Goal: Contribute content: Contribute content

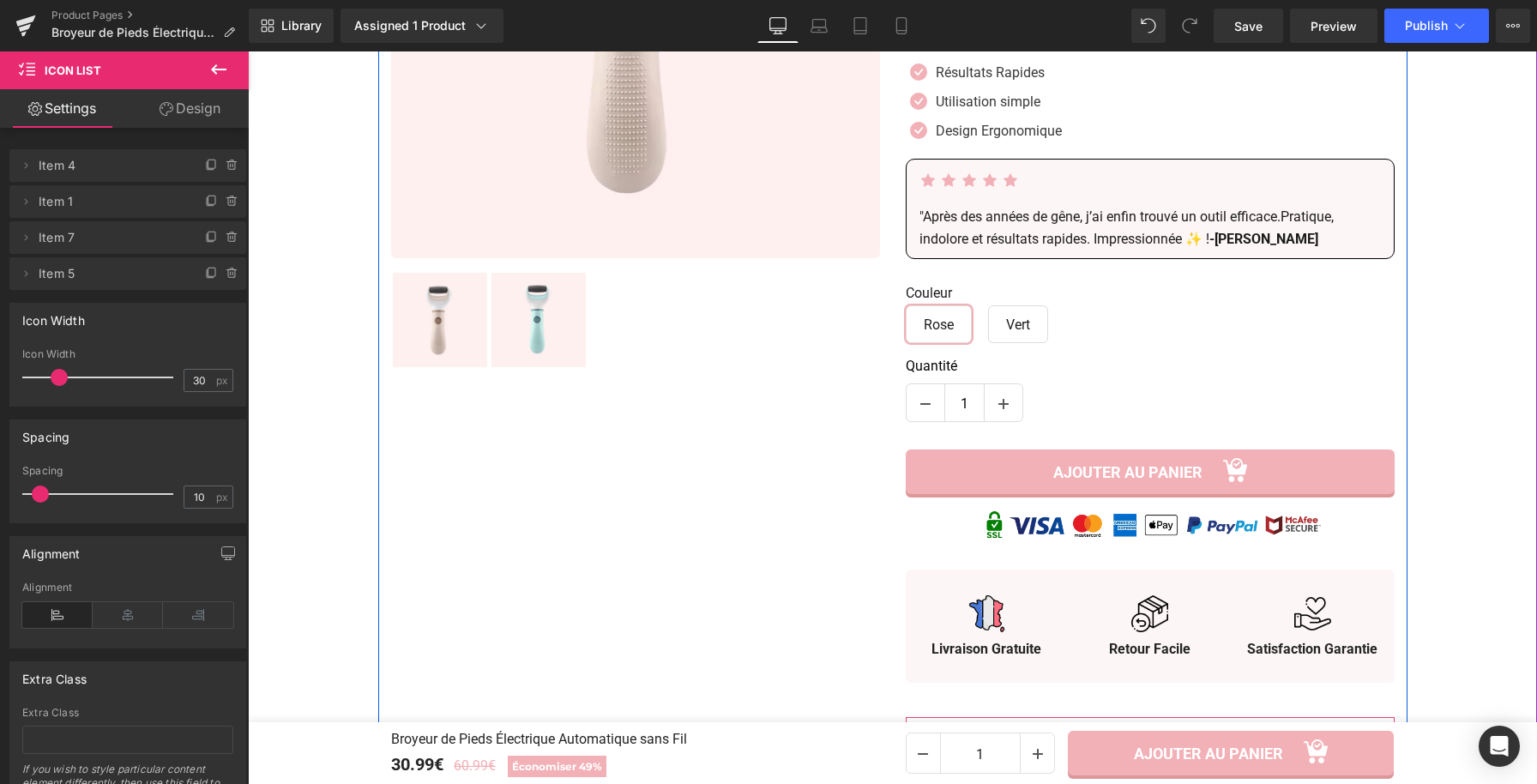
scroll to position [456, 0]
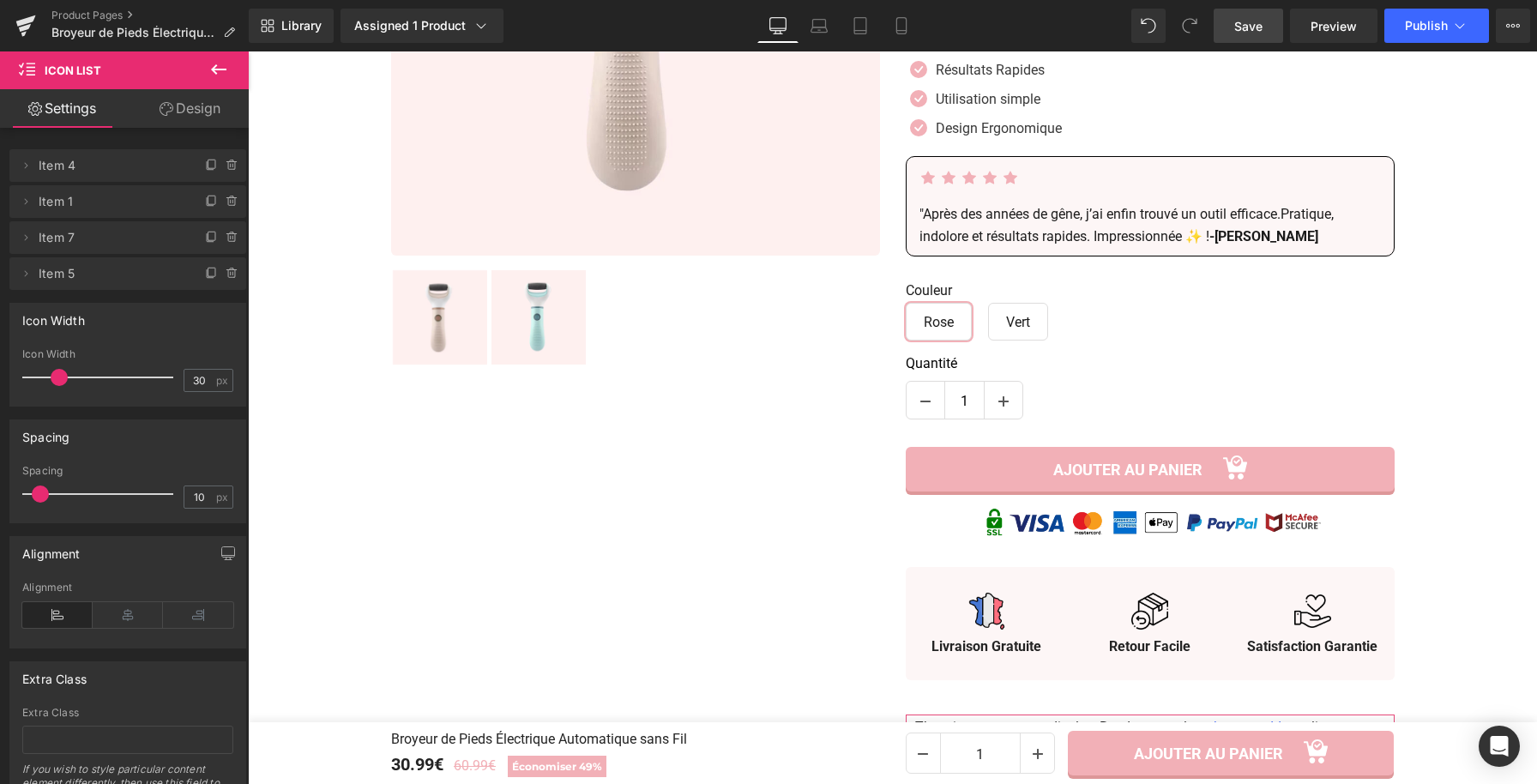
drag, startPoint x: 1234, startPoint y: 19, endPoint x: 704, endPoint y: 244, distance: 575.8
click at [1234, 19] on link "Save" at bounding box center [1249, 26] width 70 height 34
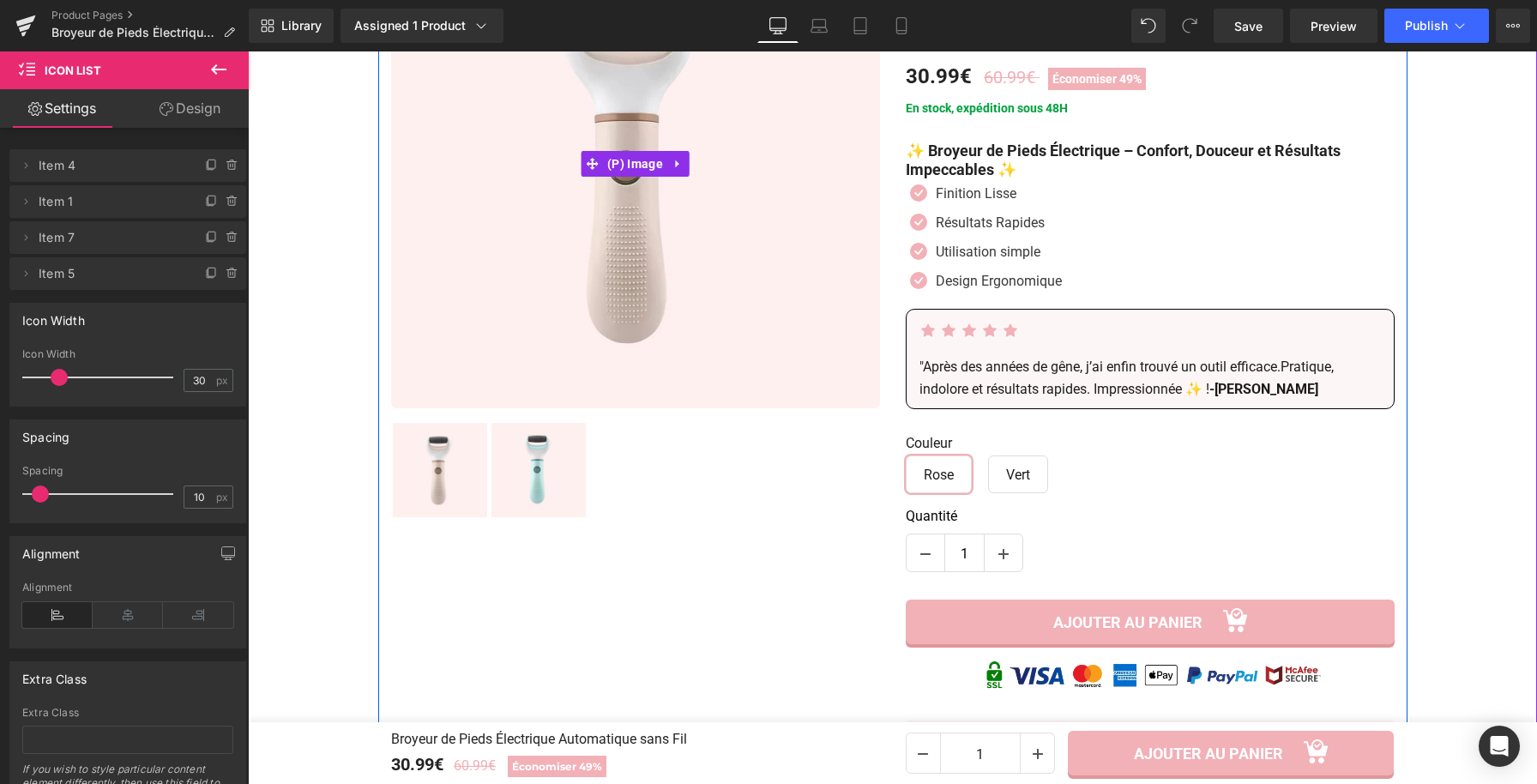
scroll to position [300, 0]
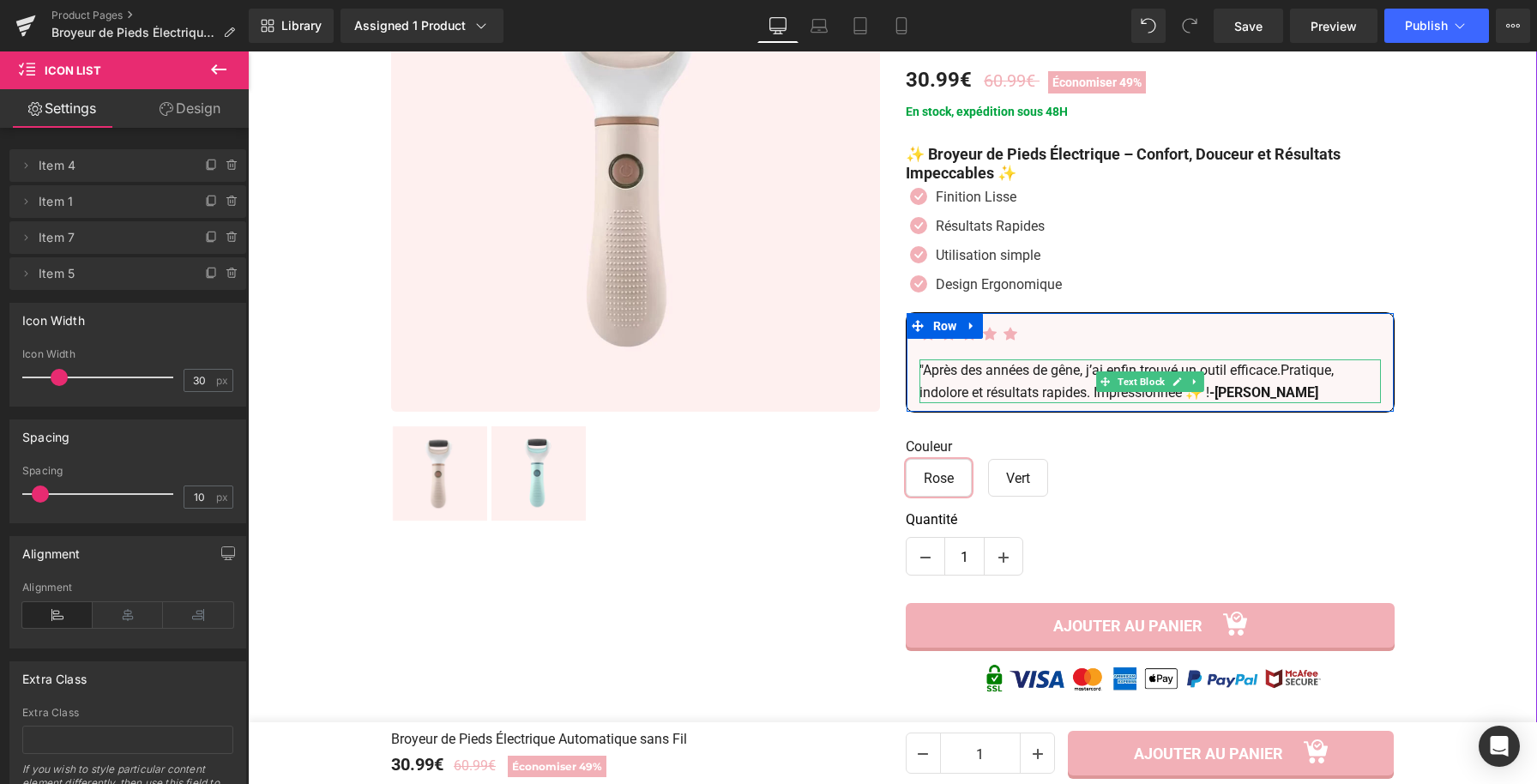
click at [1015, 383] on p ""Après des années de gêne, j’ai enfin trouvé un outil efficace.Pratique, indolo…" at bounding box center [1150, 381] width 462 height 44
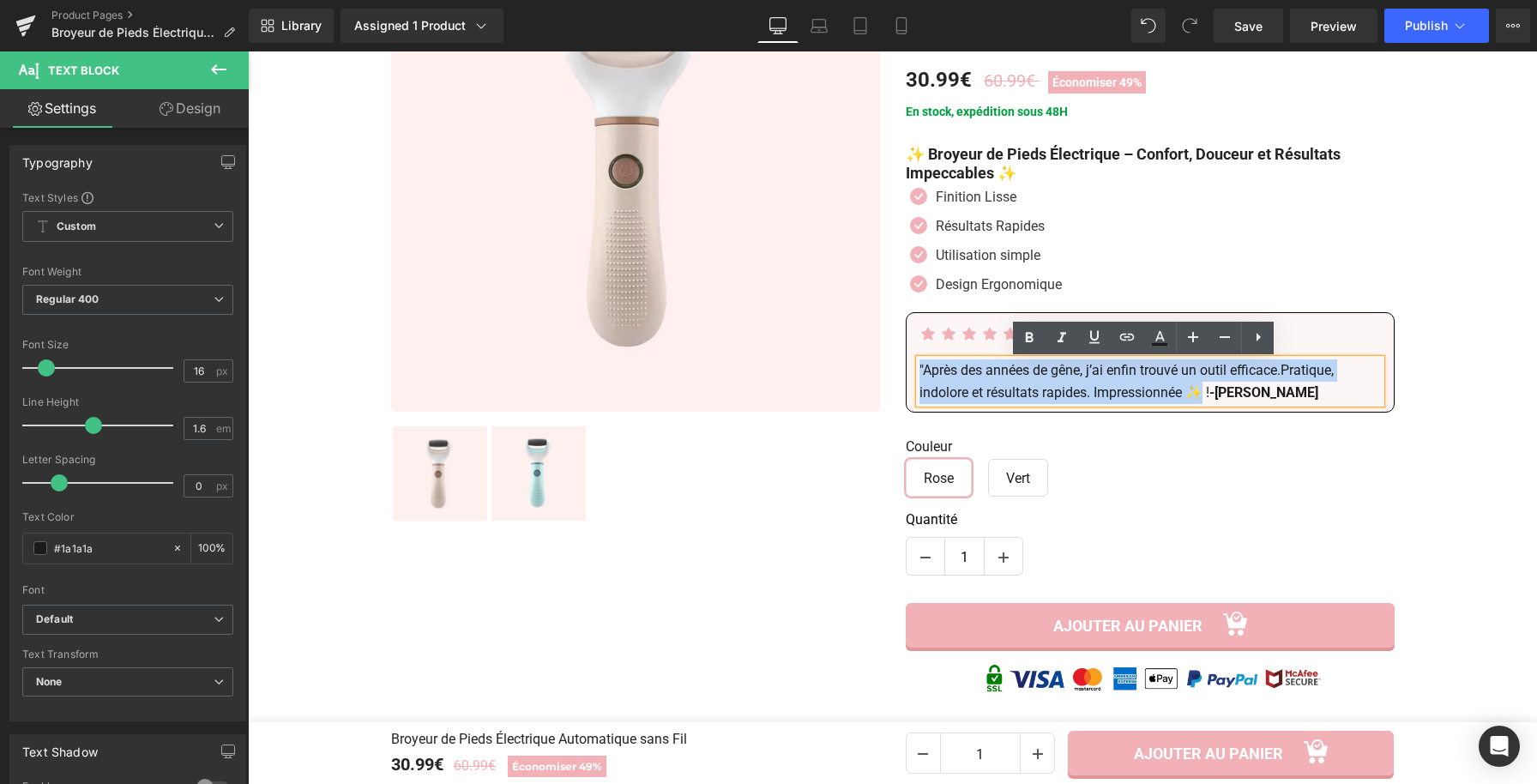
drag, startPoint x: 1201, startPoint y: 396, endPoint x: 876, endPoint y: 370, distance: 326.0
click at [877, 369] on div "Sale Off 49 % (P) Image ‹ ›" at bounding box center [893, 580] width 1029 height 1365
paste div
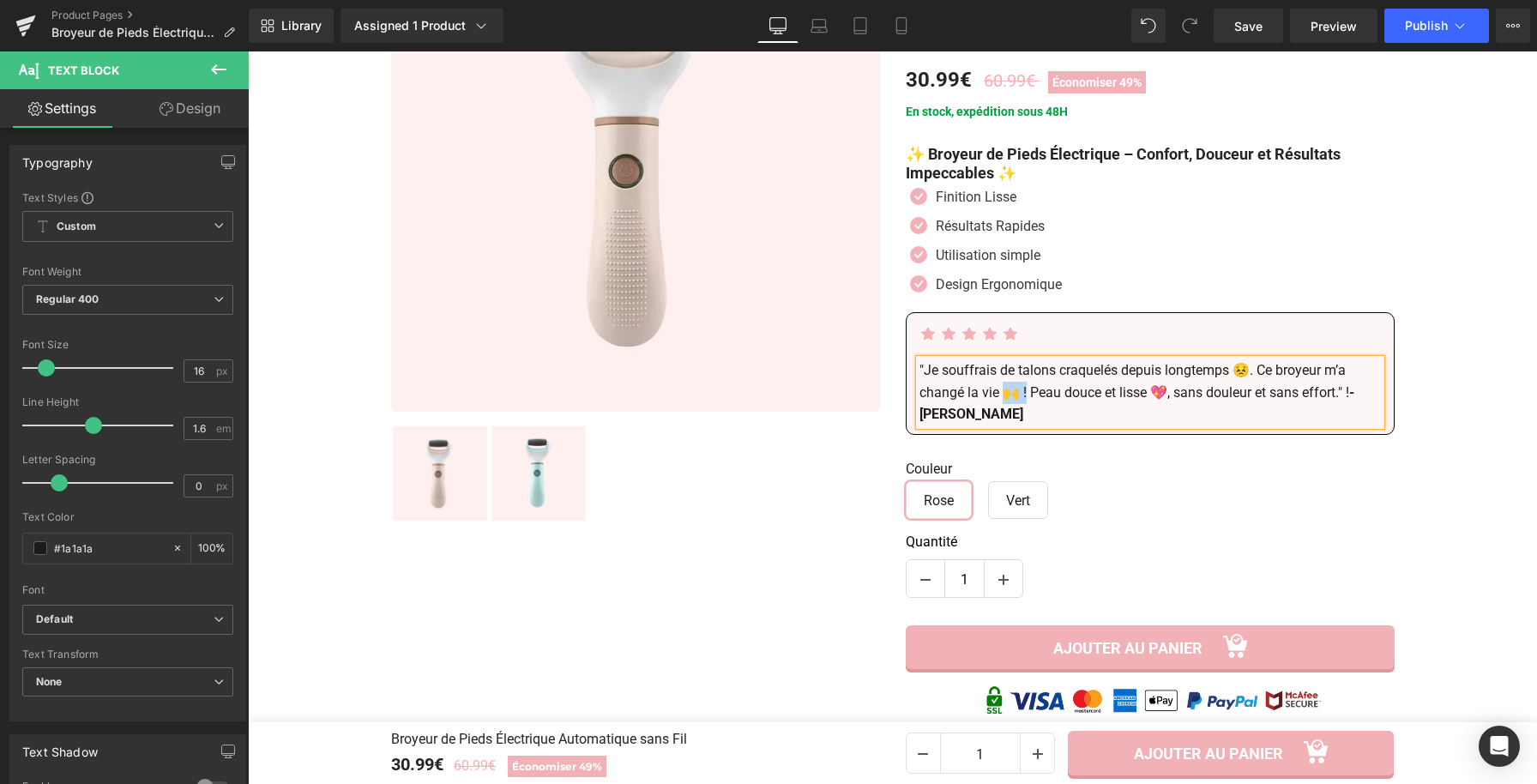
drag, startPoint x: 1021, startPoint y: 398, endPoint x: 1001, endPoint y: 397, distance: 20.0
click at [1001, 397] on p ""Je souffrais de talons craquelés depuis longtemps 😣. Ce broyeur m’a changé la …" at bounding box center [1150, 392] width 462 height 66
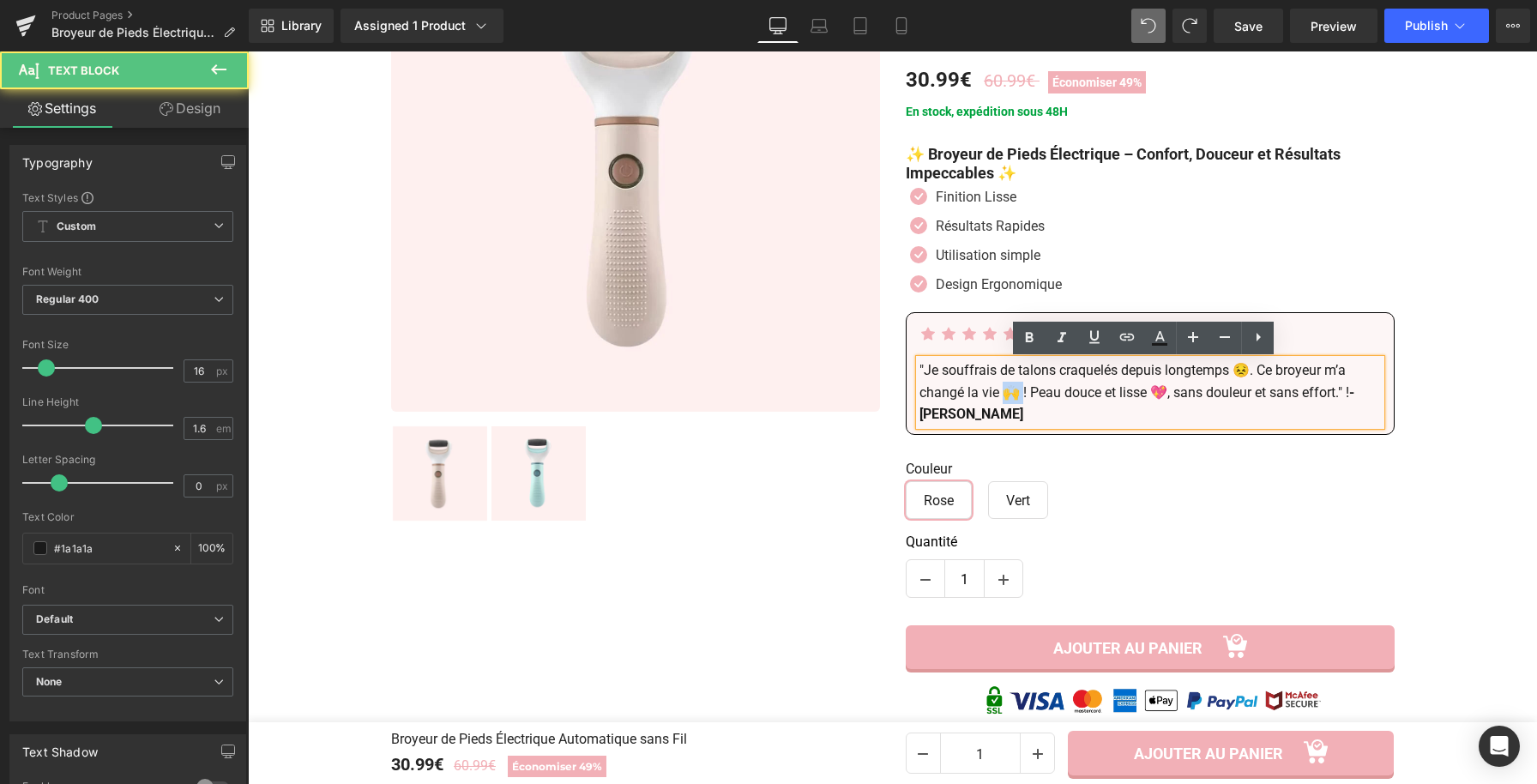
drag, startPoint x: 1017, startPoint y: 393, endPoint x: 1001, endPoint y: 399, distance: 17.1
click at [1001, 399] on p ""Je souffrais de talons craquelés depuis longtemps 😣. Ce broyeur m’a changé la …" at bounding box center [1150, 392] width 462 height 66
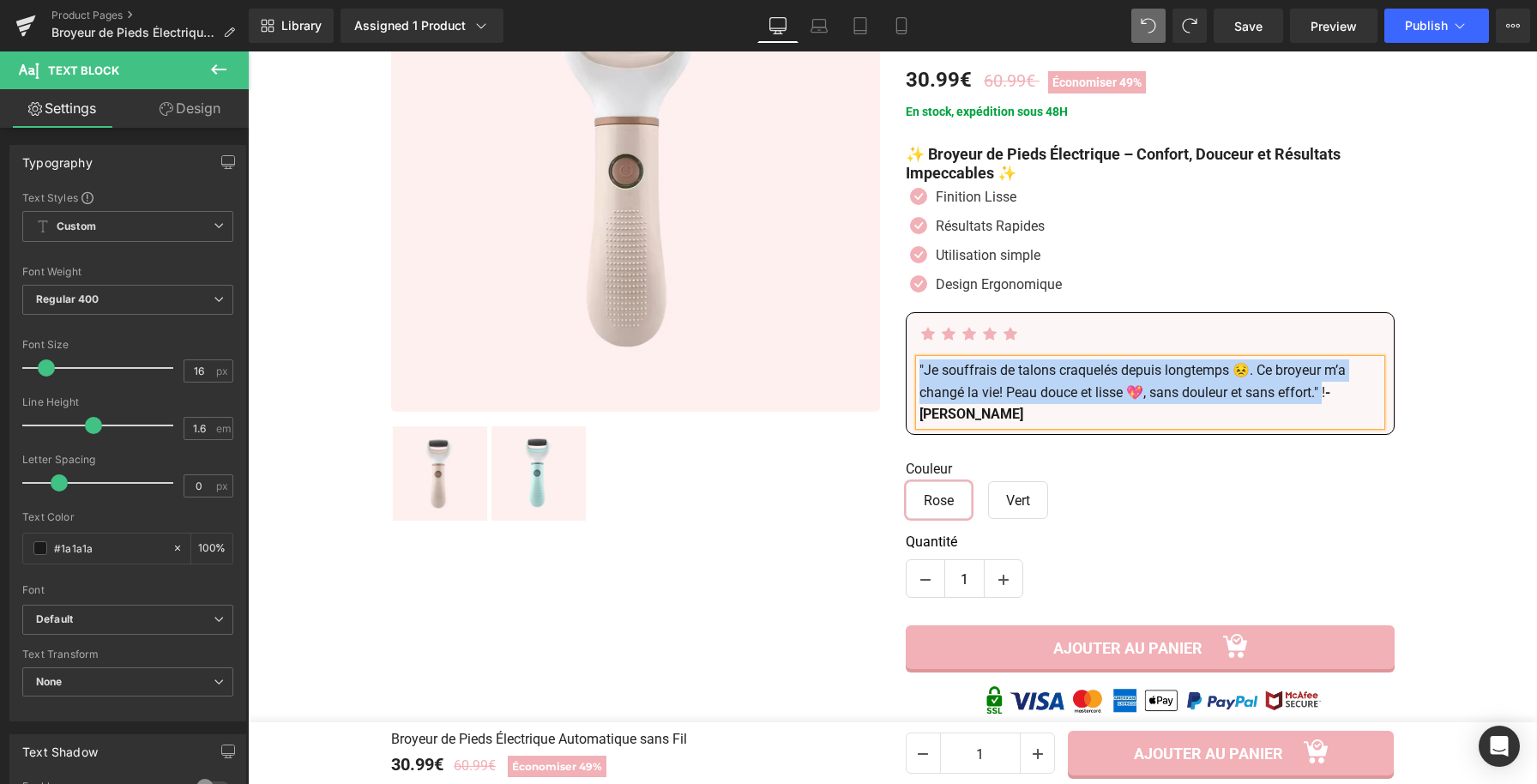
drag, startPoint x: 1322, startPoint y: 392, endPoint x: 914, endPoint y: 364, distance: 409.0
click at [919, 364] on p ""Je souffrais de talons craquelés depuis longtemps 😣. Ce broyeur m’a changé la …" at bounding box center [1150, 392] width 462 height 66
copy p ""Je souffrais de talons craquelés depuis longtemps 😣. Ce broyeur m’a changé la …"
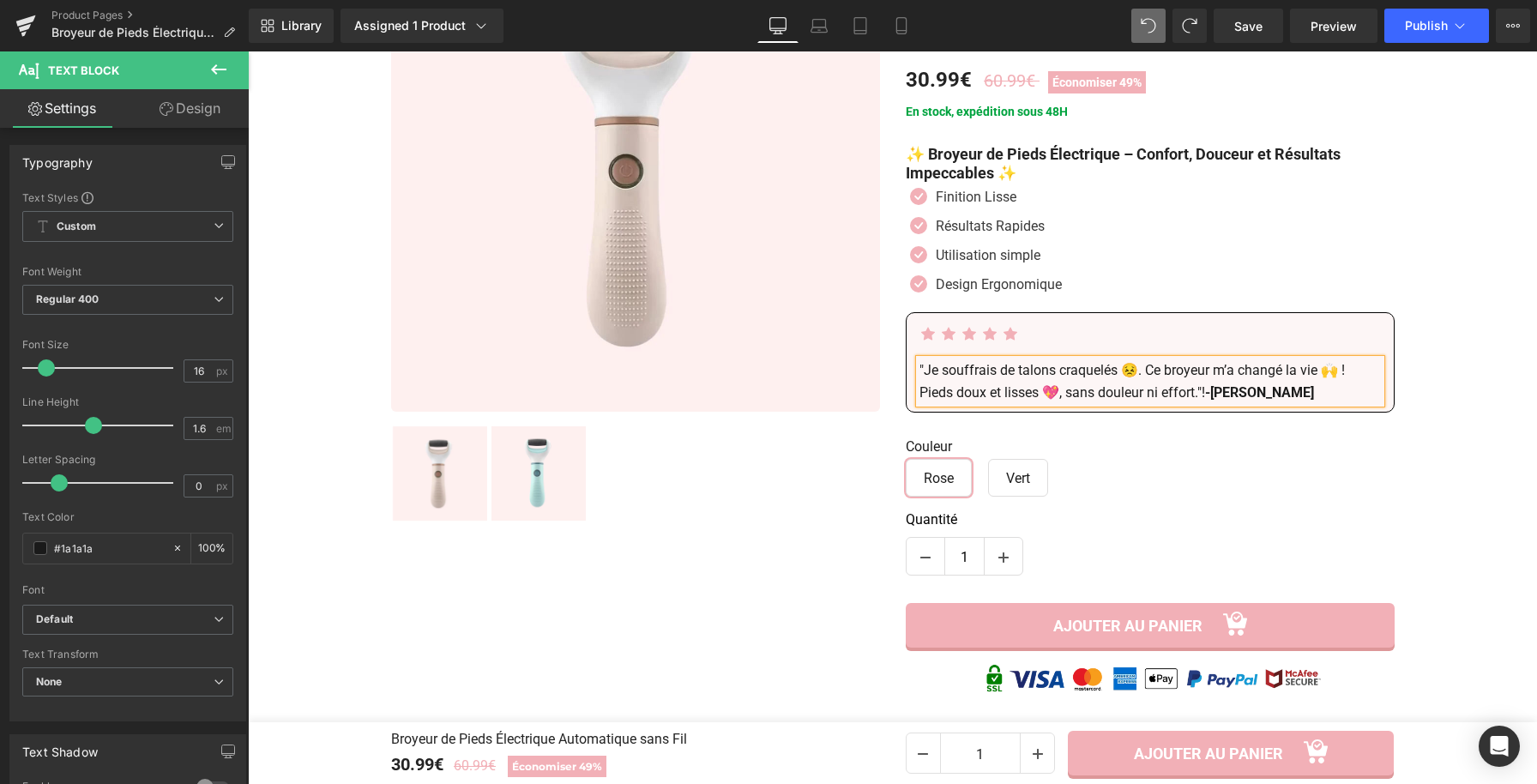
click at [1345, 374] on p ""Je souffrais de talons craquelés 😣. Ce broyeur m’a changé la vie 🙌 ! Pieds dou…" at bounding box center [1150, 381] width 462 height 44
drag, startPoint x: 1239, startPoint y: 396, endPoint x: 1173, endPoint y: 397, distance: 66.0
click at [1173, 397] on strong "-[PERSON_NAME]" at bounding box center [1223, 392] width 109 height 16
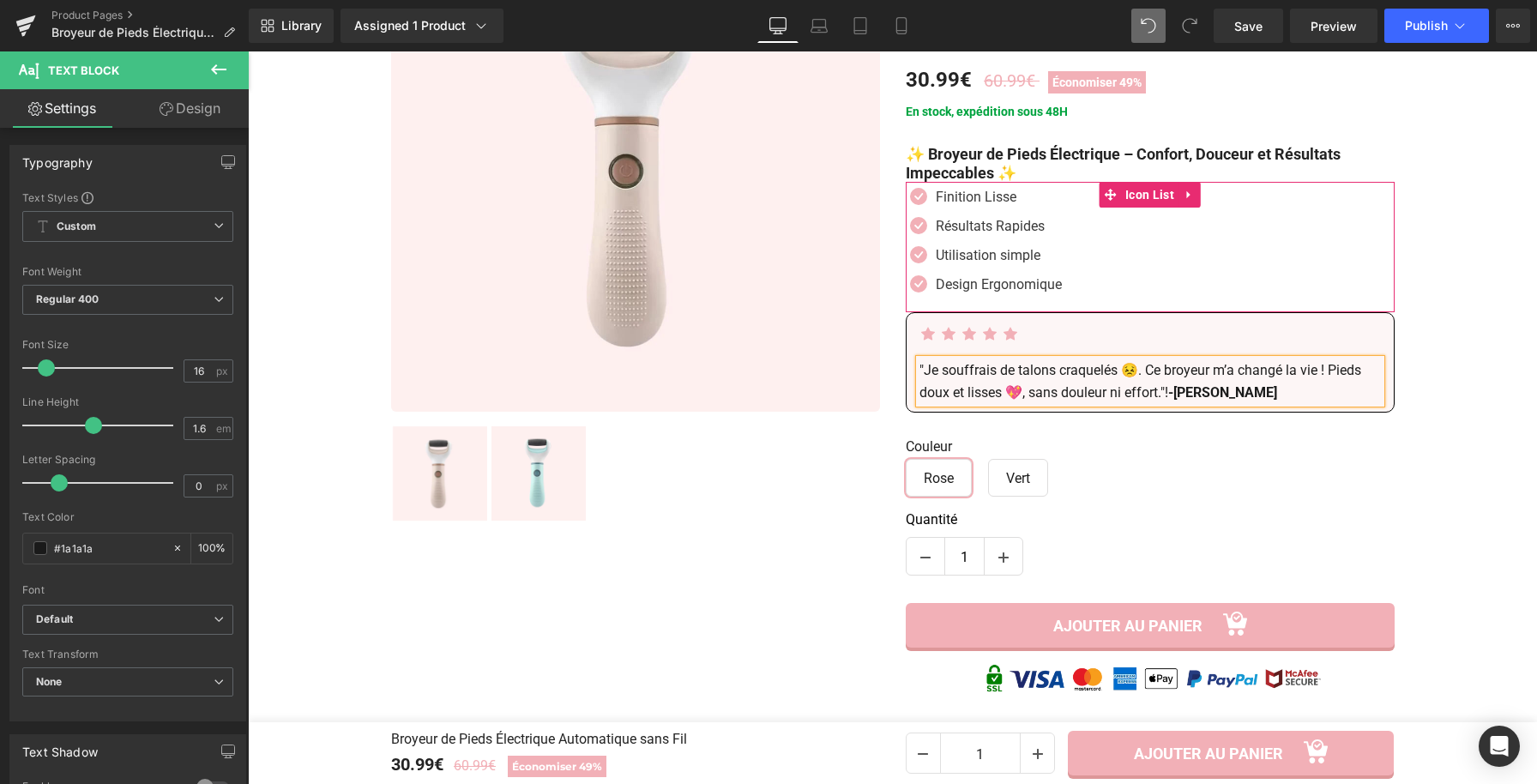
click at [1232, 250] on div "Icon Finition Lisse Text Block Icon Résultats Rapides Text Block Icon" at bounding box center [1150, 245] width 489 height 117
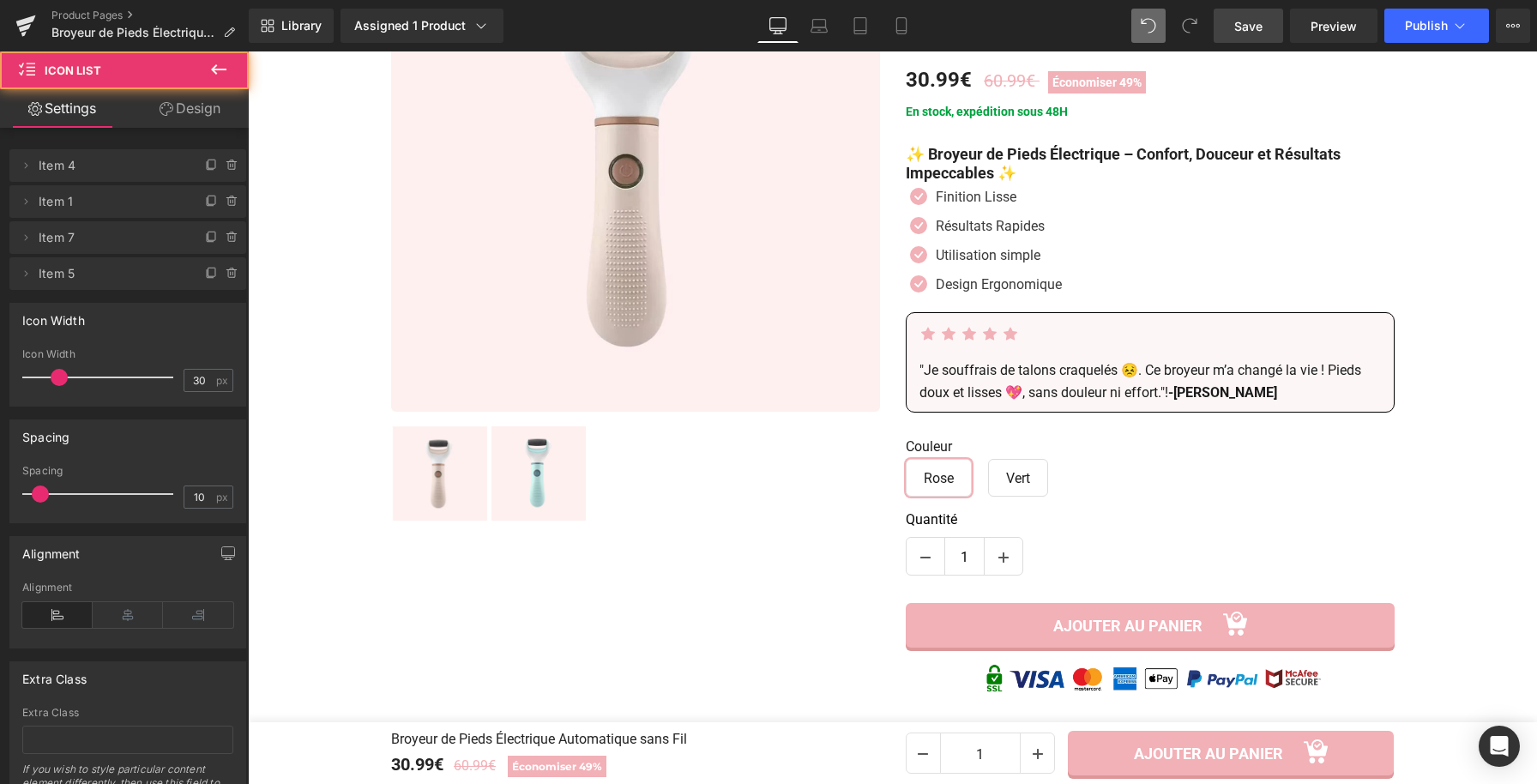
click at [1251, 28] on span "Save" at bounding box center [1249, 26] width 29 height 18
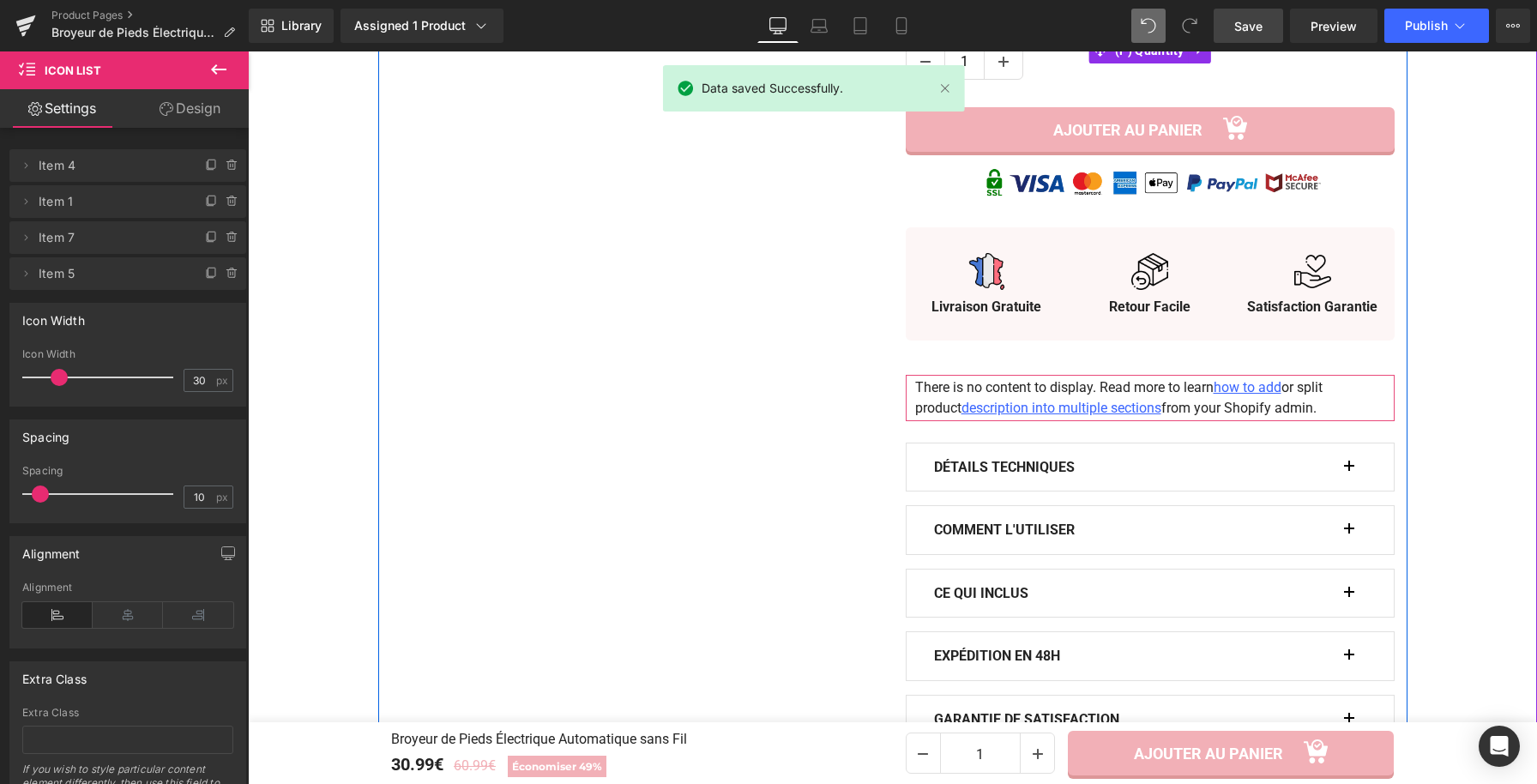
scroll to position [813, 0]
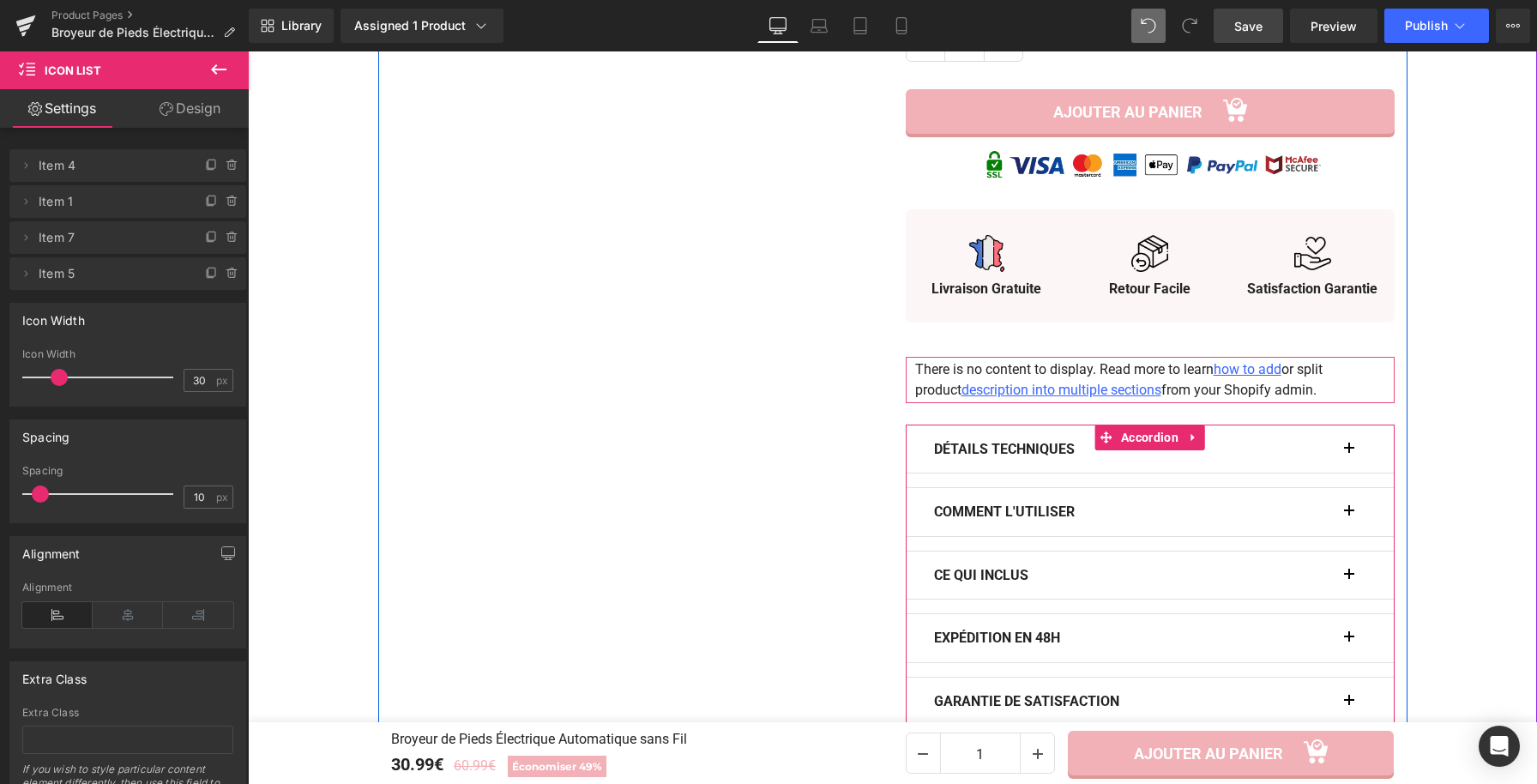
click at [1349, 440] on button "button" at bounding box center [1358, 449] width 17 height 48
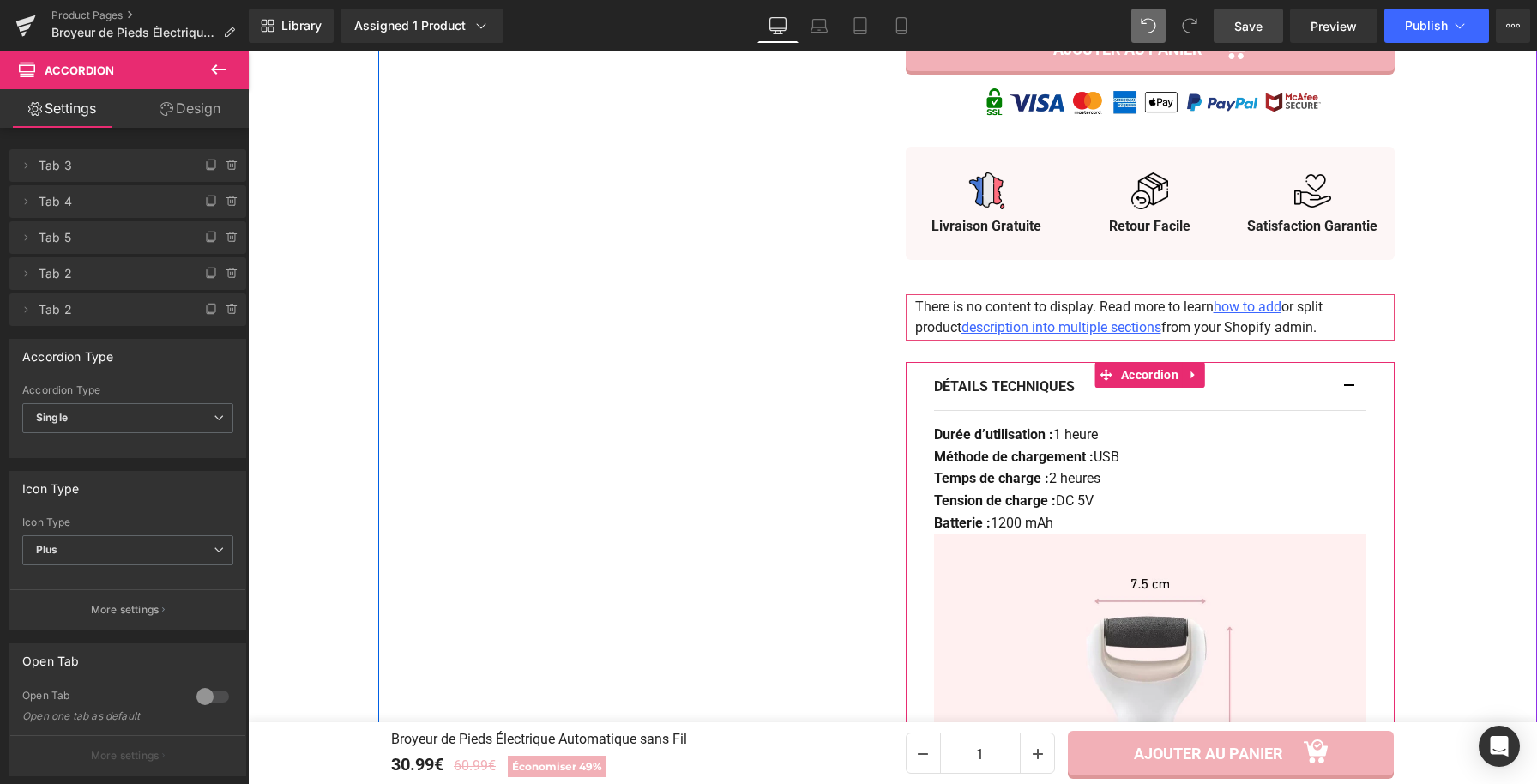
scroll to position [899, 0]
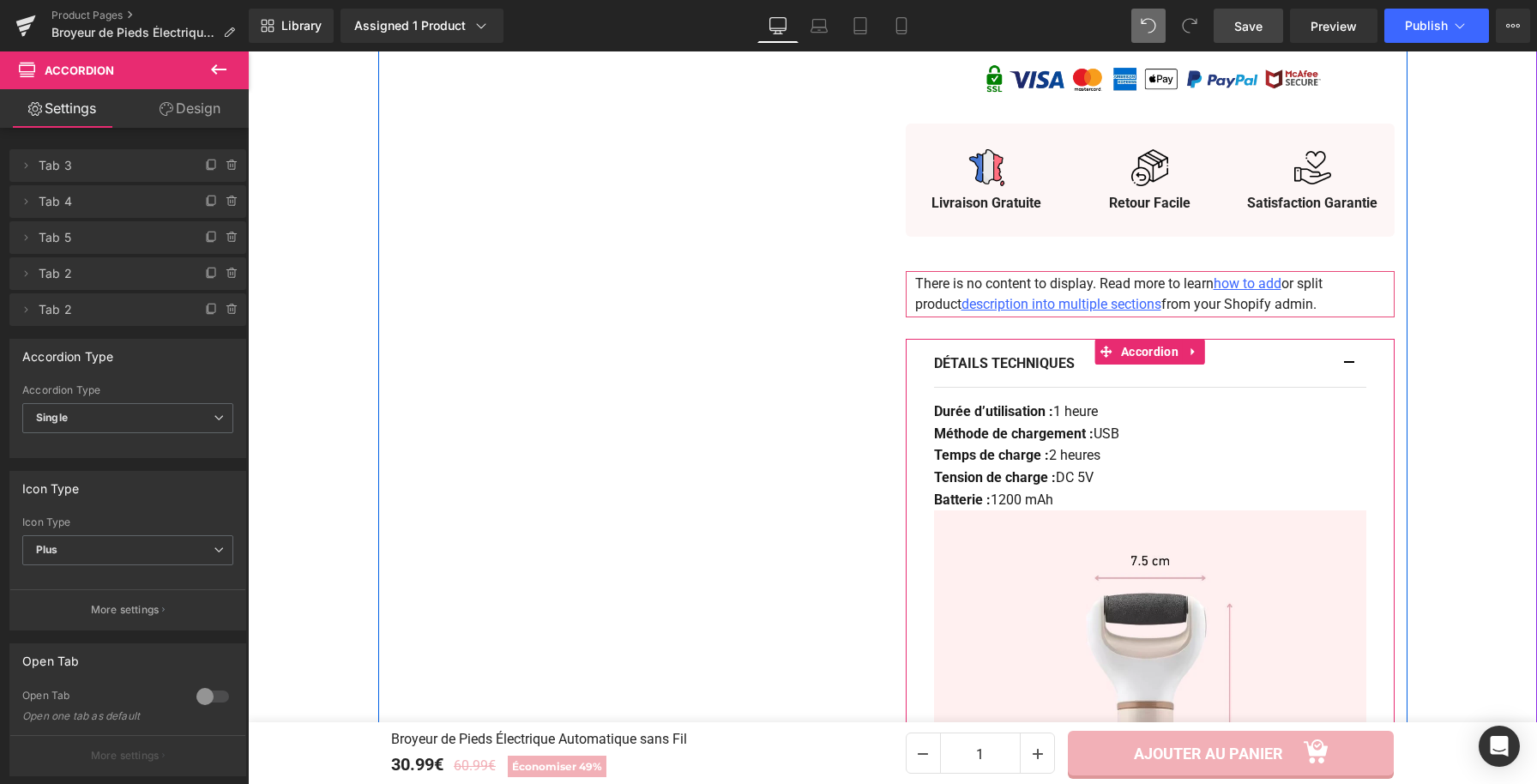
click at [1349, 365] on button "button" at bounding box center [1358, 364] width 17 height 48
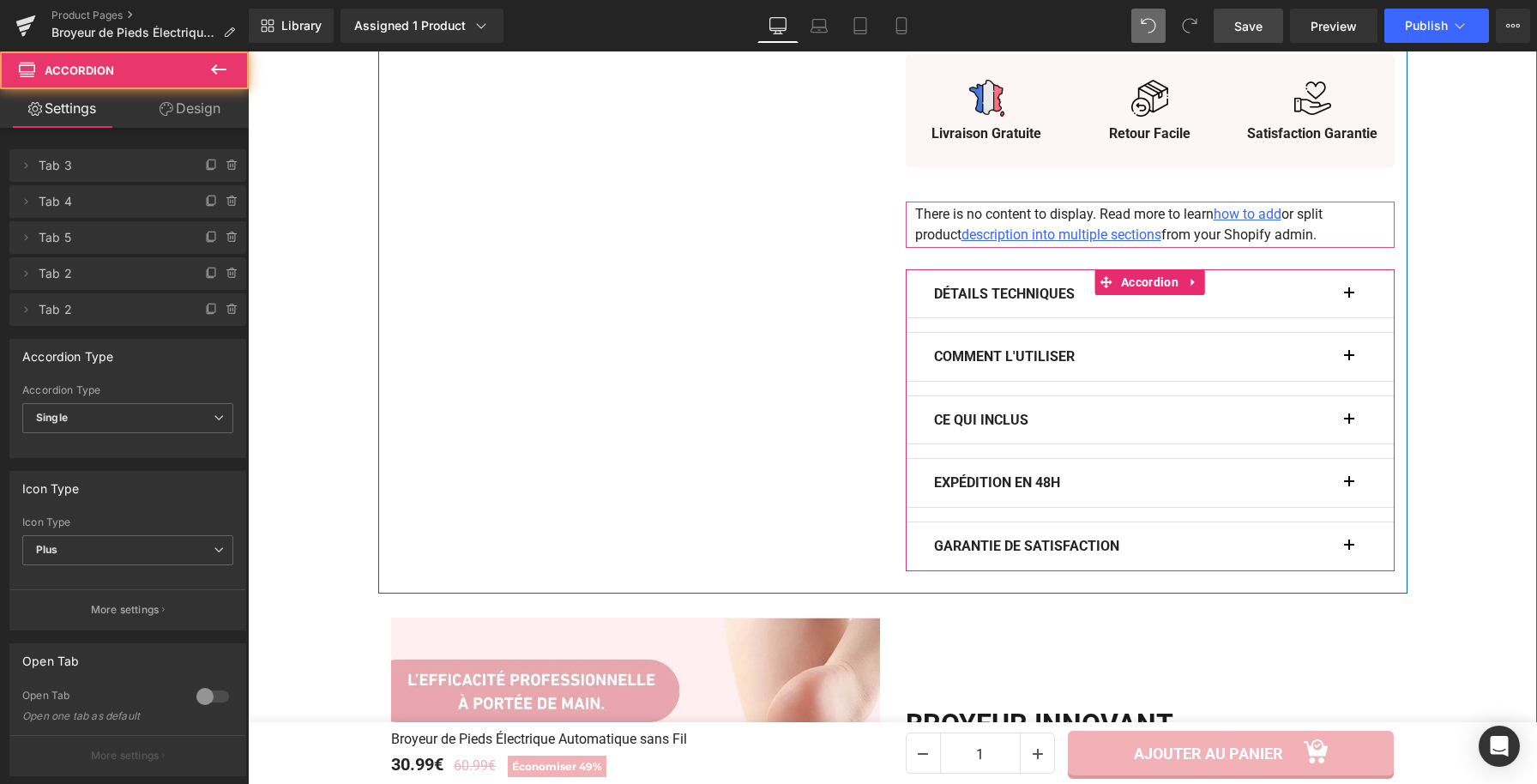
scroll to position [993, 0]
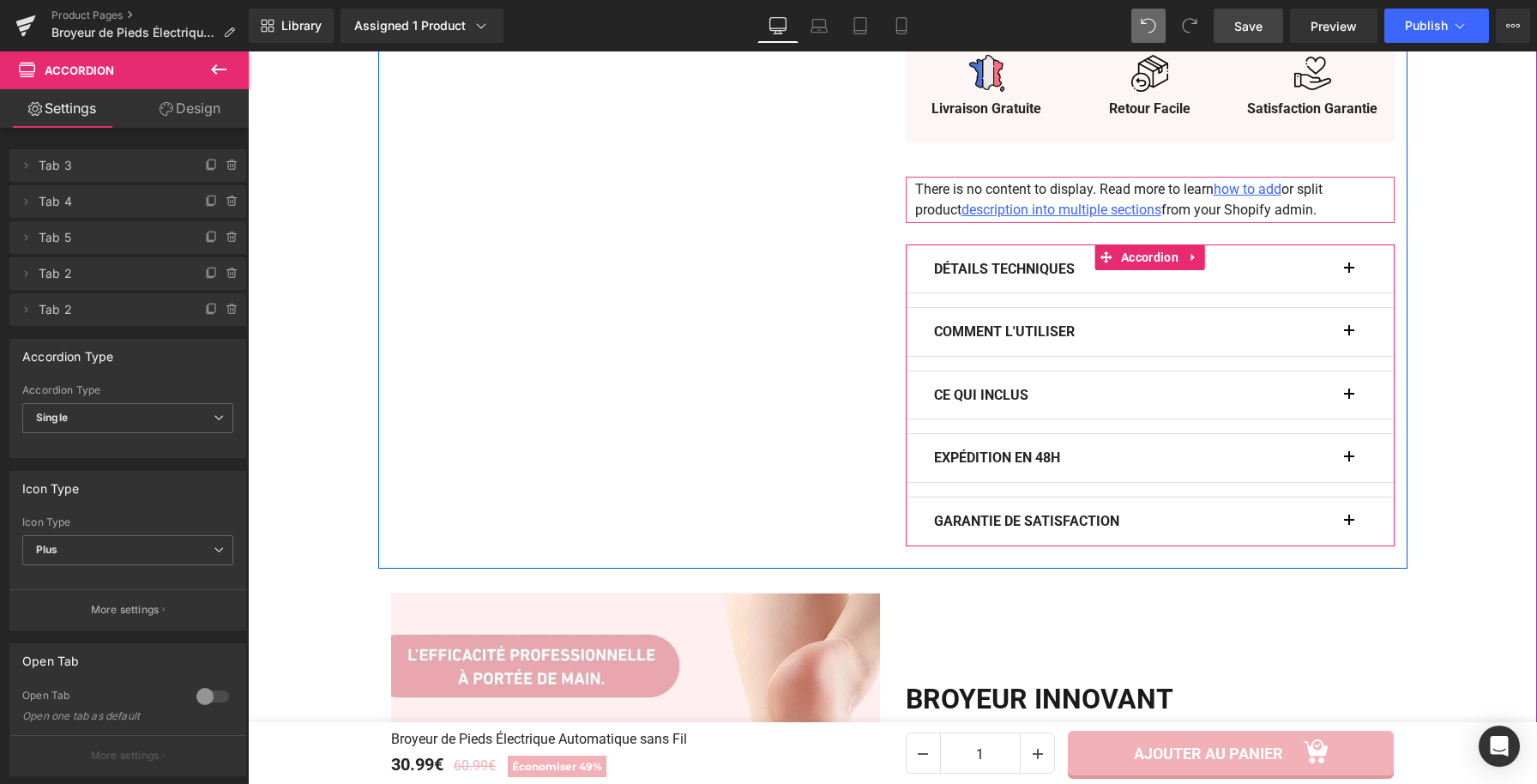
click at [1349, 340] on button "button" at bounding box center [1358, 332] width 17 height 48
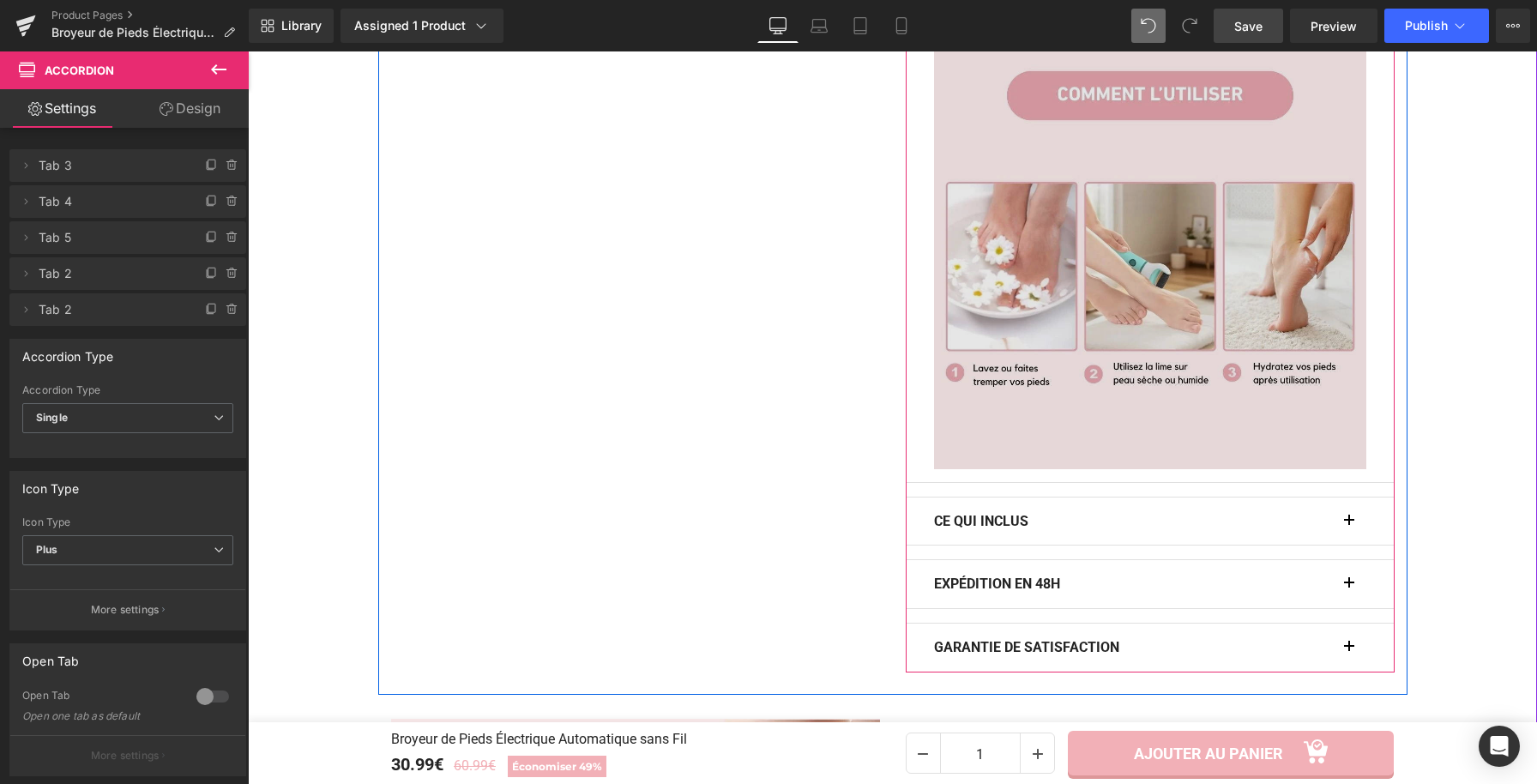
scroll to position [1121, 0]
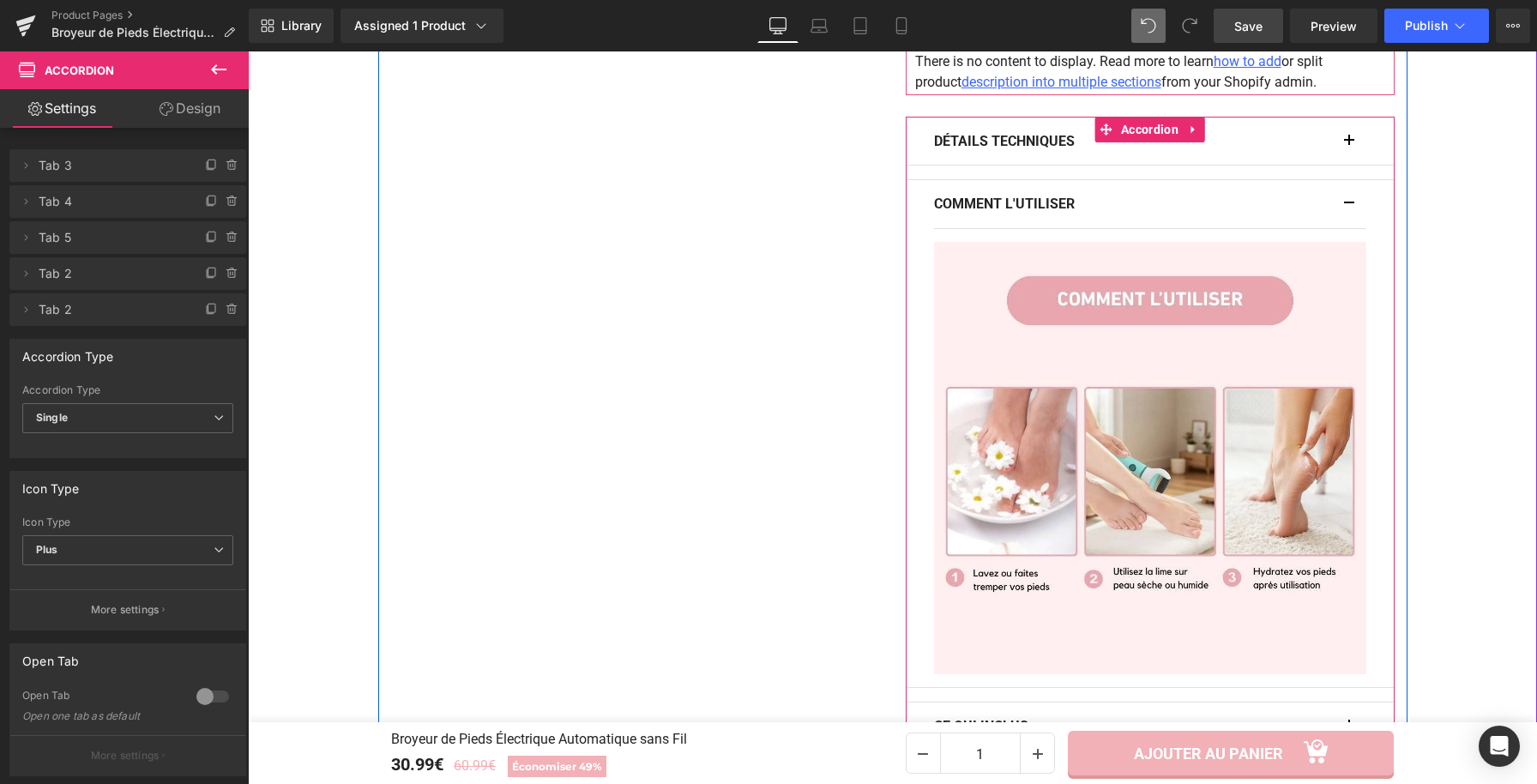
click at [1349, 209] on span "button" at bounding box center [1349, 209] width 0 height 0
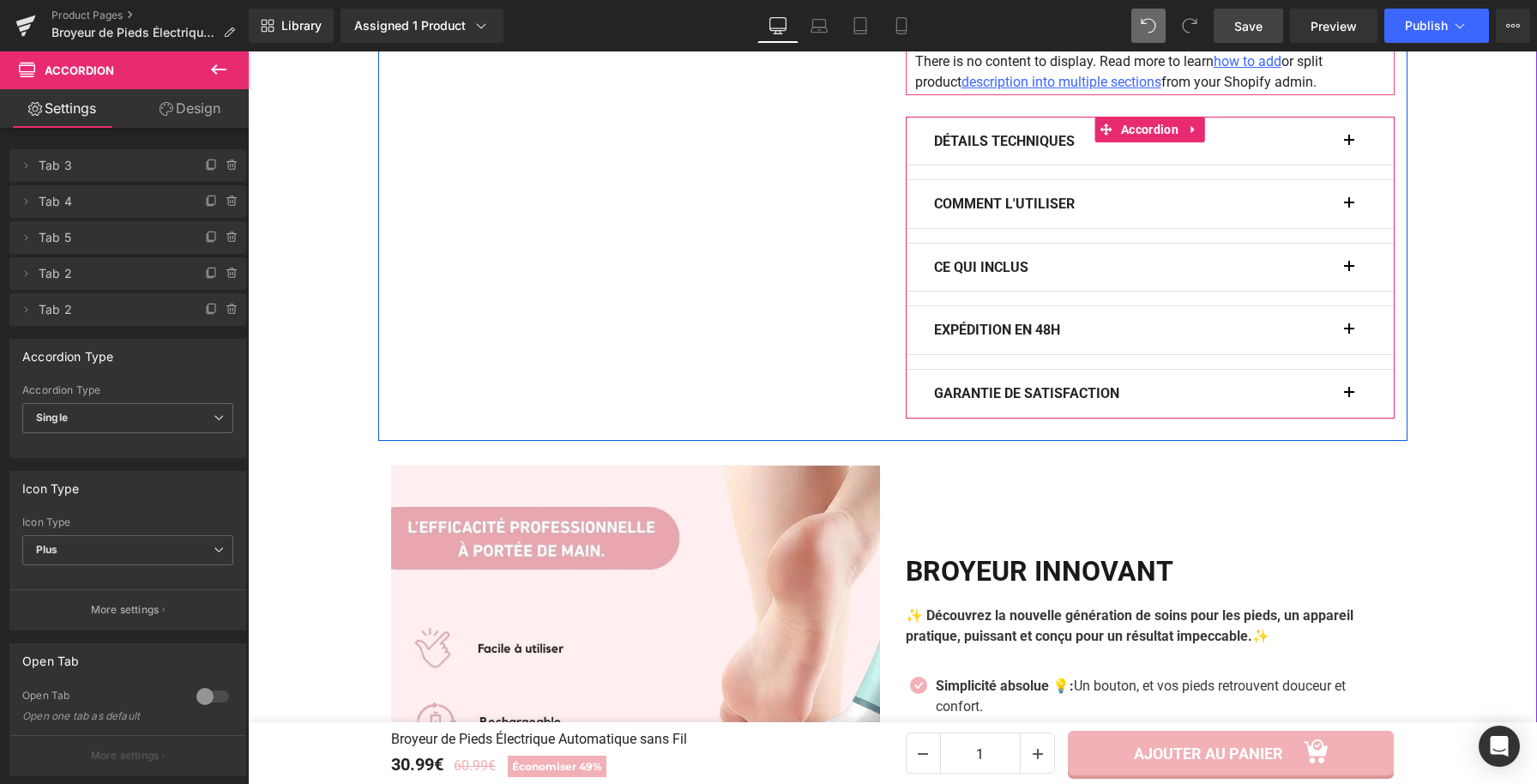
click at [1349, 261] on button "button" at bounding box center [1358, 267] width 17 height 48
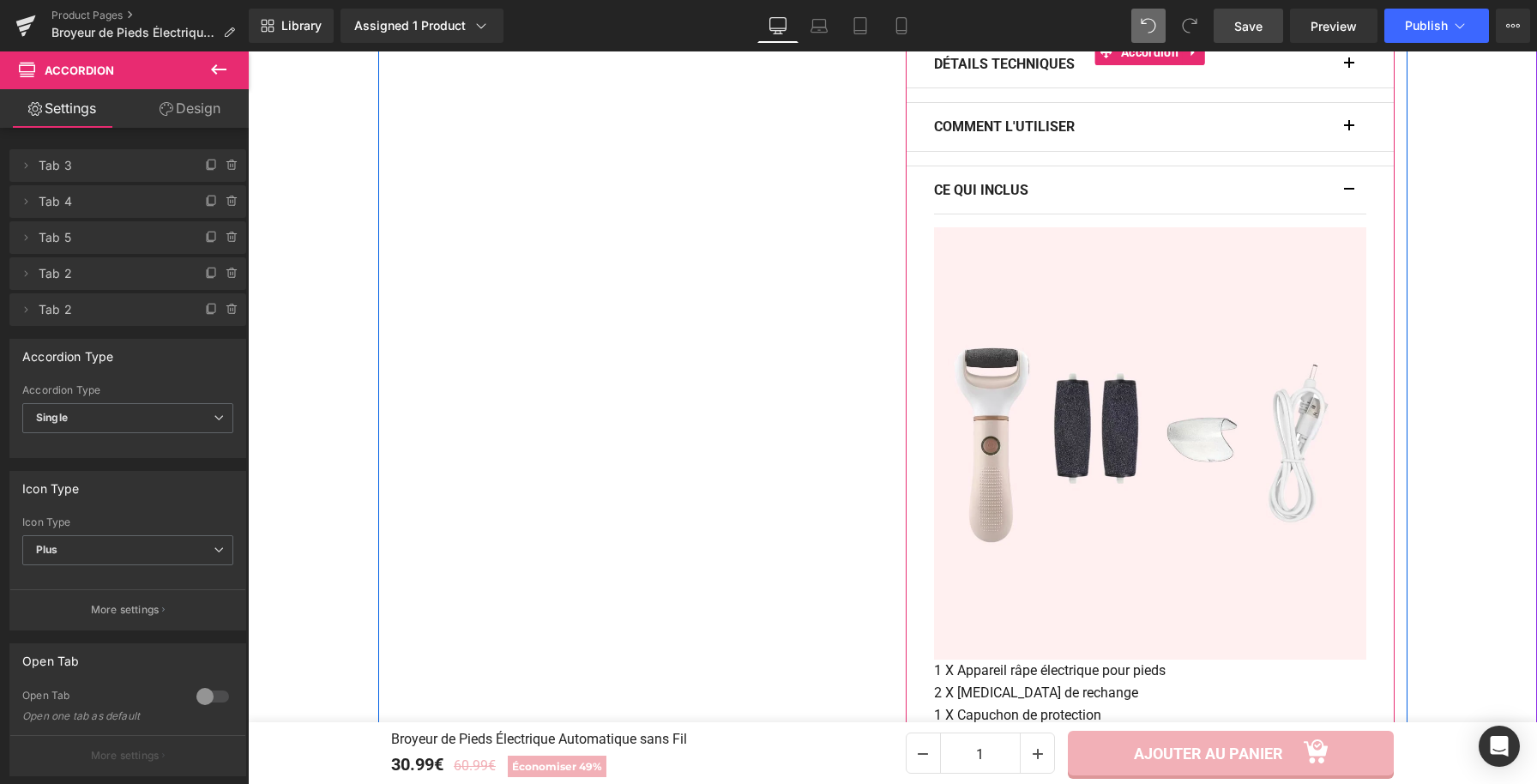
scroll to position [1235, 0]
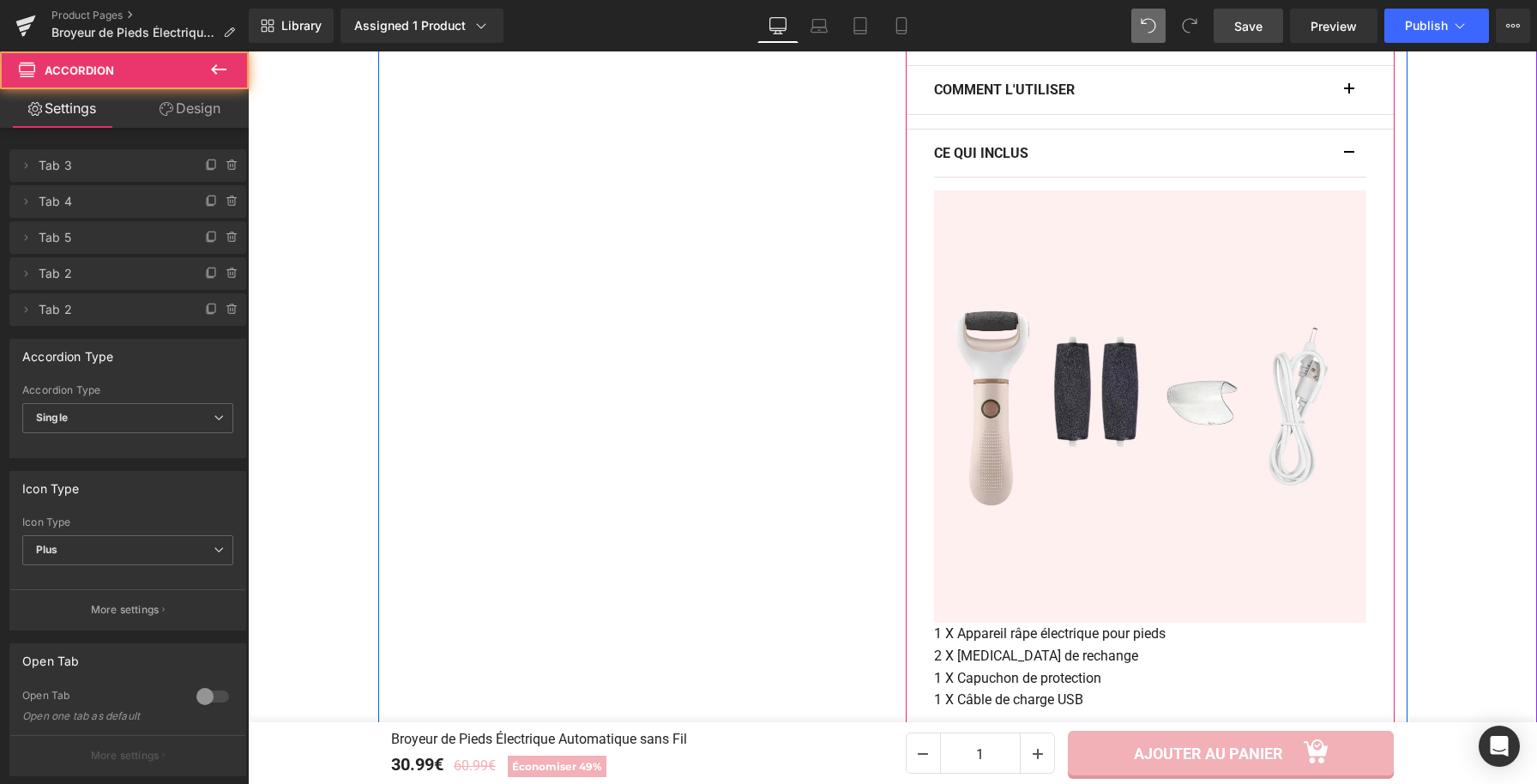
click at [1349, 158] on span "button" at bounding box center [1349, 158] width 0 height 0
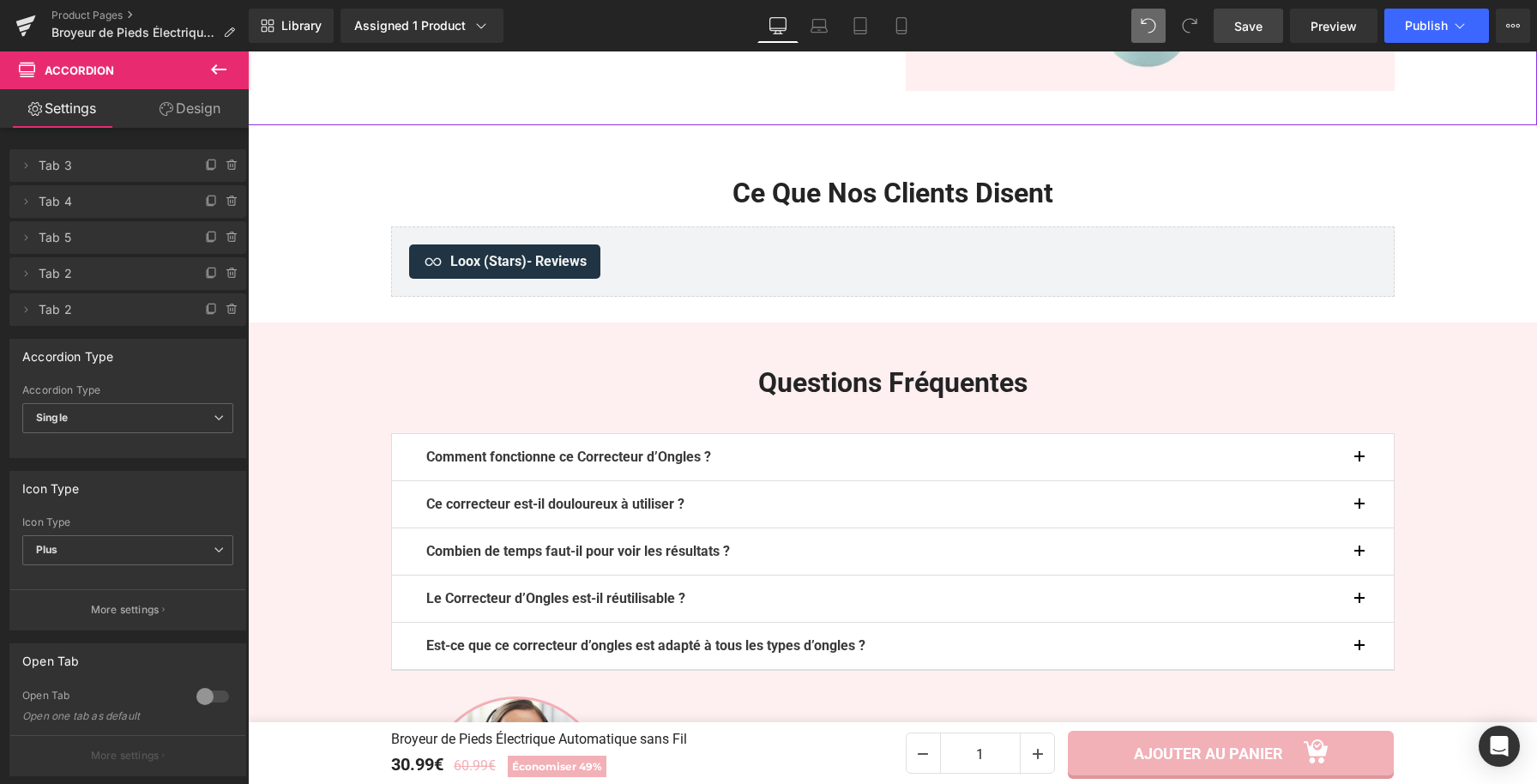
scroll to position [3867, 0]
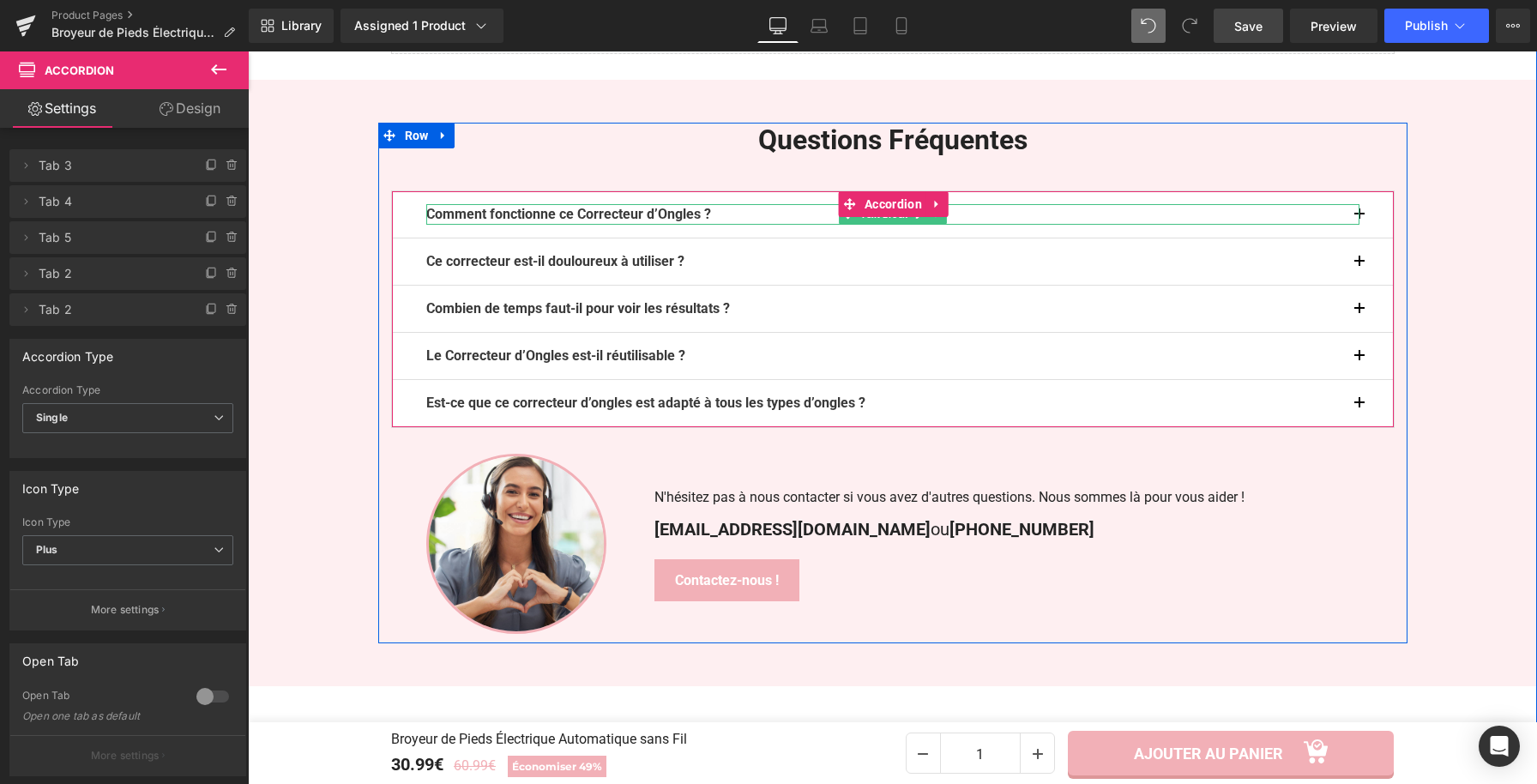
click at [712, 214] on b "Comment fonctionne ce Correcteur d’Ongles ?" at bounding box center [568, 213] width 284 height 16
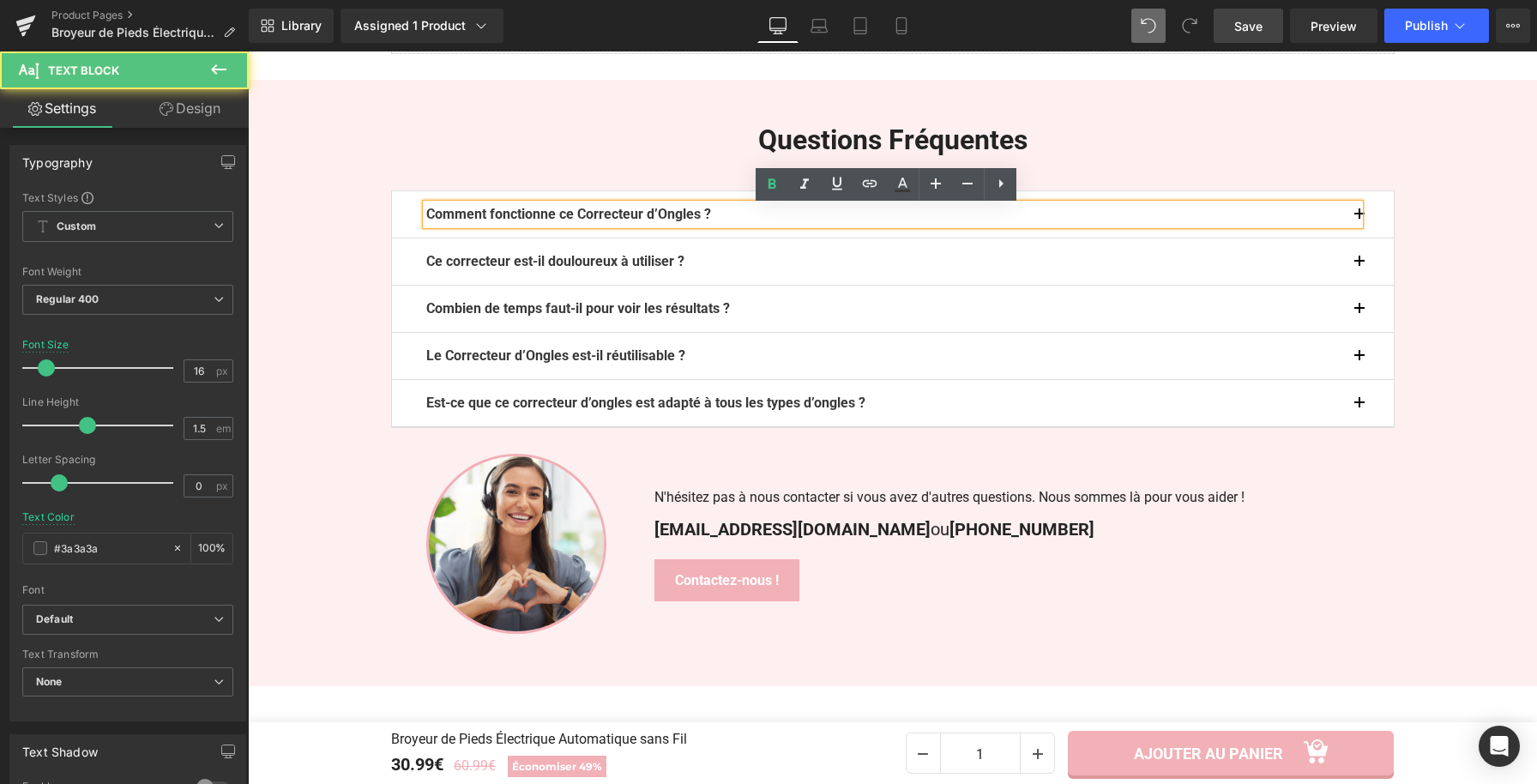
click at [730, 217] on p "Comment fonctionne ce Correcteur d’Ongles ?" at bounding box center [893, 213] width 934 height 20
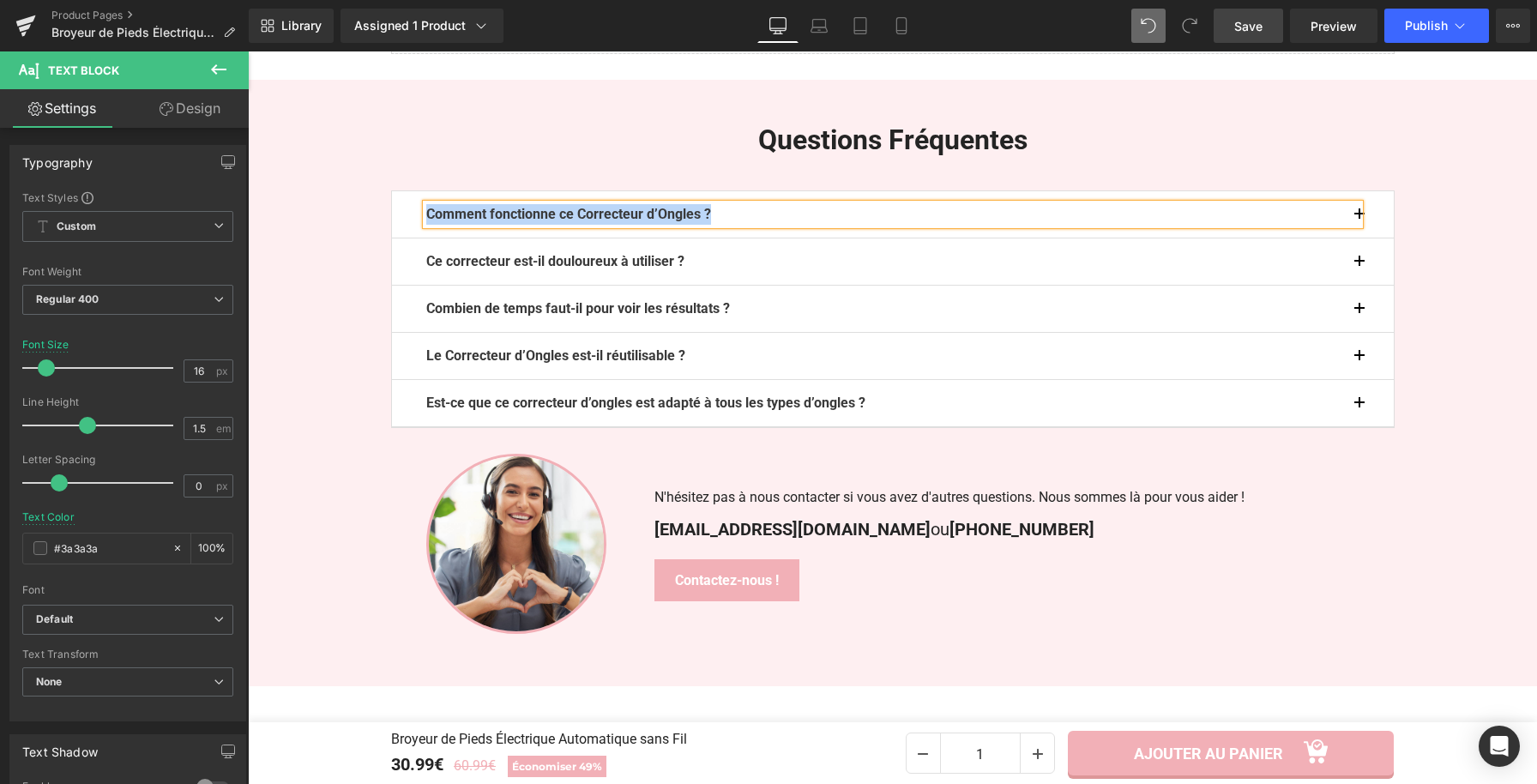
paste div
click at [1360, 220] on button "button" at bounding box center [1377, 214] width 34 height 46
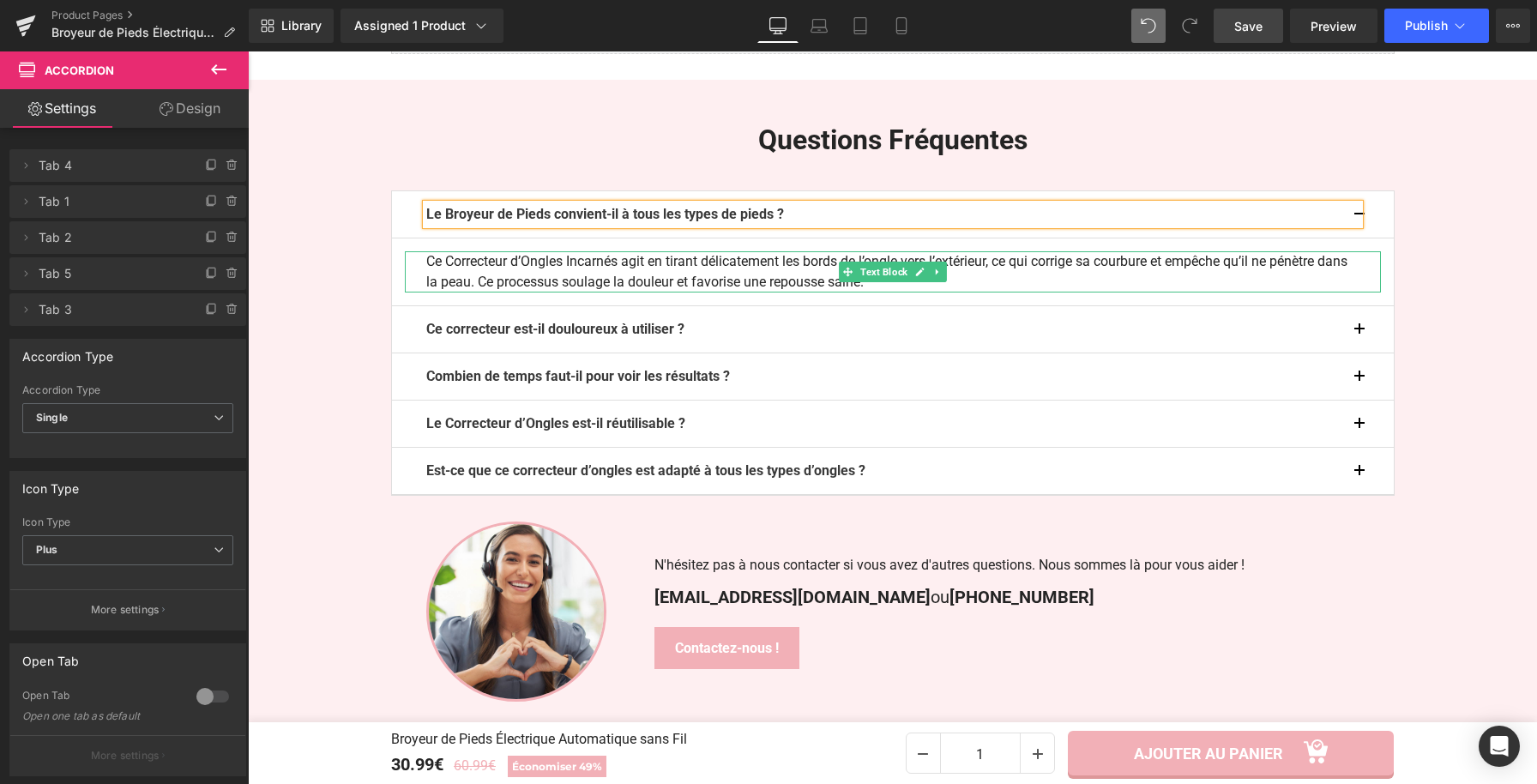
click at [772, 283] on p "Ce Correcteur d’Ongles Incarnés agit en tirant délicatement les bords de l’ongl…" at bounding box center [893, 271] width 934 height 41
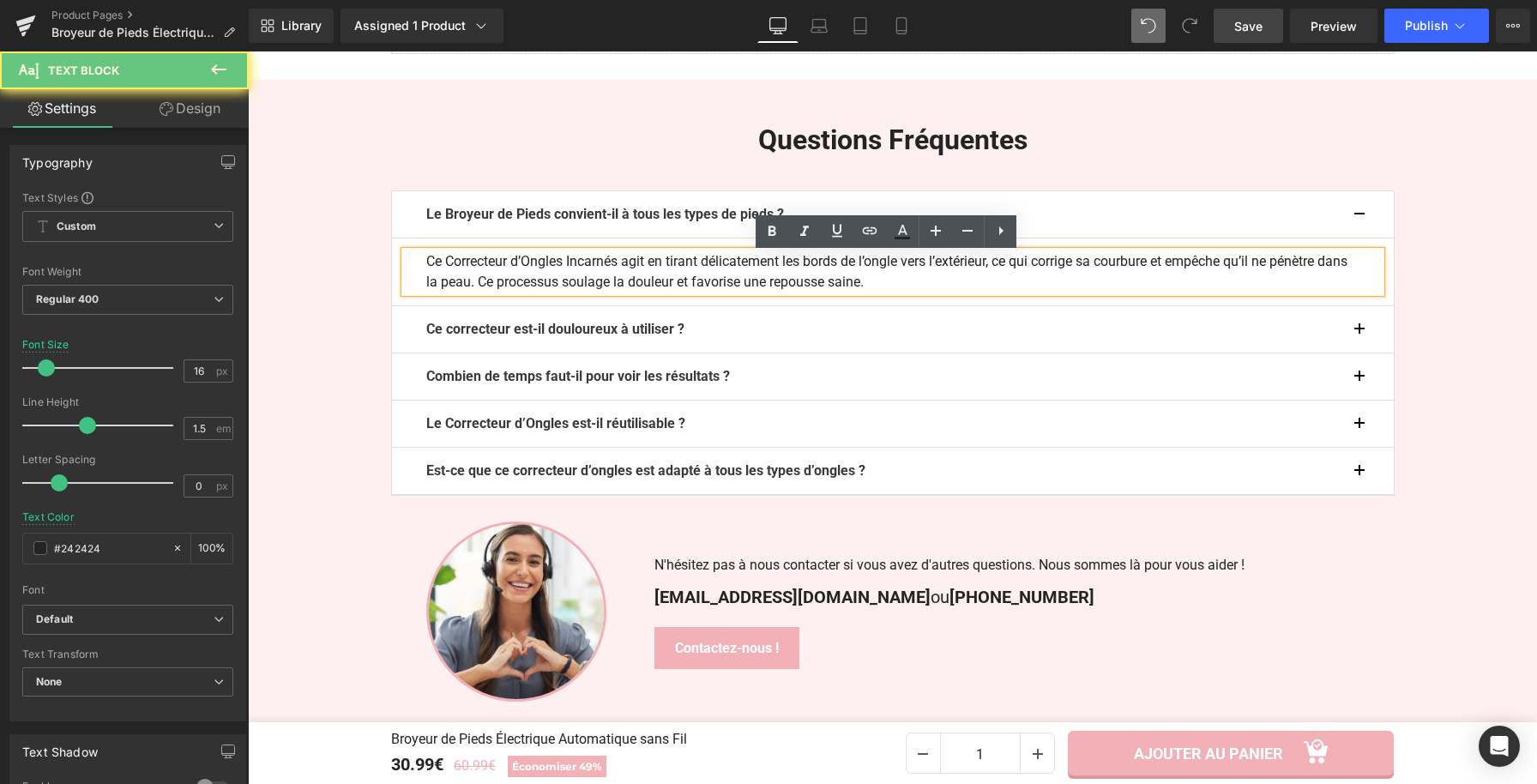
click at [772, 285] on p "Ce Correcteur d’Ongles Incarnés agit en tirant délicatement les bords de l’ongl…" at bounding box center [893, 271] width 934 height 41
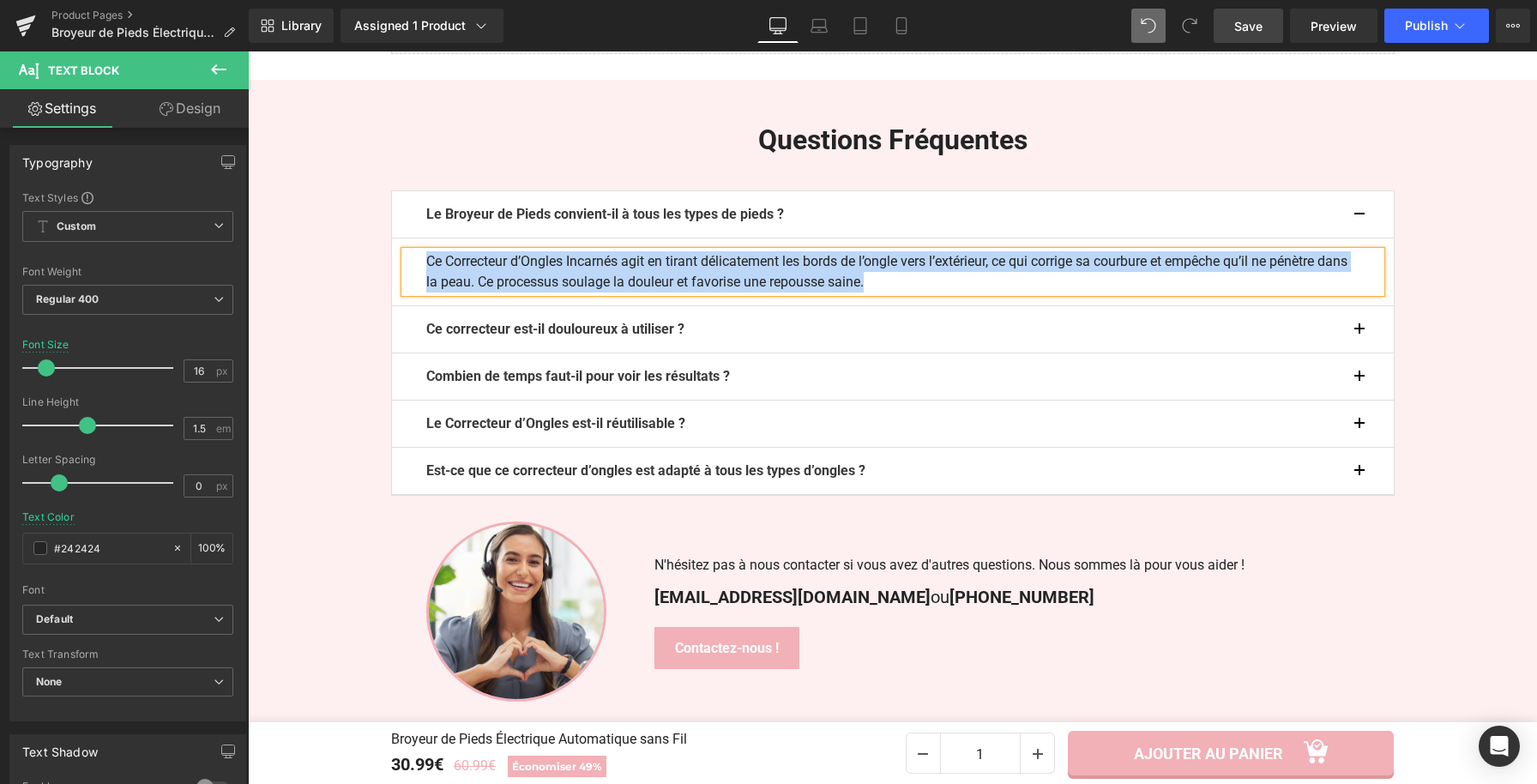
paste div
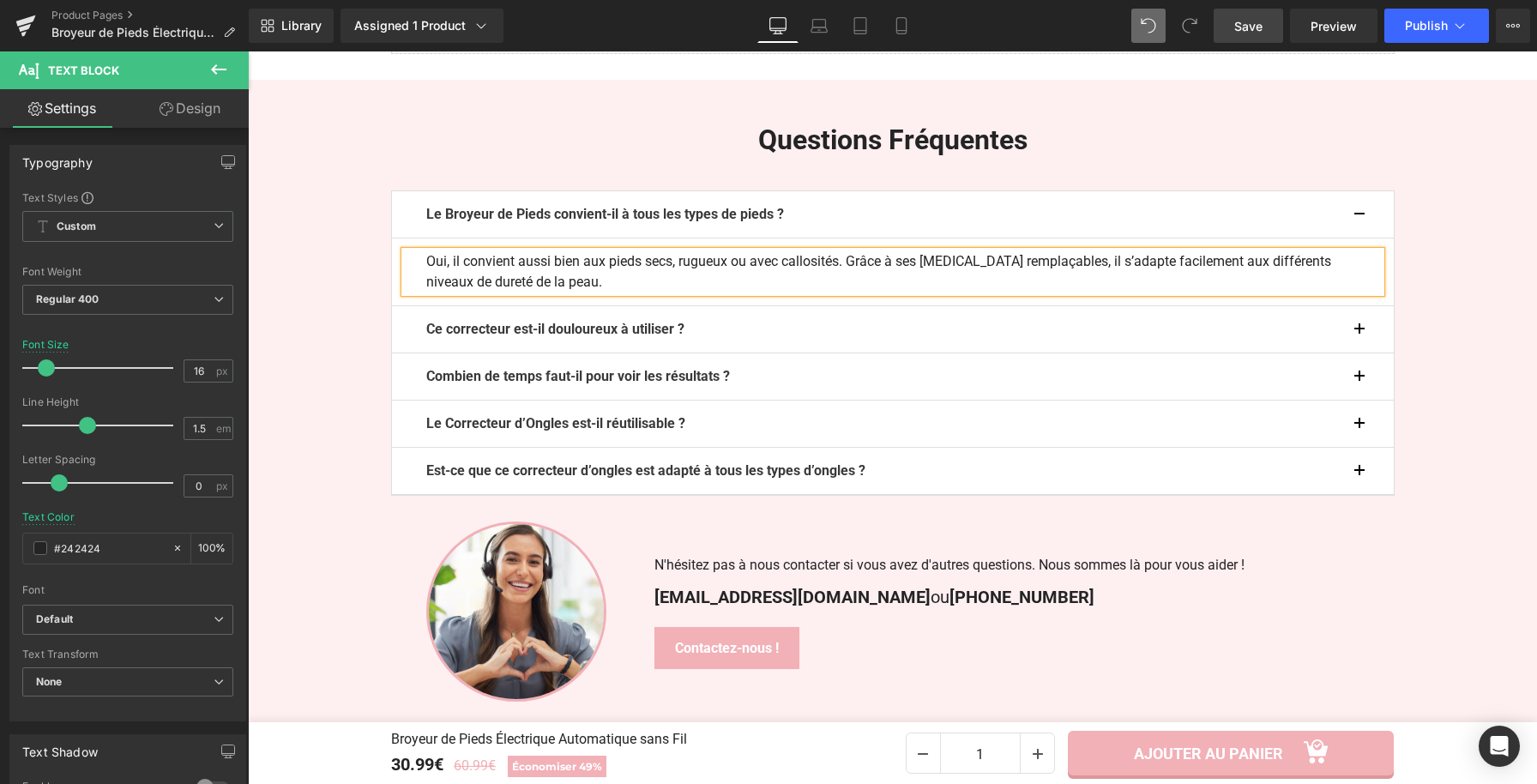
drag, startPoint x: 1352, startPoint y: 336, endPoint x: 1292, endPoint y: 351, distance: 61.8
click at [248, 52] on div at bounding box center [248, 52] width 0 height 0
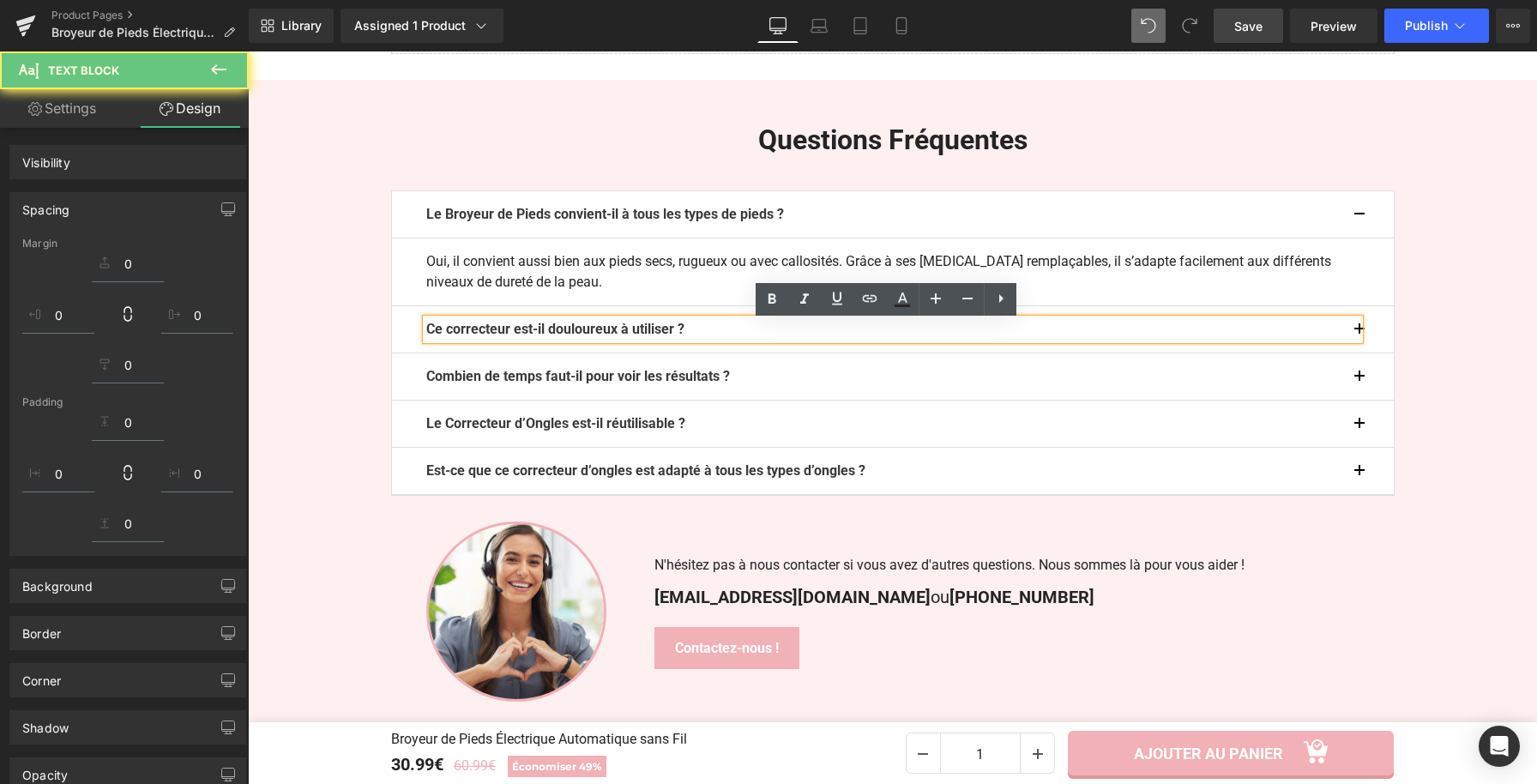
click at [685, 325] on b "Ce correcteur est-il douloureux à utiliser ?" at bounding box center [555, 328] width 259 height 16
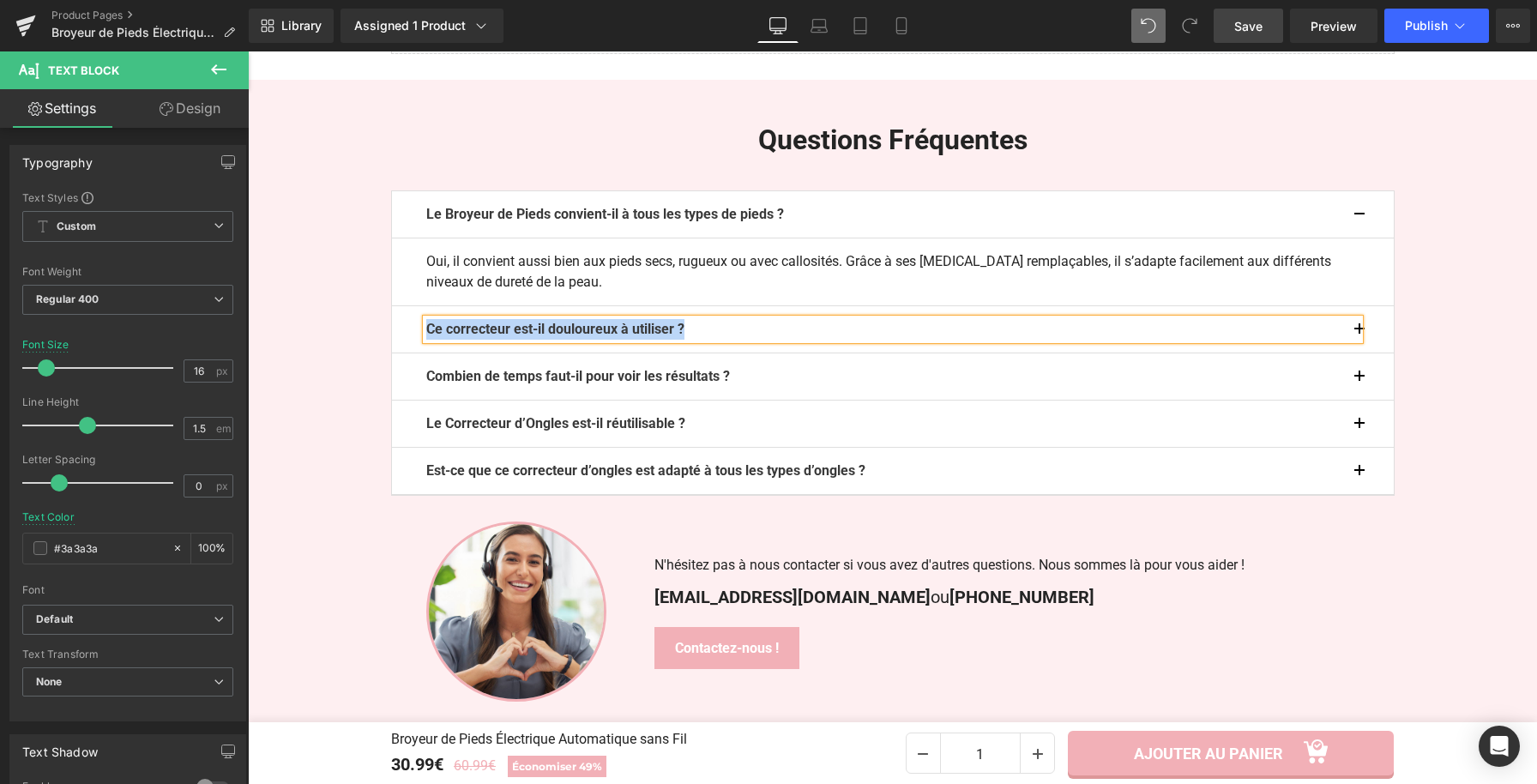
paste div
click at [1363, 331] on button "button" at bounding box center [1377, 329] width 34 height 46
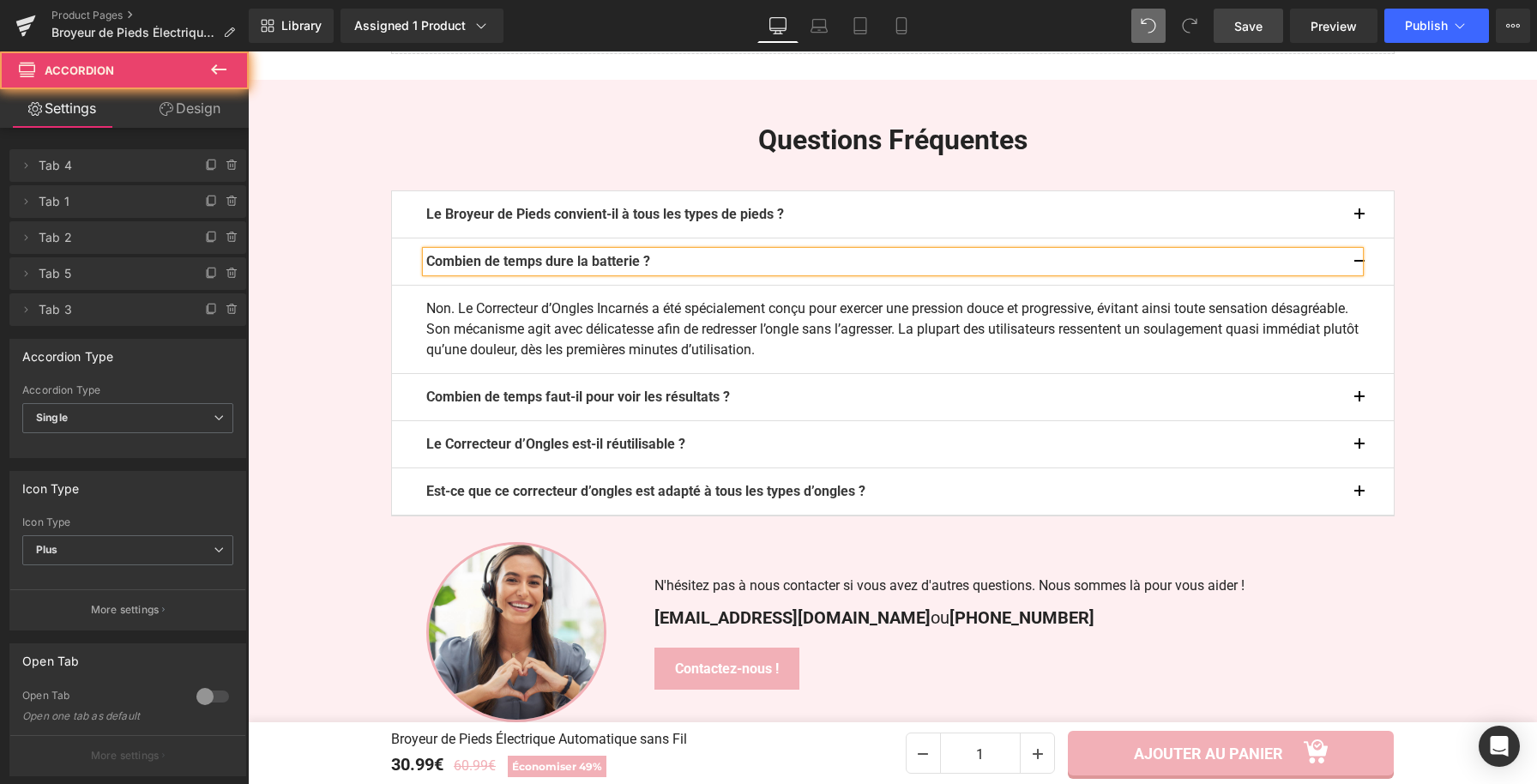
click at [1361, 213] on button "button" at bounding box center [1377, 214] width 34 height 46
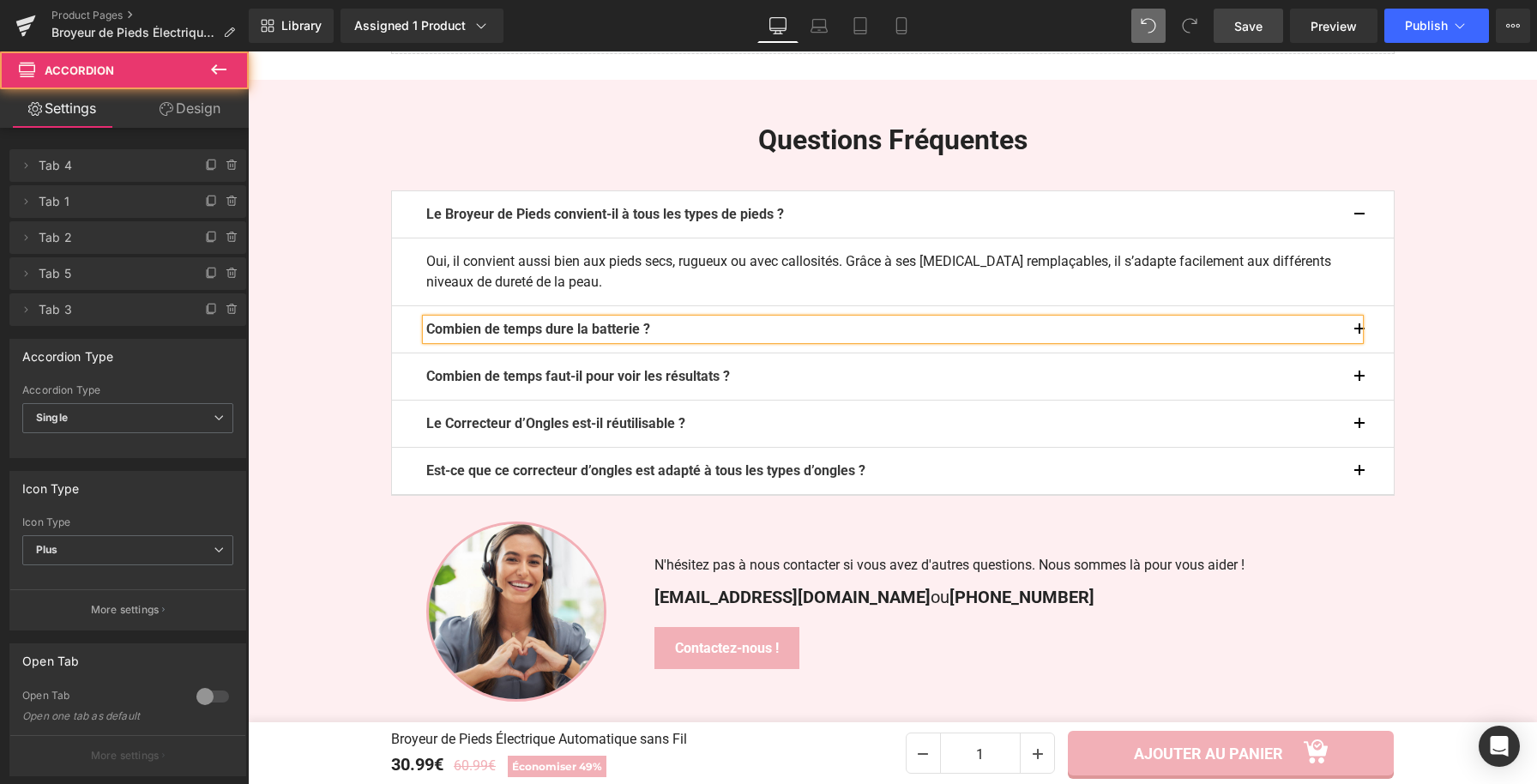
click at [1361, 213] on button "button" at bounding box center [1377, 214] width 34 height 46
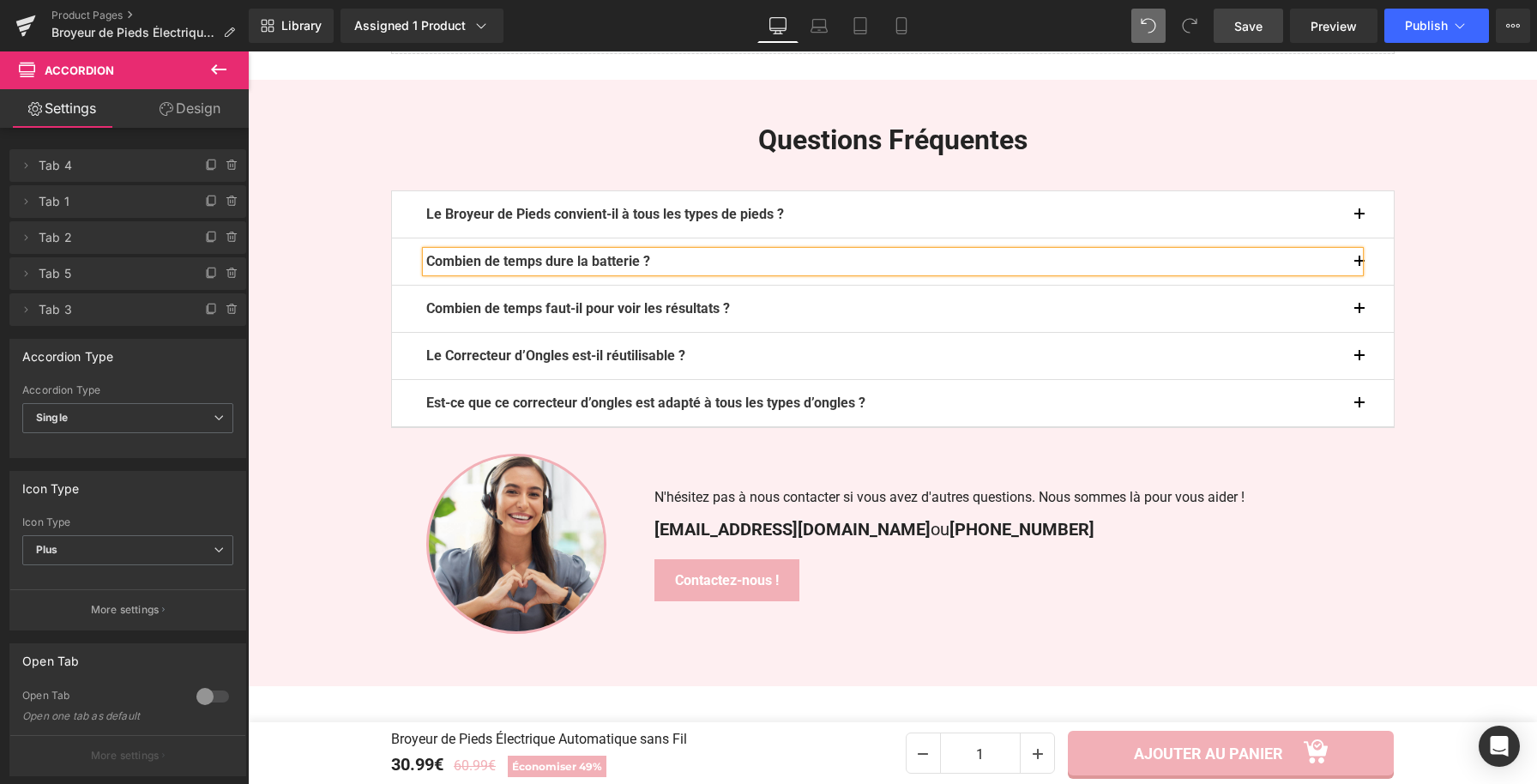
click at [1360, 261] on button "button" at bounding box center [1377, 261] width 34 height 46
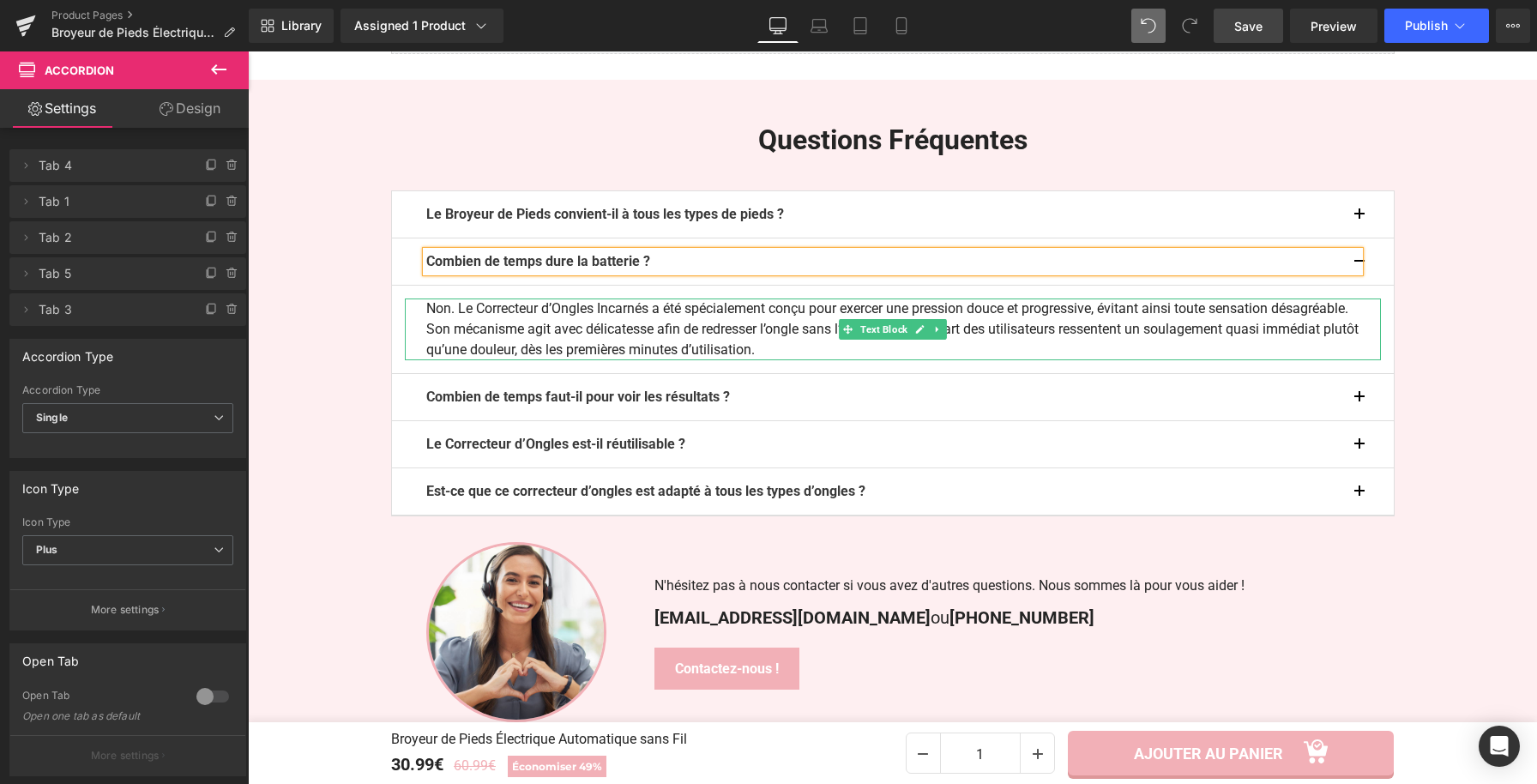
click at [792, 346] on p "Non. Le Correcteur d’Ongles Incarnés a été spécialement conçu pour exercer une …" at bounding box center [893, 329] width 934 height 61
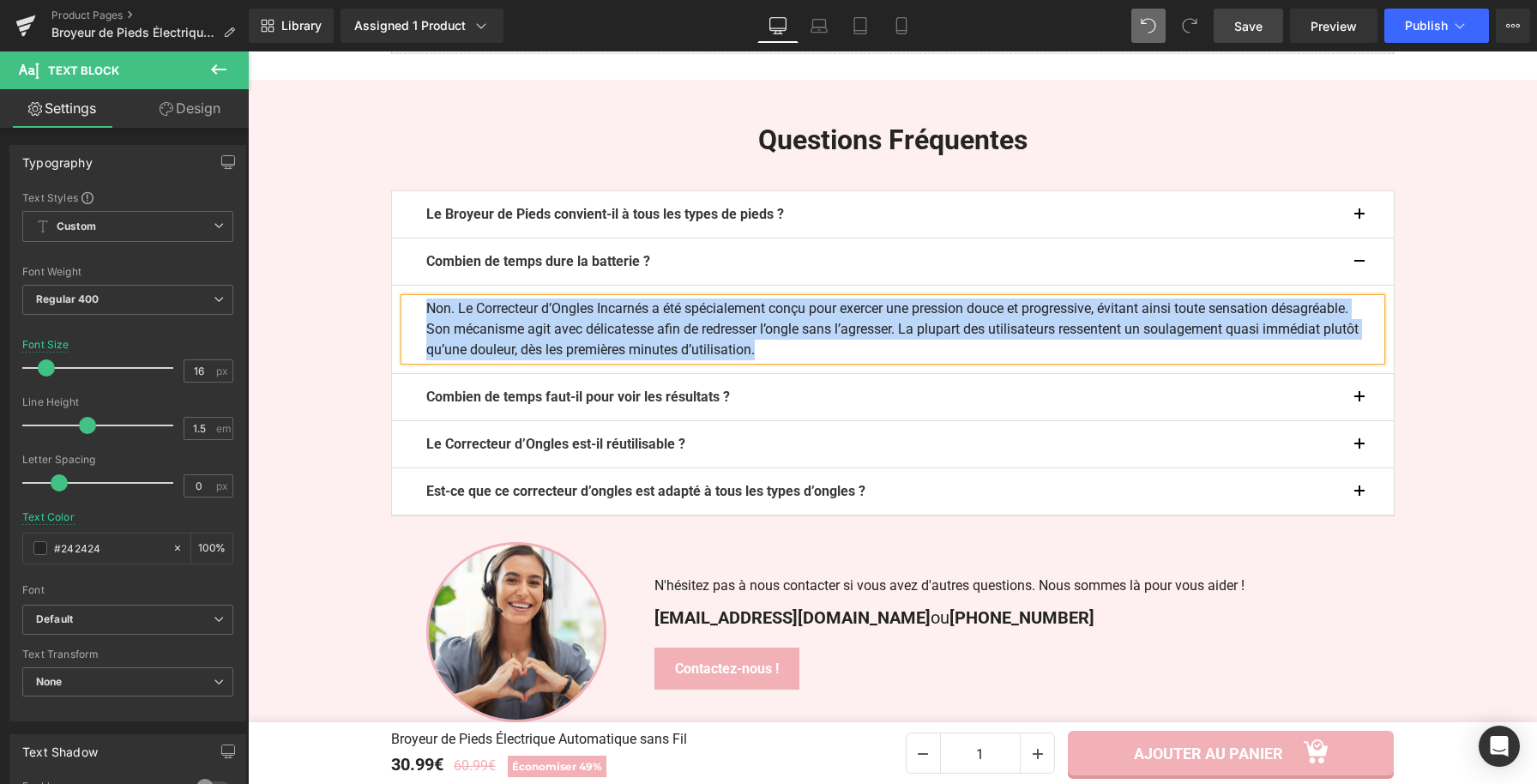
paste div
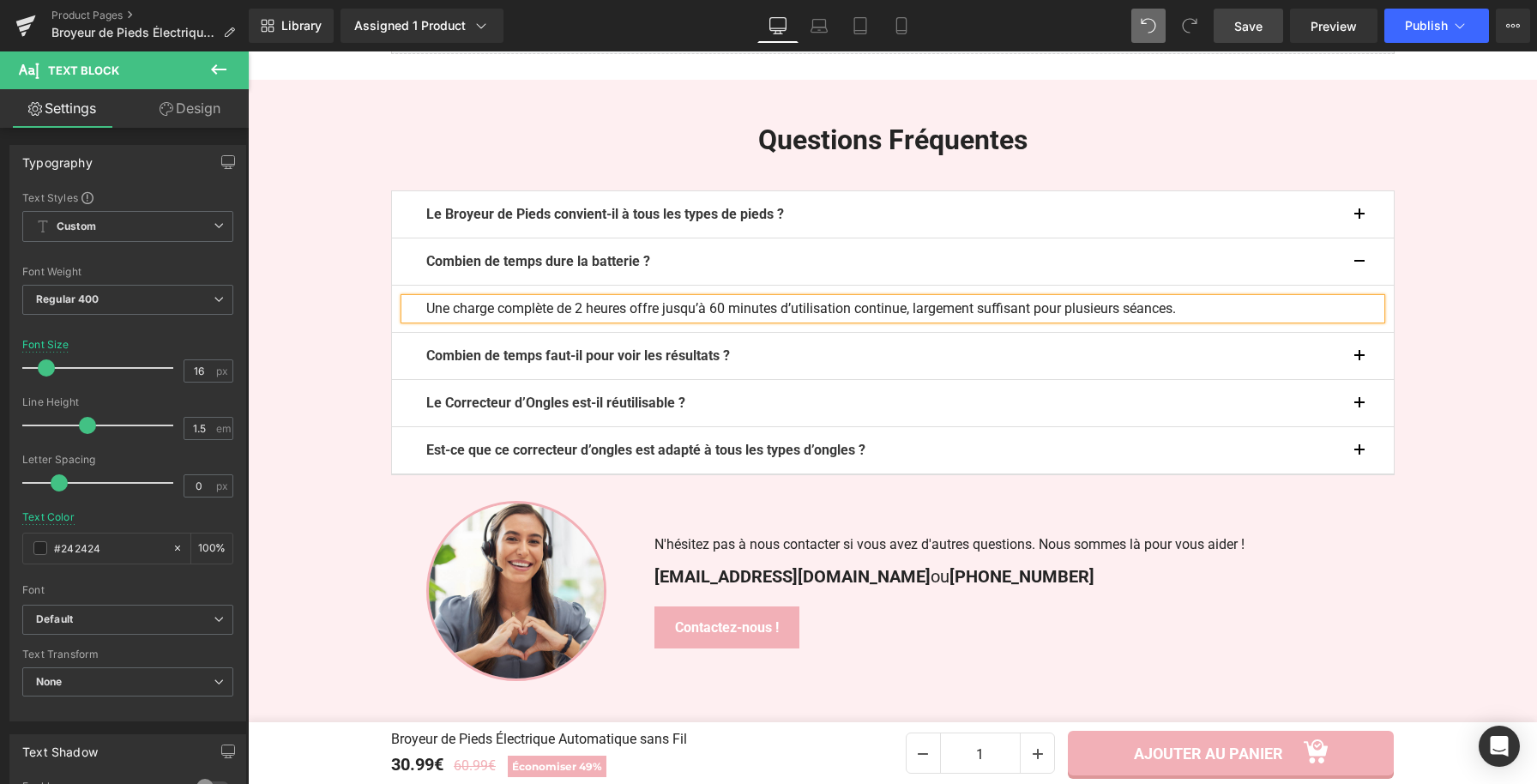
click at [1363, 258] on button "button" at bounding box center [1377, 261] width 34 height 46
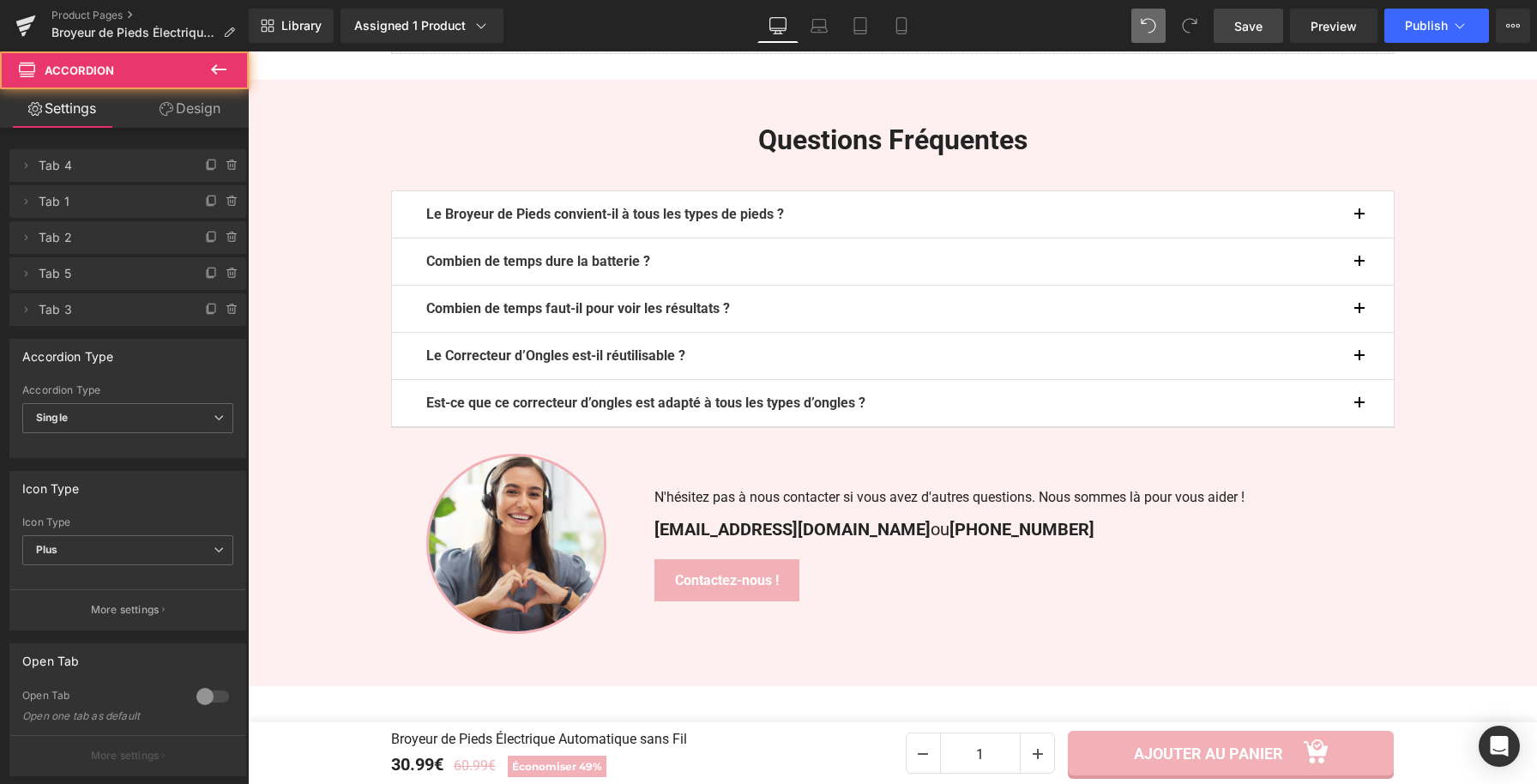
click at [1363, 219] on button "button" at bounding box center [1377, 214] width 34 height 46
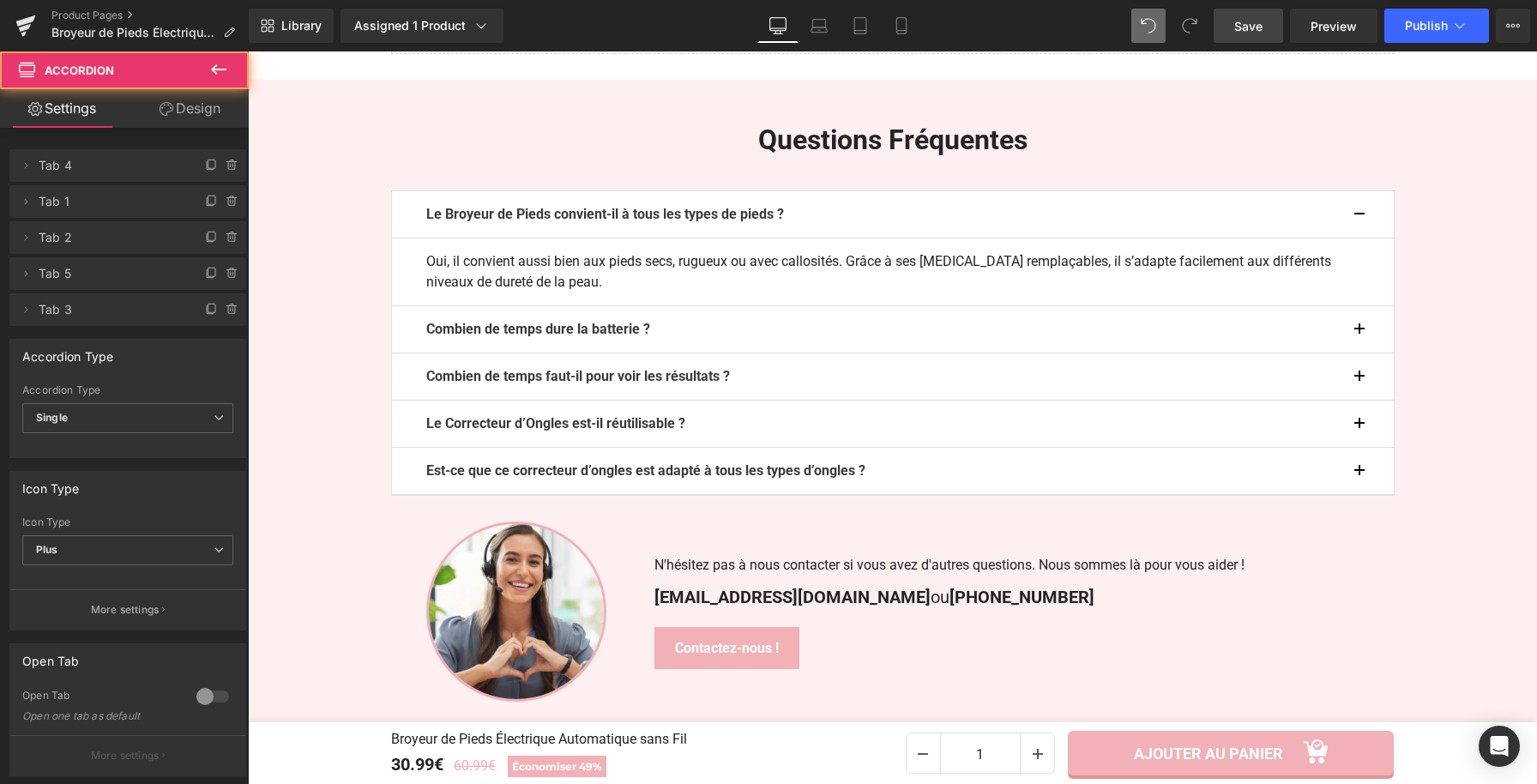
click at [1363, 219] on button "button" at bounding box center [1377, 214] width 34 height 46
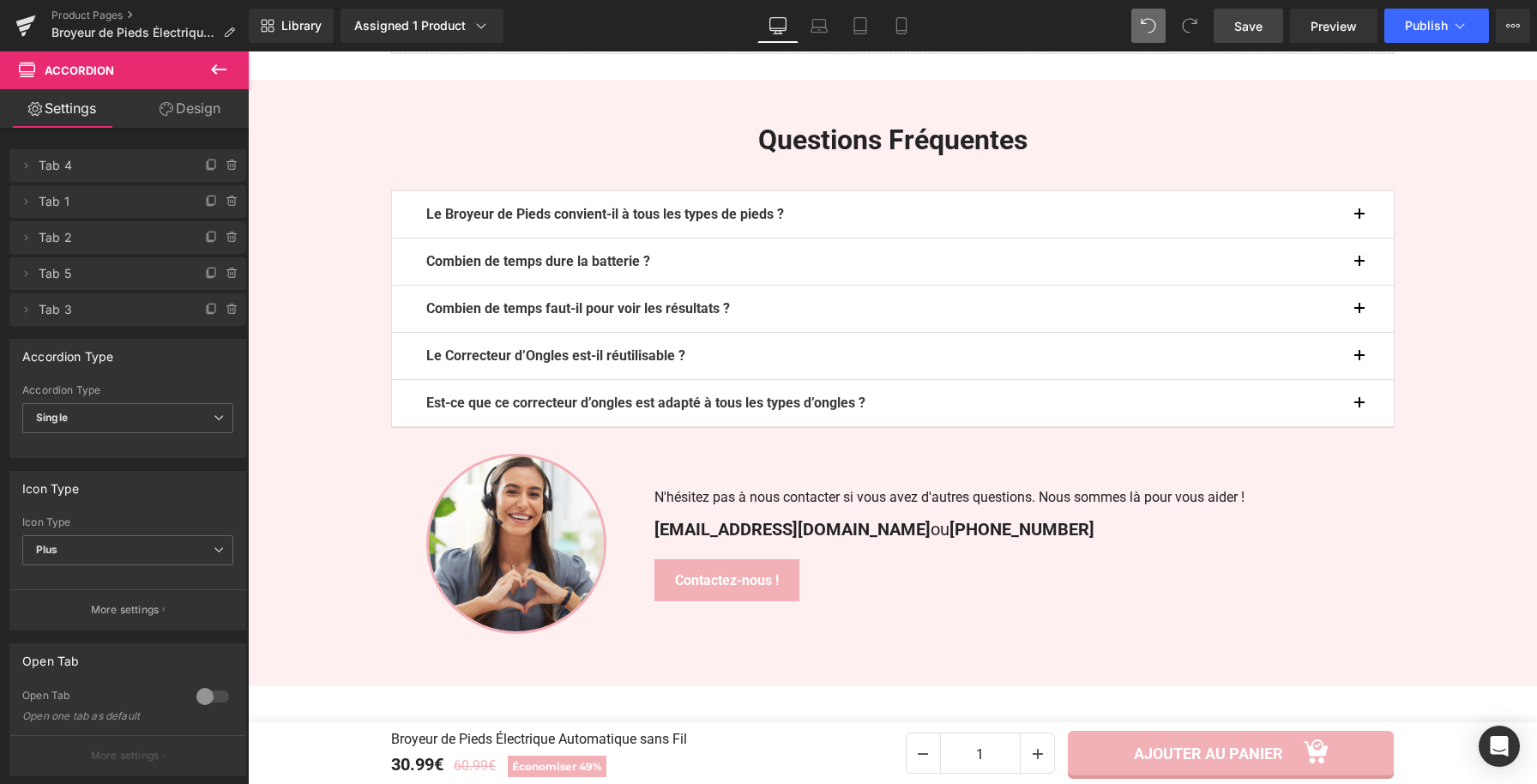
click at [1360, 314] on span "button" at bounding box center [1360, 314] width 0 height 0
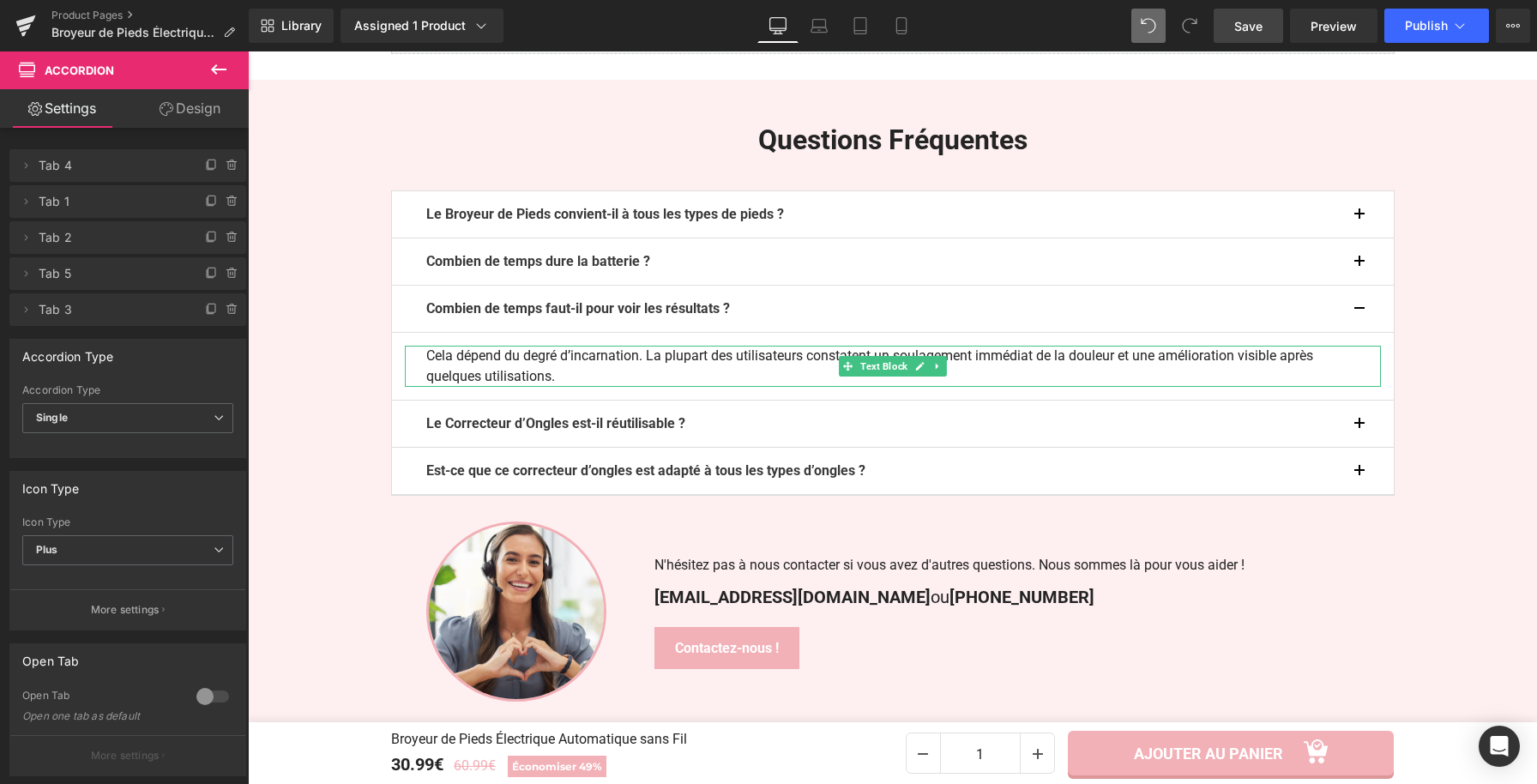
click at [545, 374] on p "Cela dépend du degré d’incarnation. La plupart des utilisateurs constatent un s…" at bounding box center [893, 366] width 934 height 41
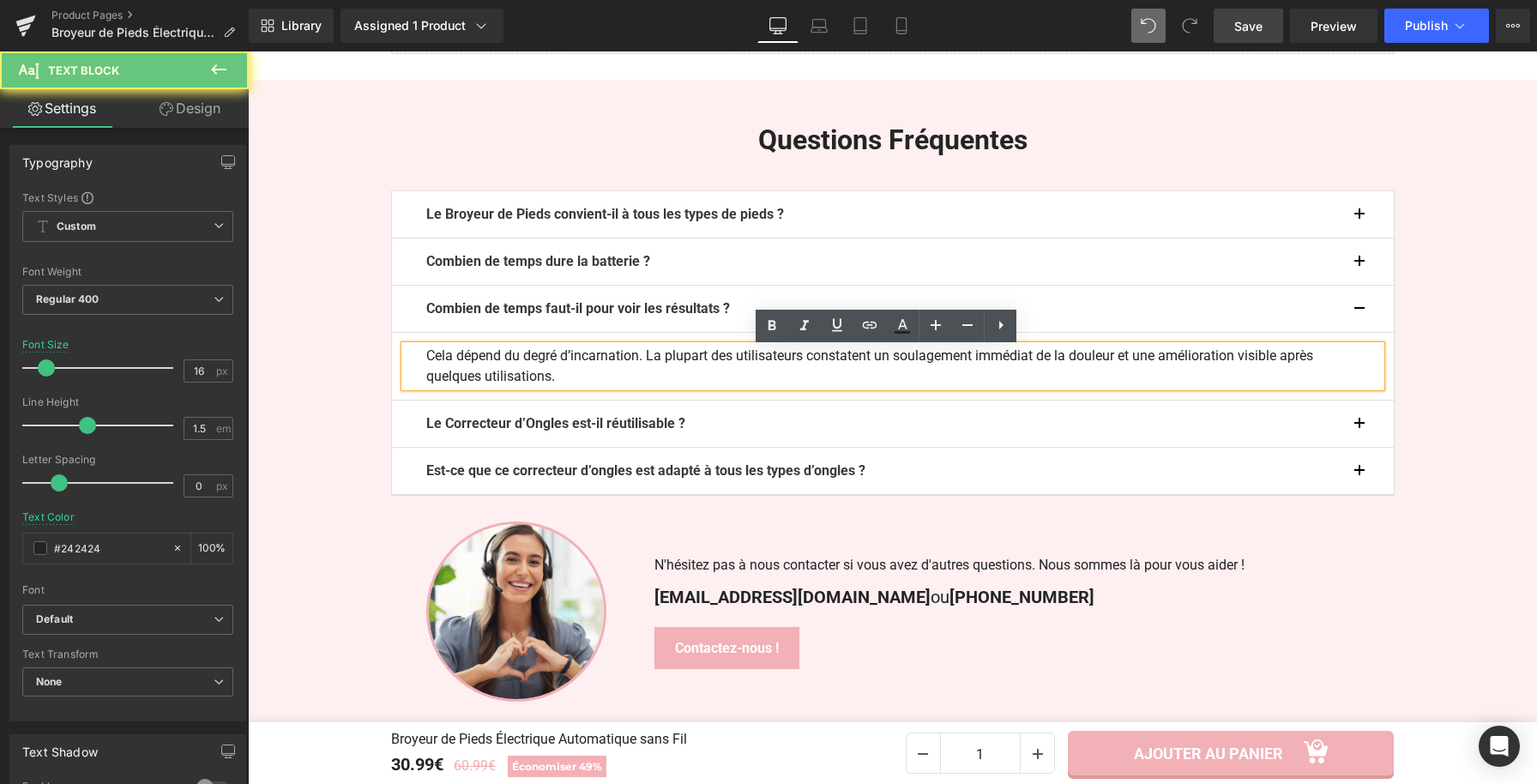
click at [545, 374] on p "Cela dépend du degré d’incarnation. La plupart des utilisateurs constatent un s…" at bounding box center [893, 366] width 934 height 41
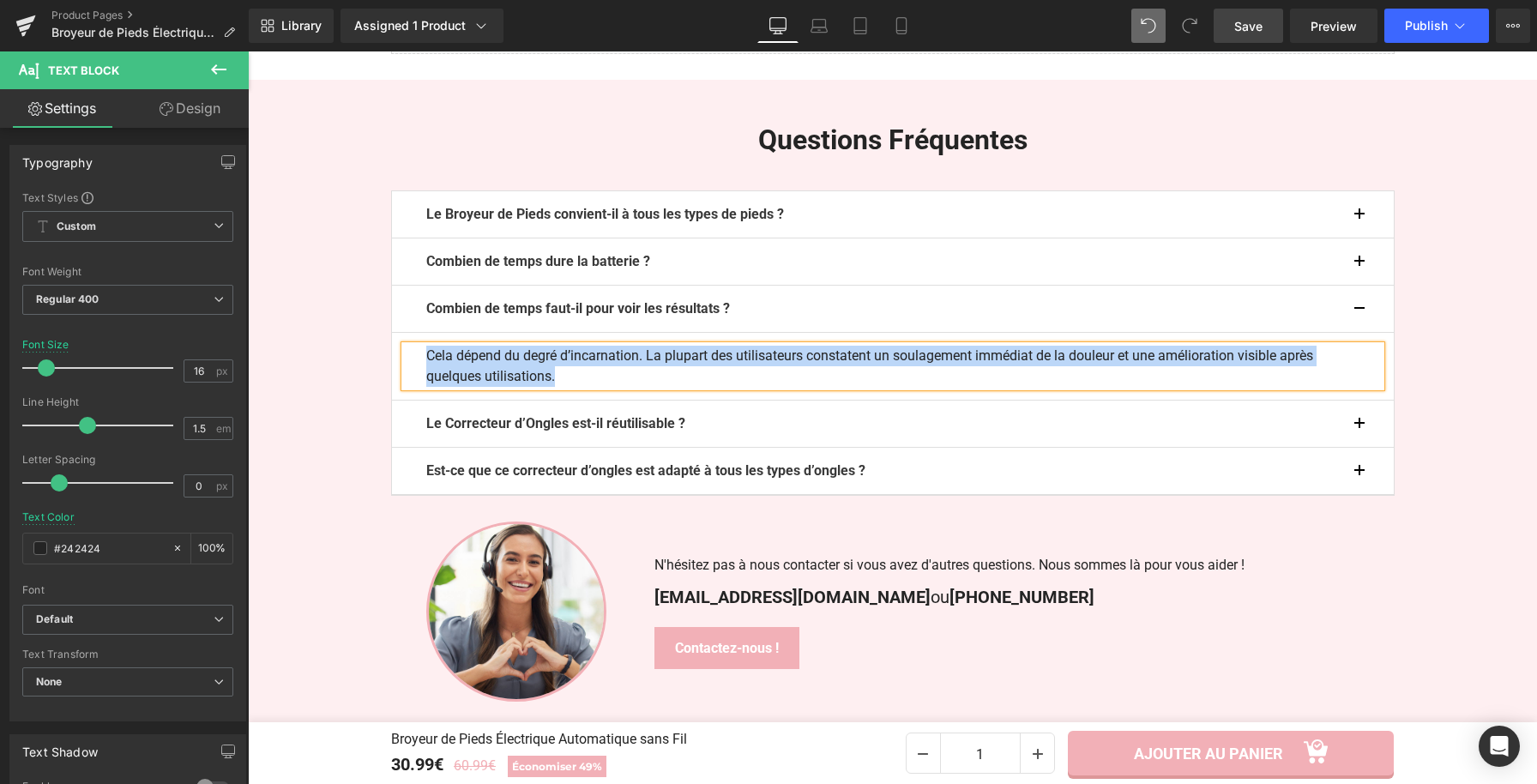
paste div
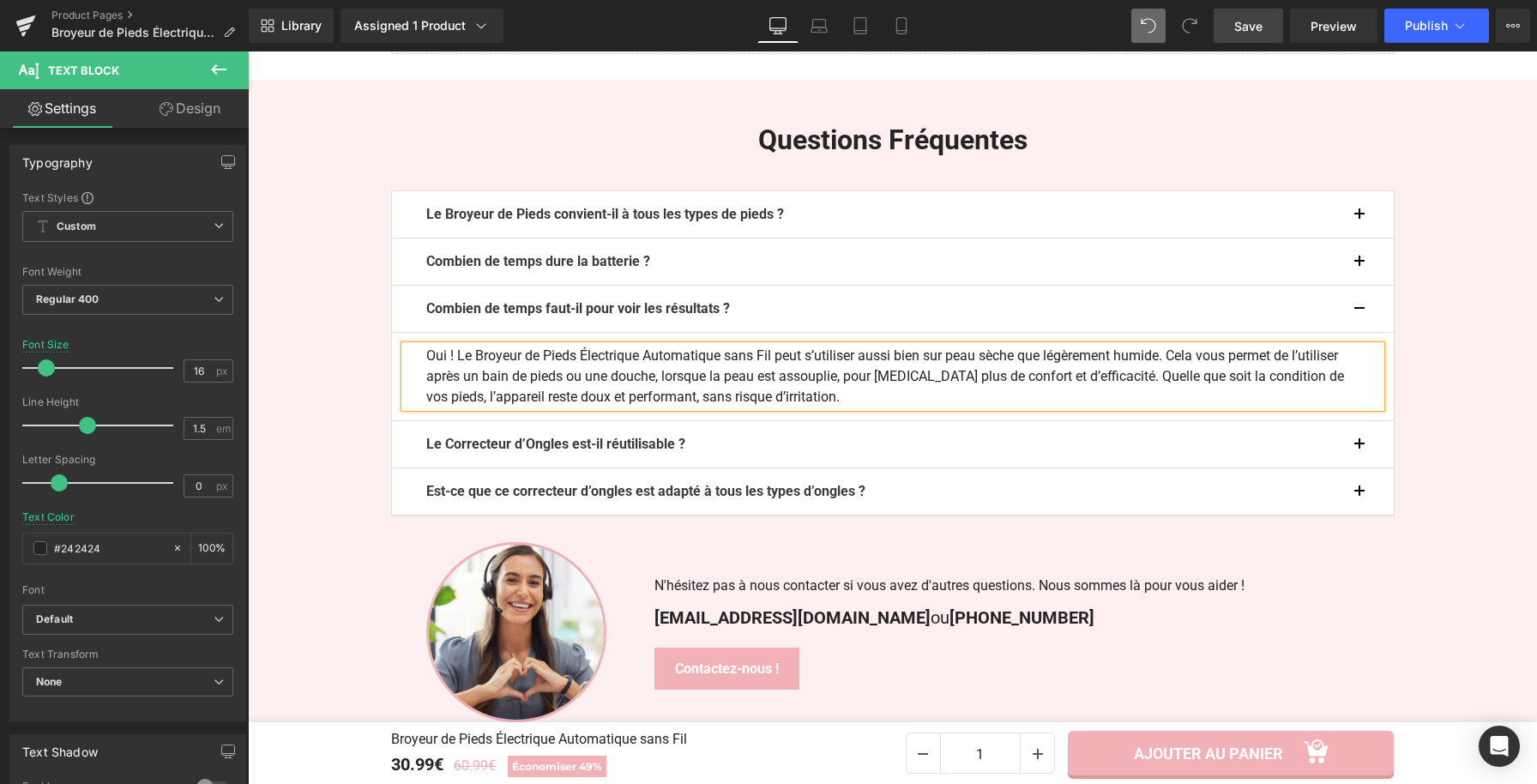
click at [460, 358] on p "Oui ! Le Broyeur de Pieds Électrique Automatique sans Fil peut s’utiliser aussi…" at bounding box center [893, 376] width 934 height 61
drag, startPoint x: 649, startPoint y: 359, endPoint x: 776, endPoint y: 363, distance: 127.1
click at [776, 363] on p "Oui ! Ce Broyeur de Pieds Électrique Automatique sans Fil peut s’utiliser aussi…" at bounding box center [893, 376] width 934 height 61
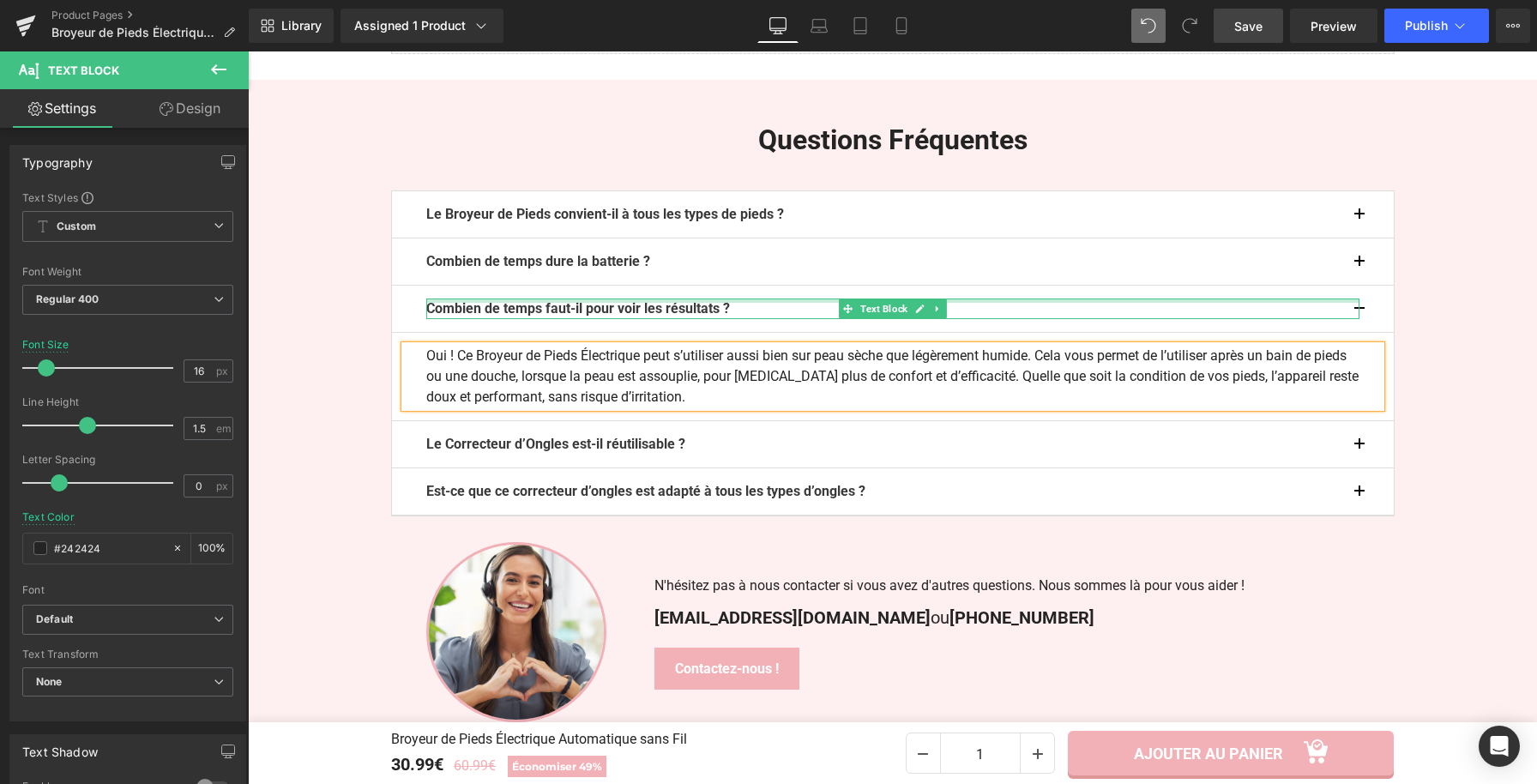
click at [742, 302] on div at bounding box center [893, 301] width 934 height 4
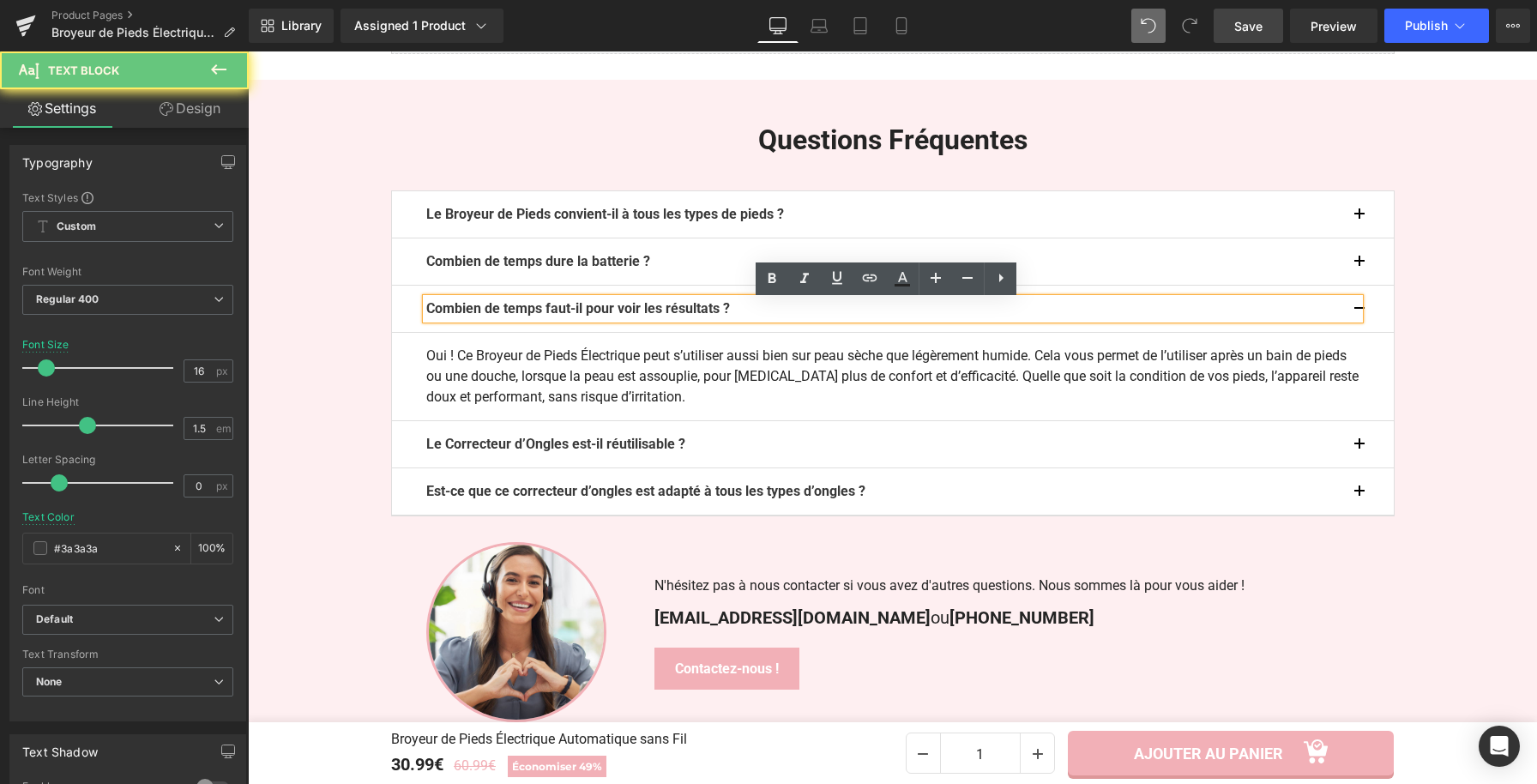
click at [748, 312] on p "Combien de temps faut-il pour voir les résultats ?" at bounding box center [893, 308] width 934 height 20
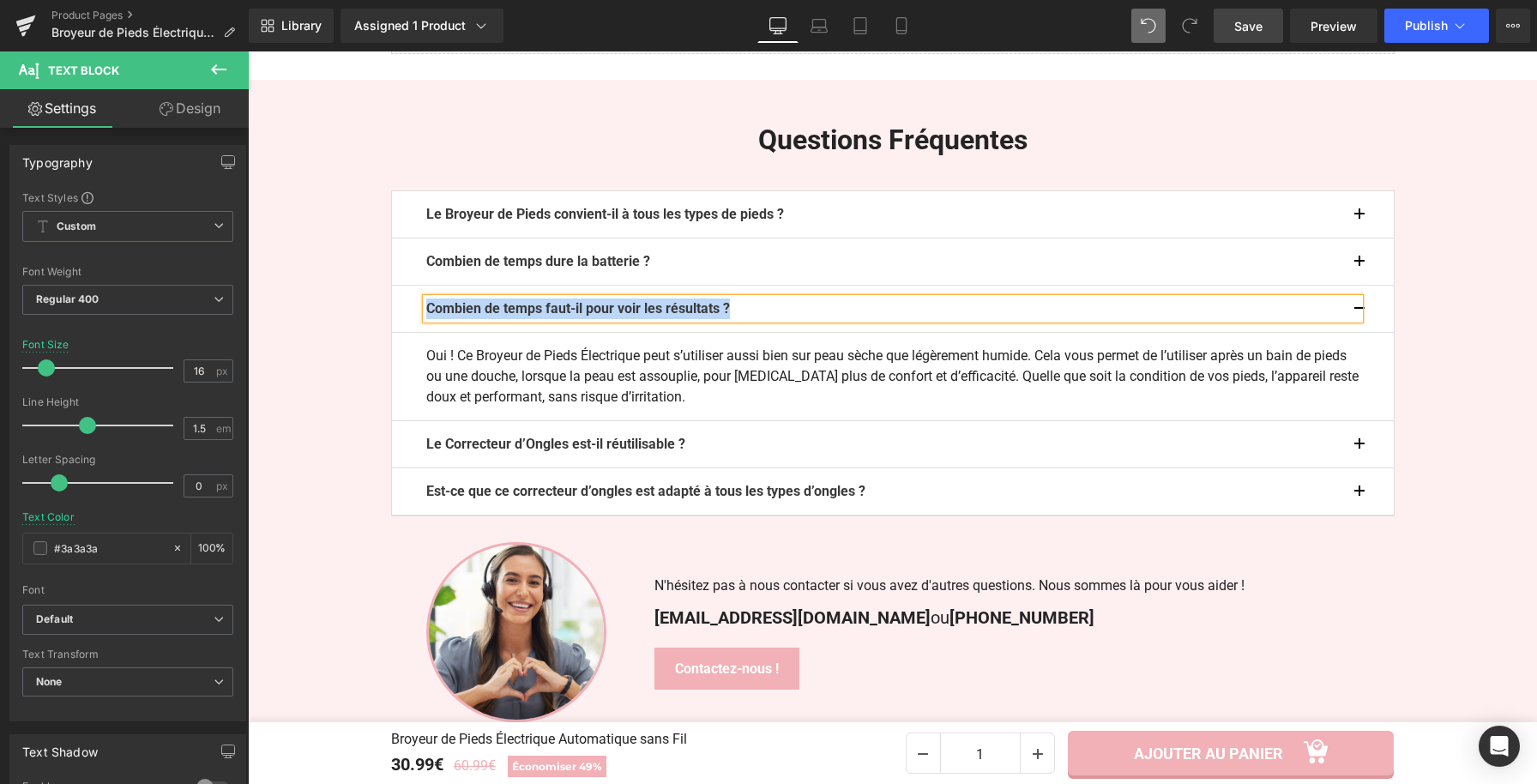
paste div
click at [1362, 312] on button "button" at bounding box center [1377, 308] width 34 height 46
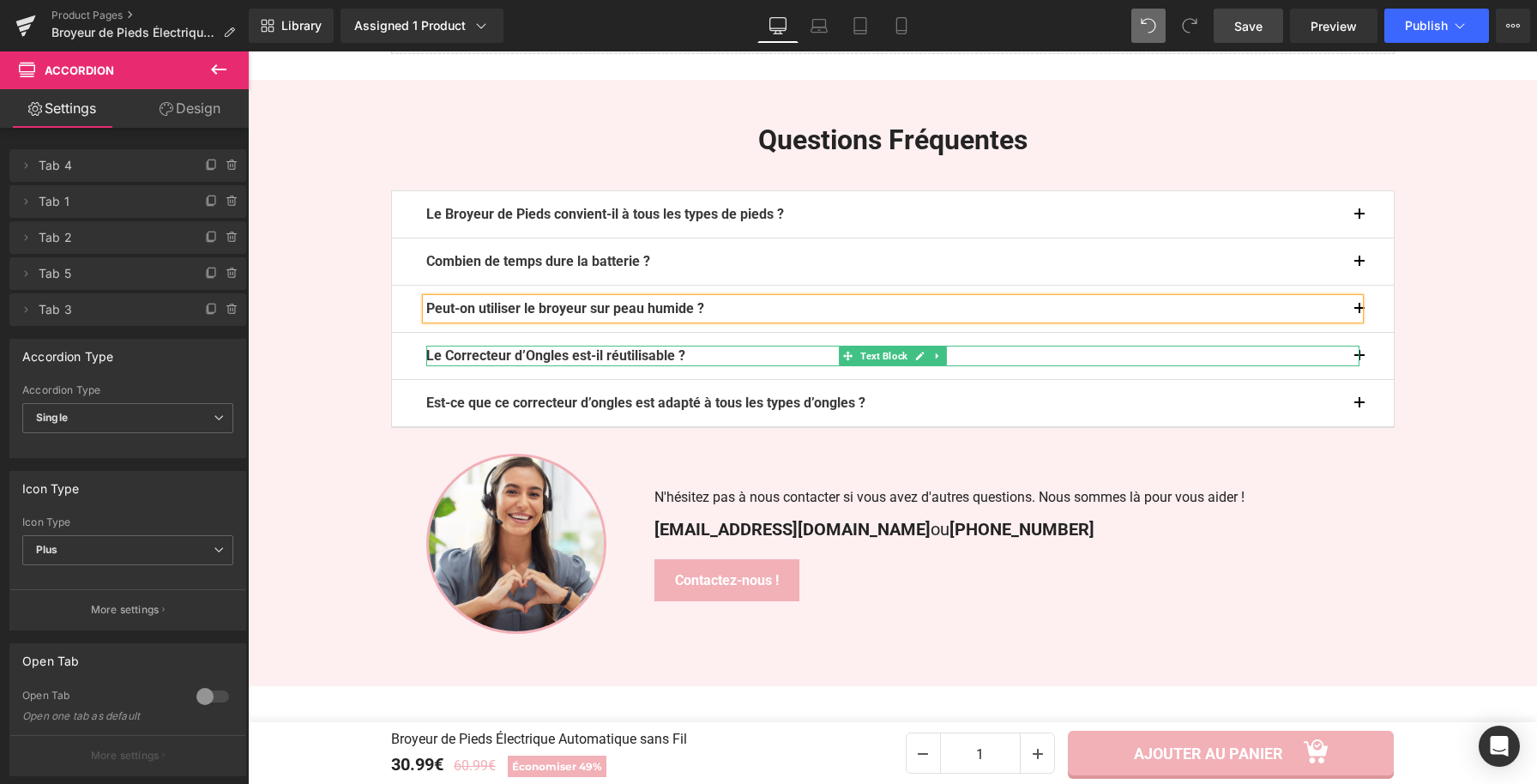
click at [697, 357] on p "Le Correcteur d’Ongles est-il réutilisable ?" at bounding box center [893, 355] width 934 height 20
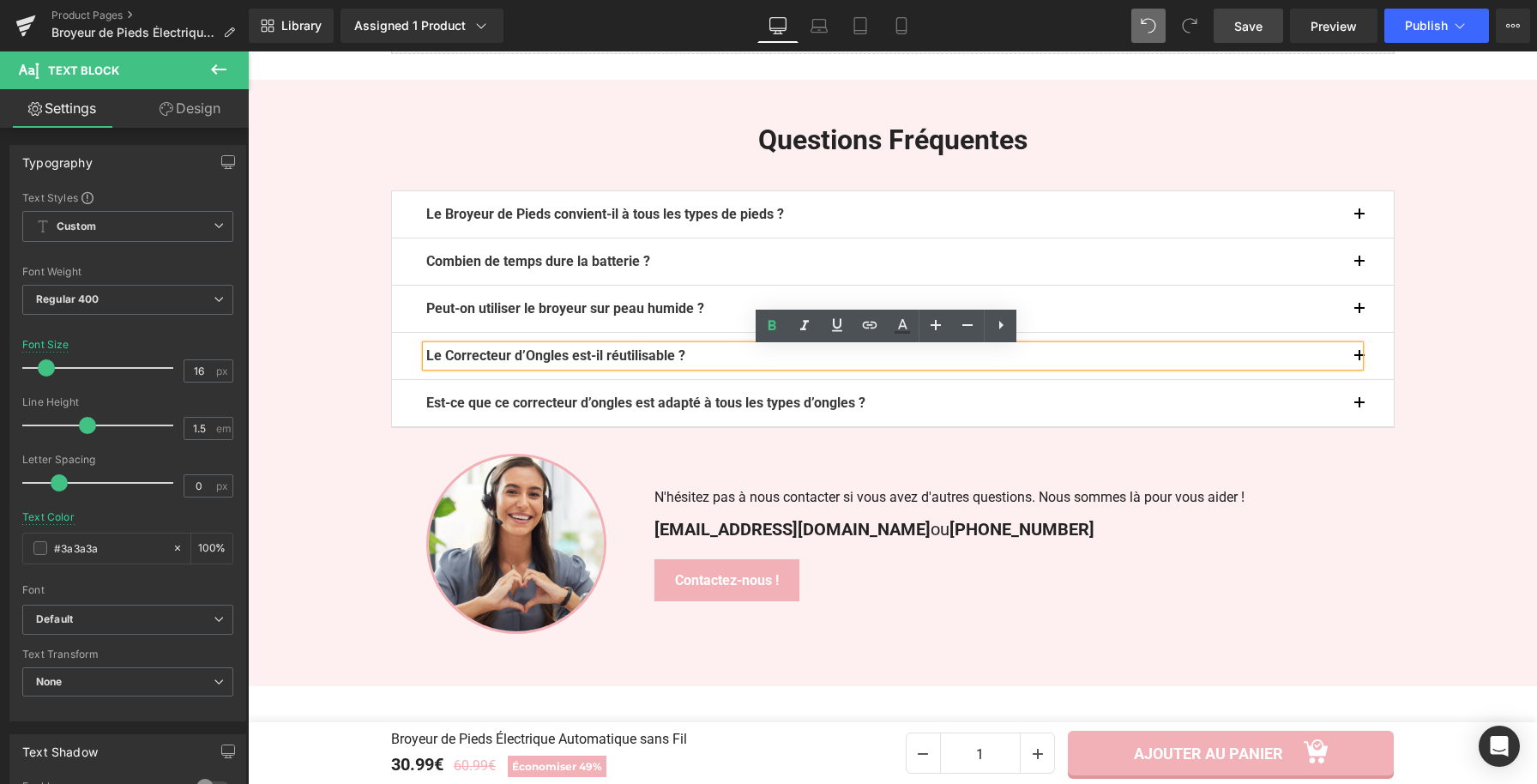
click at [704, 364] on p "Le Correcteur d’Ongles est-il réutilisable ?" at bounding box center [893, 355] width 934 height 20
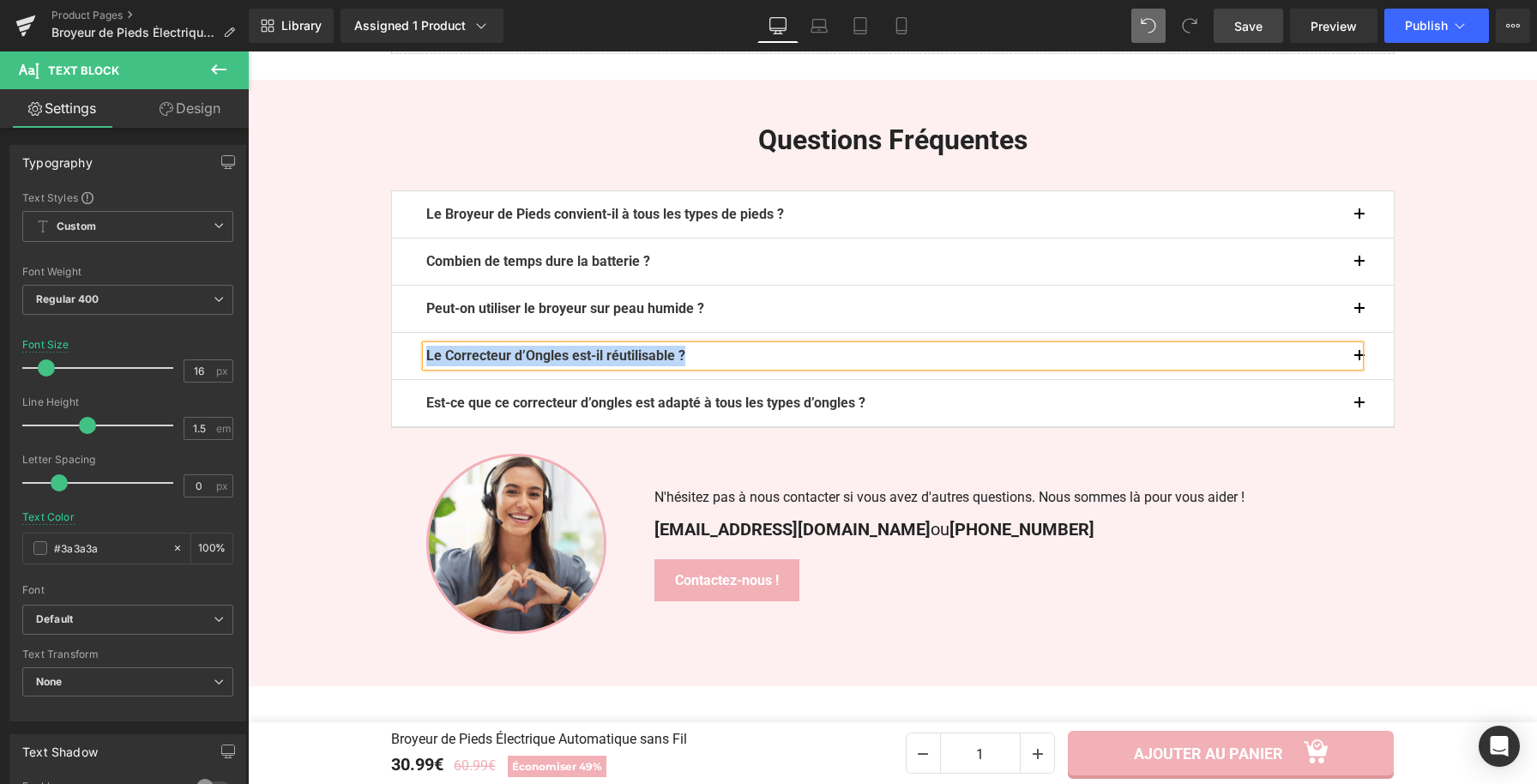
paste div
click at [1360, 359] on button "button" at bounding box center [1377, 356] width 34 height 46
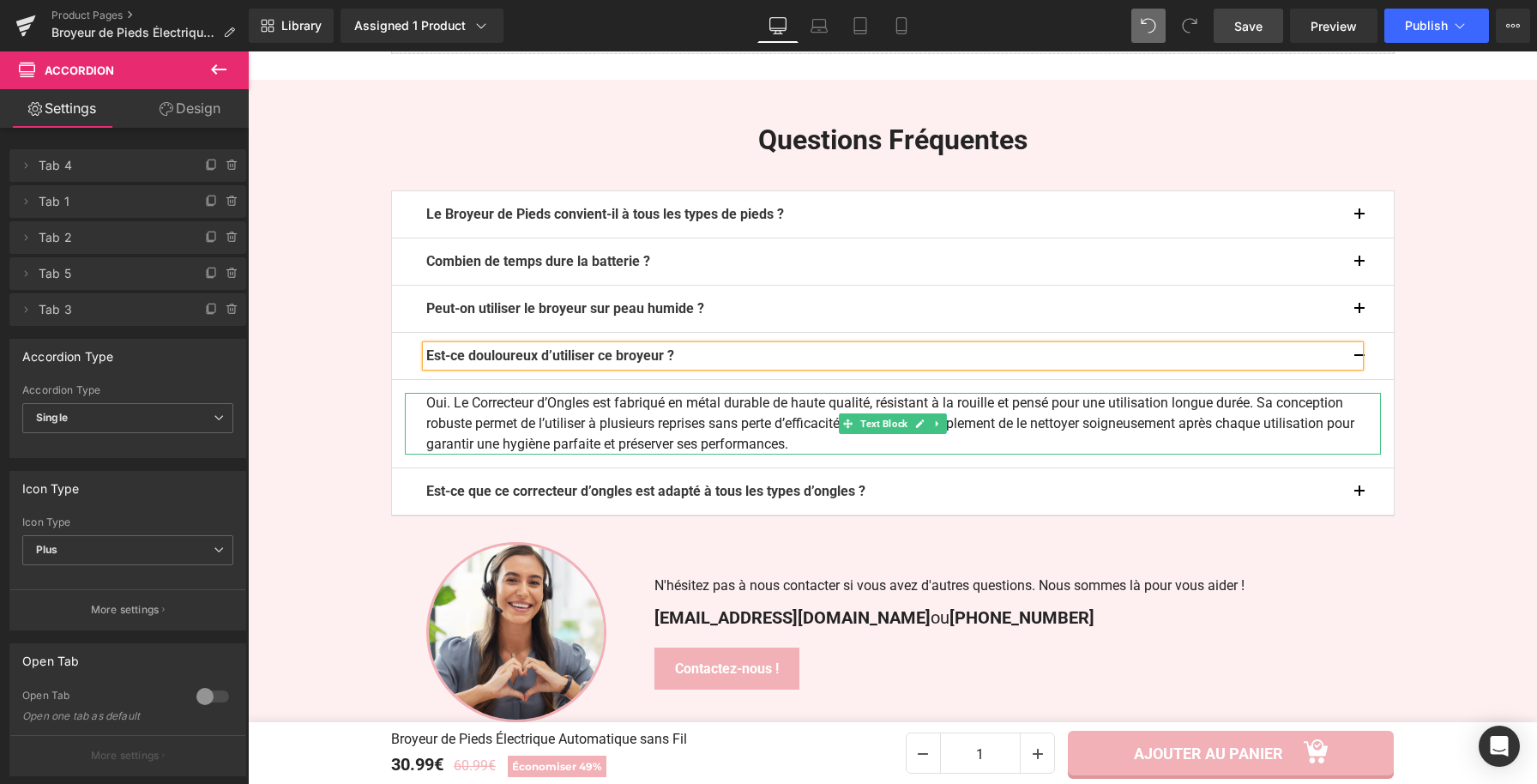
click at [564, 426] on p "Oui. Le Correcteur d’Ongles est fabriqué en métal durable de haute qualité, rés…" at bounding box center [893, 423] width 934 height 61
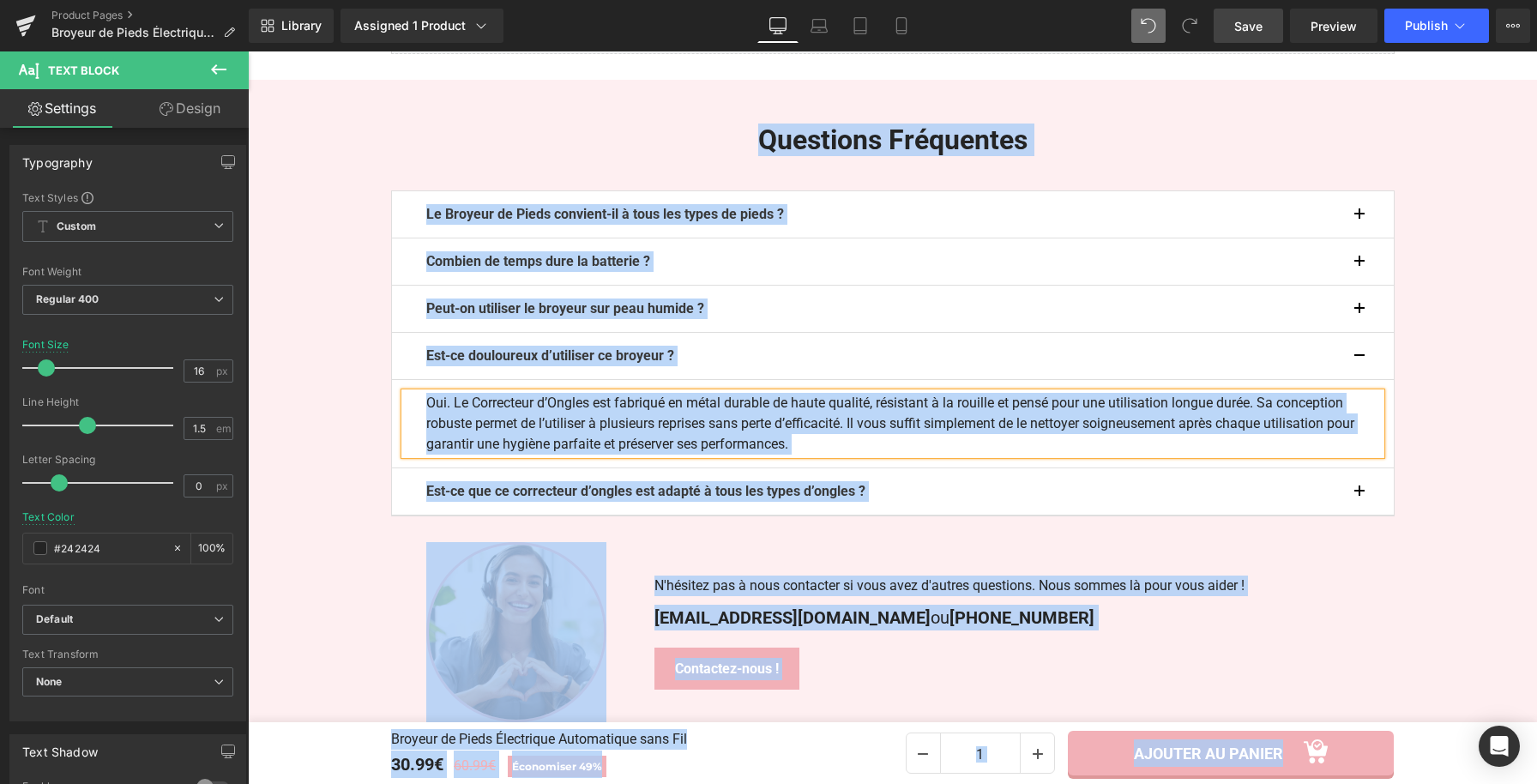
click at [564, 426] on p "Oui. Le Correcteur d’Ongles est fabriqué en métal durable de haute qualité, rés…" at bounding box center [893, 423] width 934 height 61
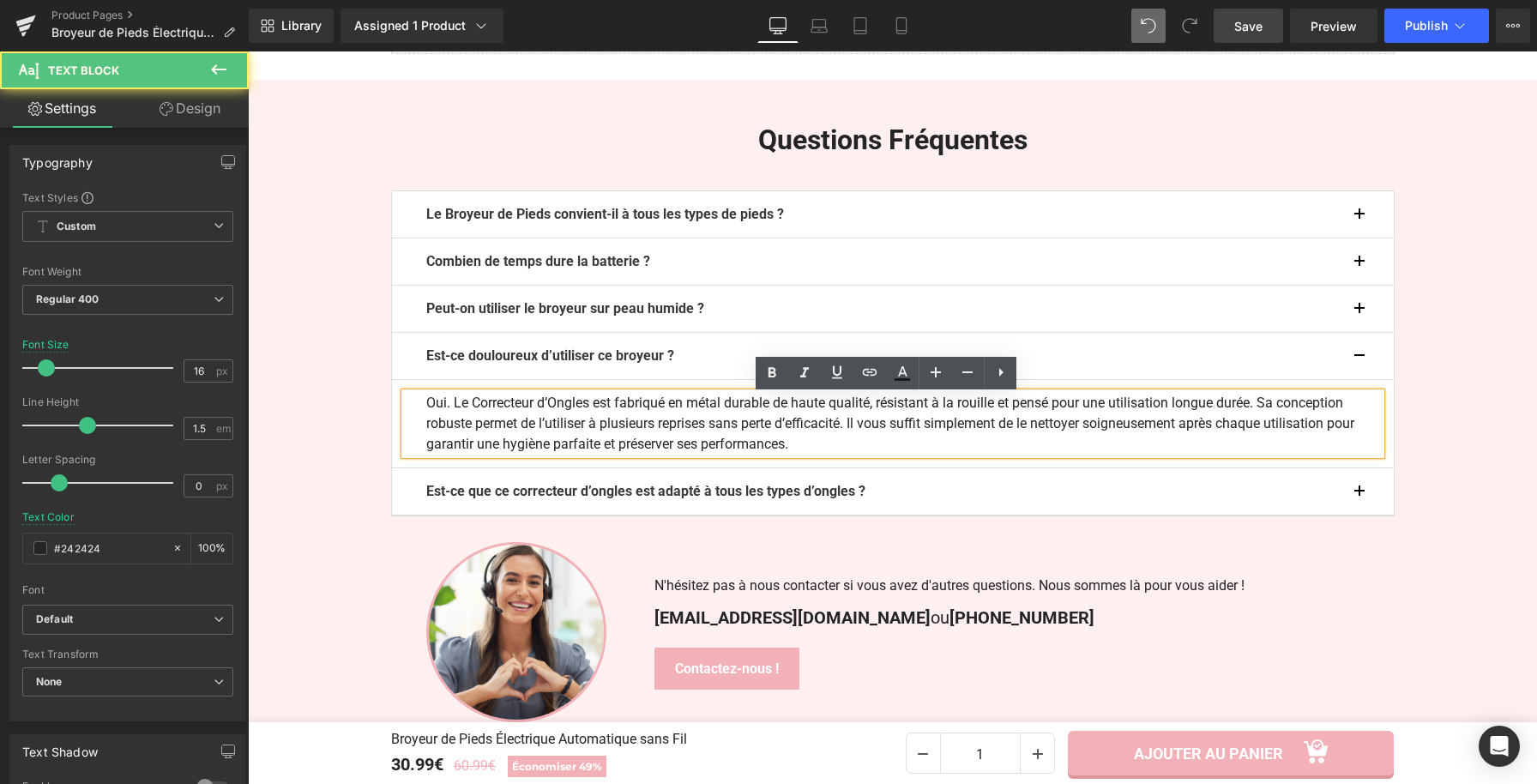
click at [564, 426] on p "Oui. Le Correcteur d’Ongles est fabriqué en métal durable de haute qualité, rés…" at bounding box center [893, 423] width 934 height 61
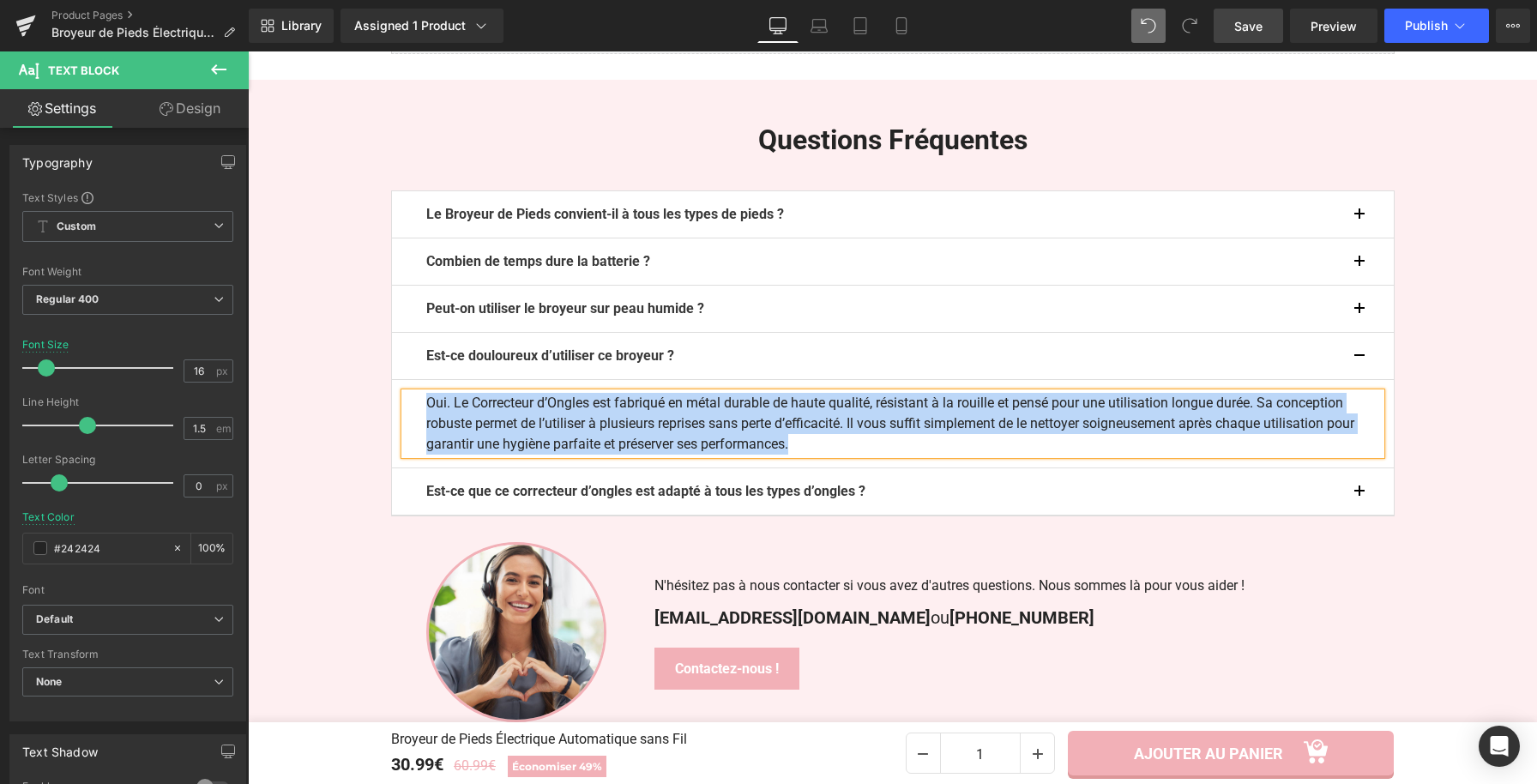
paste div
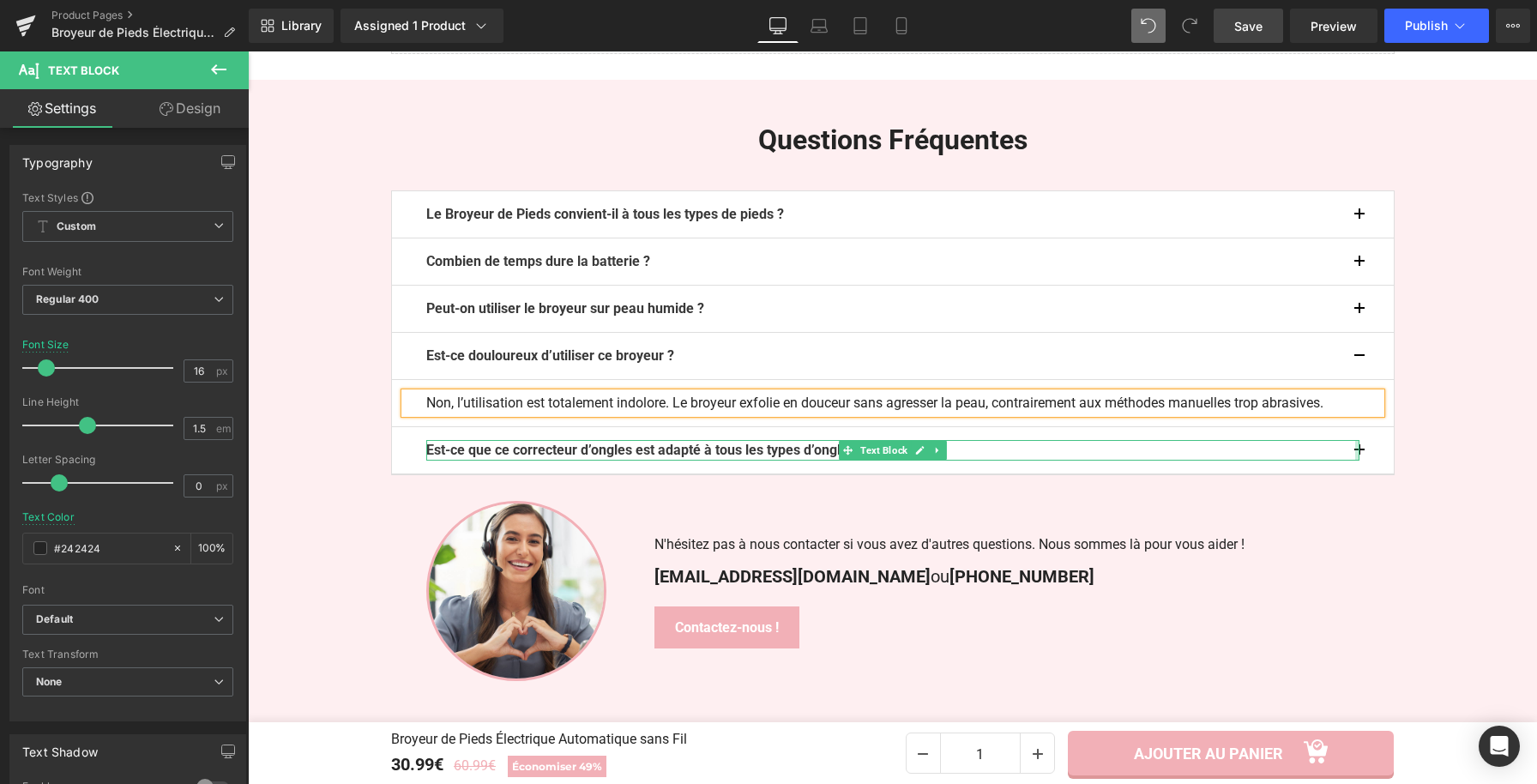
click at [1360, 449] on button "button" at bounding box center [1377, 450] width 34 height 46
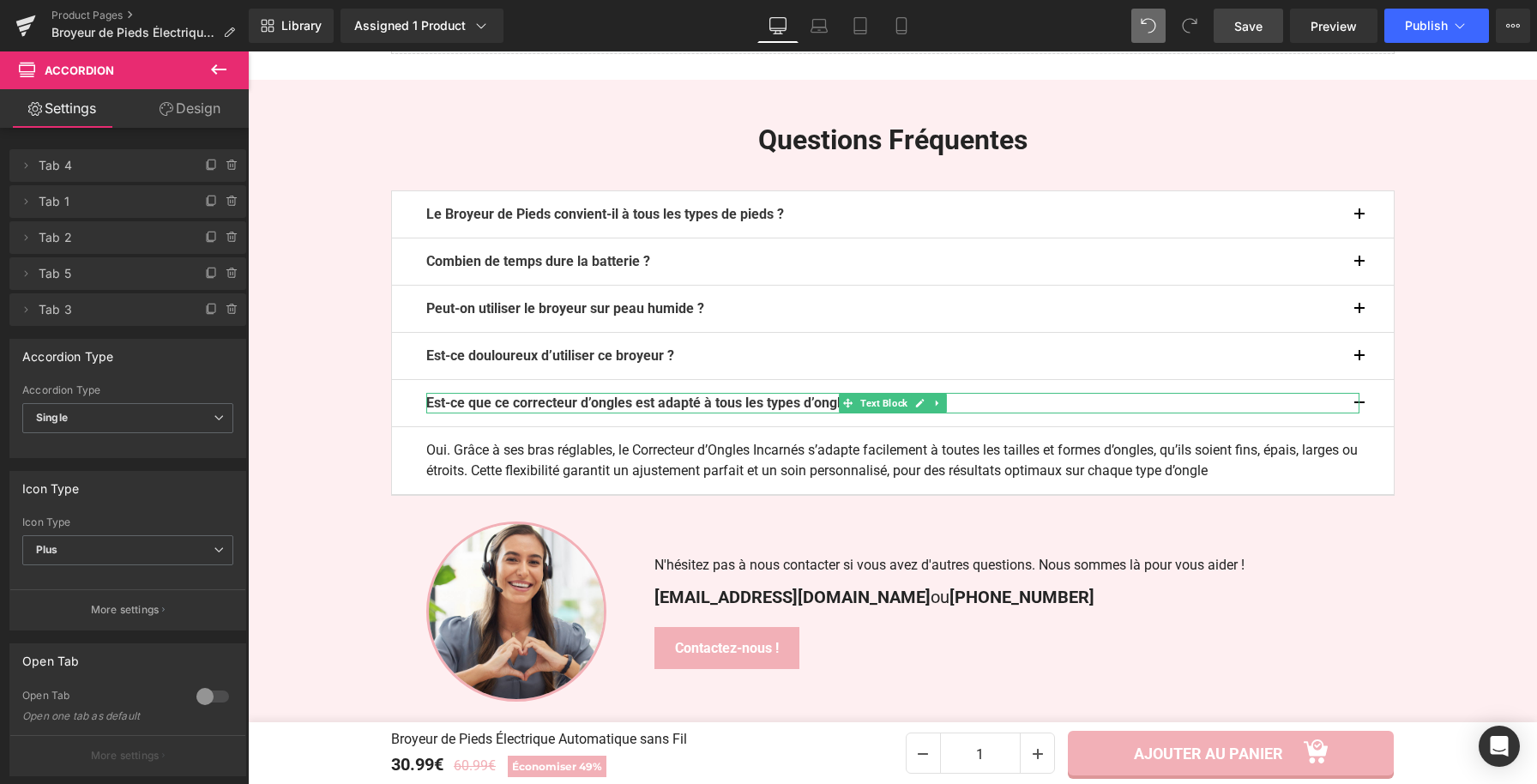
click at [736, 408] on b "Est-ce que ce correcteur d’ongles est adapté à tous les types d’ongles ?" at bounding box center [645, 402] width 440 height 16
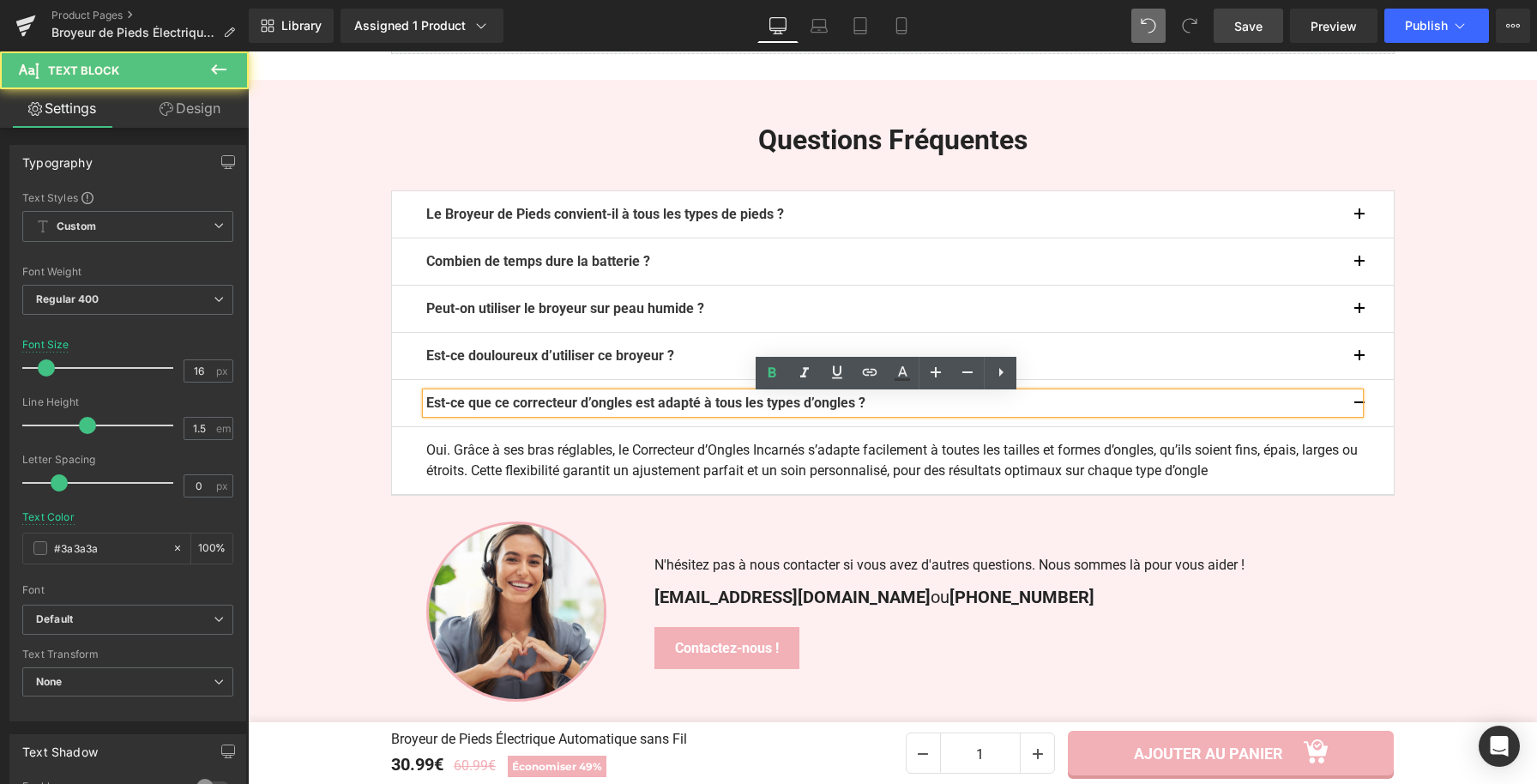
click at [736, 407] on b "Est-ce que ce correcteur d’ongles est adapté à tous les types d’ongles ?" at bounding box center [645, 402] width 440 height 16
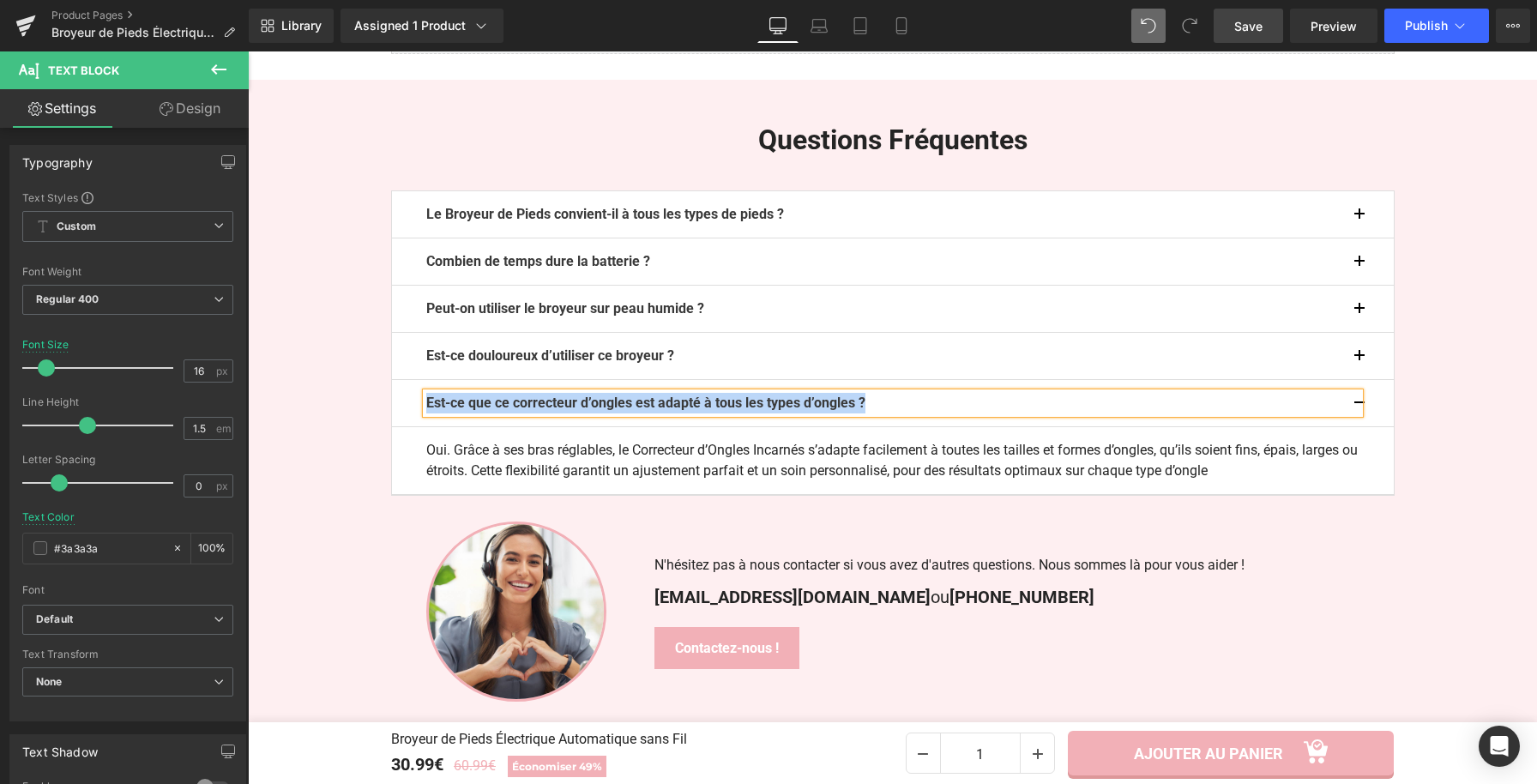
paste div
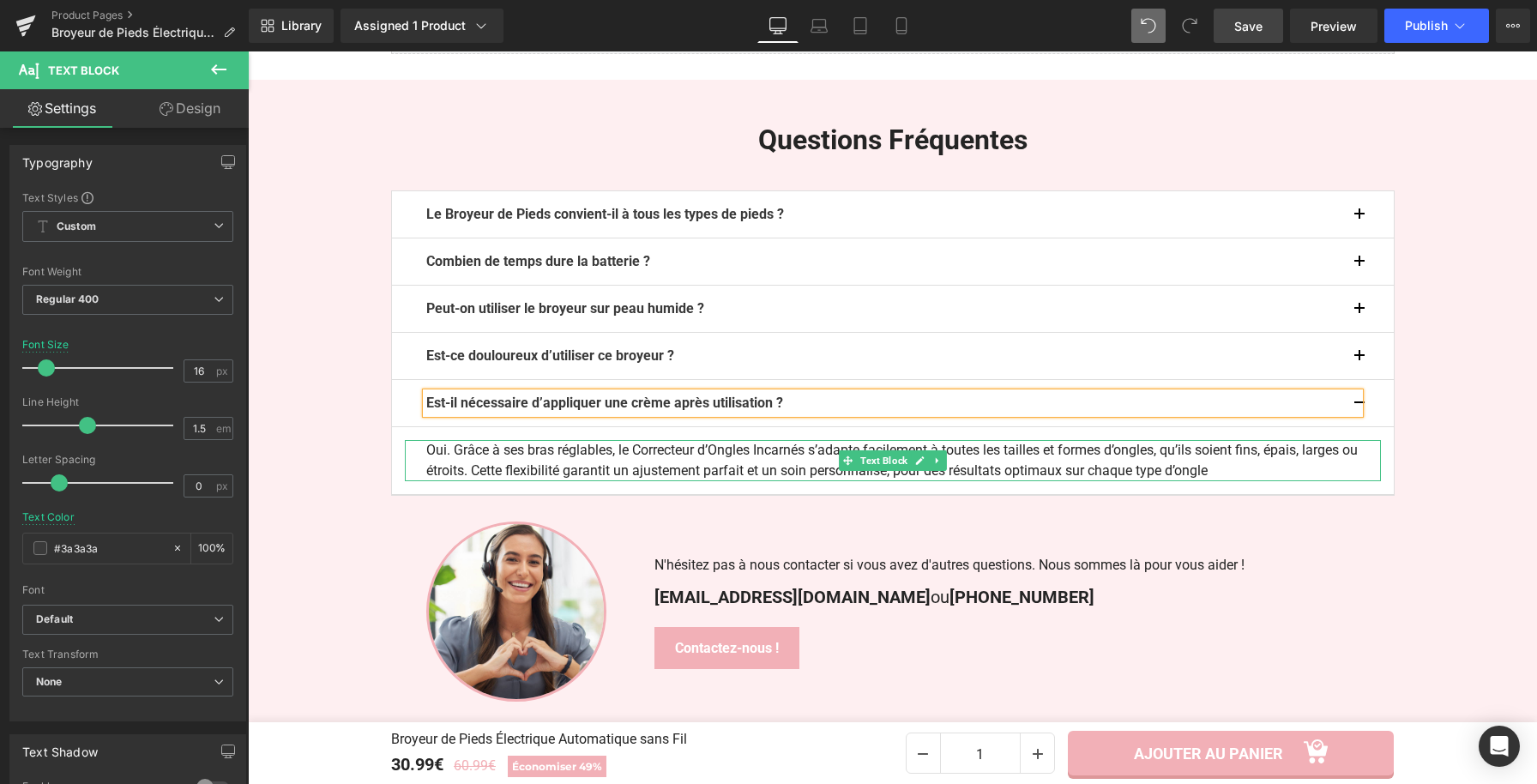
click at [1166, 469] on p "Oui. Grâce à ses bras réglables, le Correcteur d’Ongles Incarnés s’adapte facil…" at bounding box center [893, 460] width 934 height 41
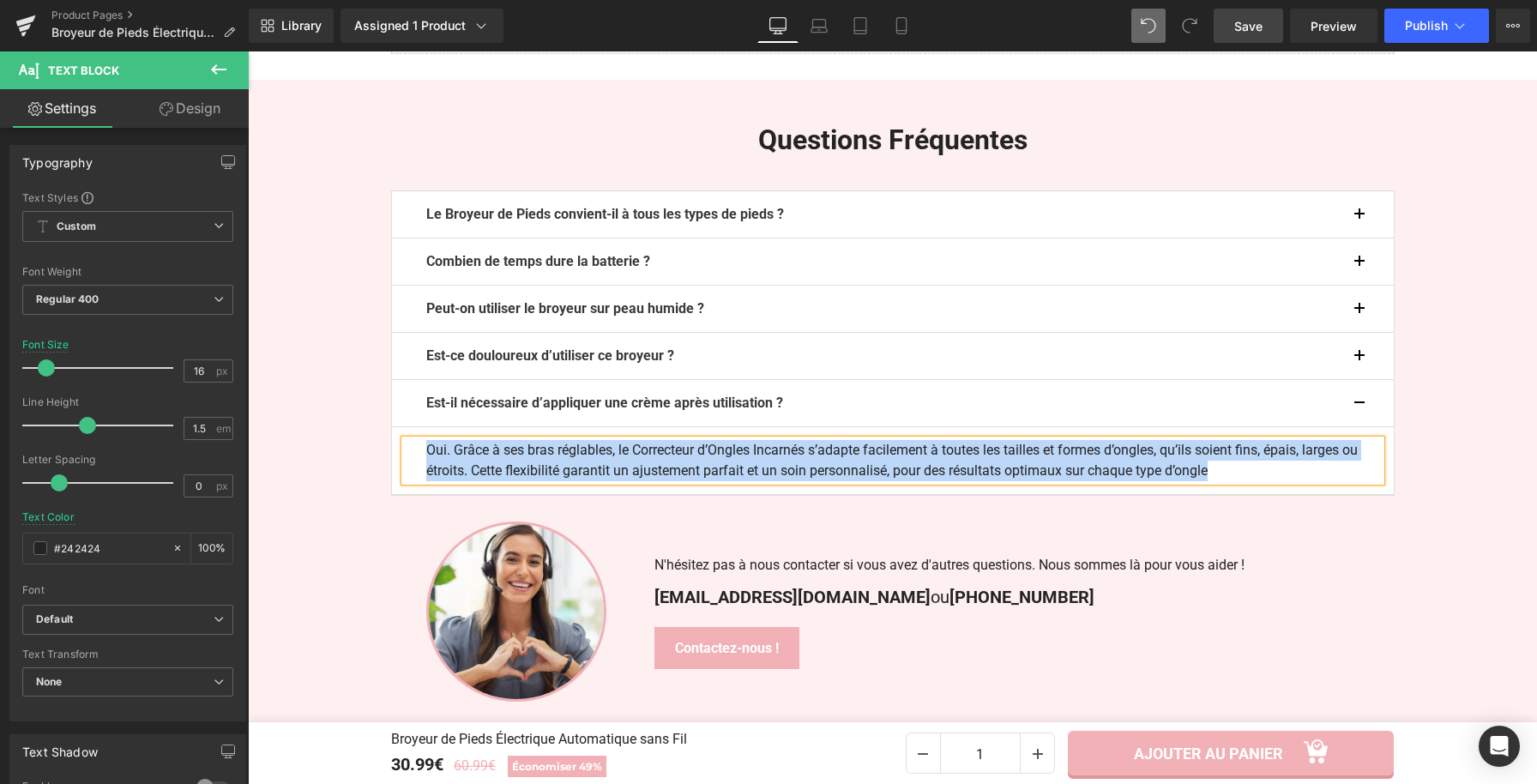
paste div
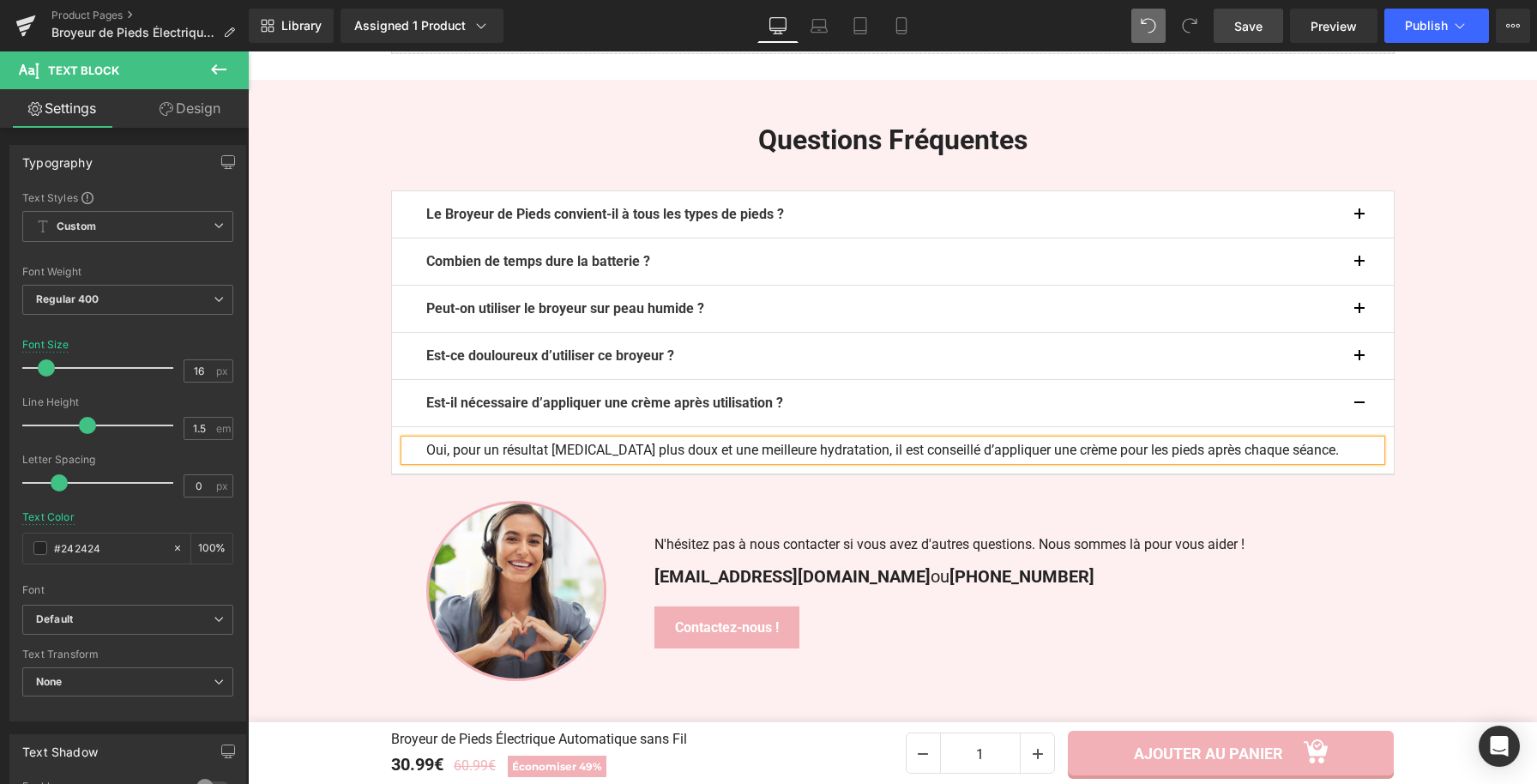
click at [1360, 399] on button "button" at bounding box center [1377, 403] width 34 height 46
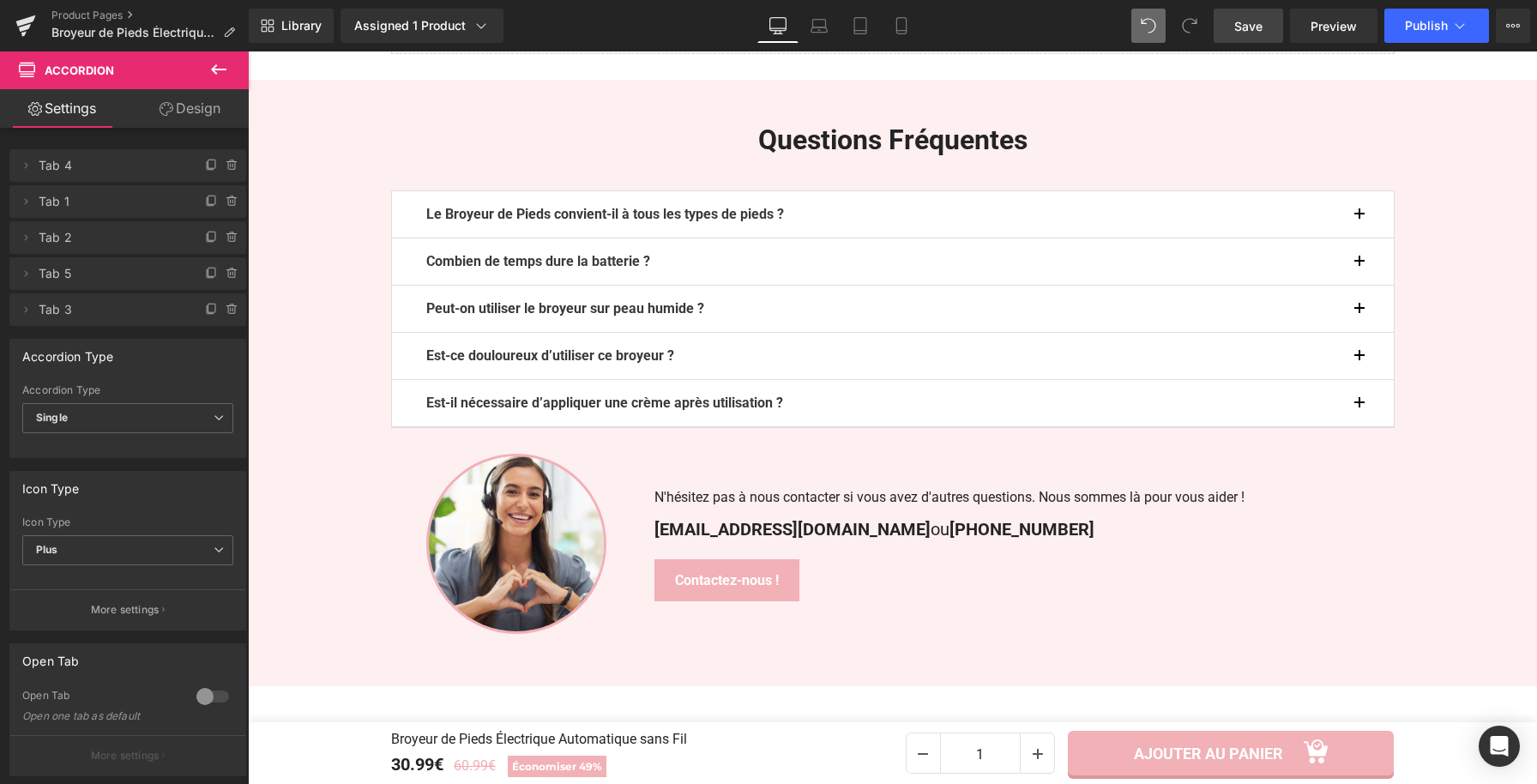
click at [1236, 20] on span "Save" at bounding box center [1249, 26] width 29 height 18
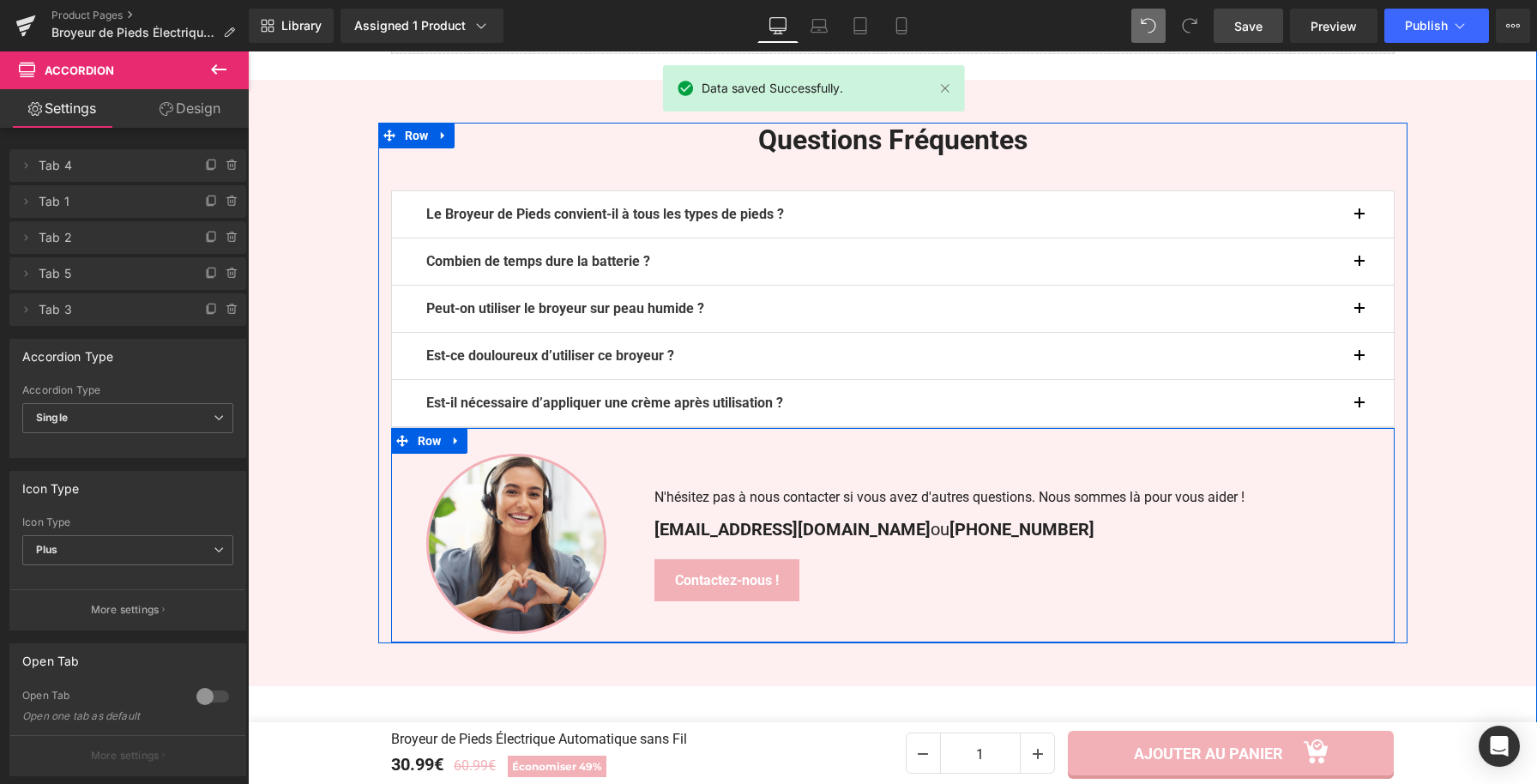
scroll to position [3077, 0]
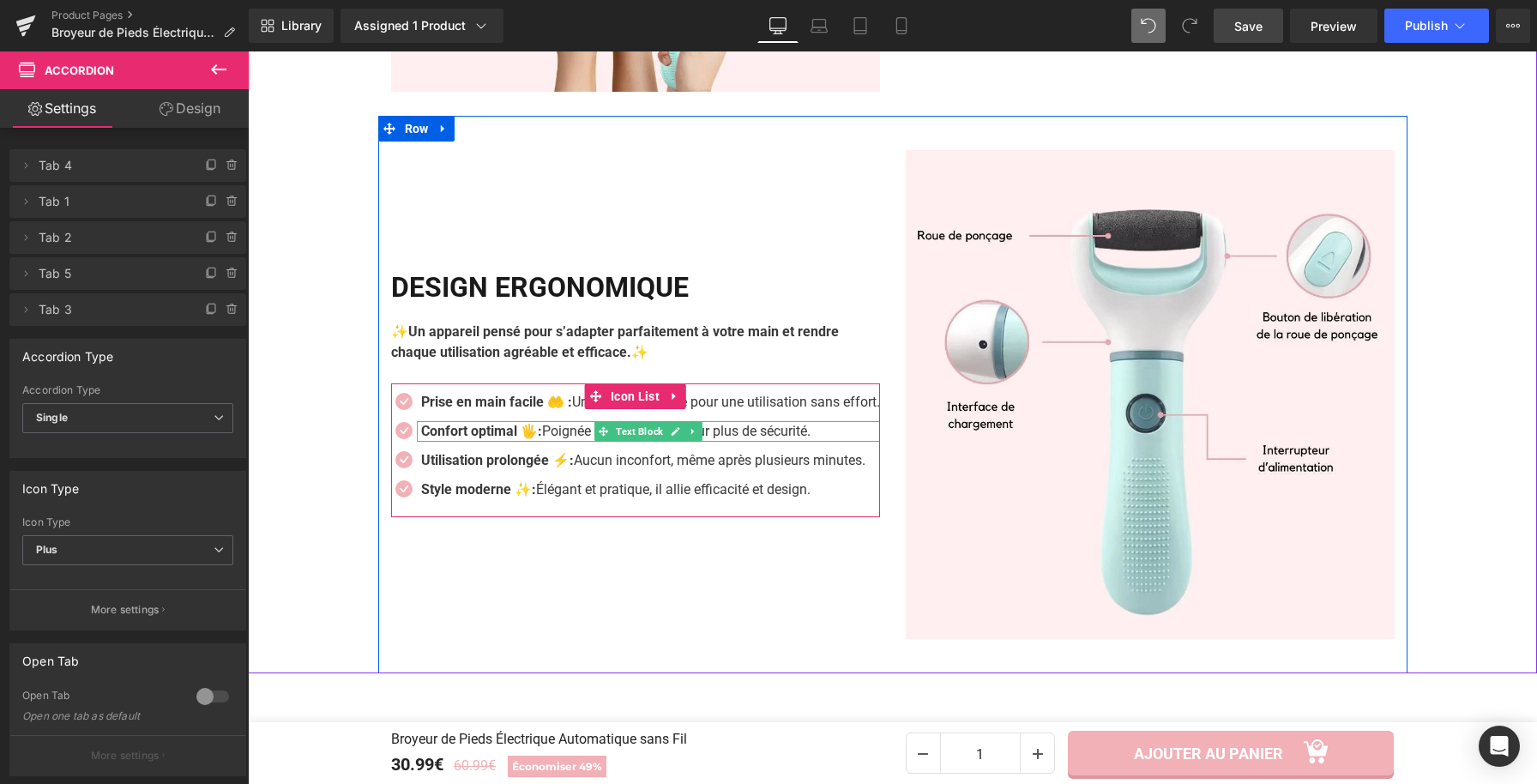
click at [539, 438] on strong "Confort optimal 🖐️:" at bounding box center [482, 431] width 121 height 16
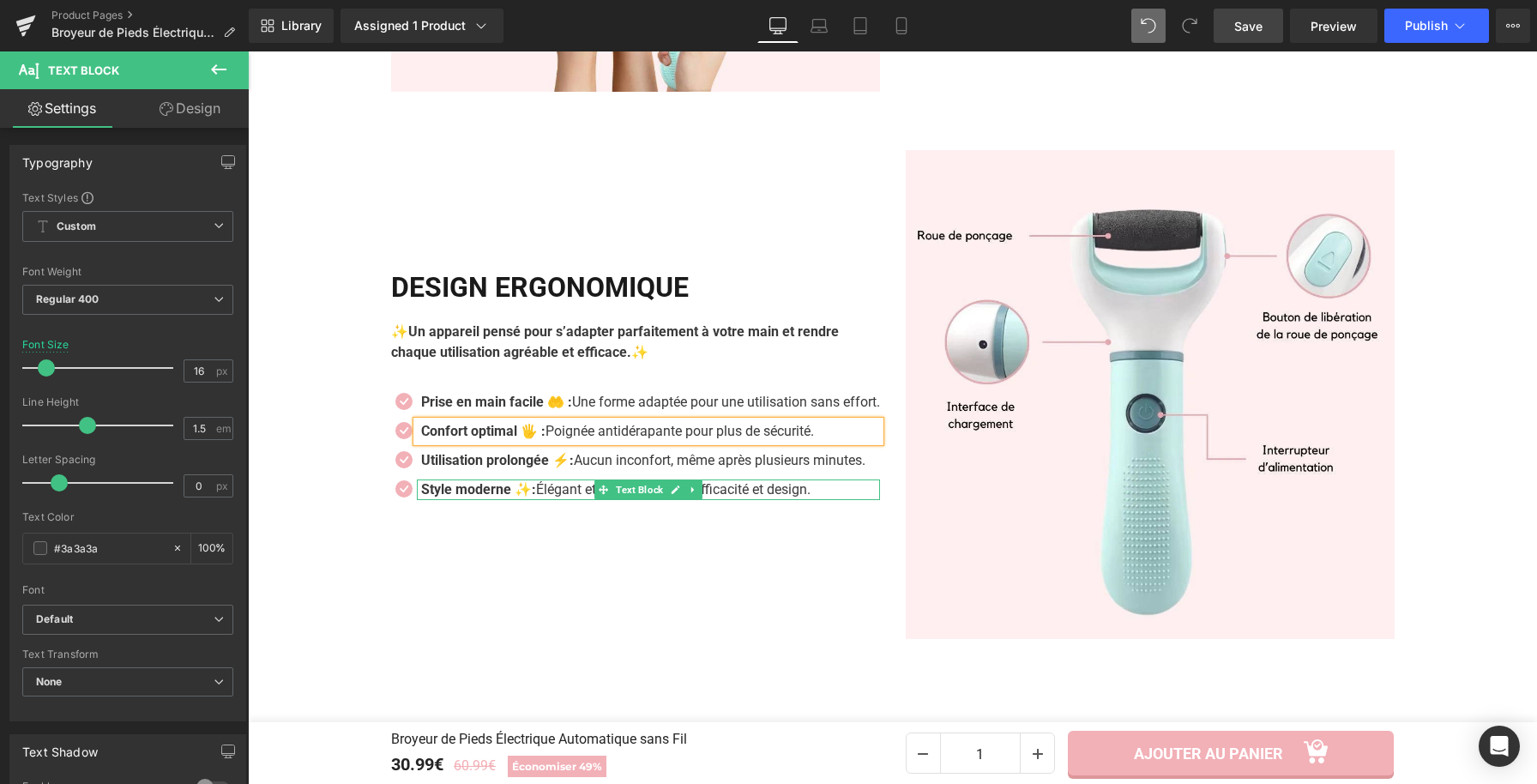
click at [530, 498] on strong "Style moderne ✨:" at bounding box center [479, 489] width 115 height 16
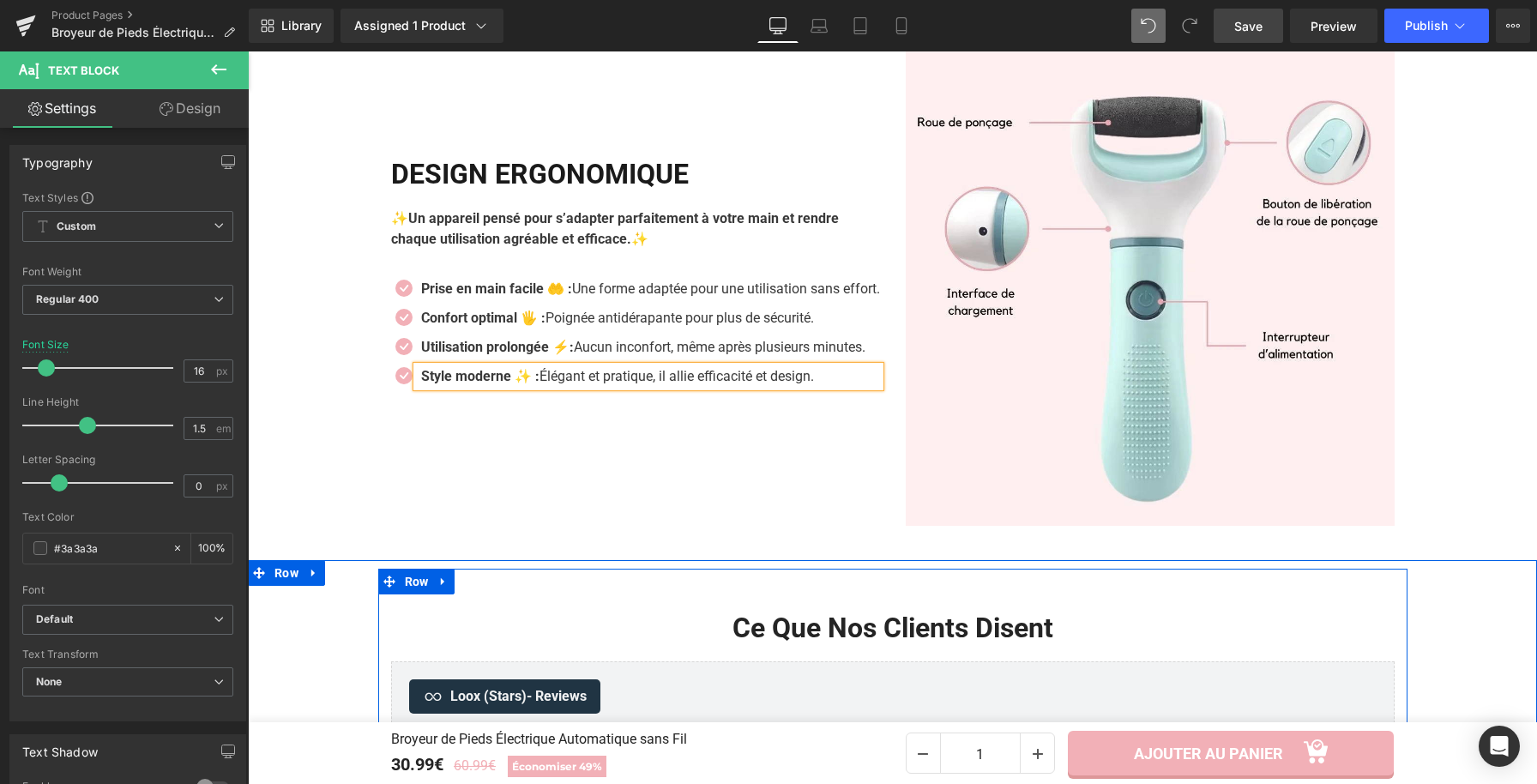
scroll to position [2857, 0]
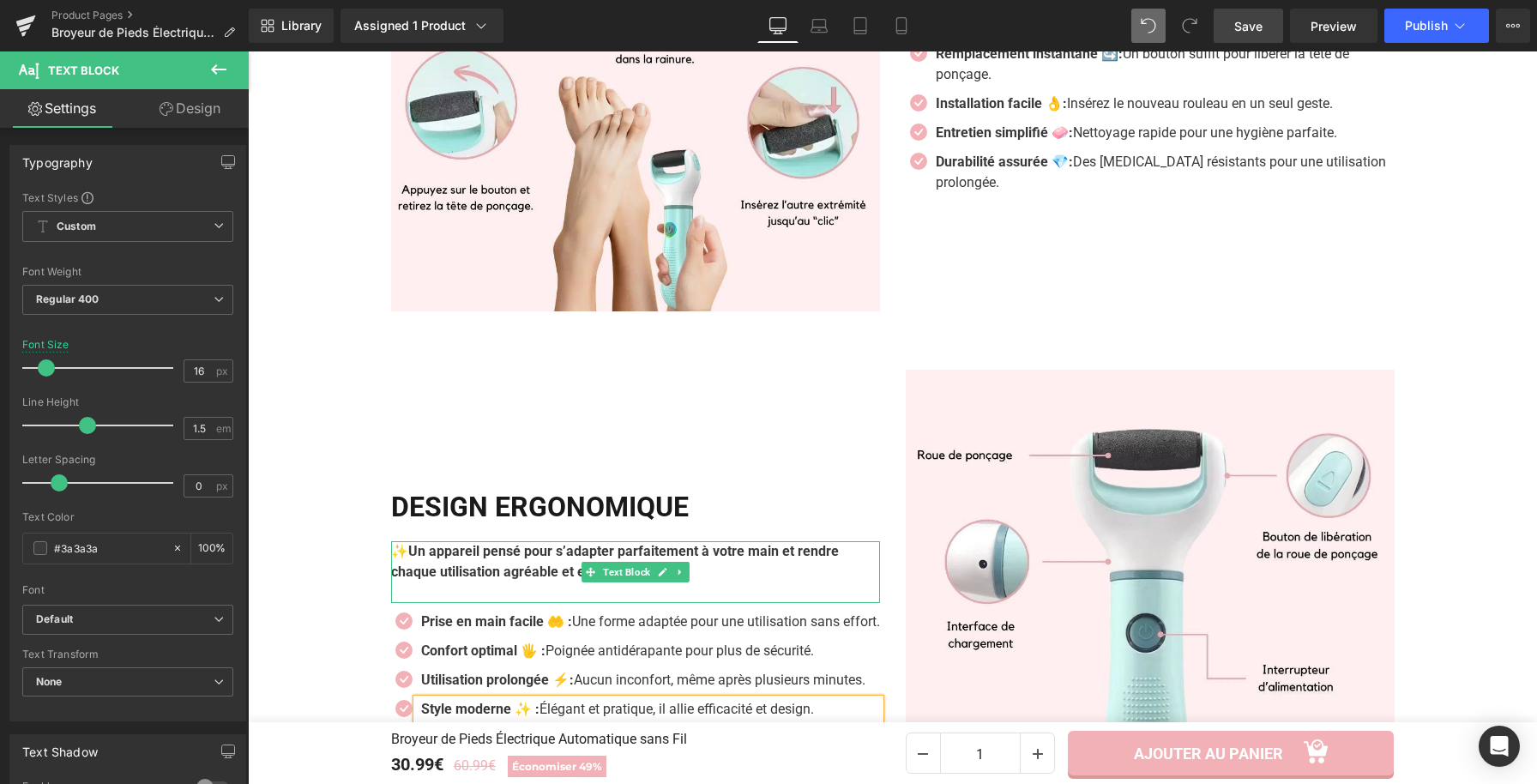
click at [403, 543] on strong "✨Un appareil pensé pour s’adapter parfaitement à votre main et rendre chaque ut…" at bounding box center [615, 561] width 448 height 37
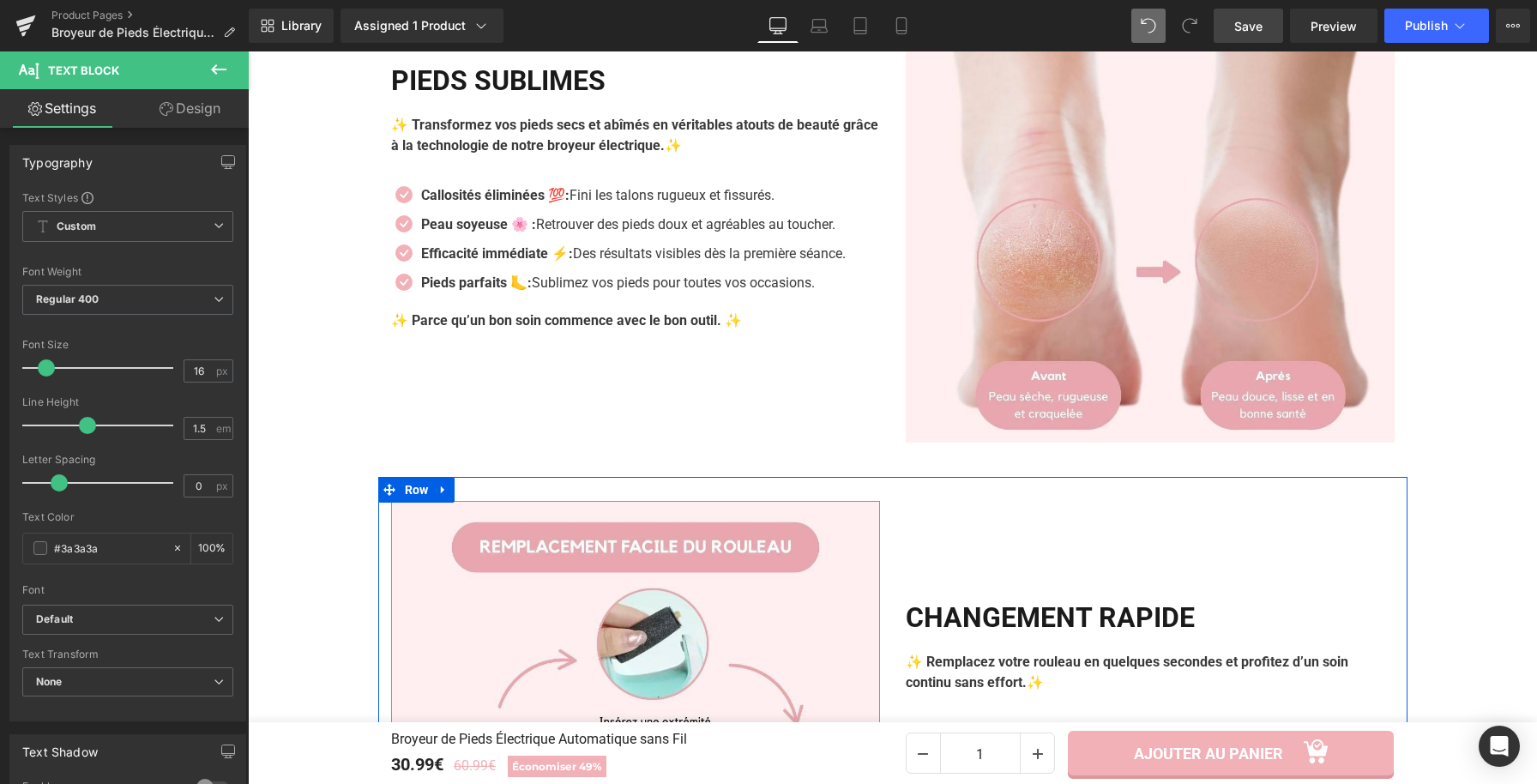
scroll to position [2078, 0]
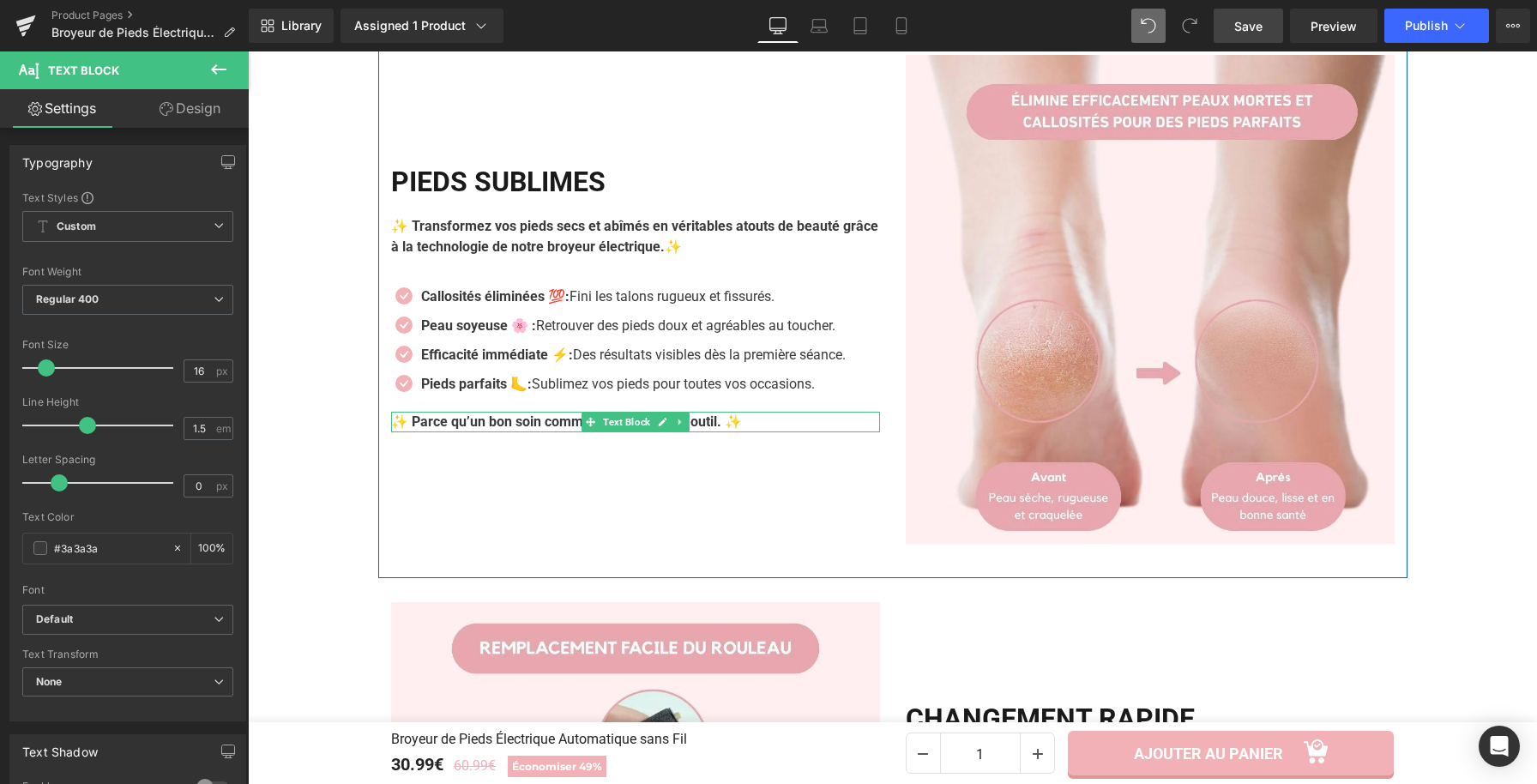
click at [741, 424] on strong "✨ Parce qu’un bon soin commence avec le bon outil. ✨" at bounding box center [566, 421] width 350 height 16
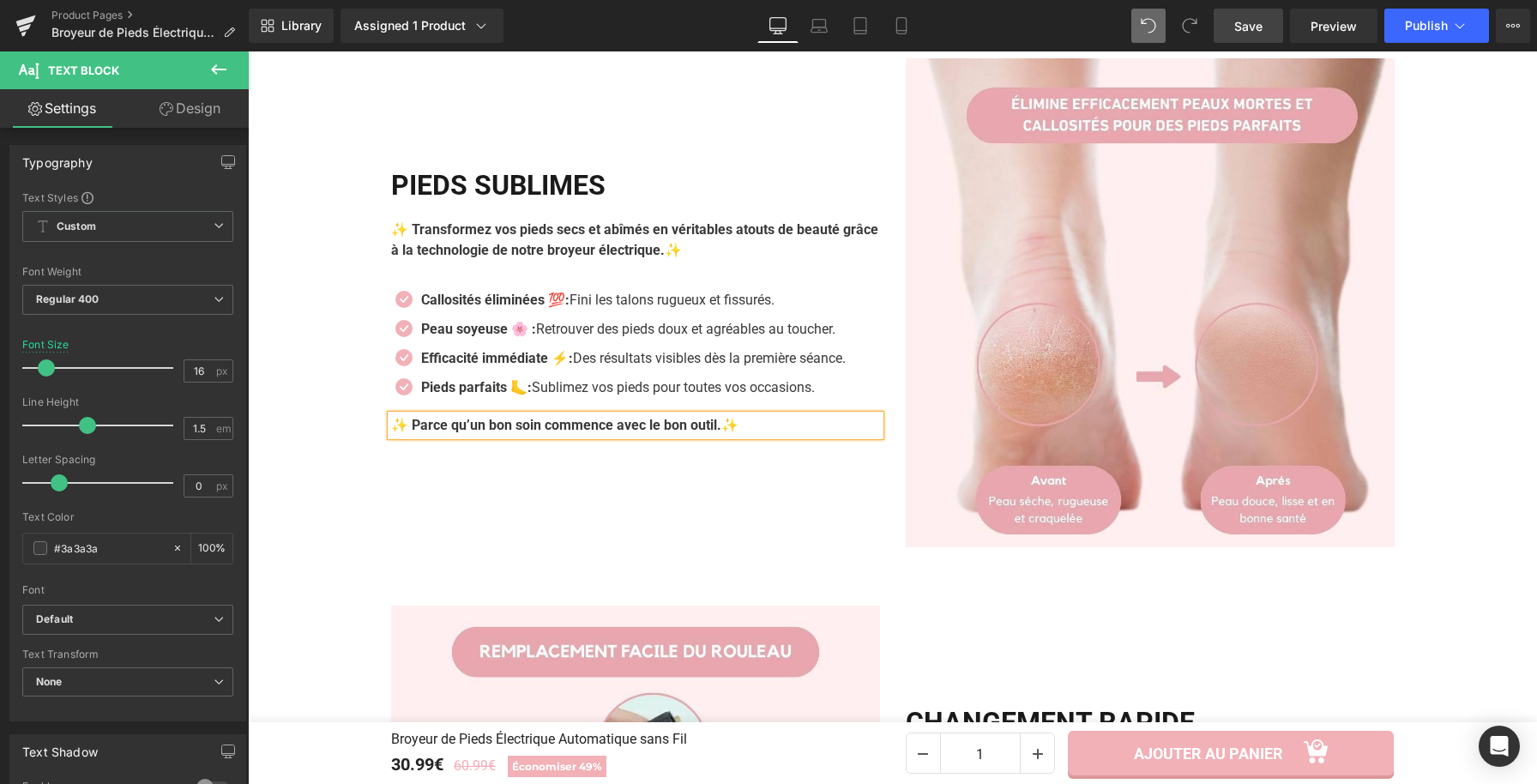
scroll to position [2071, 0]
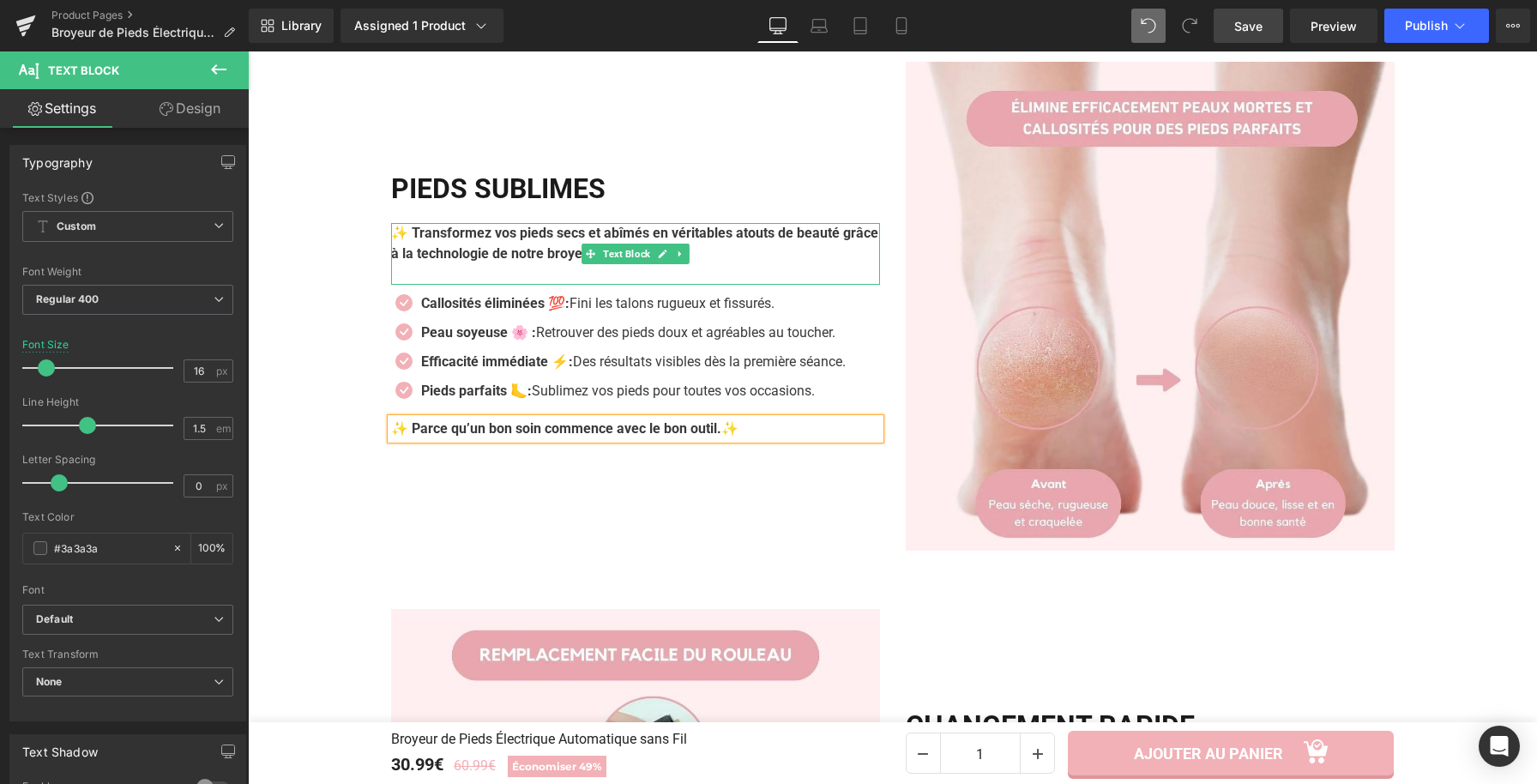
click at [410, 243] on strong "✨ Transformez vos pieds secs et abîmés en véritables atouts de beauté grâce à l…" at bounding box center [634, 243] width 487 height 37
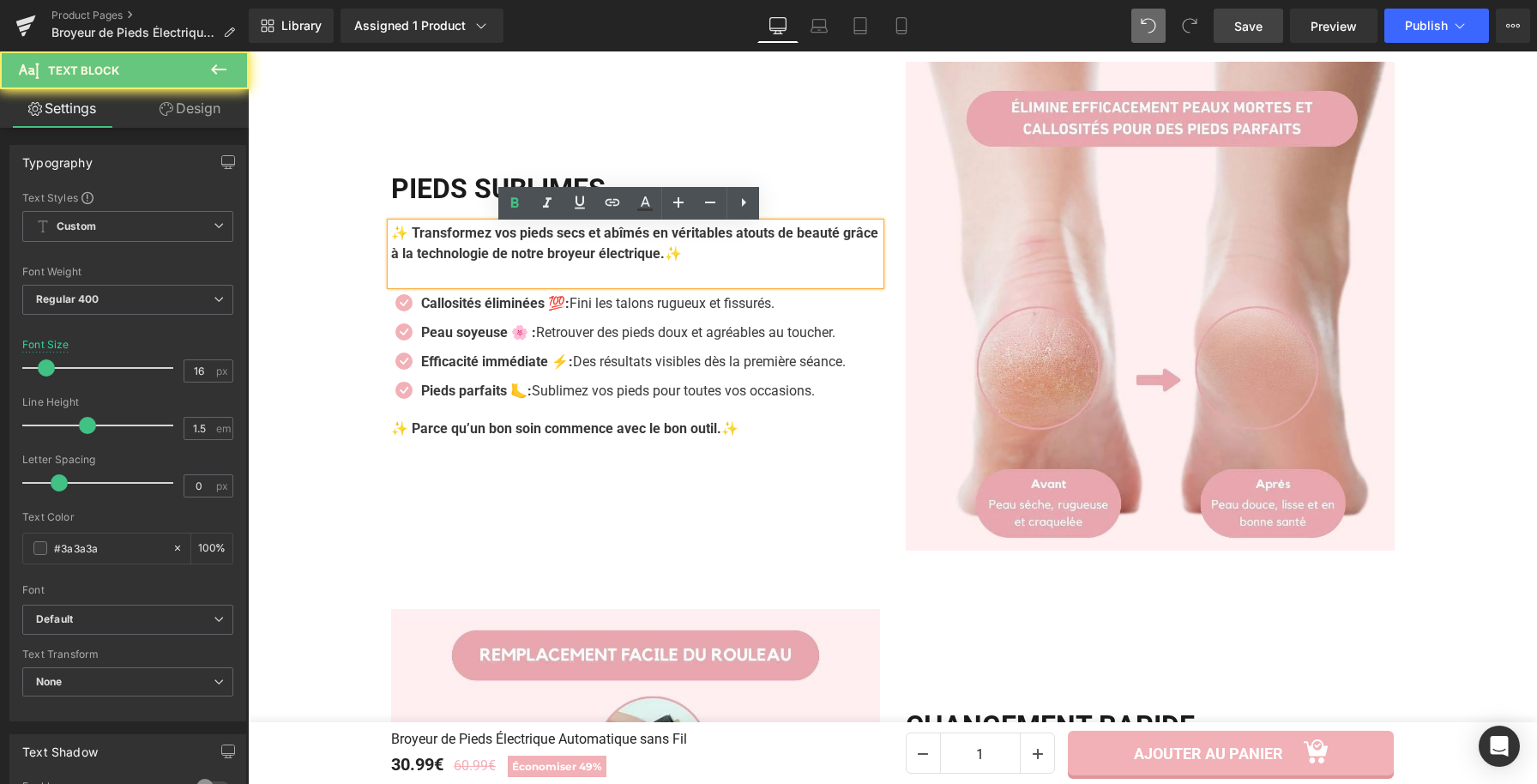
click at [408, 240] on strong "✨ Transformez vos pieds secs et abîmés en véritables atouts de beauté grâce à l…" at bounding box center [634, 243] width 487 height 37
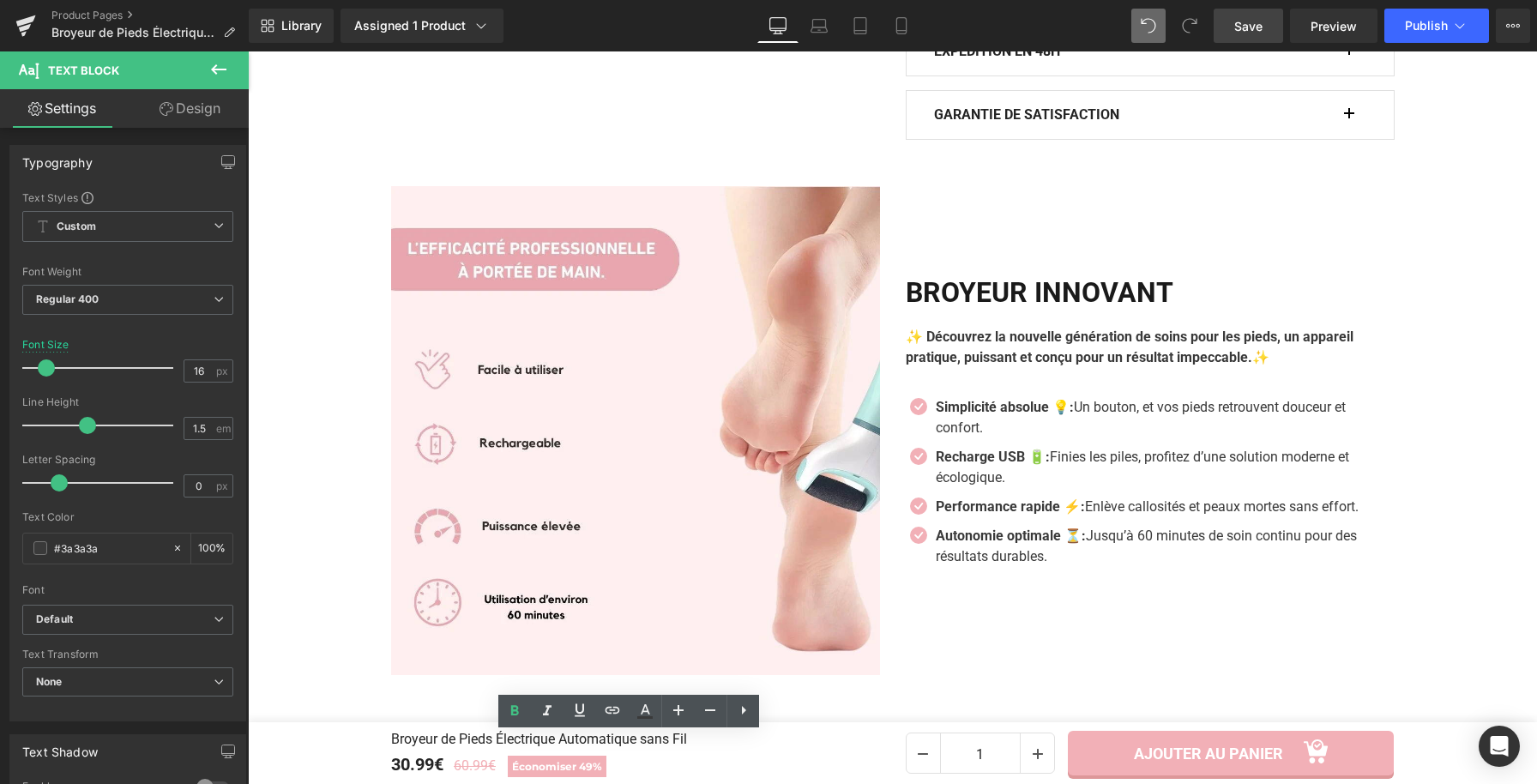
scroll to position [1341, 0]
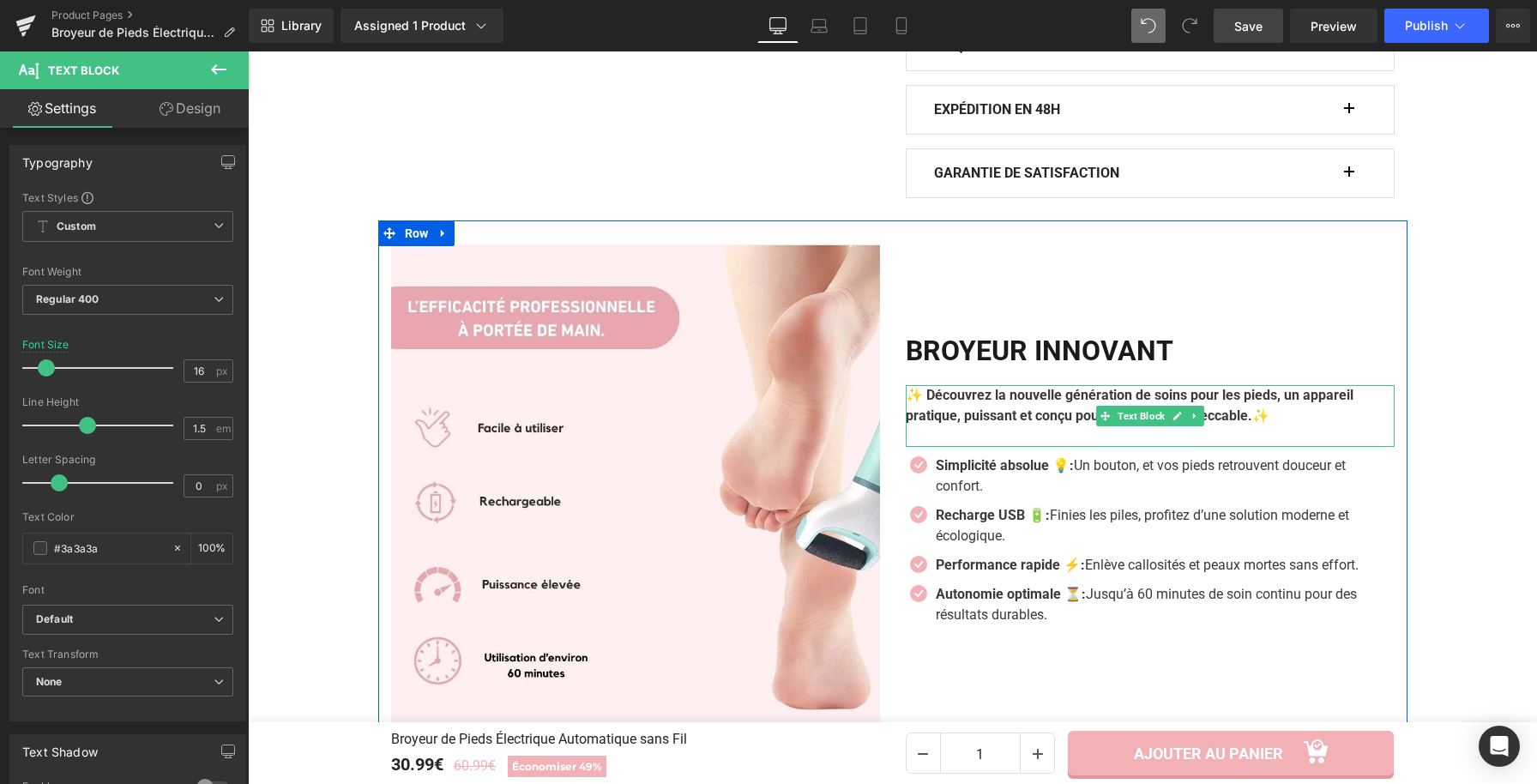
click at [1270, 423] on b "✨" at bounding box center [1261, 415] width 17 height 16
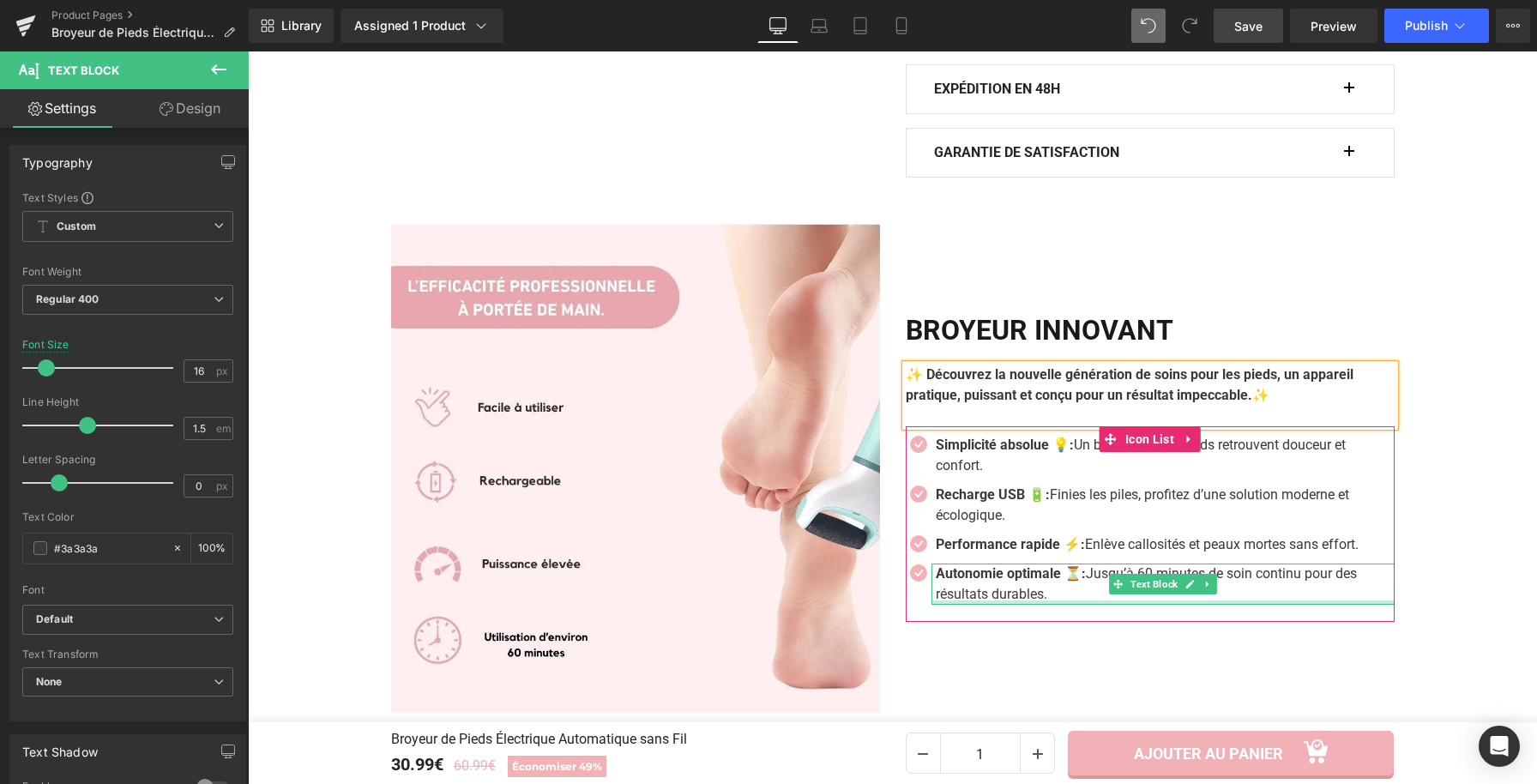
scroll to position [1365, 0]
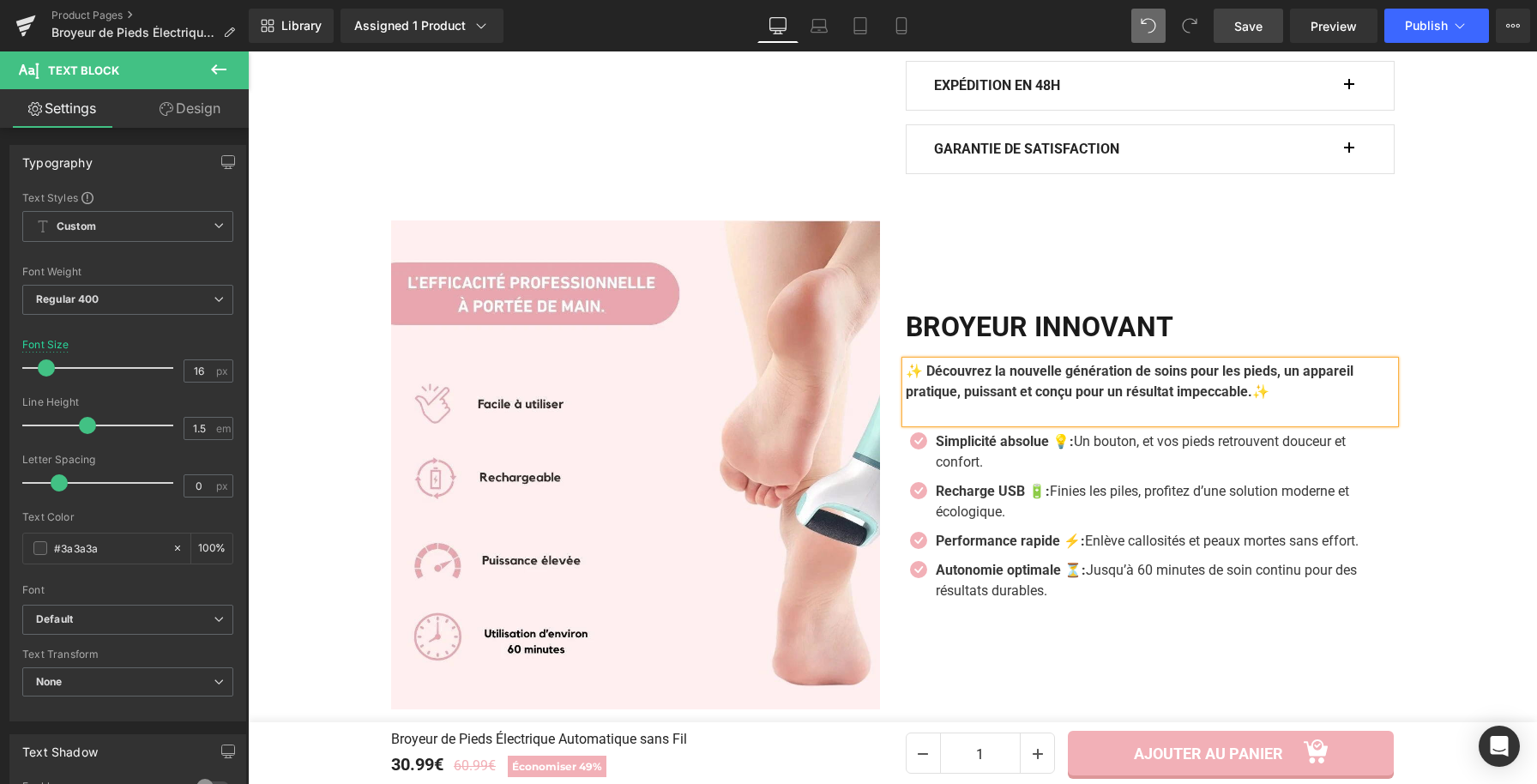
click at [1332, 697] on div "BROYEUR INNOVANT Heading ✨ Découvrez la nouvelle génération de soins pour les p…" at bounding box center [1150, 464] width 514 height 489
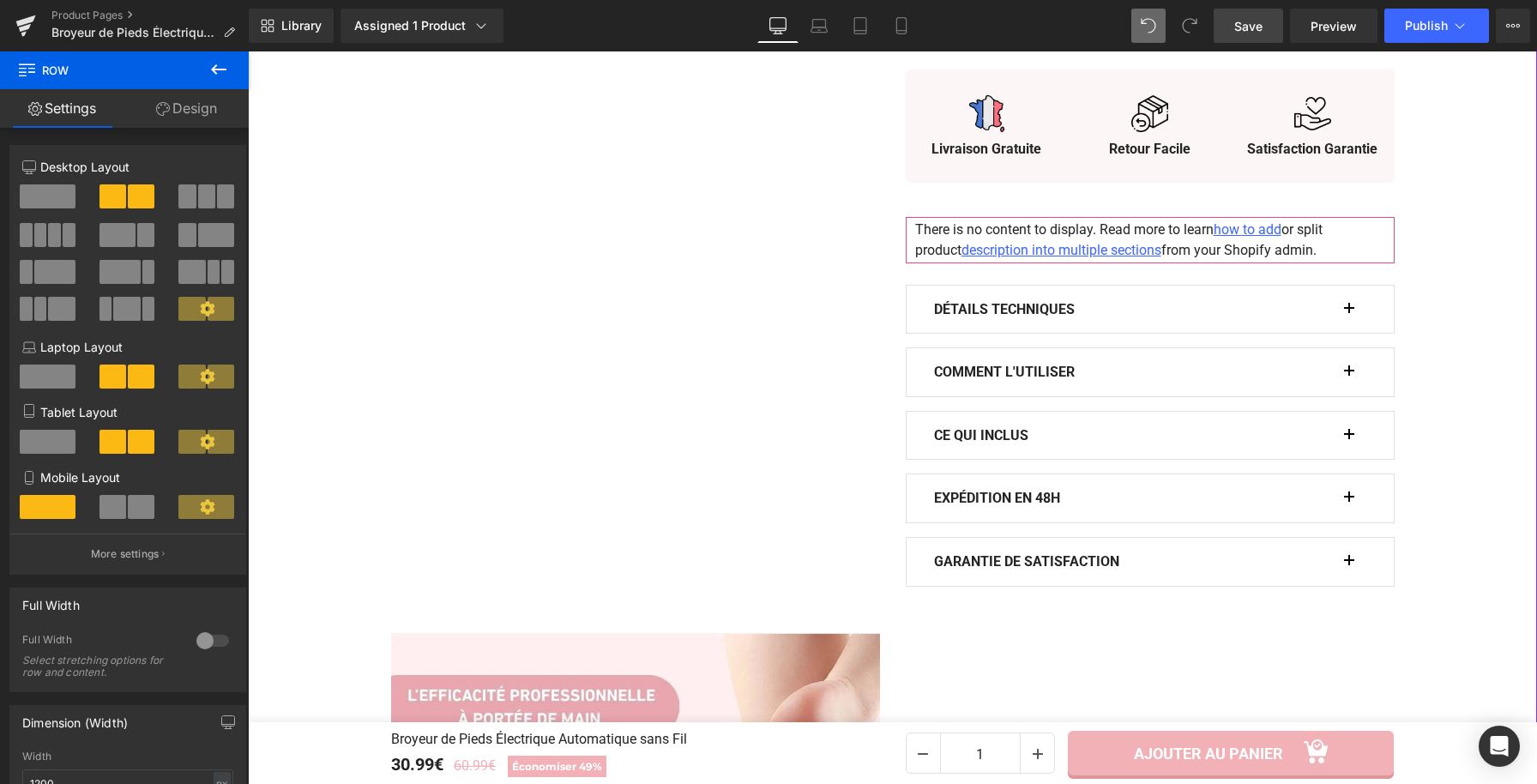
scroll to position [941, 0]
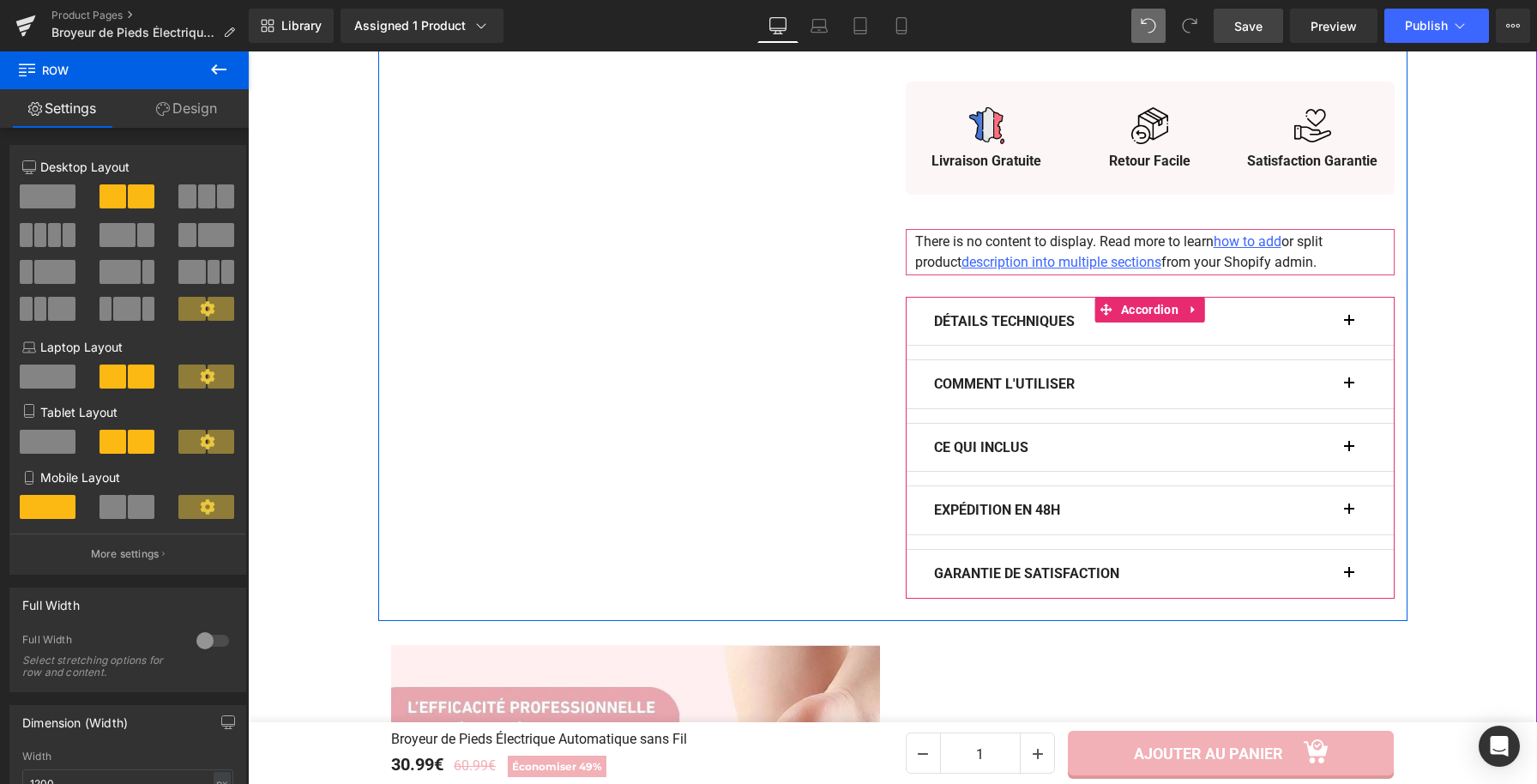
click at [1349, 319] on button "button" at bounding box center [1358, 322] width 17 height 48
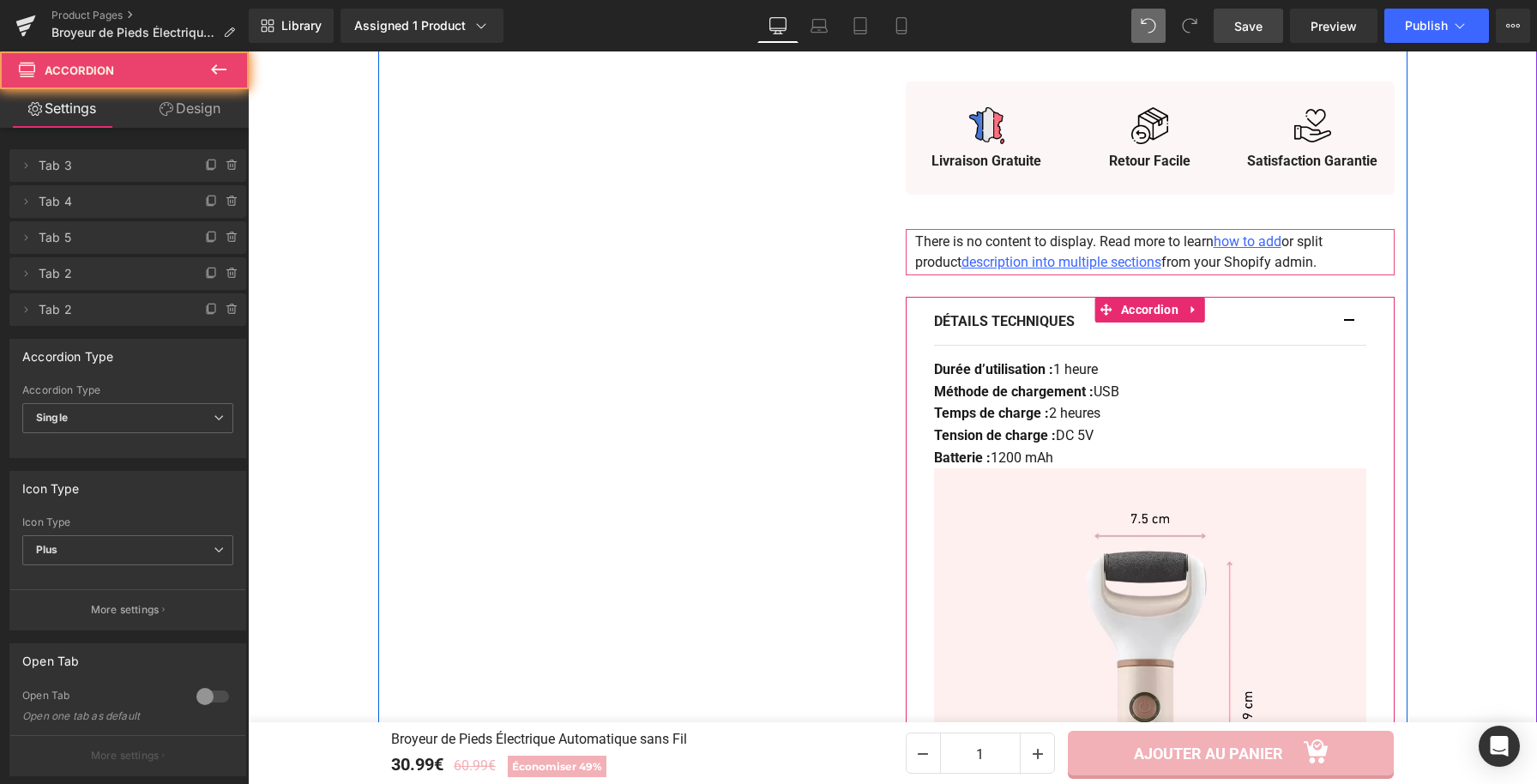
click at [1349, 319] on button "button" at bounding box center [1358, 322] width 17 height 48
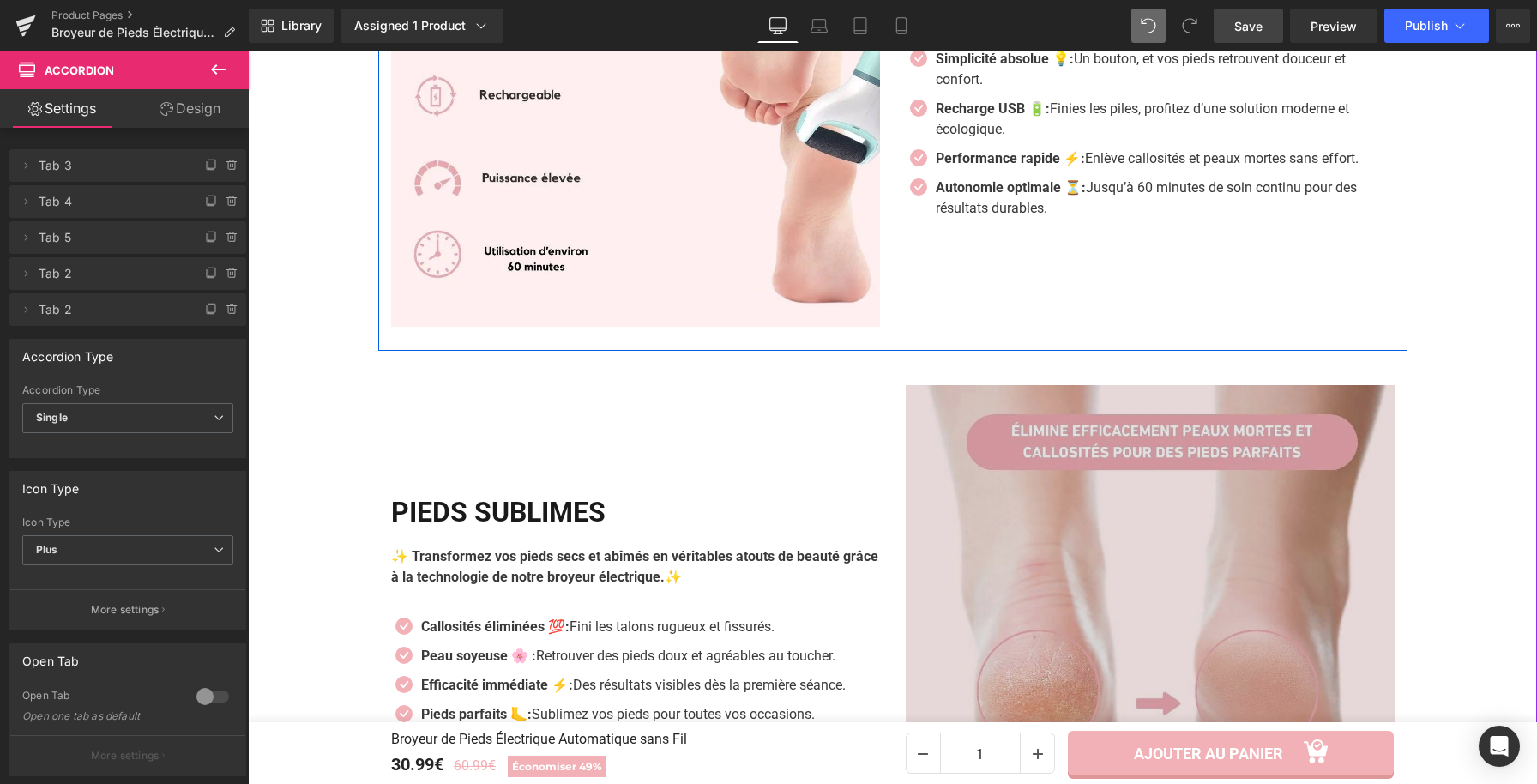
scroll to position [1865, 0]
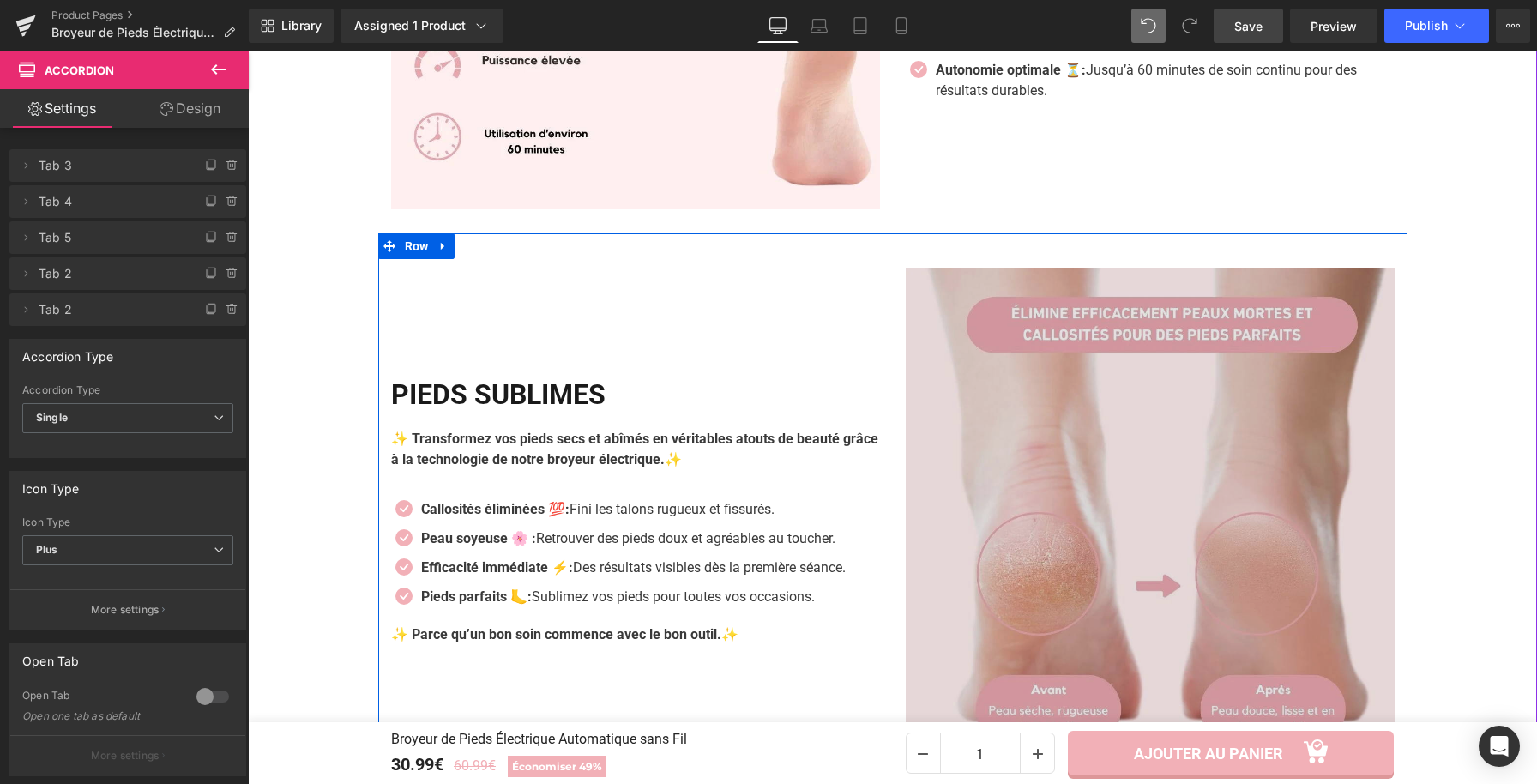
drag, startPoint x: 969, startPoint y: 367, endPoint x: 1024, endPoint y: 399, distance: 63.6
click at [969, 367] on img at bounding box center [1150, 511] width 489 height 489
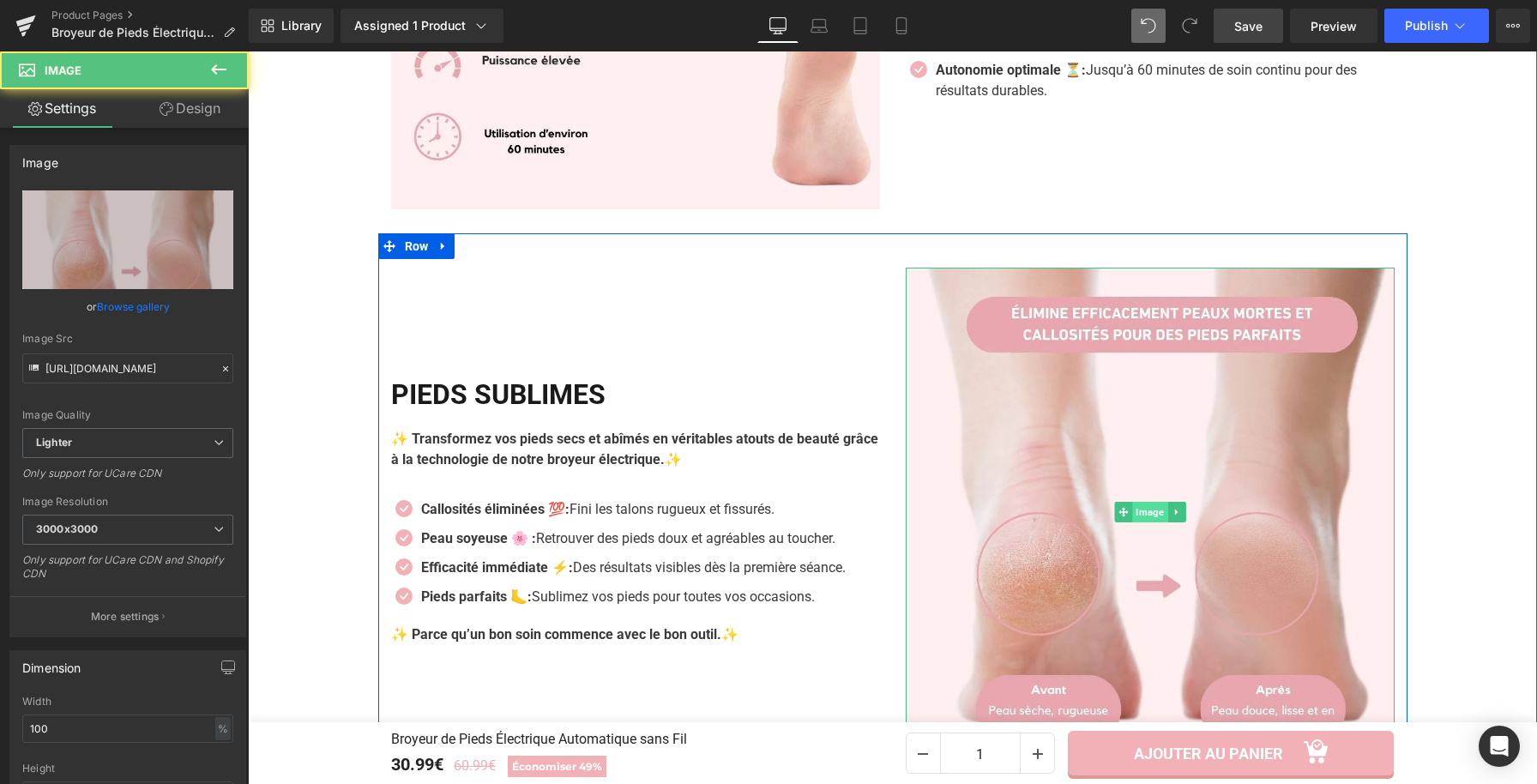
click at [1143, 519] on span "Image" at bounding box center [1149, 511] width 35 height 20
click at [1172, 509] on icon at bounding box center [1177, 511] width 10 height 11
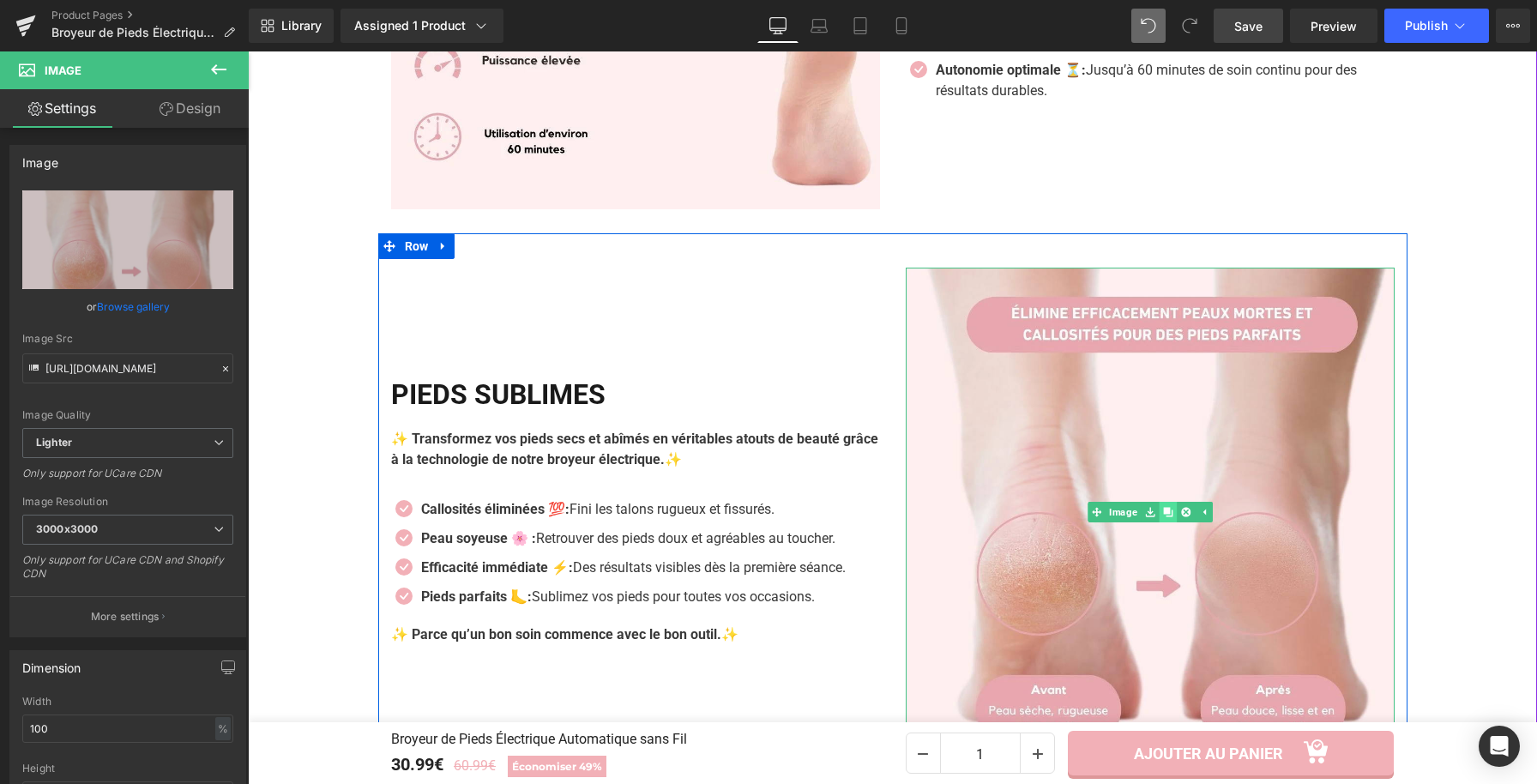
click at [1165, 514] on icon at bounding box center [1168, 511] width 10 height 10
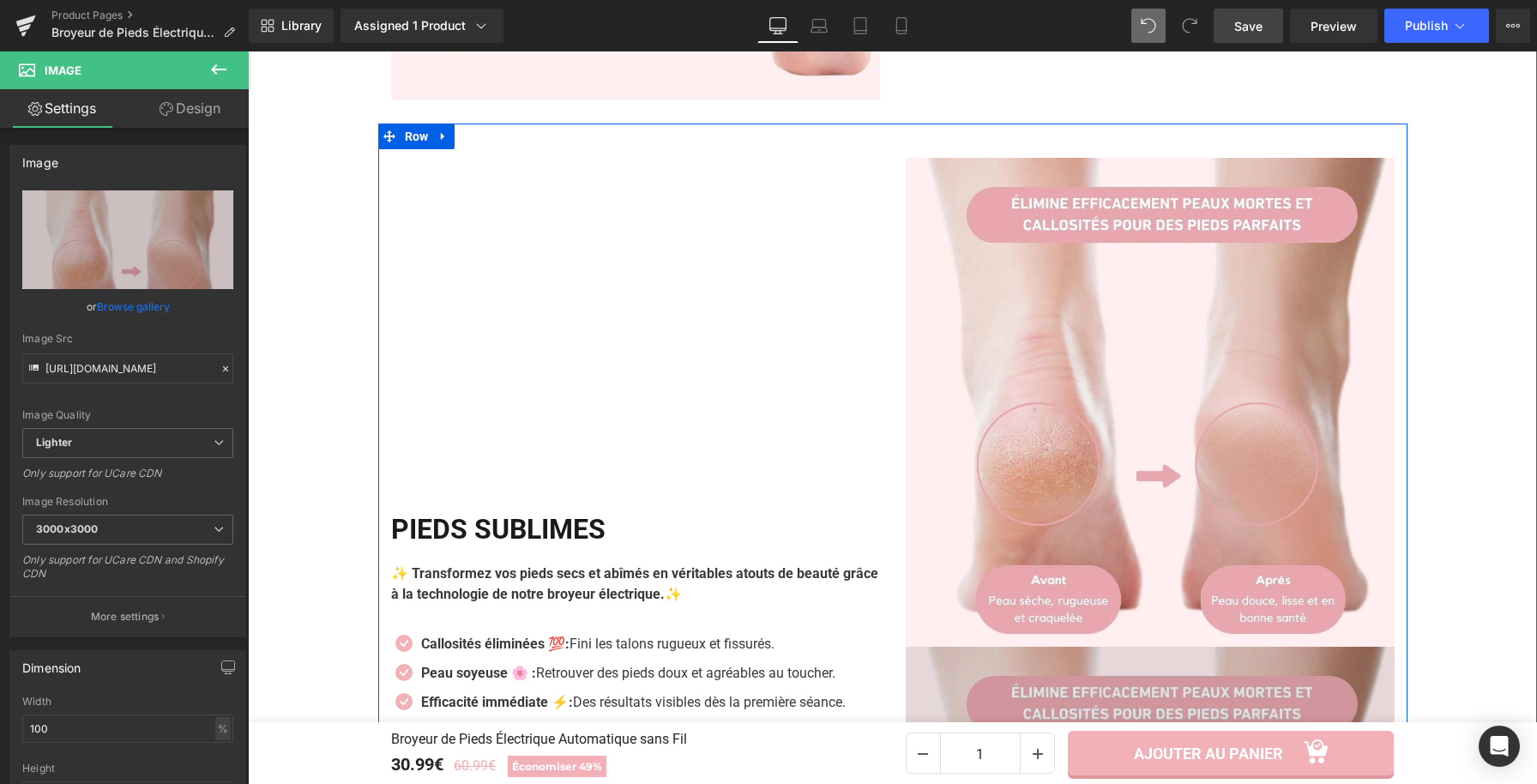
scroll to position [1764, 0]
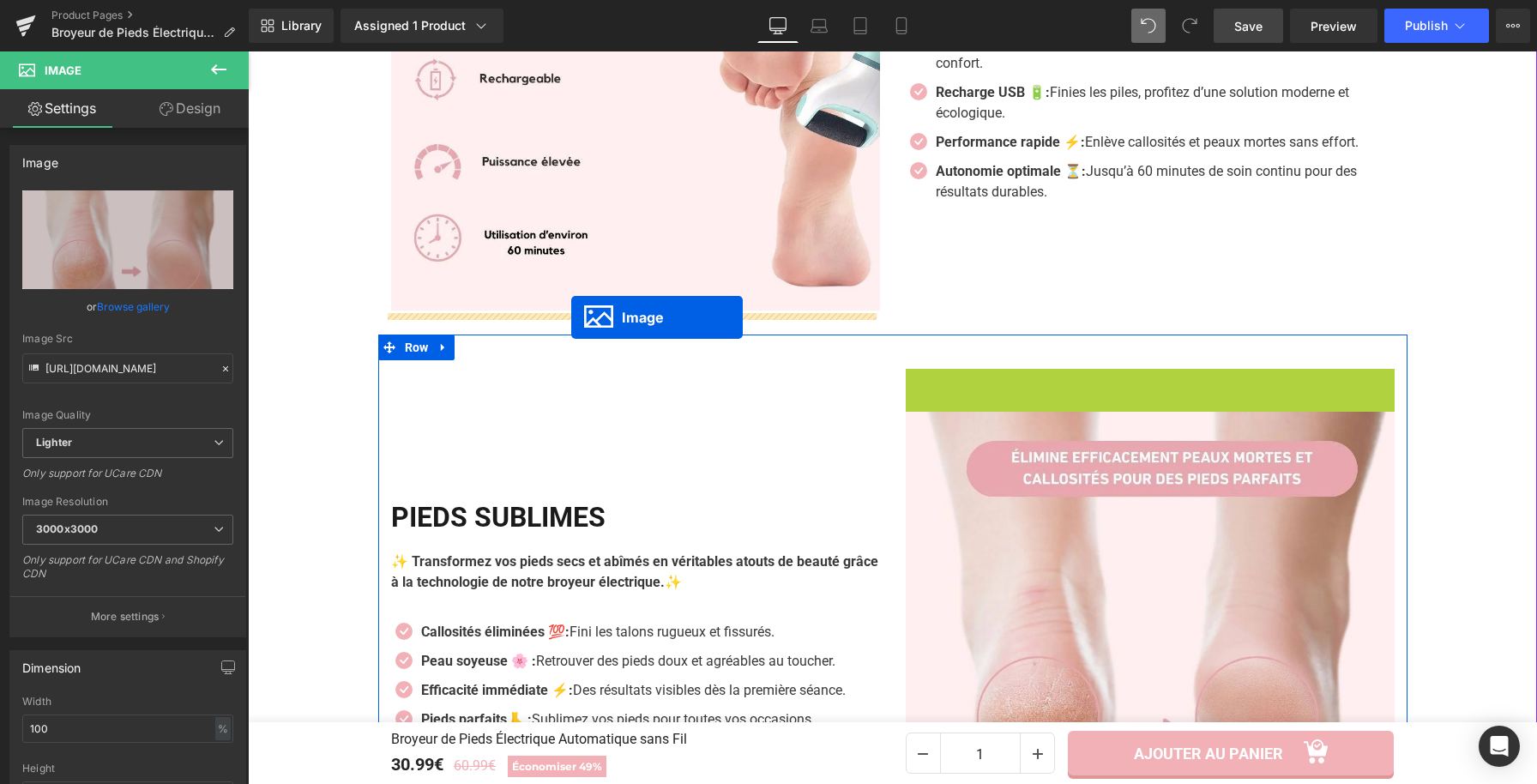
drag, startPoint x: 1091, startPoint y: 614, endPoint x: 572, endPoint y: 317, distance: 598.0
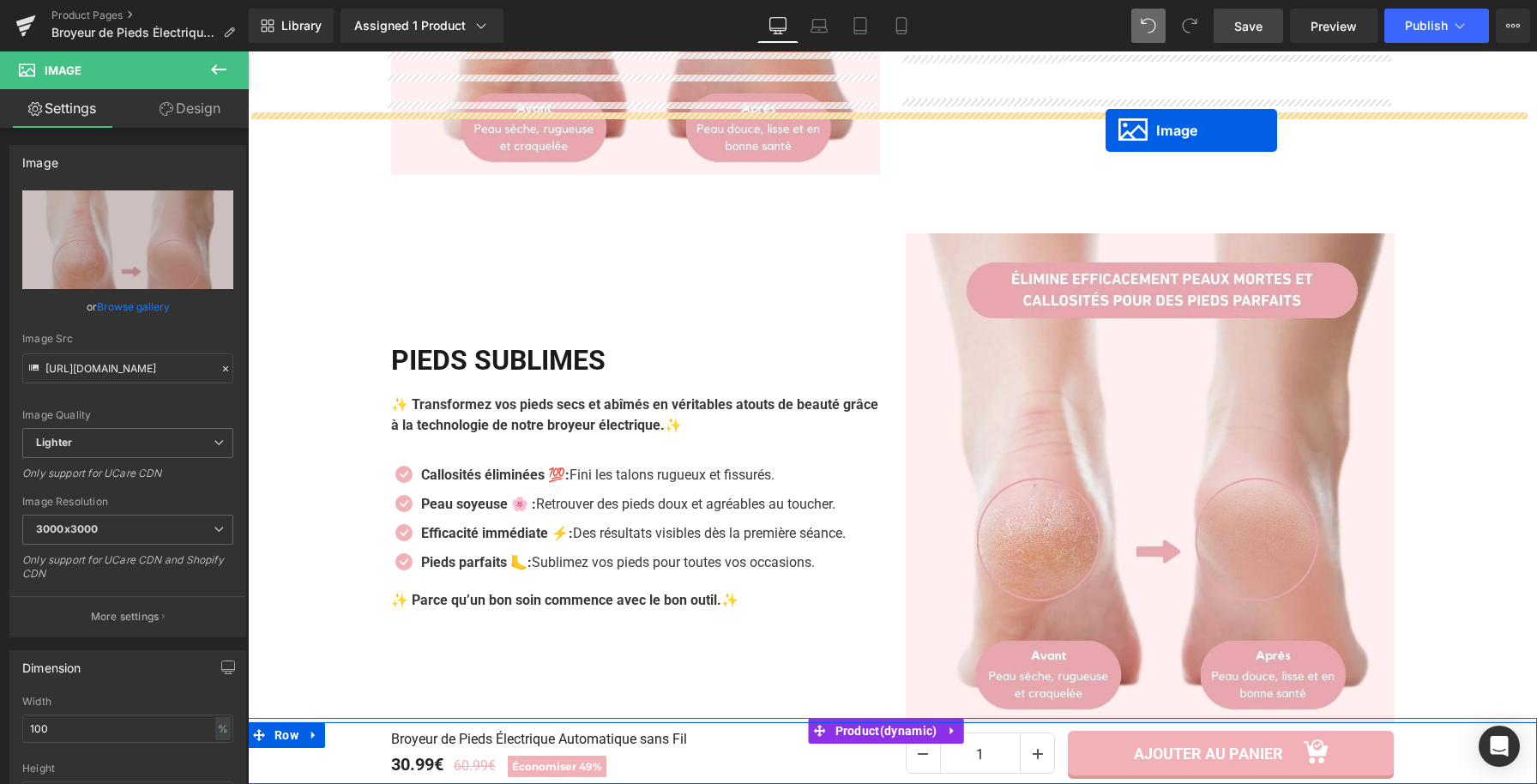
scroll to position [1925, 0]
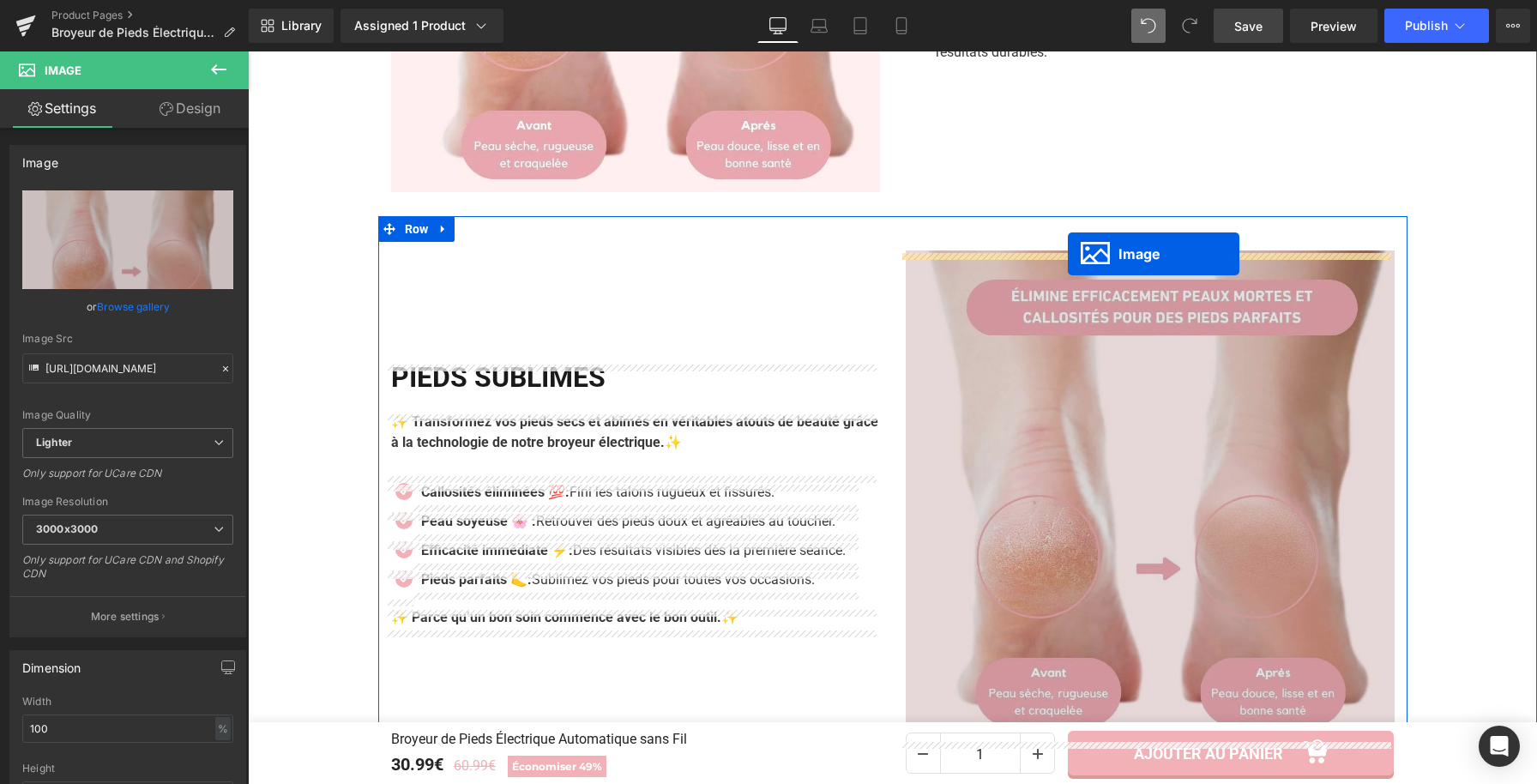
drag, startPoint x: 597, startPoint y: 65, endPoint x: 1068, endPoint y: 254, distance: 507.5
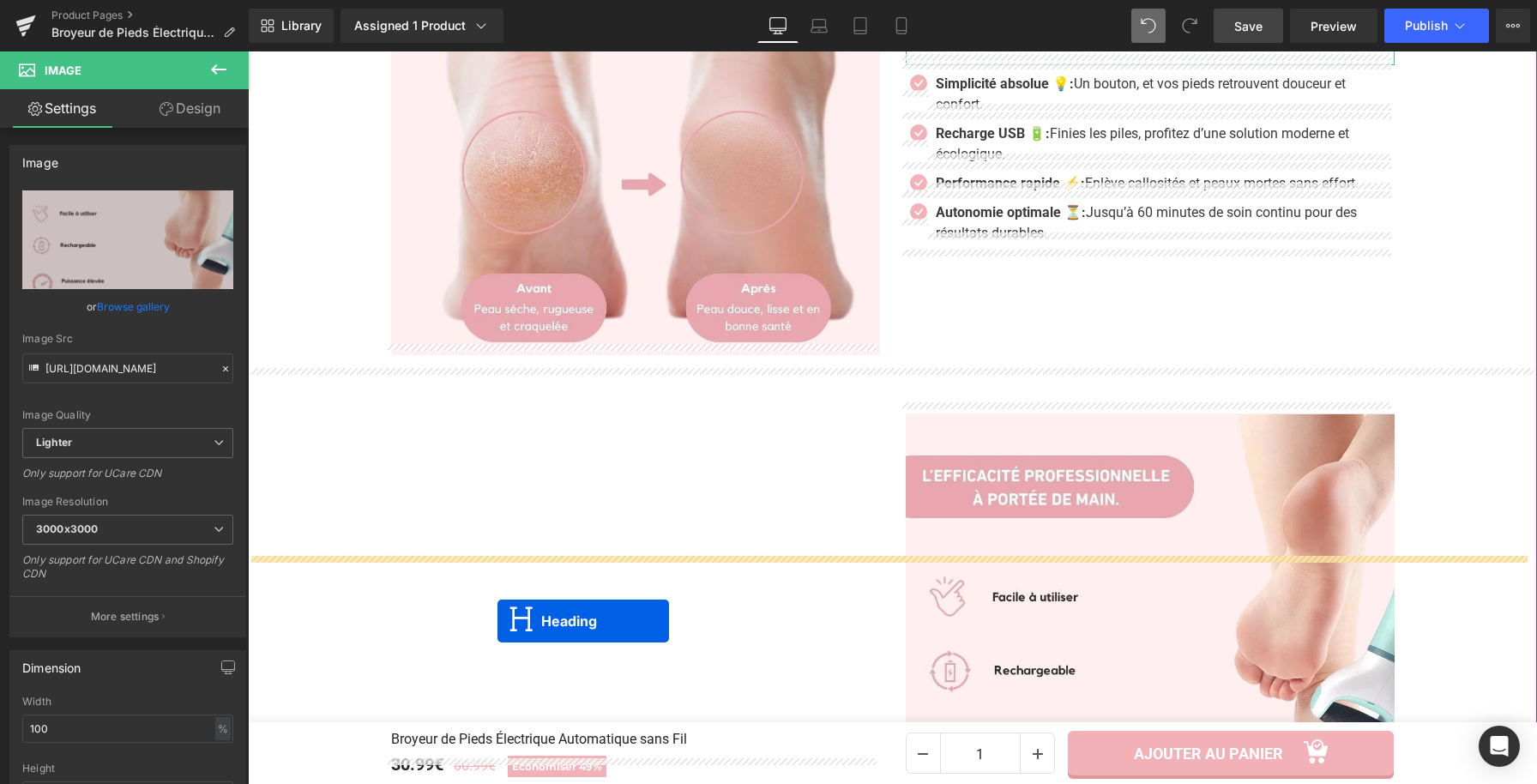
scroll to position [1876, 0]
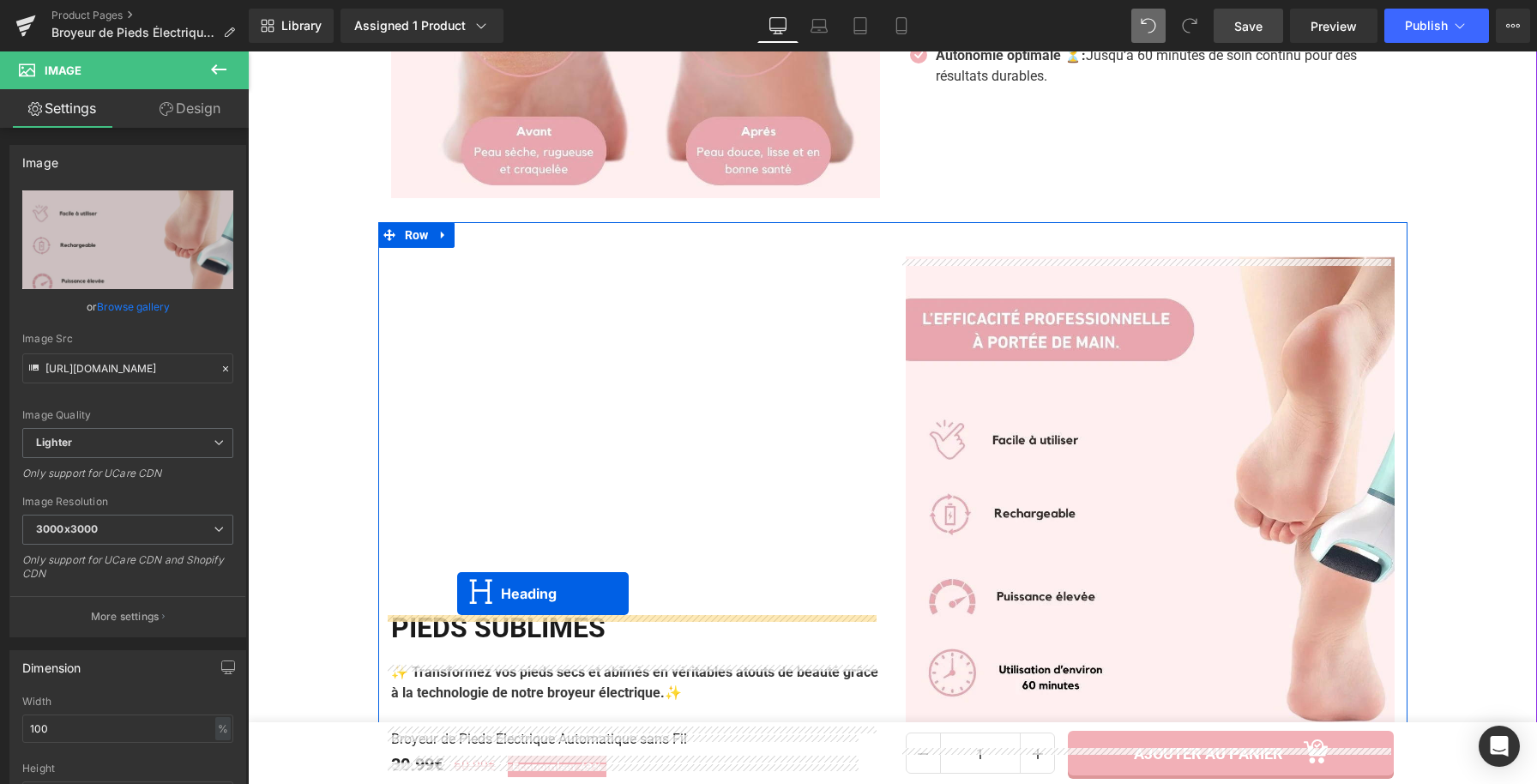
drag, startPoint x: 1099, startPoint y: 210, endPoint x: 457, endPoint y: 594, distance: 748.1
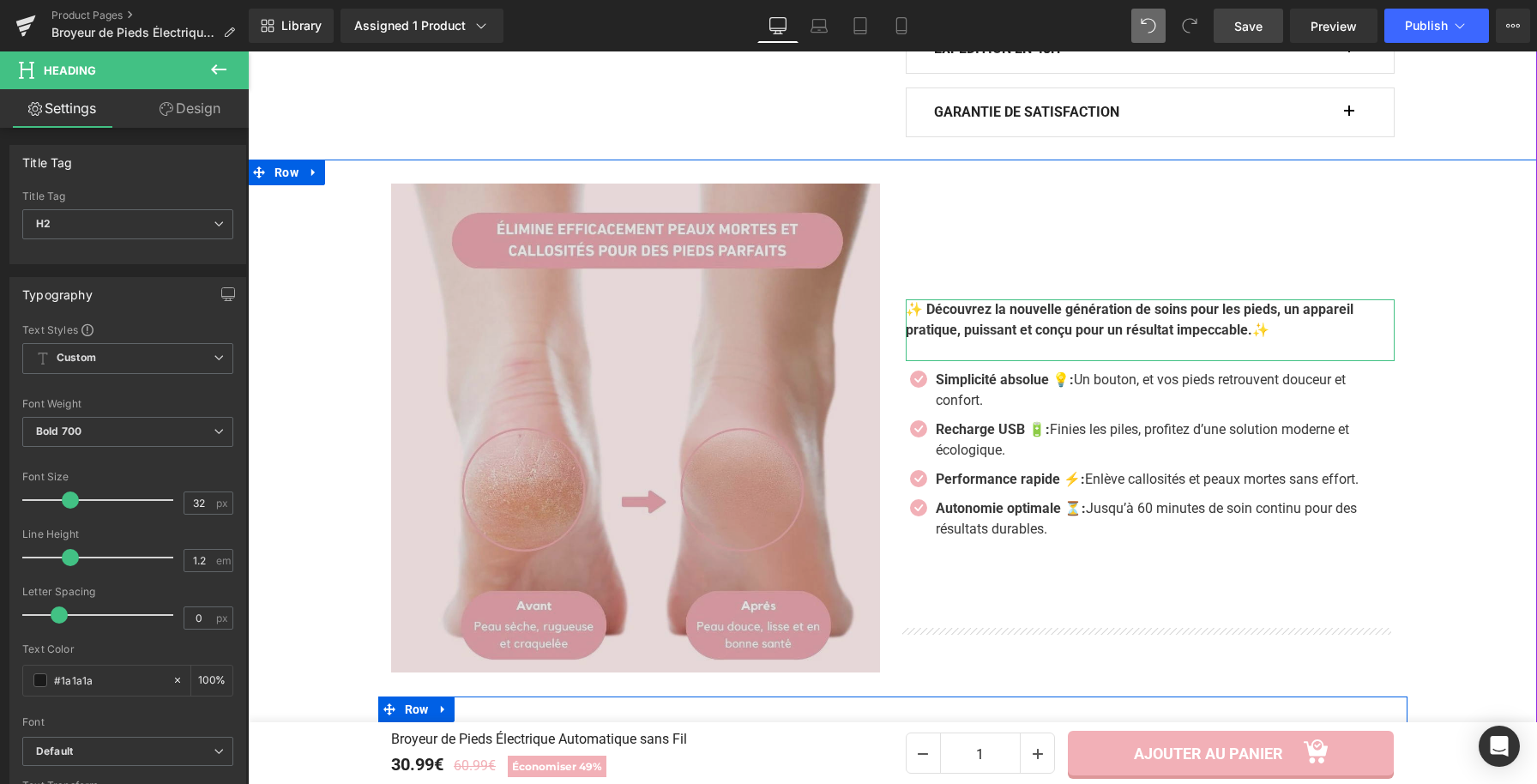
scroll to position [1393, 0]
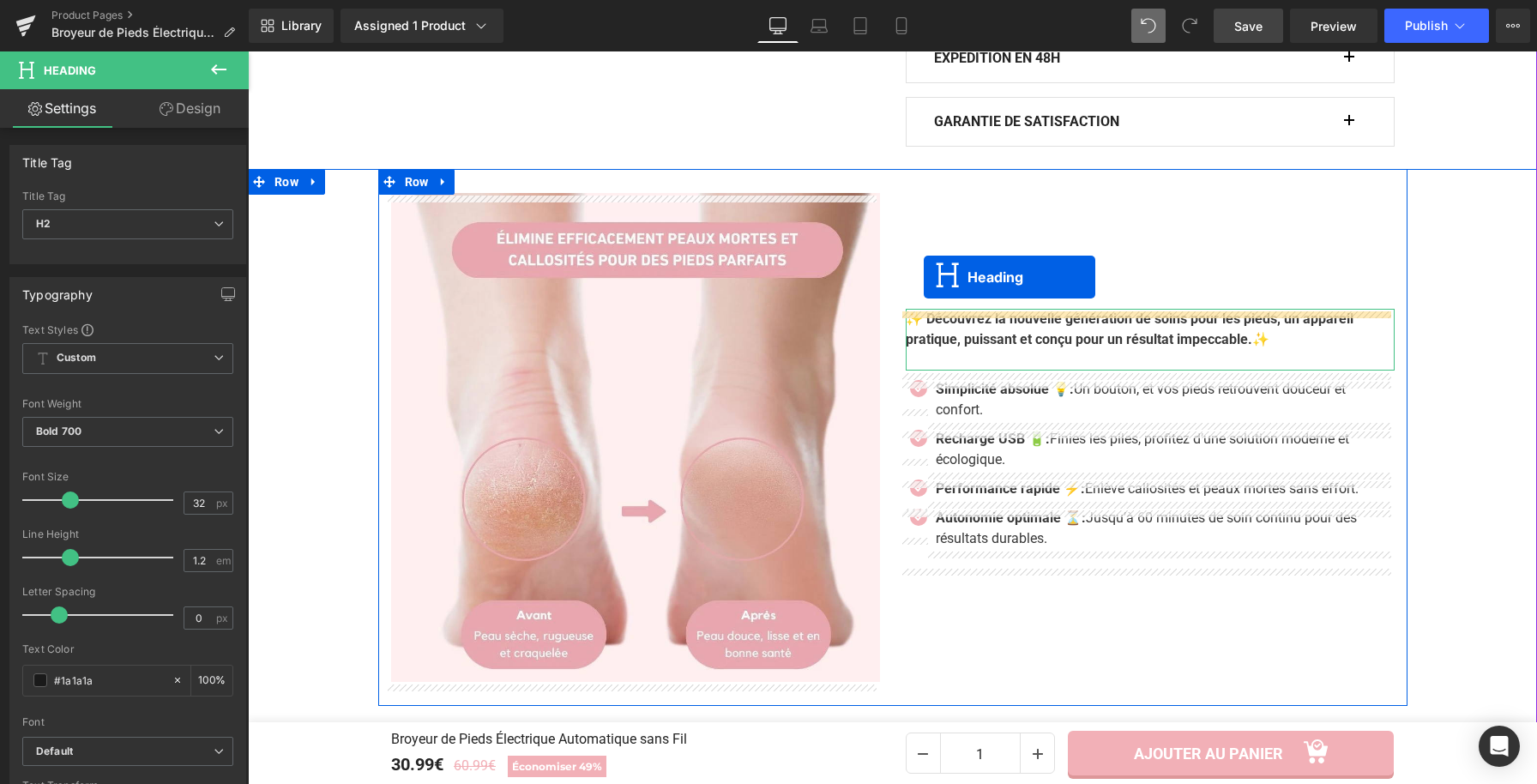
drag, startPoint x: 589, startPoint y: 663, endPoint x: 925, endPoint y: 279, distance: 510.2
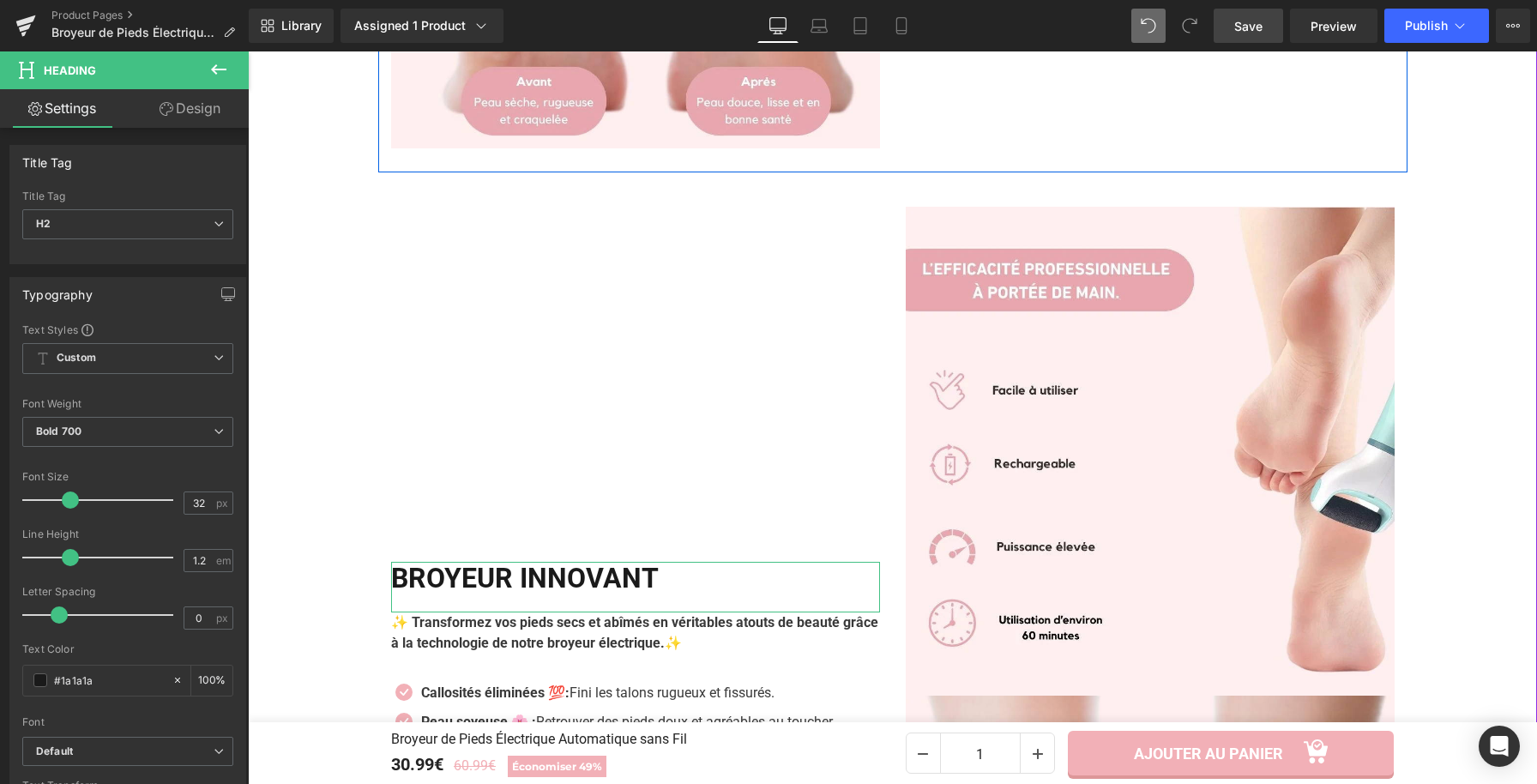
scroll to position [1960, 0]
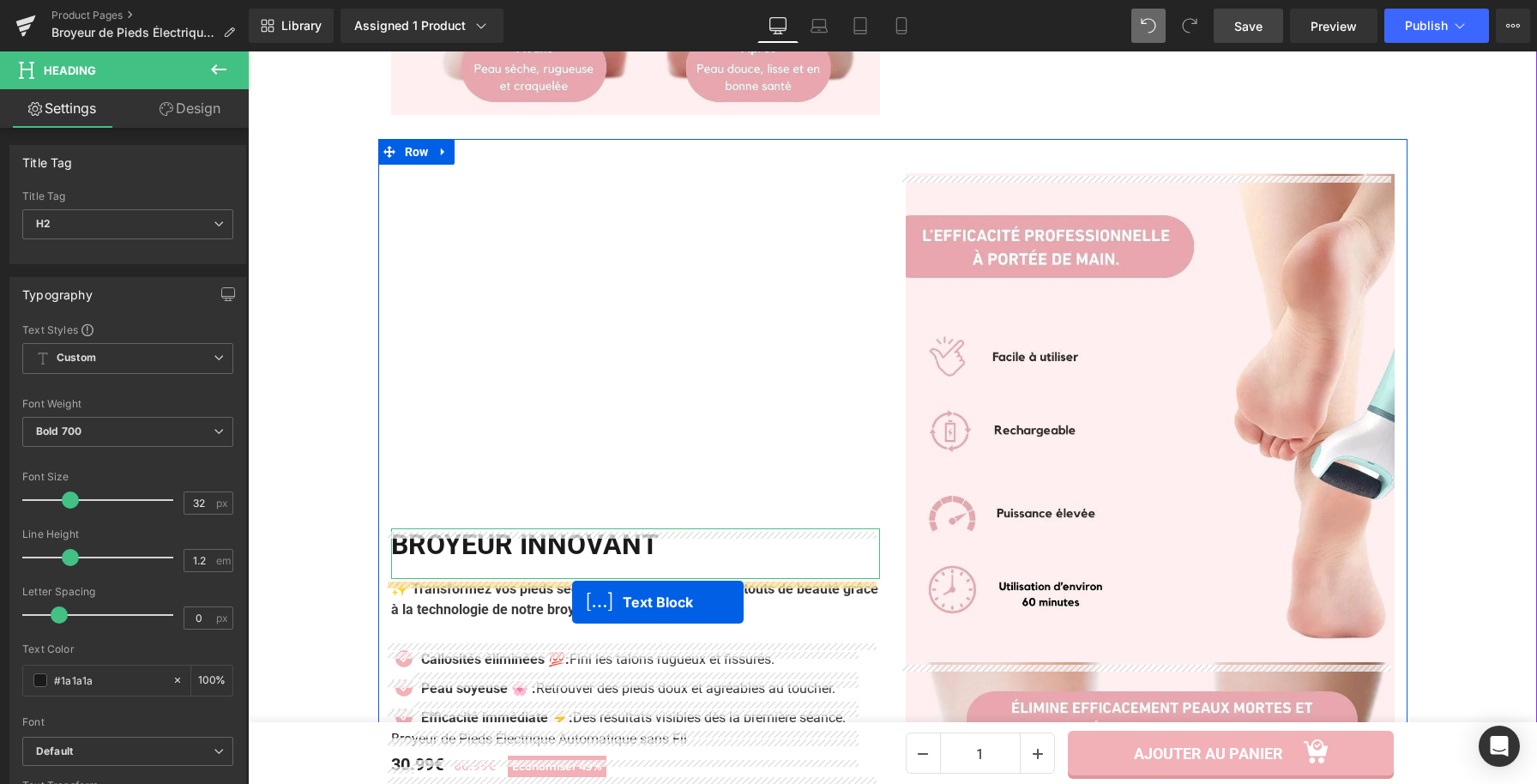
drag, startPoint x: 1034, startPoint y: 472, endPoint x: 573, endPoint y: 602, distance: 479.0
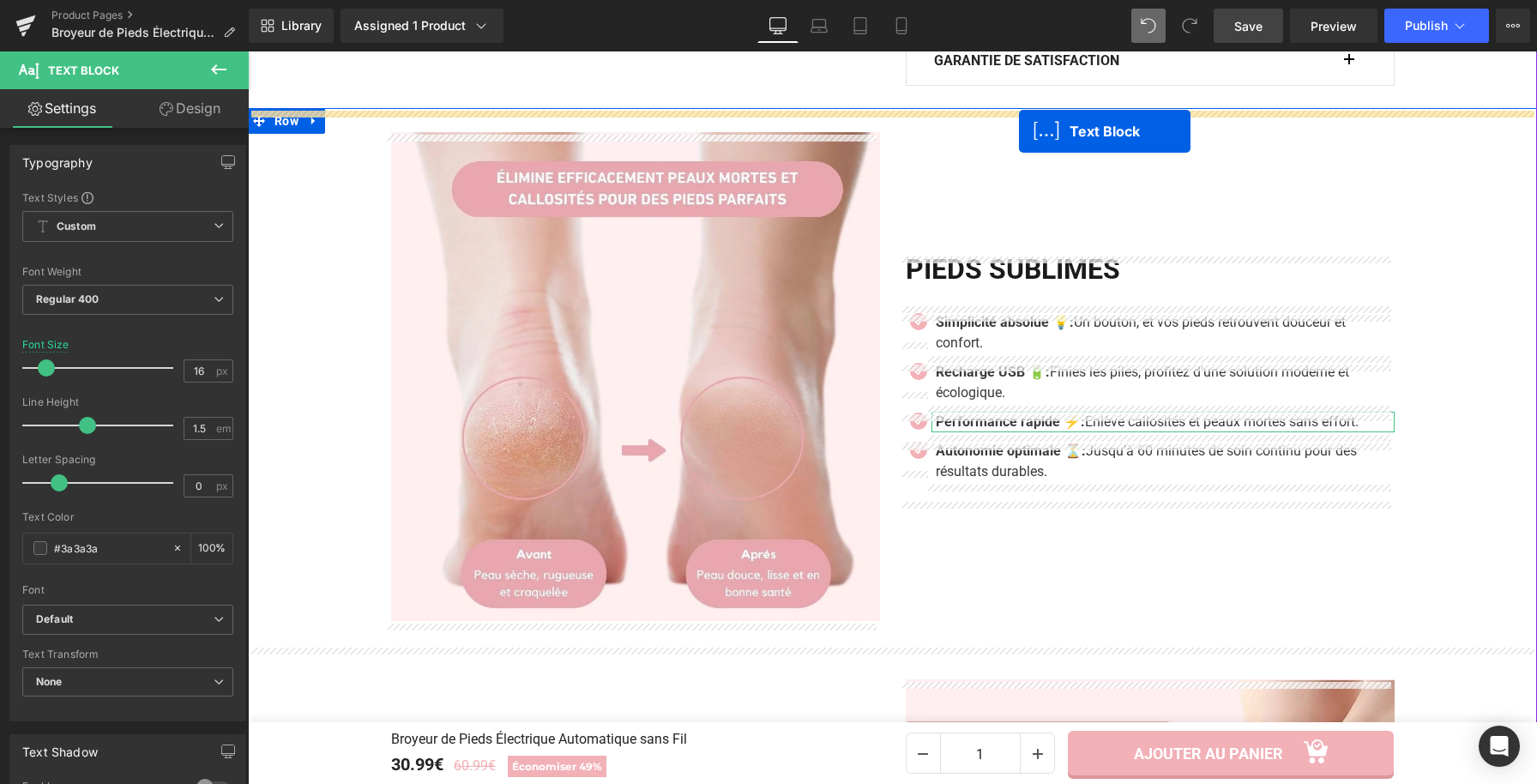
scroll to position [1402, 0]
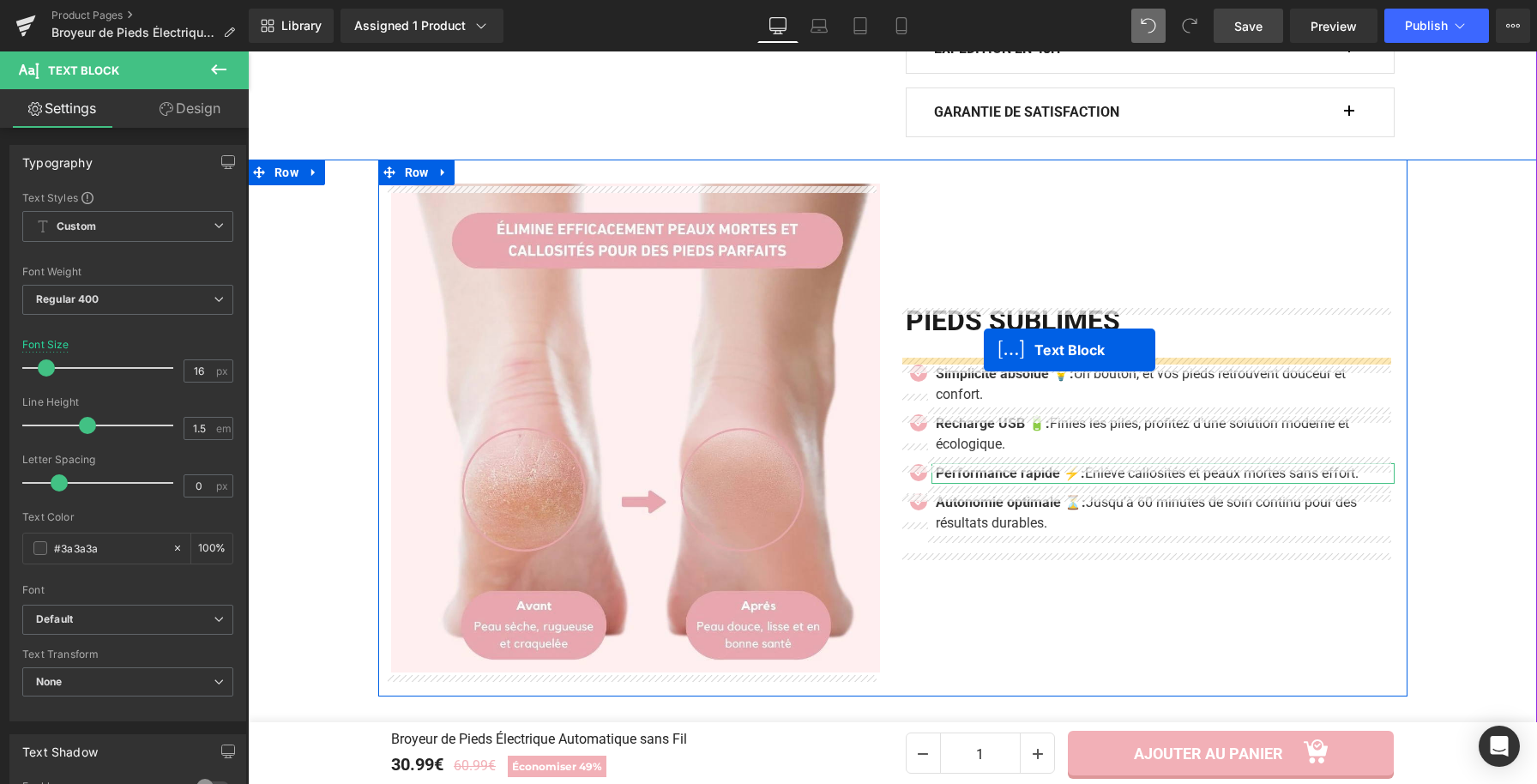
drag, startPoint x: 578, startPoint y: 647, endPoint x: 984, endPoint y: 349, distance: 503.6
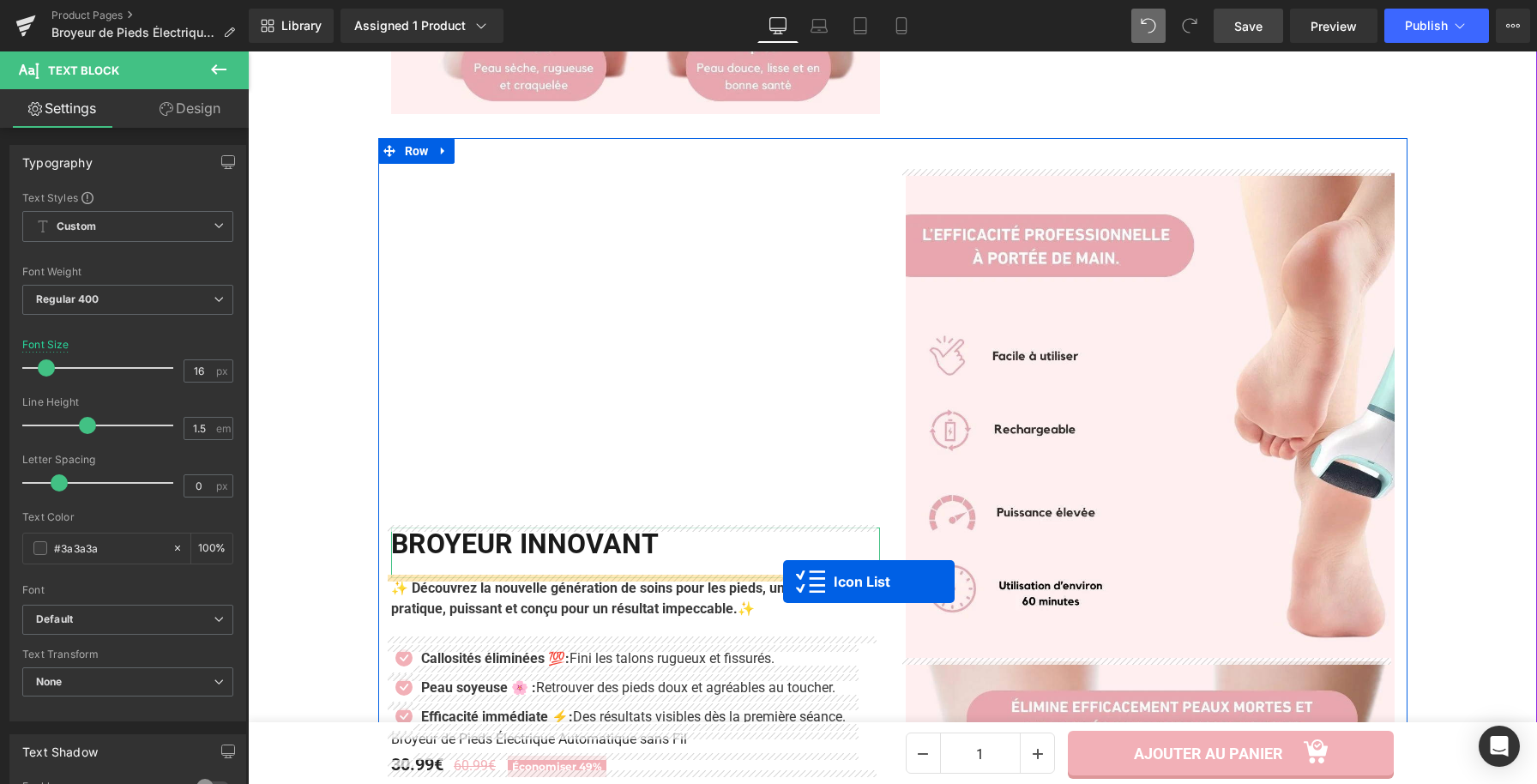
scroll to position [1966, 0]
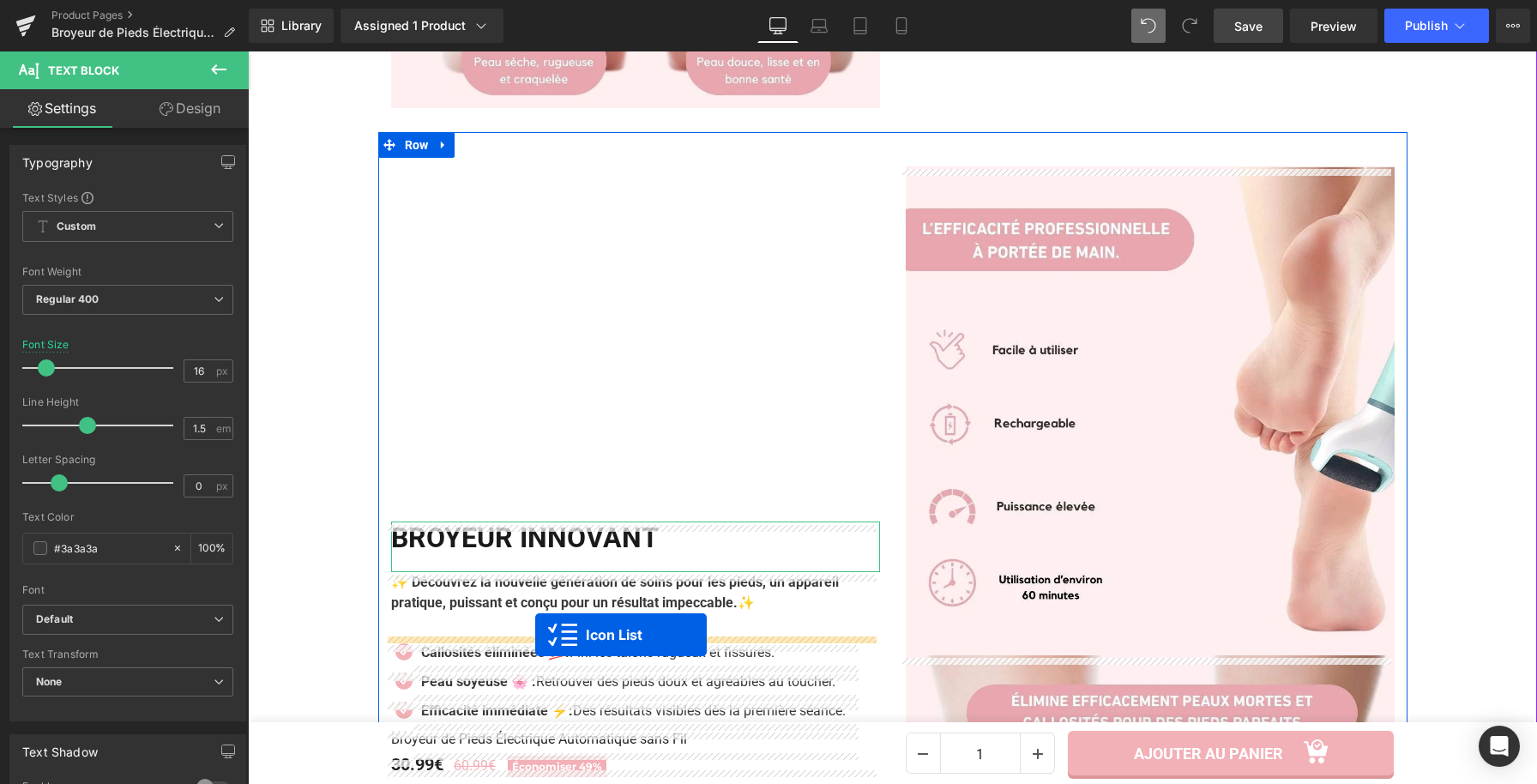
drag, startPoint x: 1101, startPoint y: 397, endPoint x: 535, endPoint y: 635, distance: 614.0
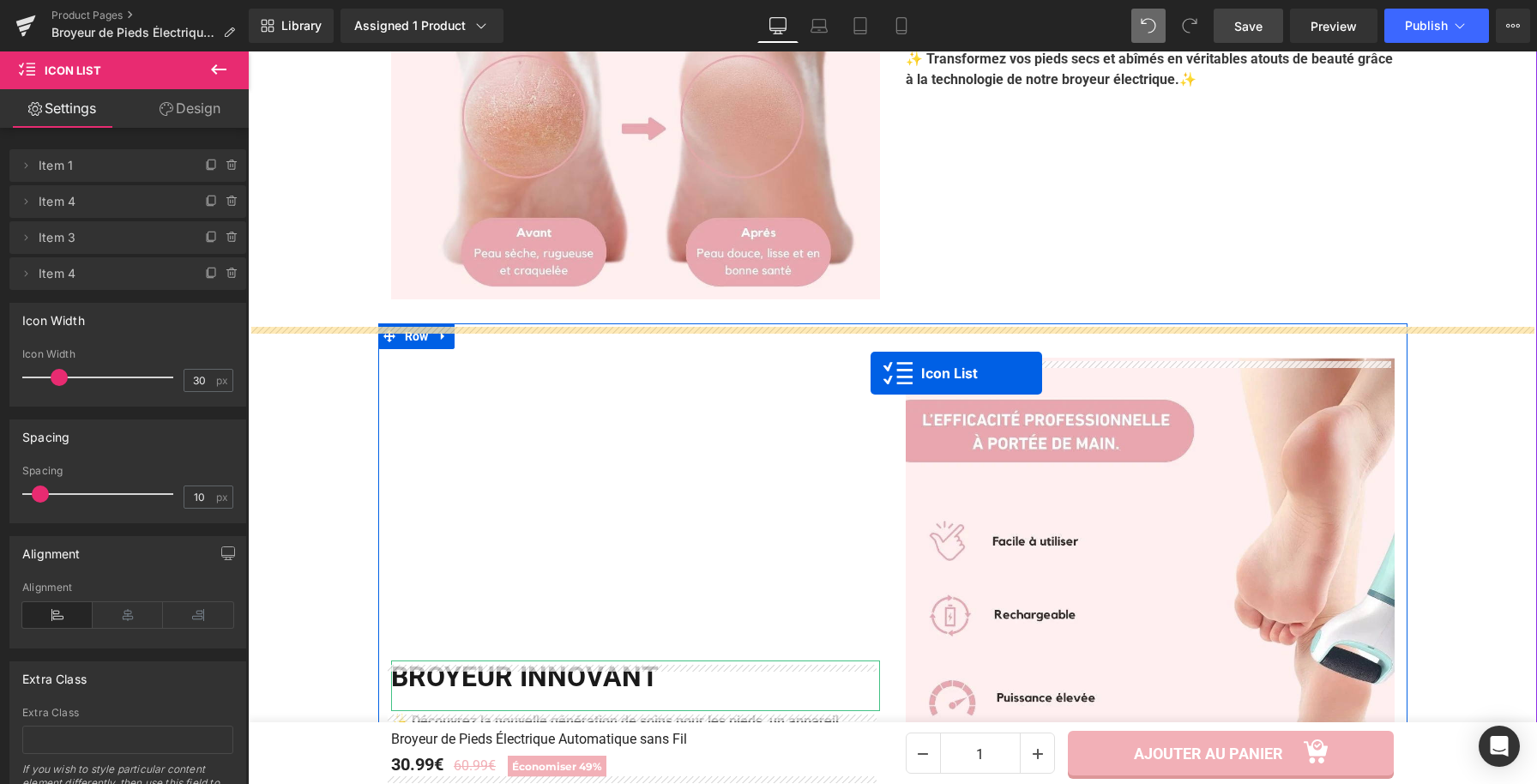
scroll to position [1774, 0]
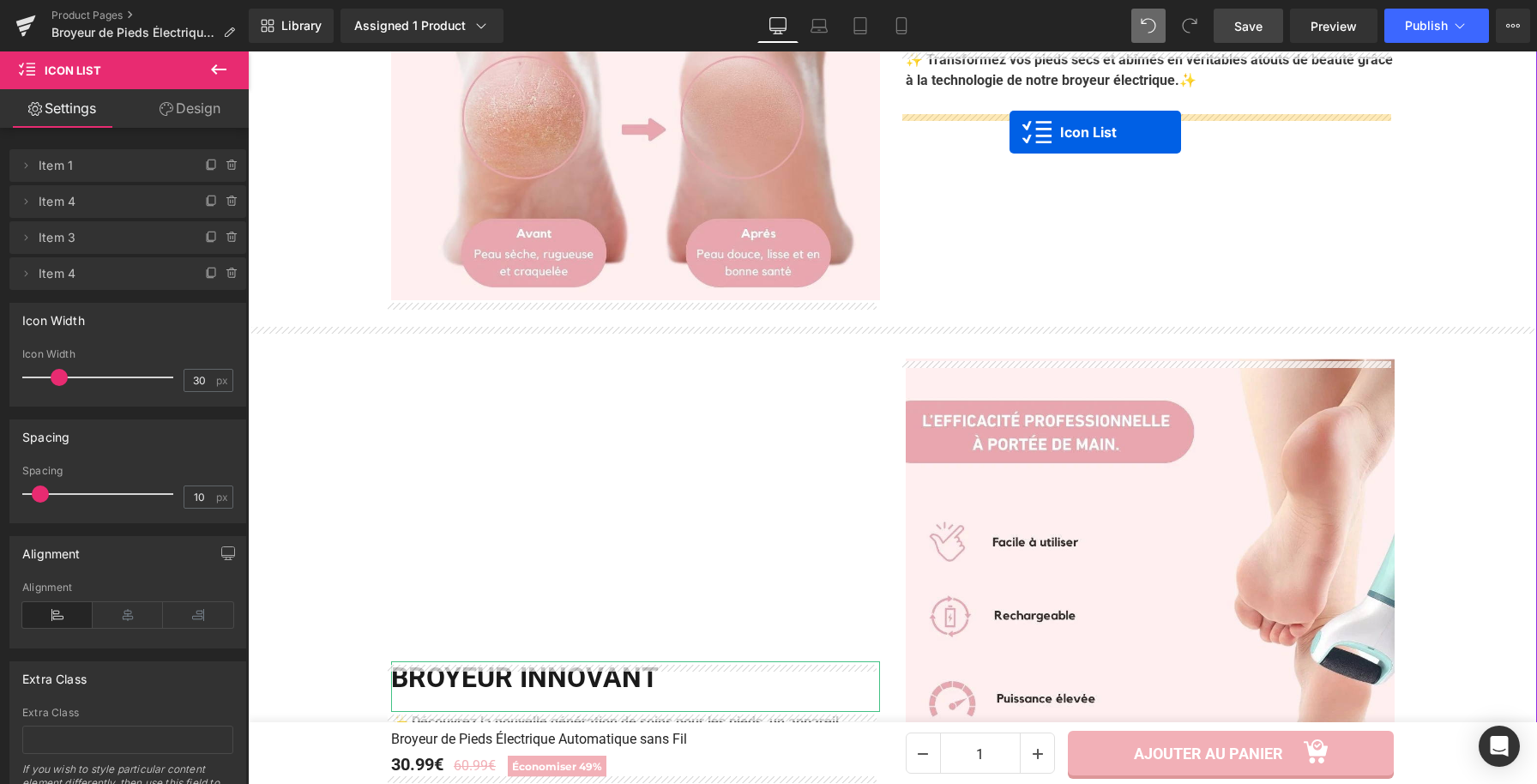
drag, startPoint x: 586, startPoint y: 523, endPoint x: 1009, endPoint y: 132, distance: 576.0
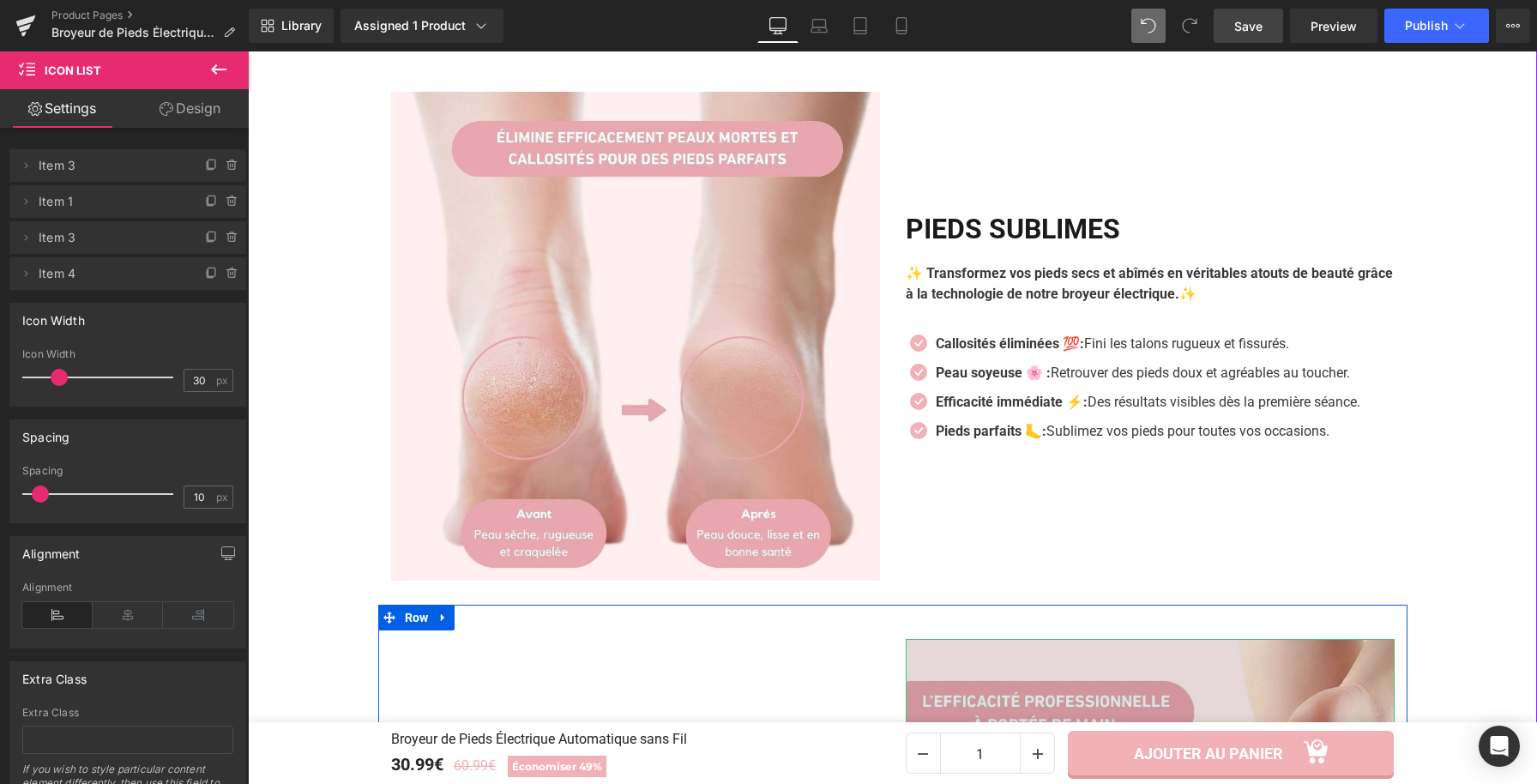
scroll to position [1490, 0]
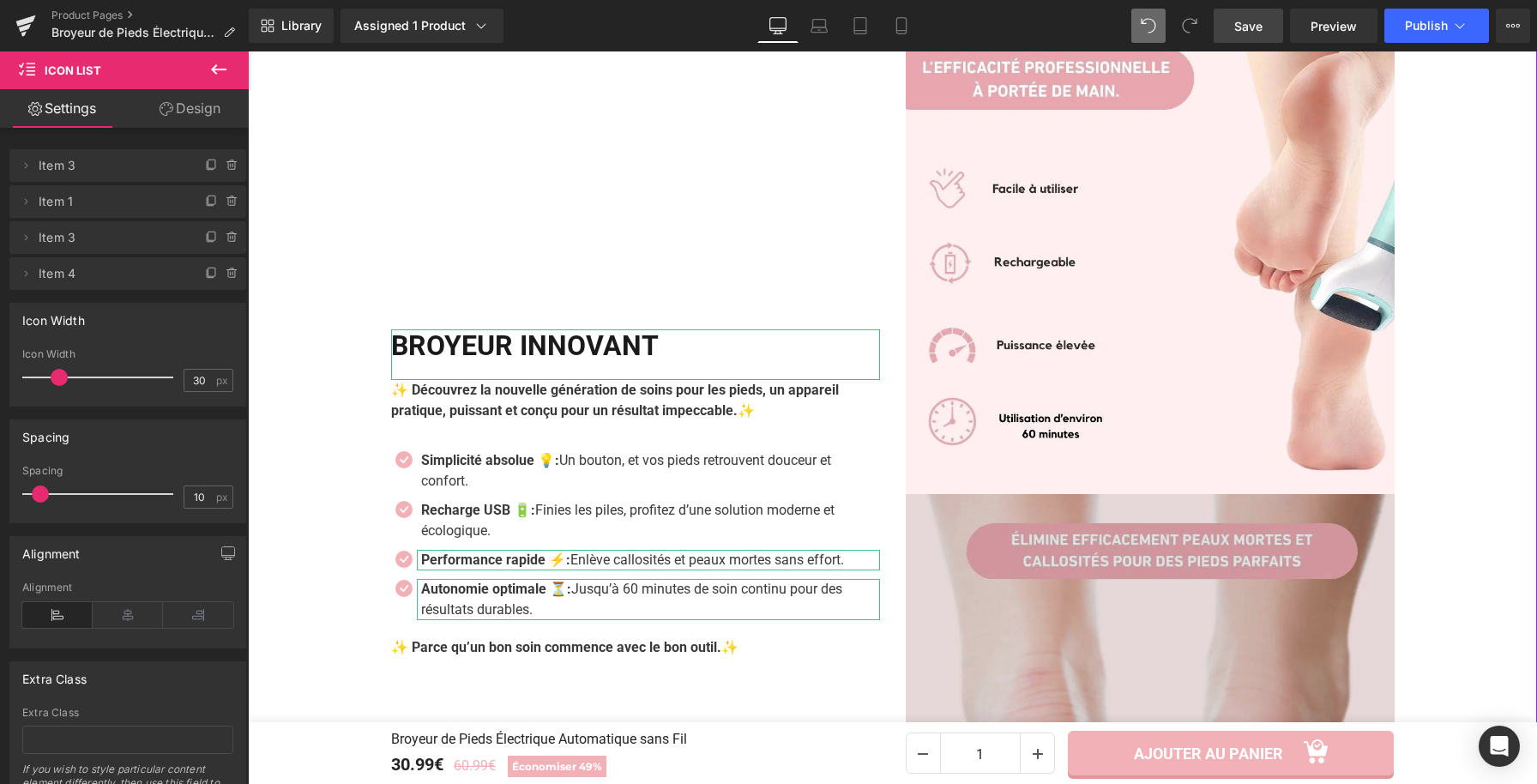
click at [1164, 631] on img at bounding box center [1150, 738] width 489 height 489
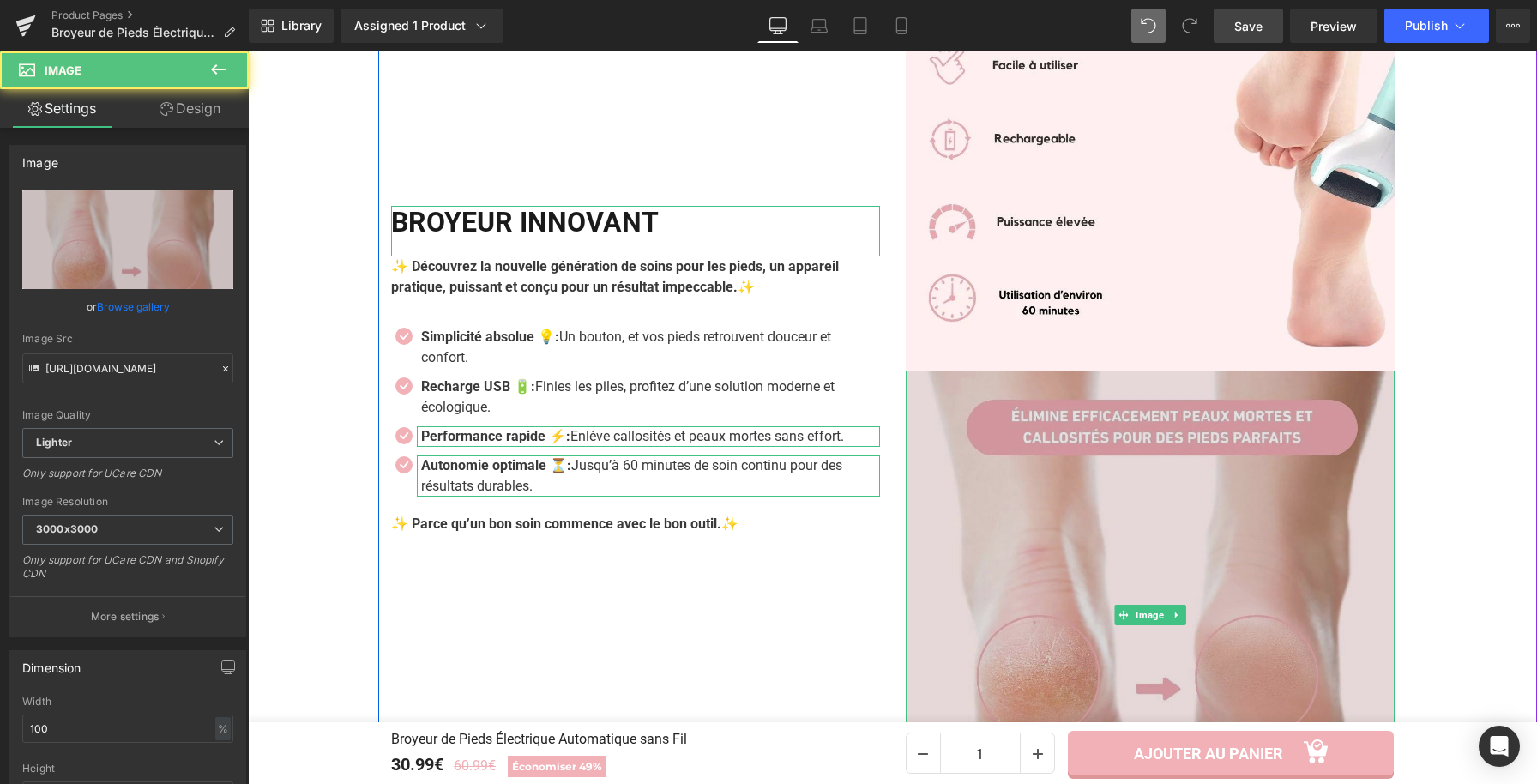
scroll to position [2254, 0]
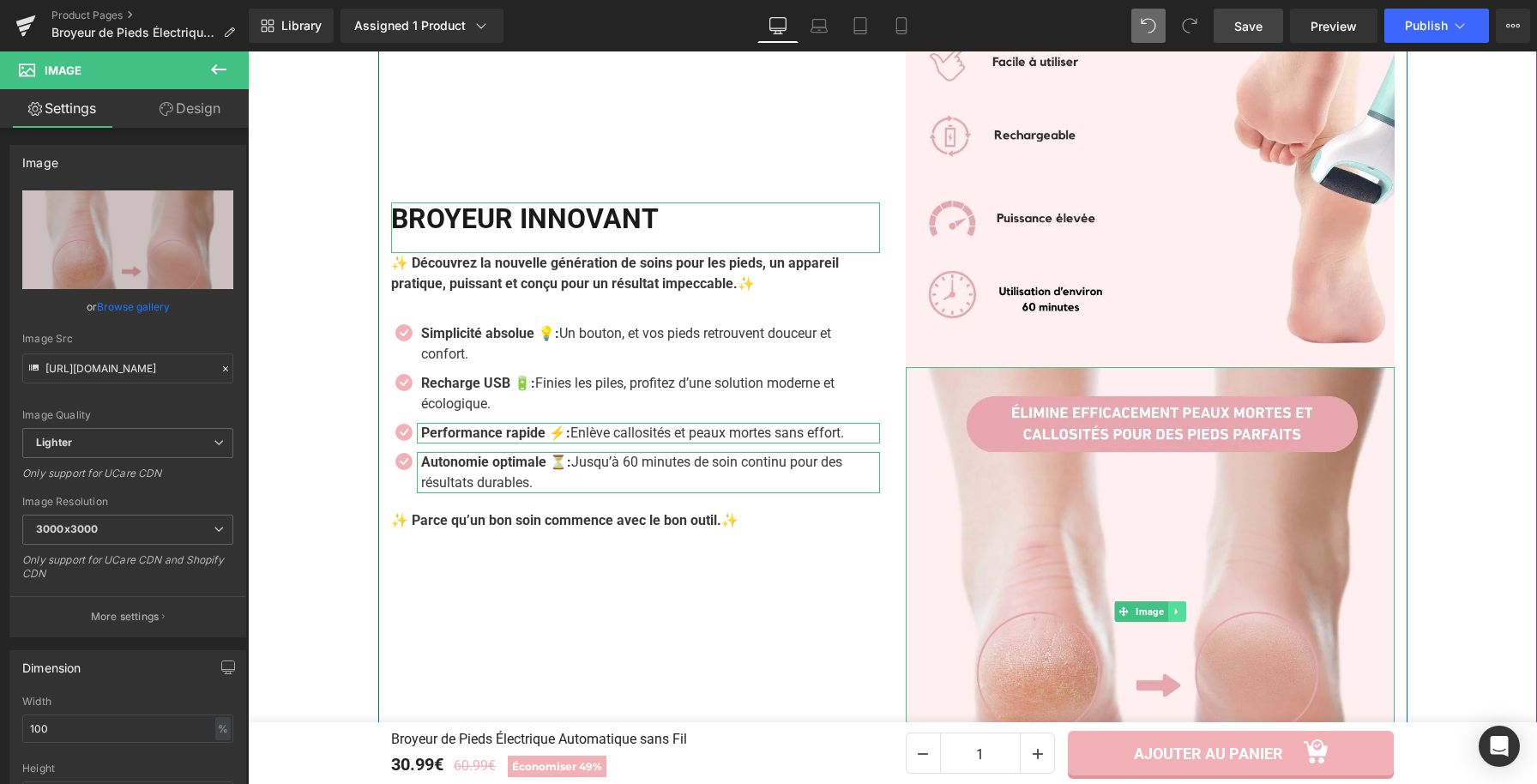
click at [1172, 613] on icon at bounding box center [1177, 611] width 10 height 11
click at [1181, 611] on icon at bounding box center [1186, 611] width 10 height 10
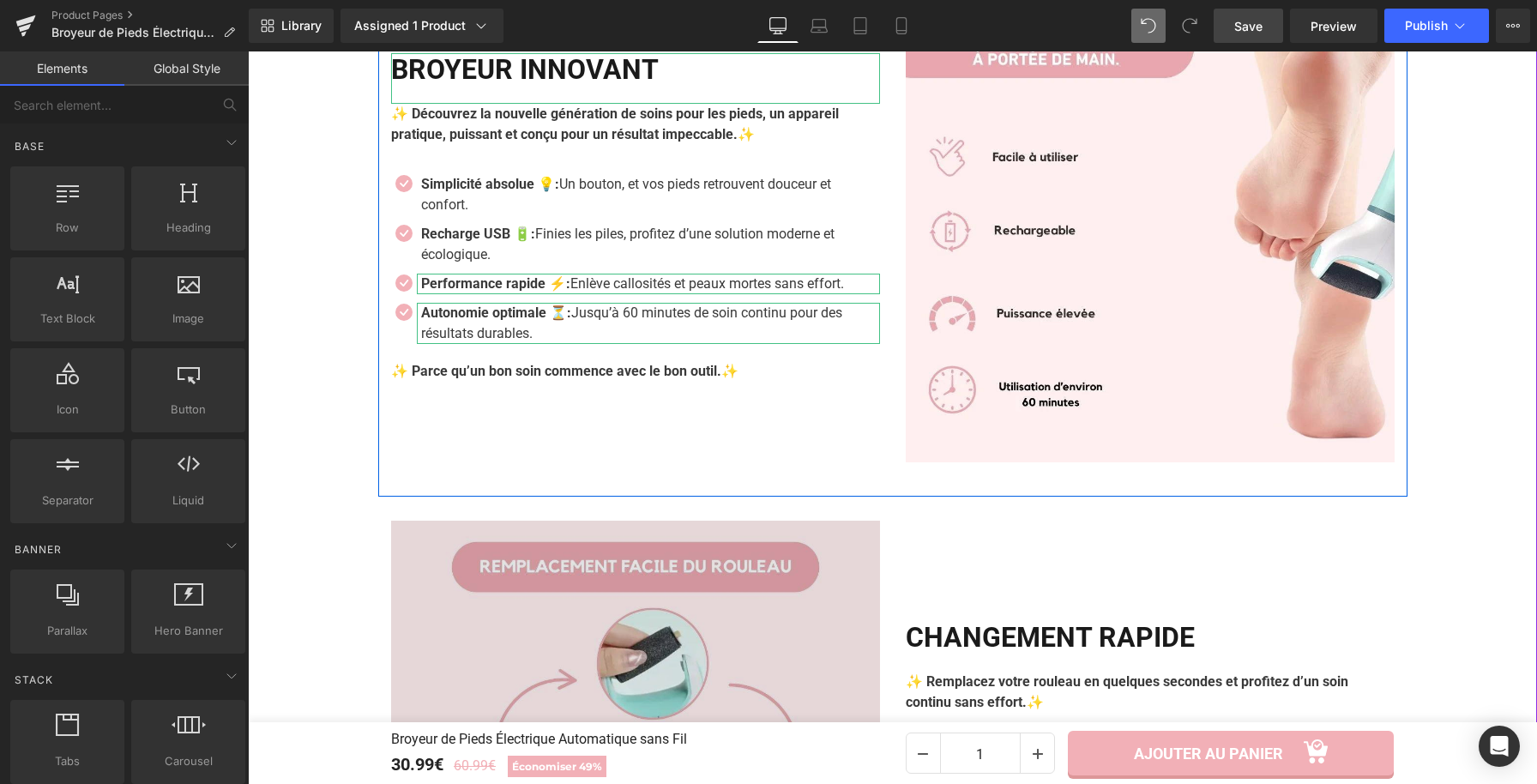
scroll to position [2156, 0]
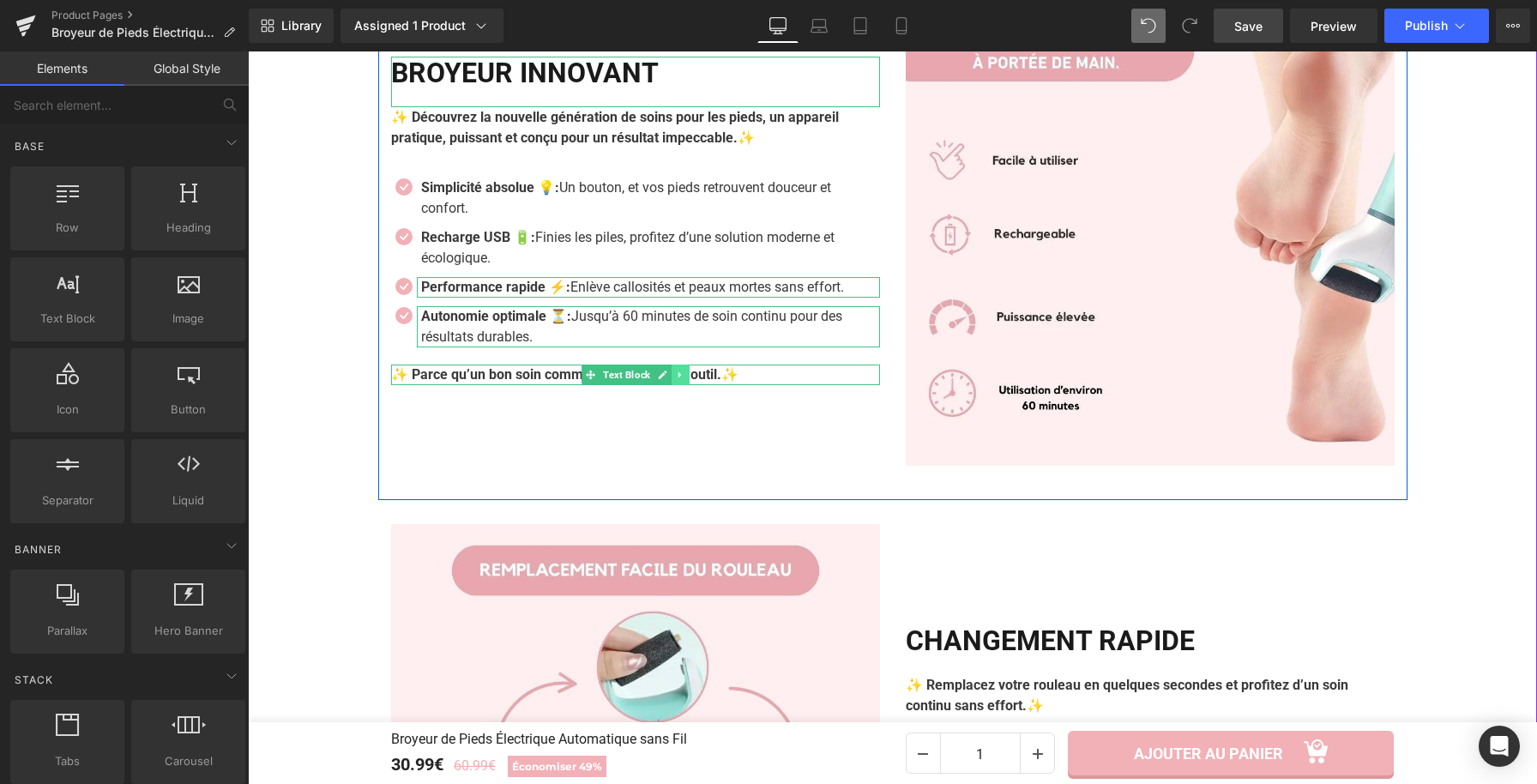
click at [675, 380] on icon at bounding box center [680, 374] width 10 height 11
click at [685, 379] on icon at bounding box center [689, 374] width 10 height 11
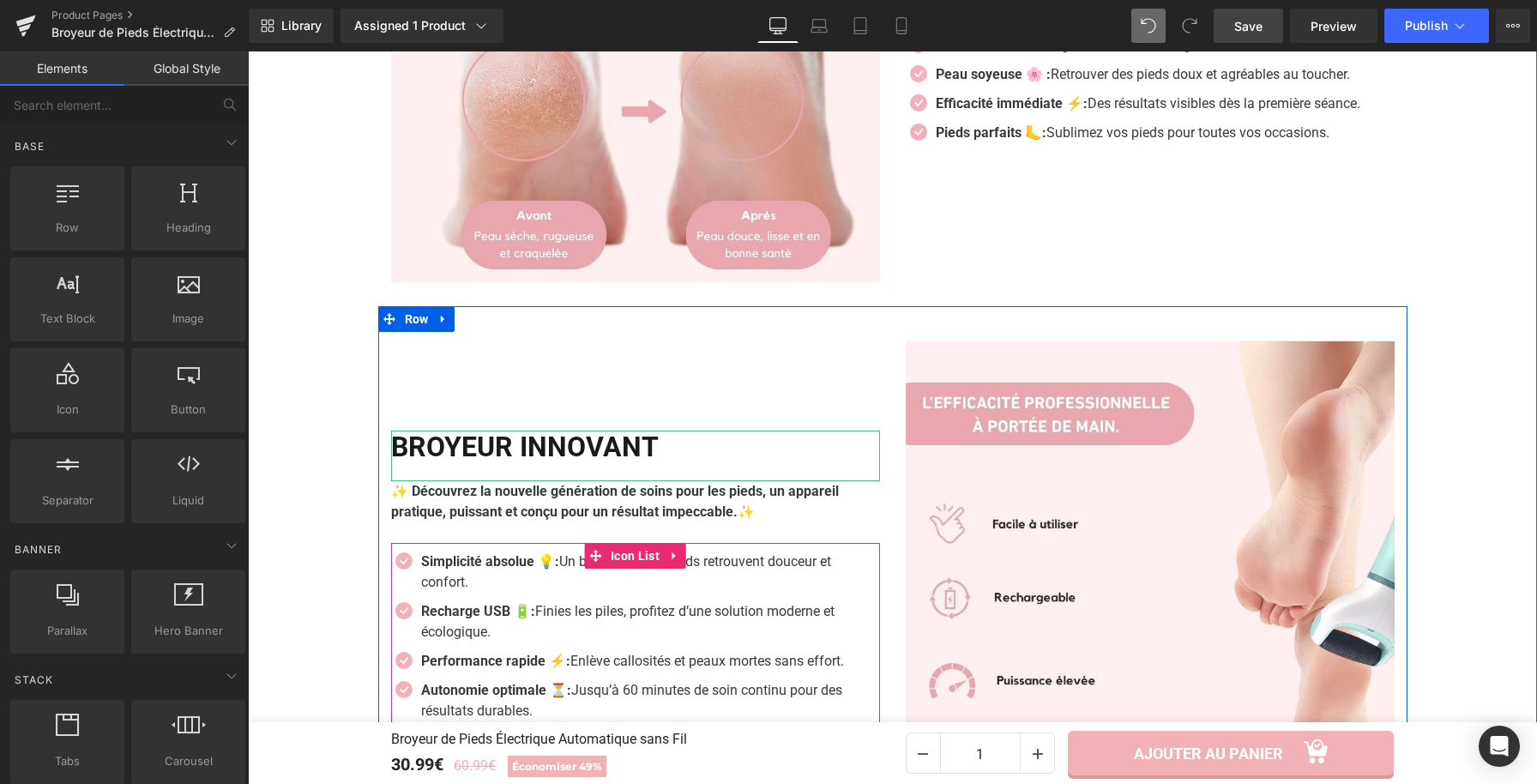
scroll to position [2146, 0]
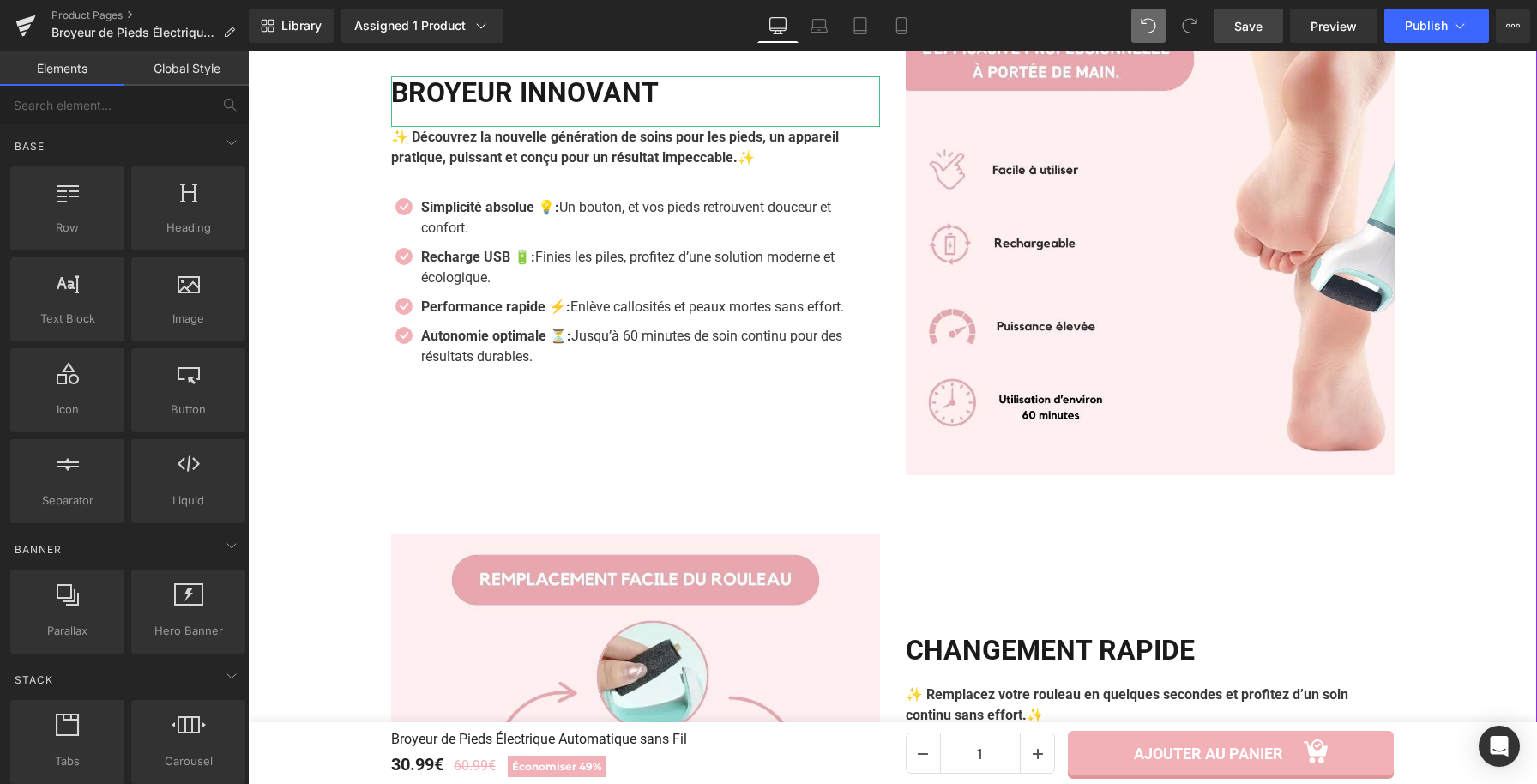
click at [765, 497] on div "Image BROYEUR INNOVANT Heading ✨ Découvrez la nouvelle génération de soins pour…" at bounding box center [893, 231] width 1029 height 557
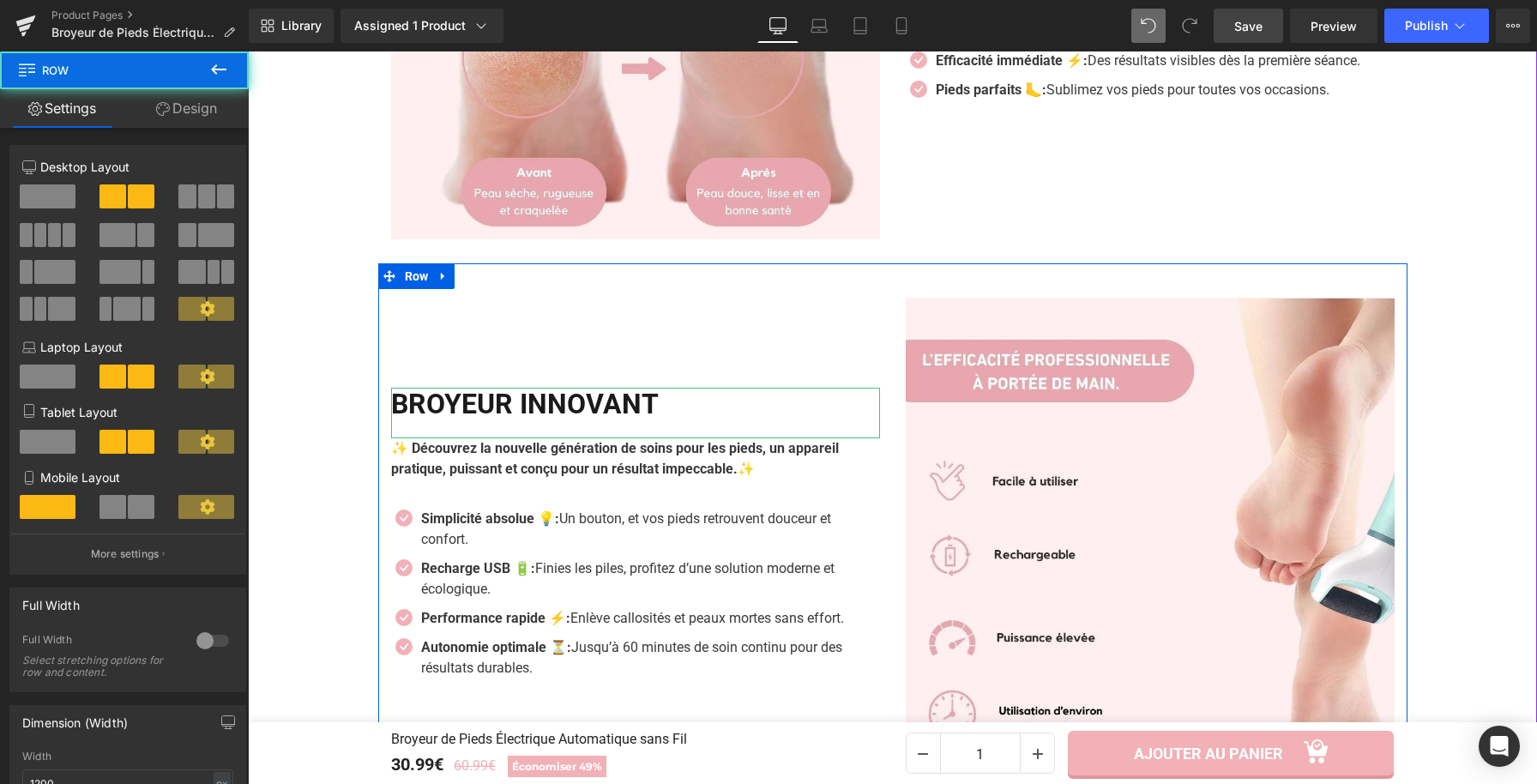
scroll to position [1644, 0]
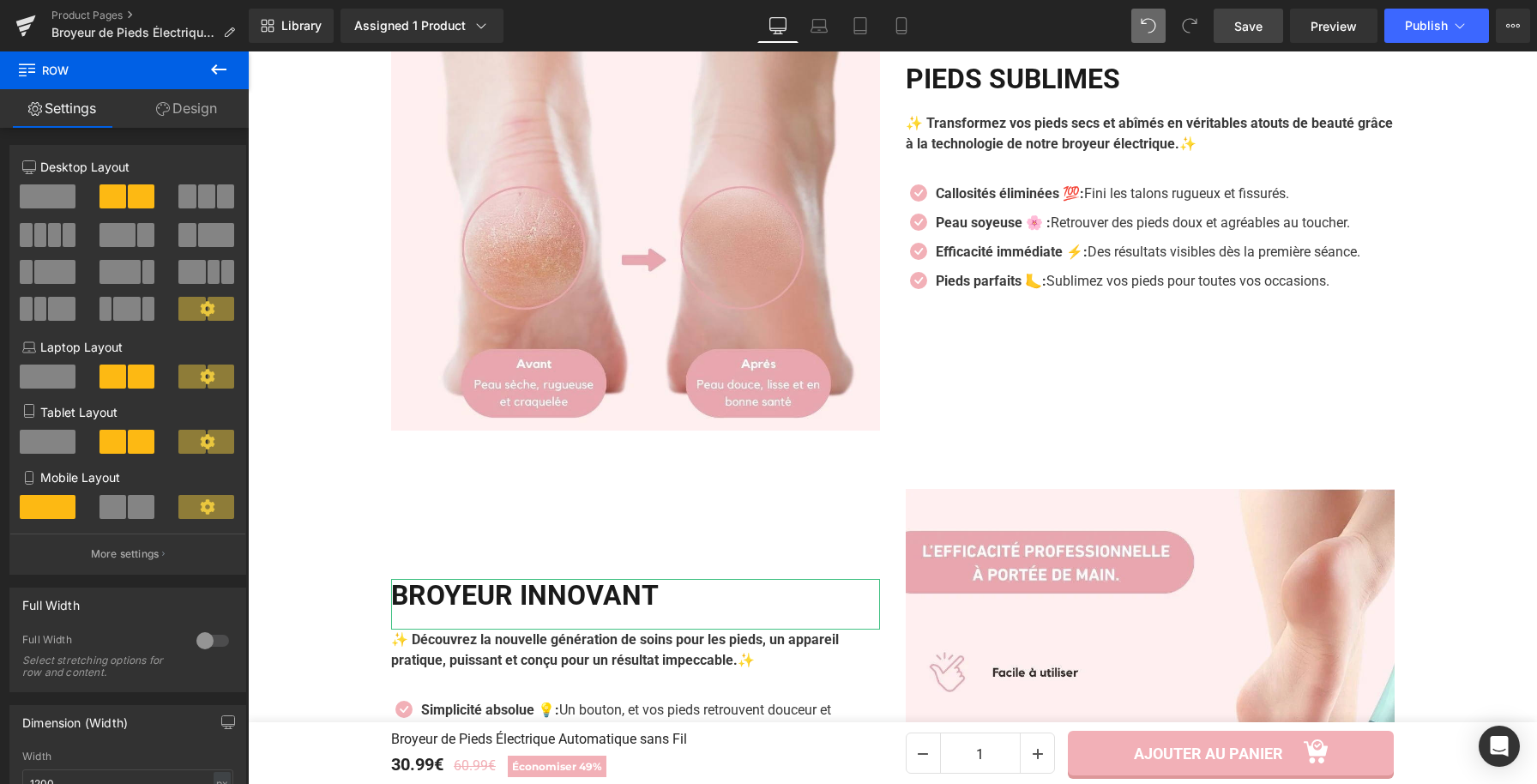
click at [1229, 25] on link "Save" at bounding box center [1249, 26] width 70 height 34
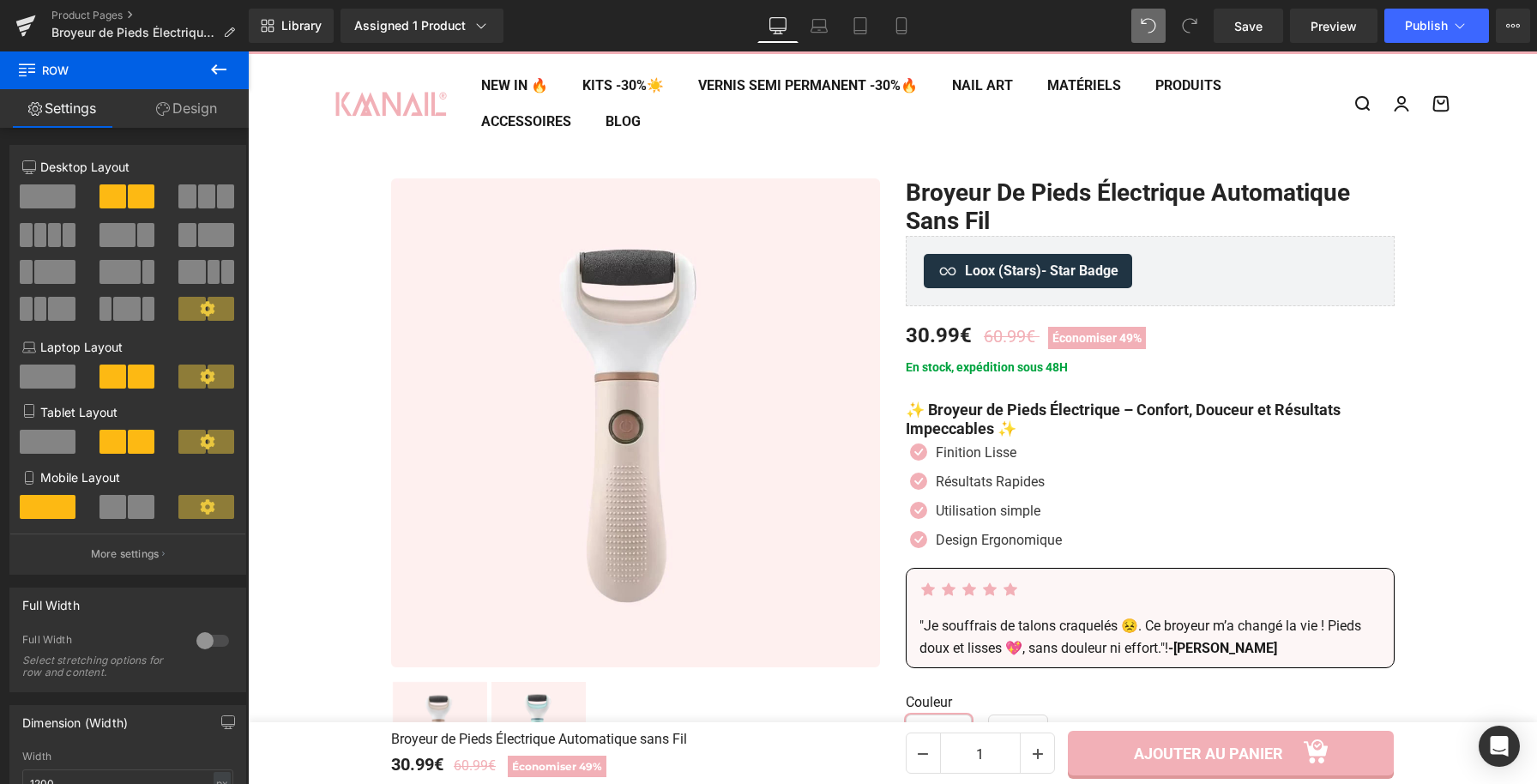
scroll to position [0, 0]
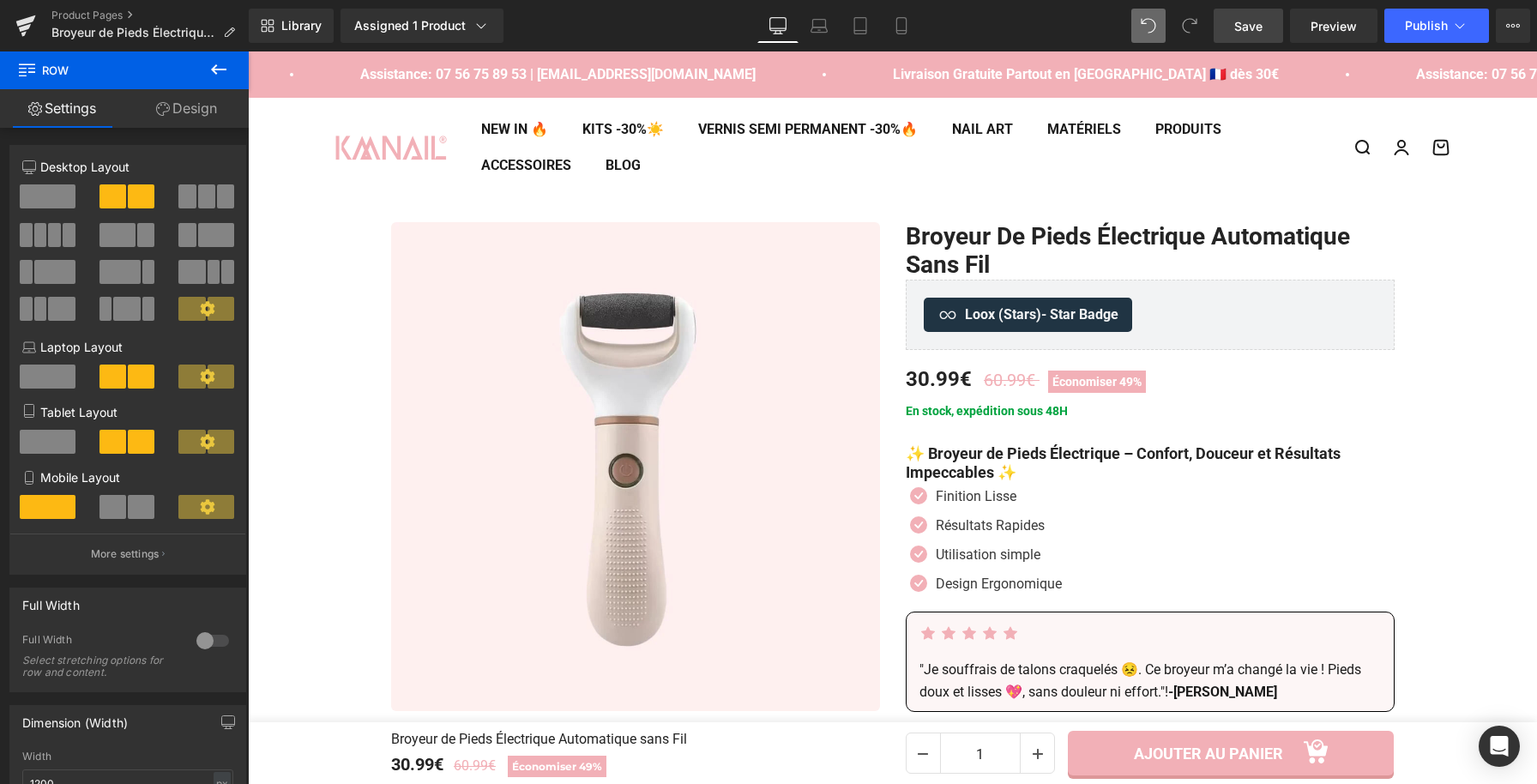
click at [1268, 30] on link "Save" at bounding box center [1249, 26] width 70 height 34
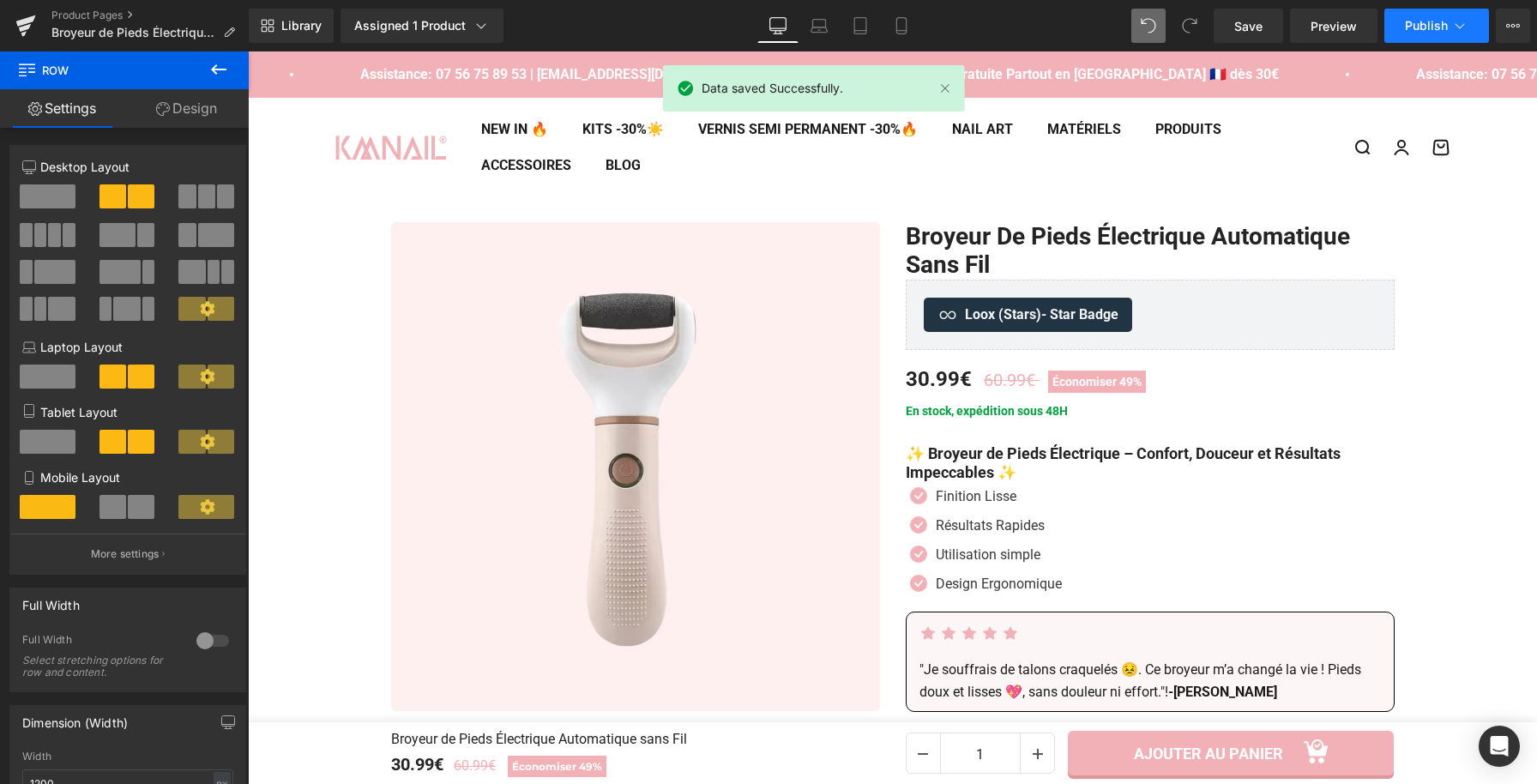
click at [1433, 27] on span "Publish" at bounding box center [1426, 26] width 43 height 13
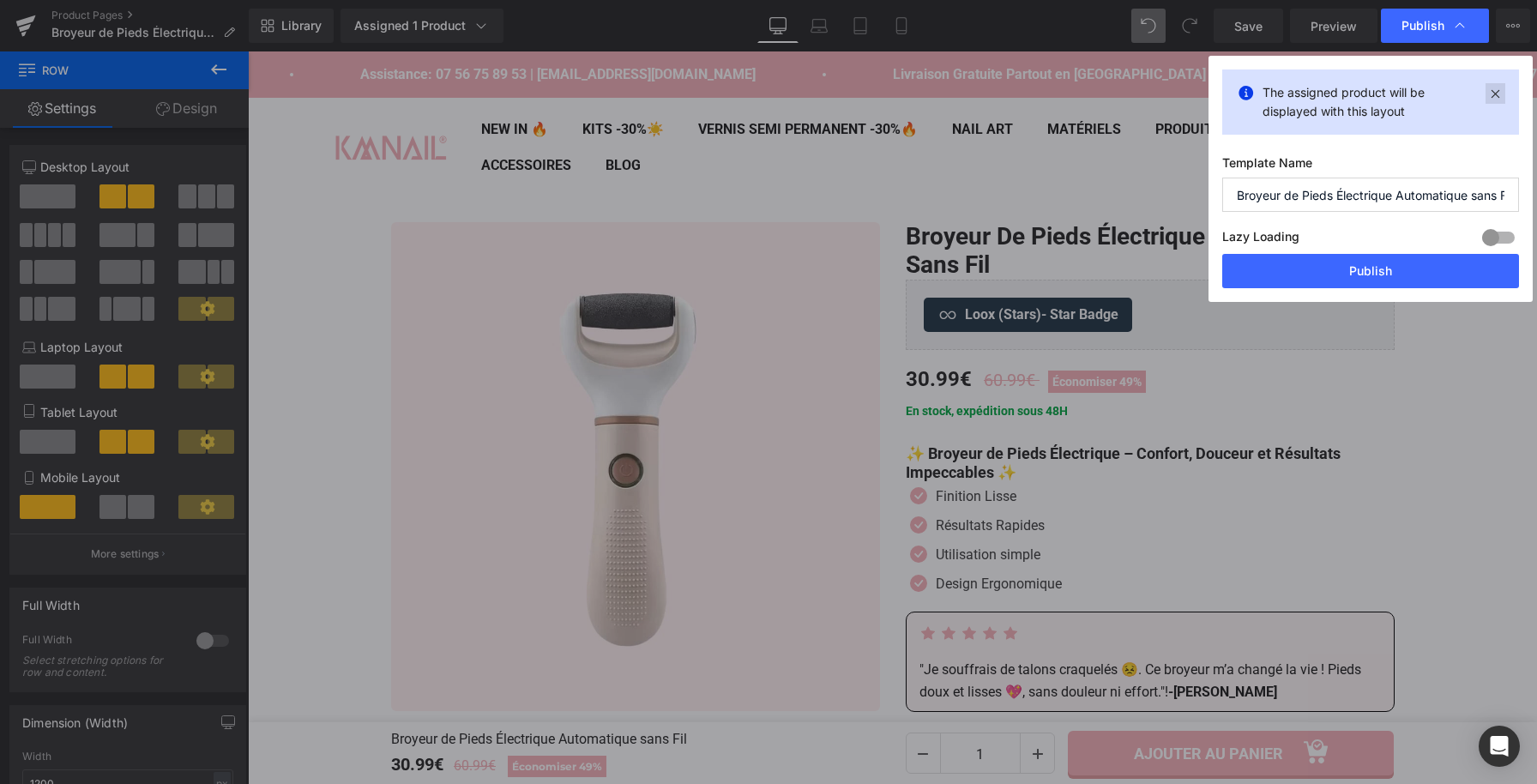
click at [1494, 89] on icon at bounding box center [1496, 93] width 20 height 20
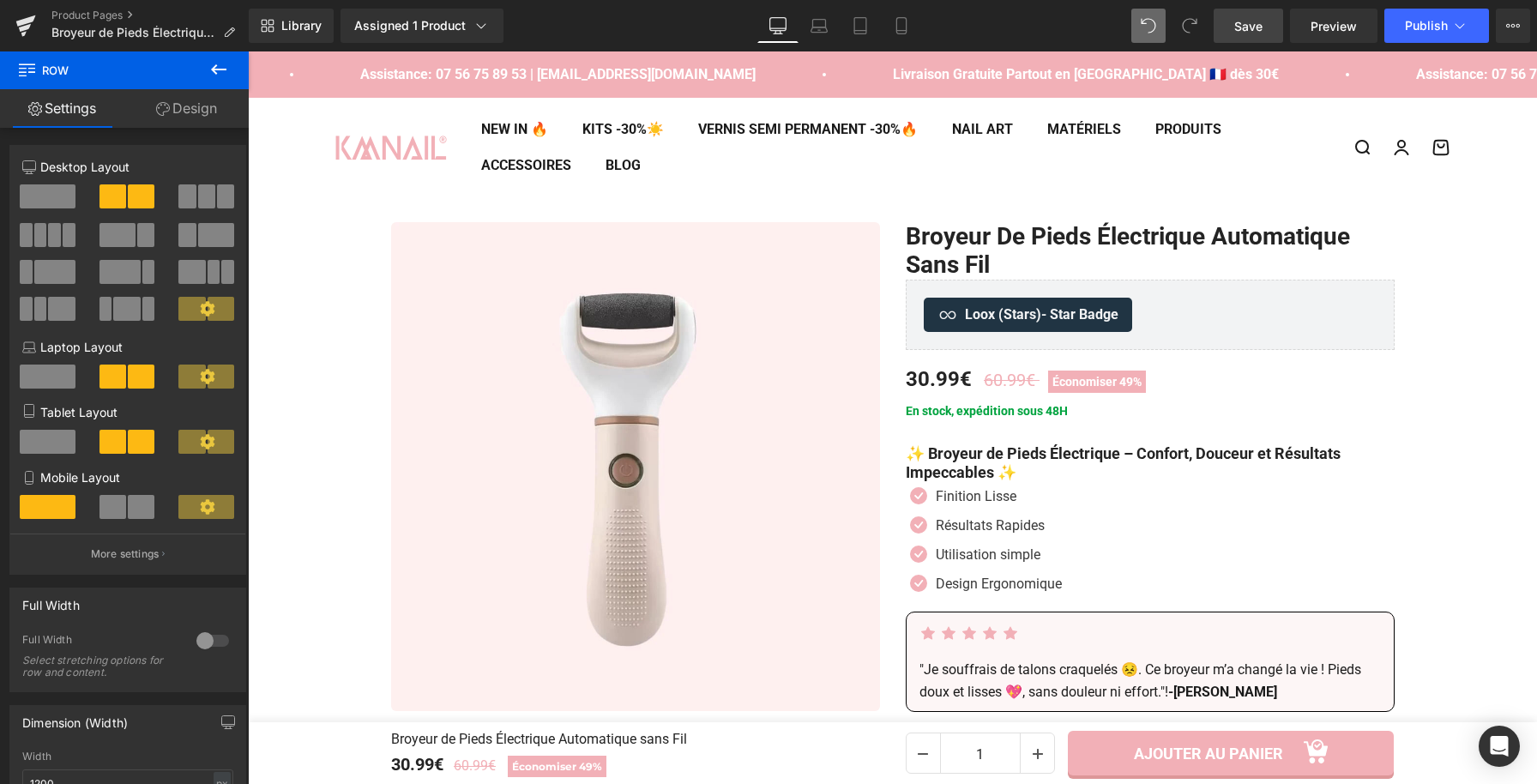
click at [1253, 20] on span "Save" at bounding box center [1249, 26] width 29 height 18
click at [1430, 19] on span "Publish" at bounding box center [1426, 26] width 43 height 13
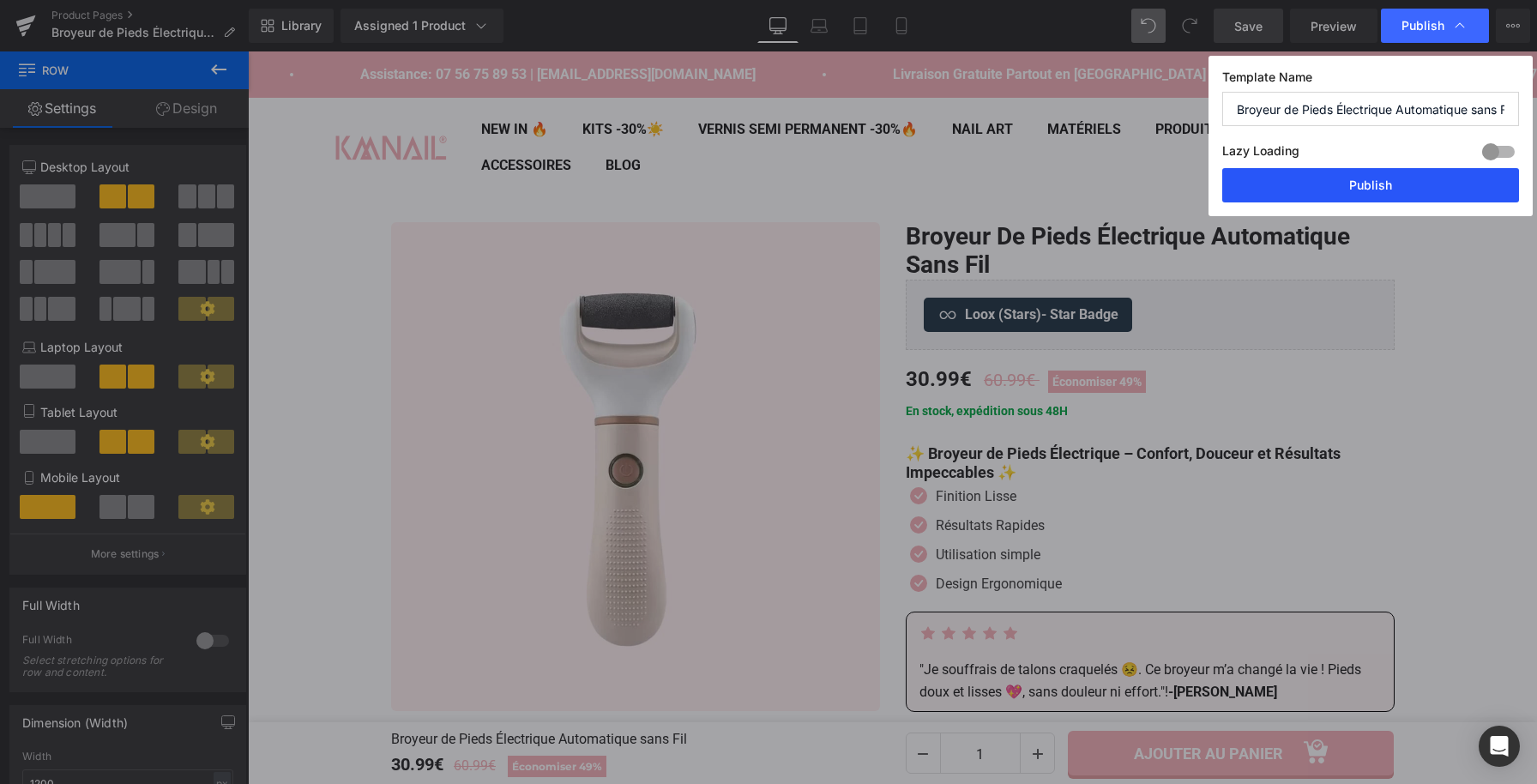
click at [1337, 192] on button "Publish" at bounding box center [1371, 186] width 297 height 34
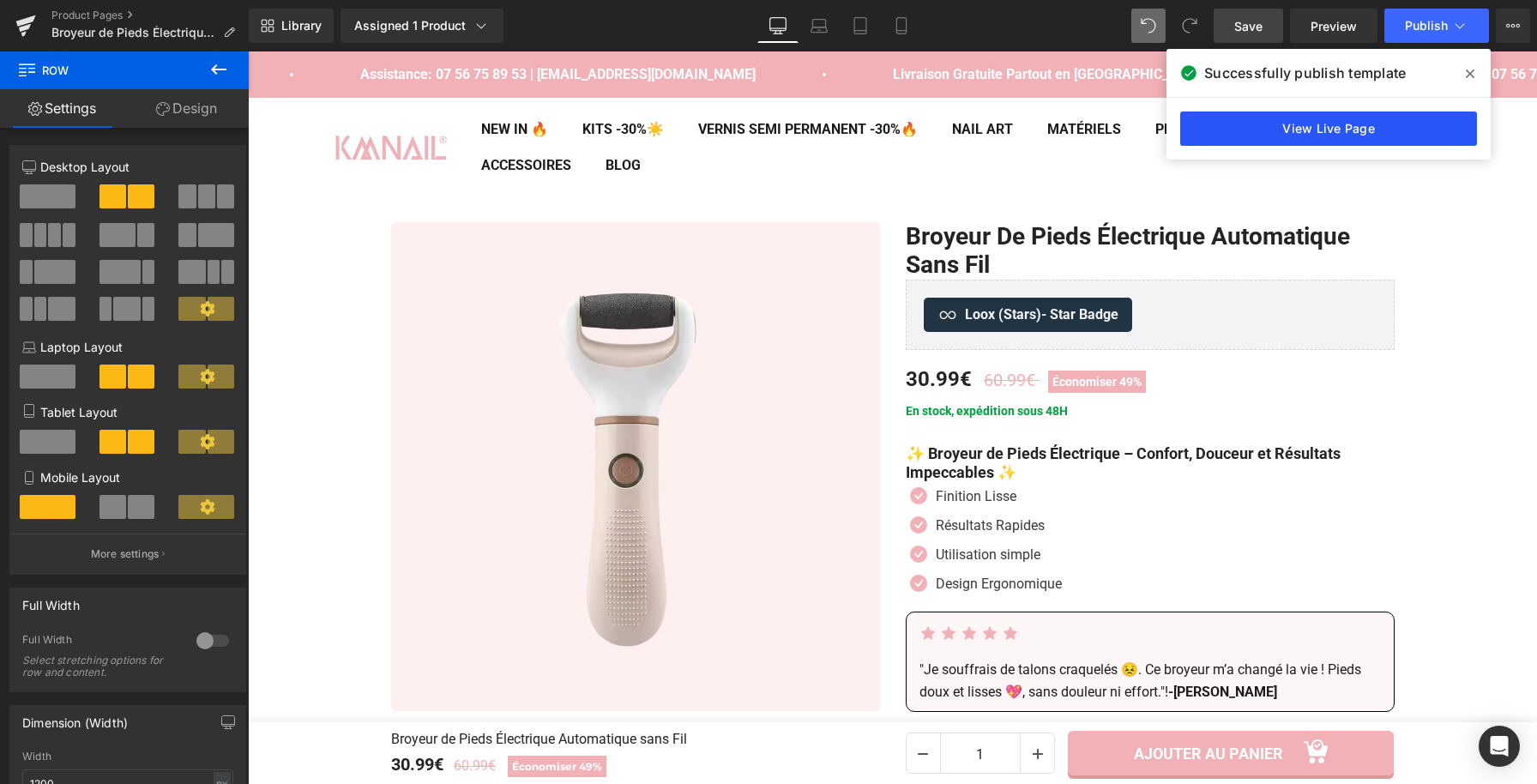
click at [1336, 135] on link "View Live Page" at bounding box center [1329, 128] width 297 height 34
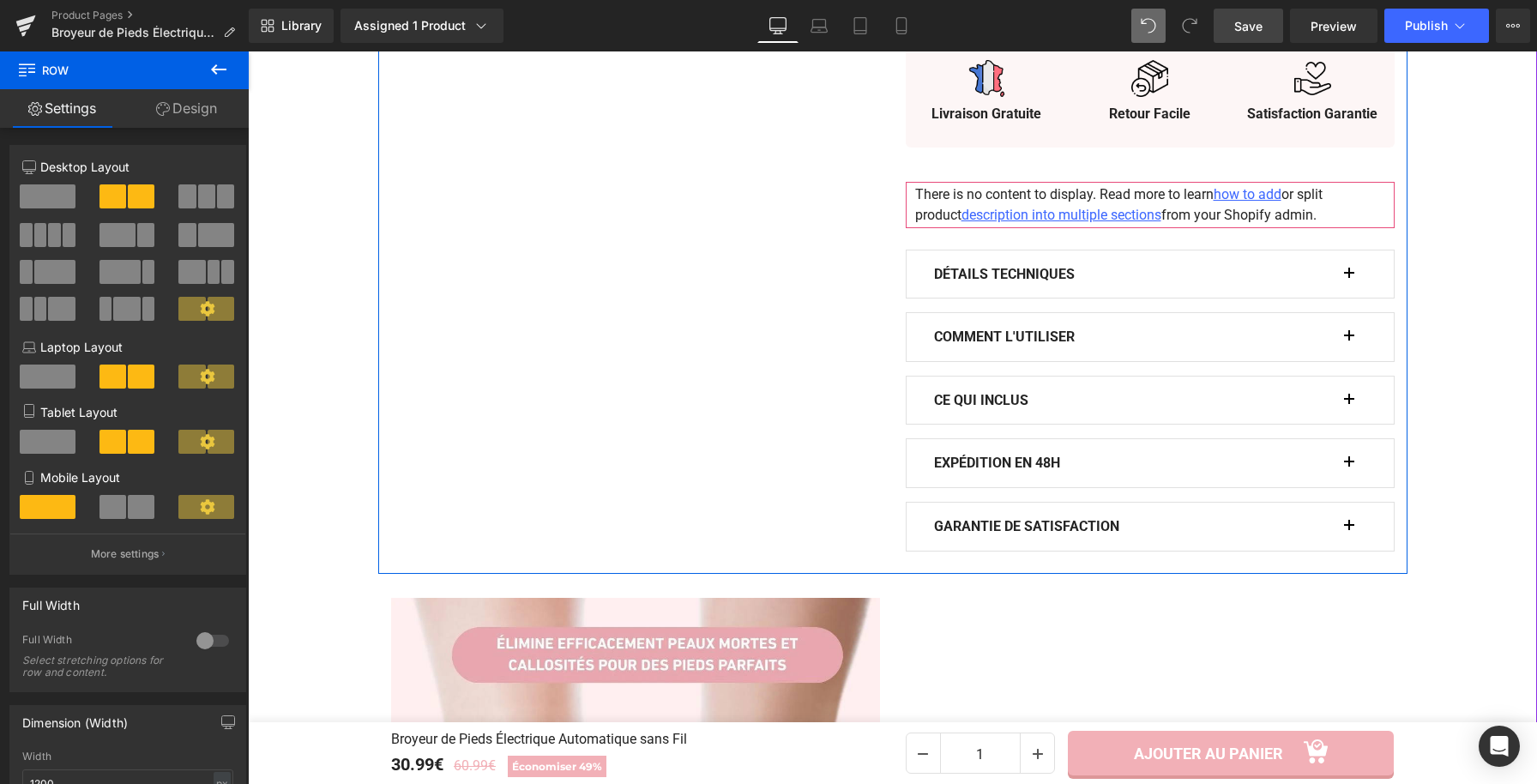
scroll to position [1074, 0]
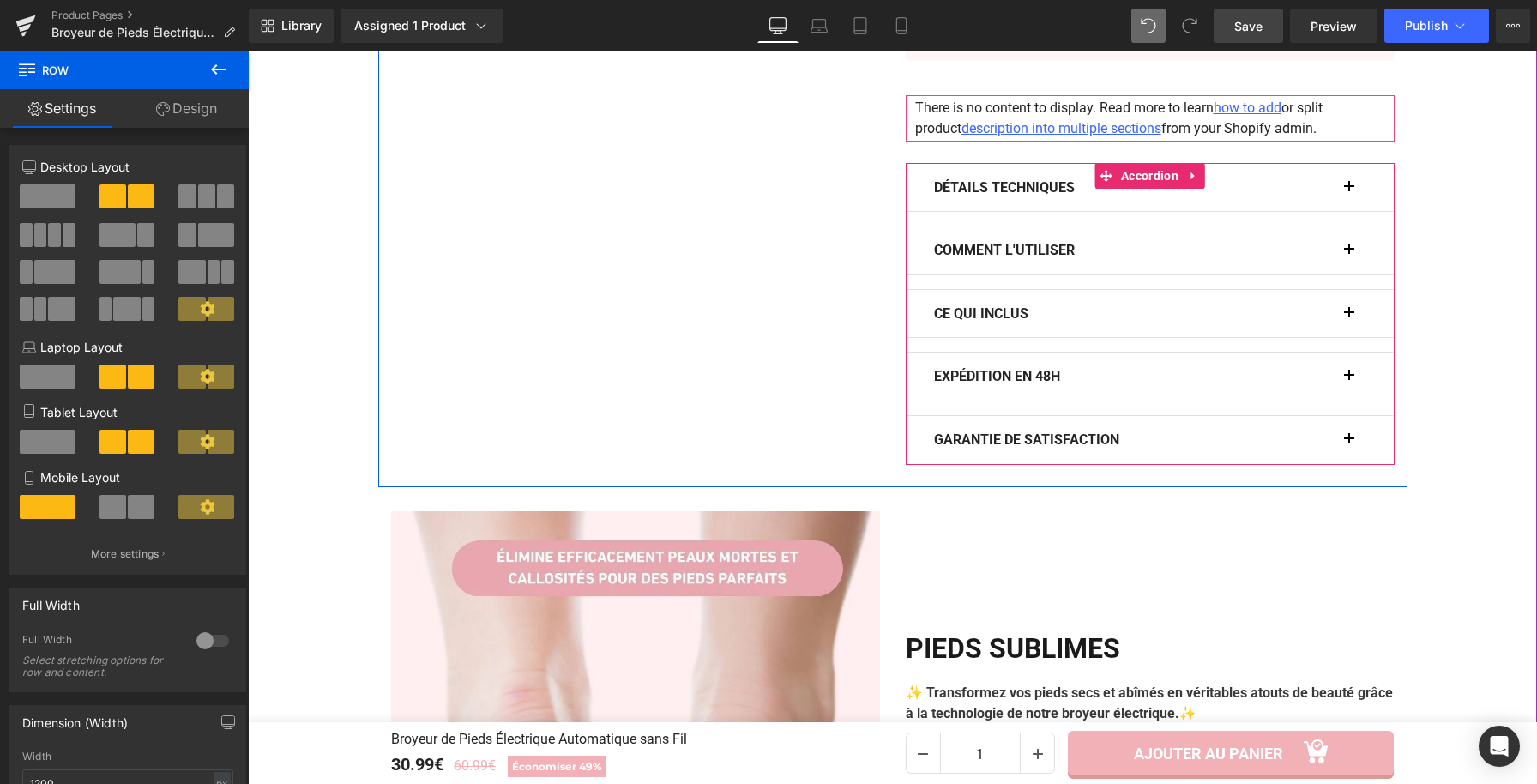
click at [1350, 185] on button "button" at bounding box center [1358, 188] width 17 height 48
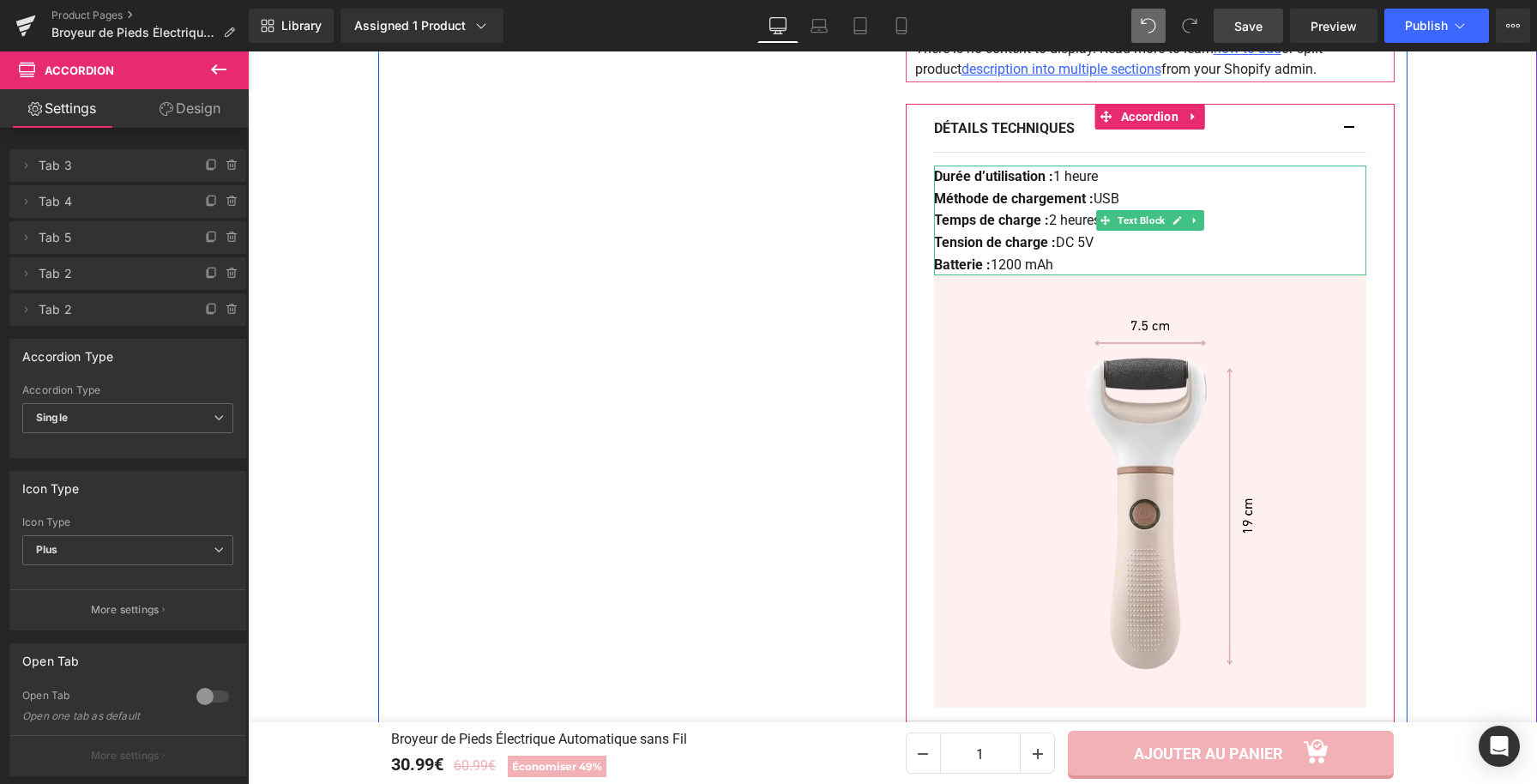
scroll to position [1131, 0]
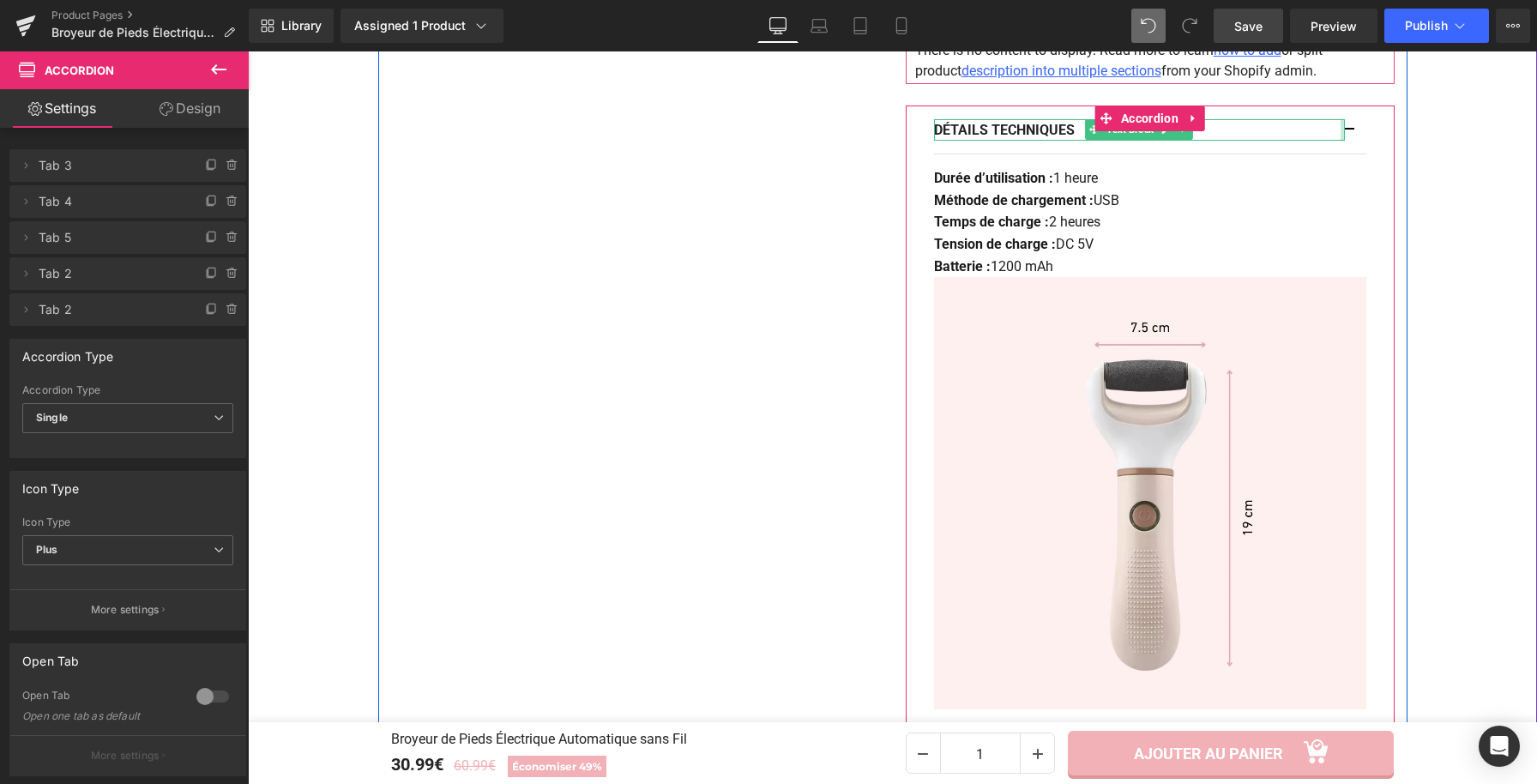
click at [1341, 134] on div at bounding box center [1343, 130] width 4 height 22
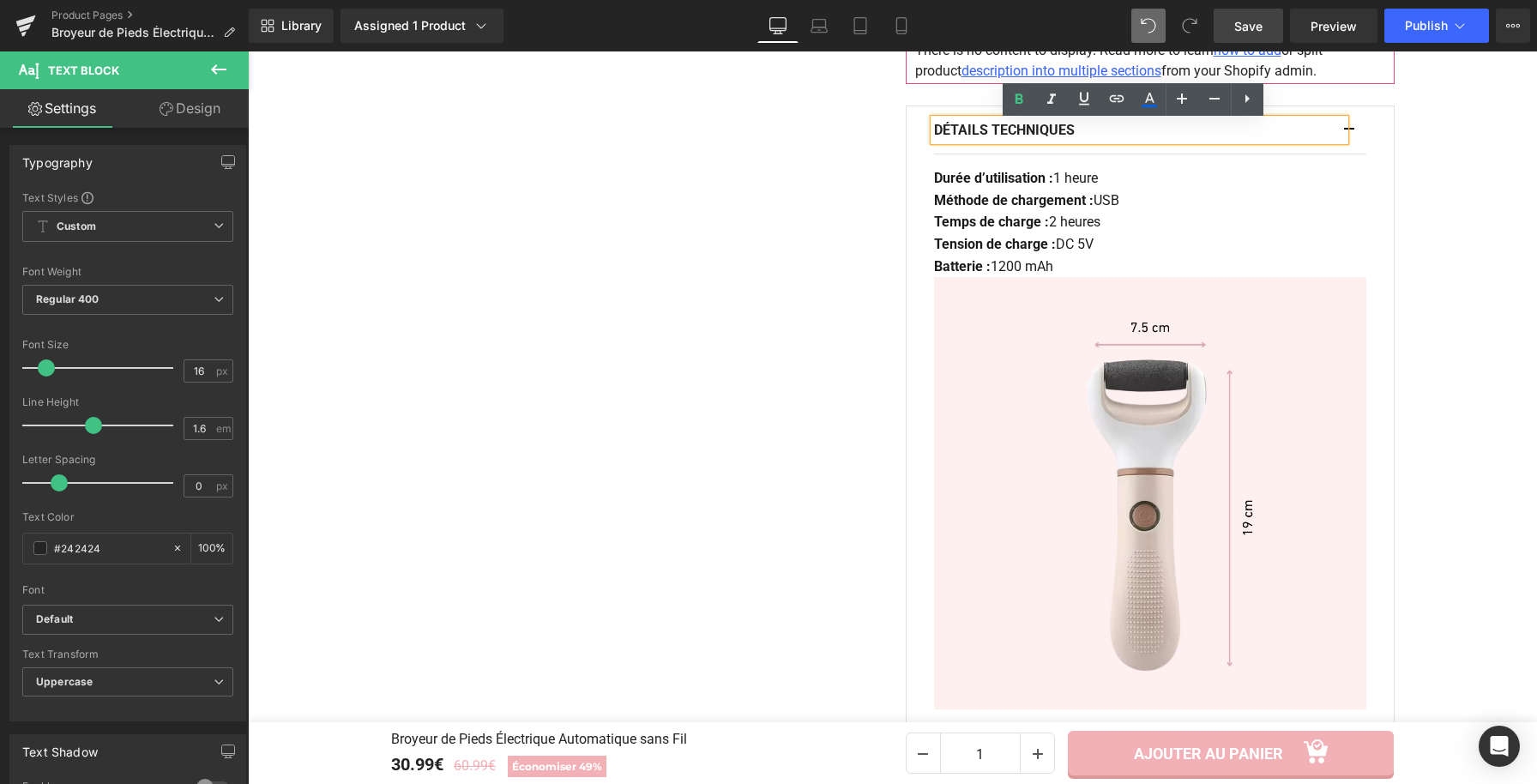
click at [1349, 133] on button "button" at bounding box center [1358, 130] width 17 height 48
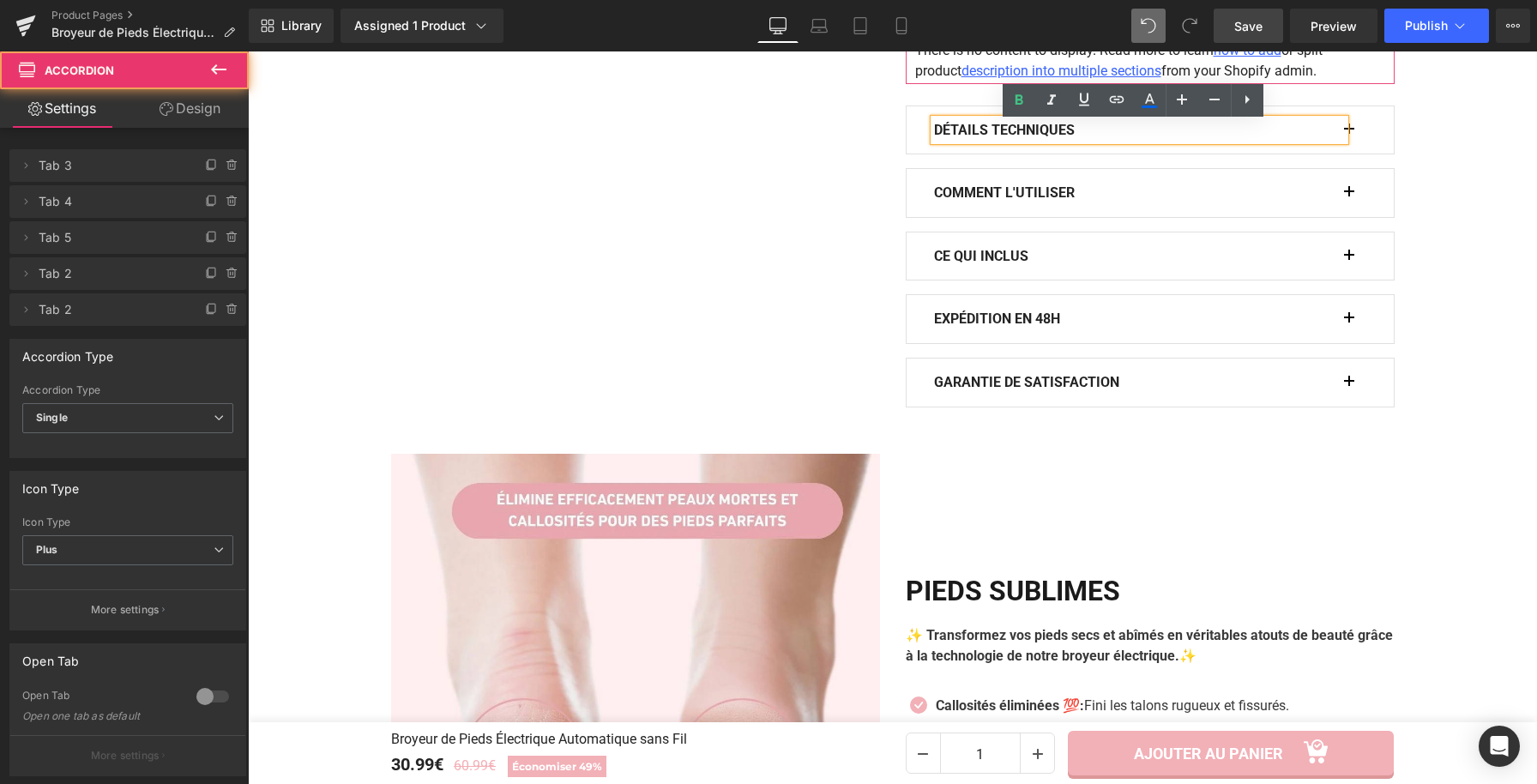
scroll to position [1131, 0]
click at [1349, 193] on button "button" at bounding box center [1358, 193] width 17 height 48
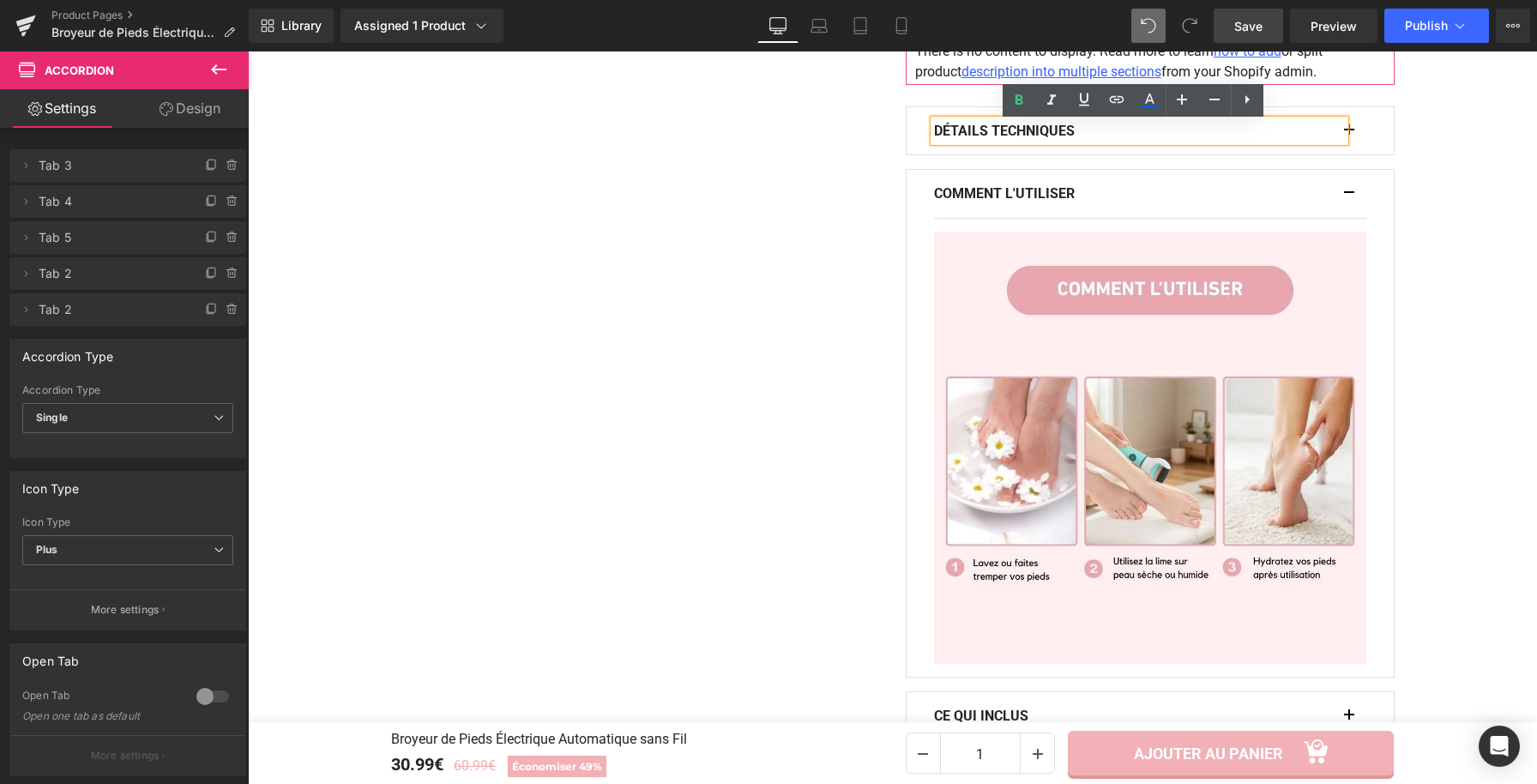
click at [1349, 193] on button "button" at bounding box center [1358, 193] width 17 height 48
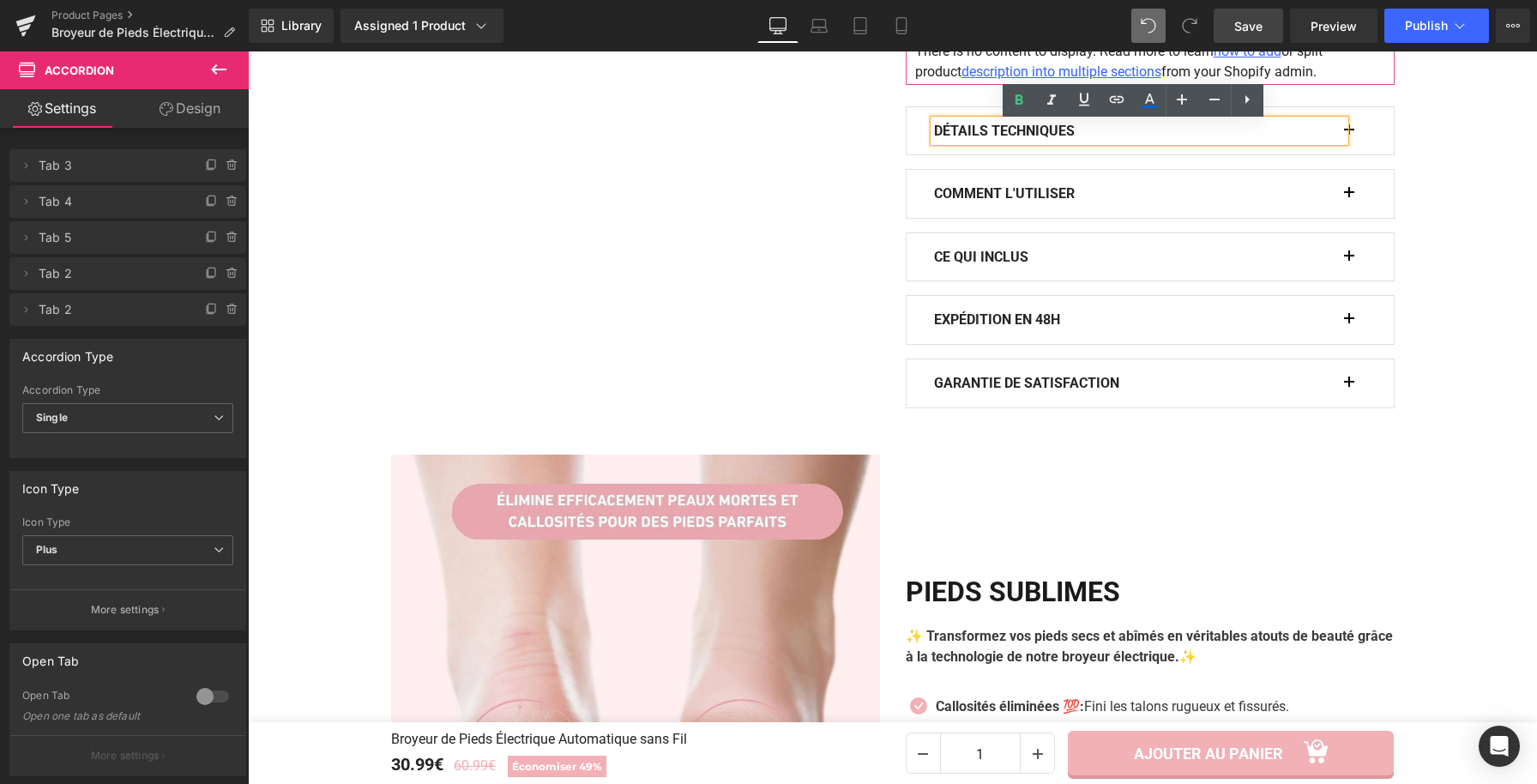
click at [1349, 254] on button "button" at bounding box center [1358, 258] width 17 height 48
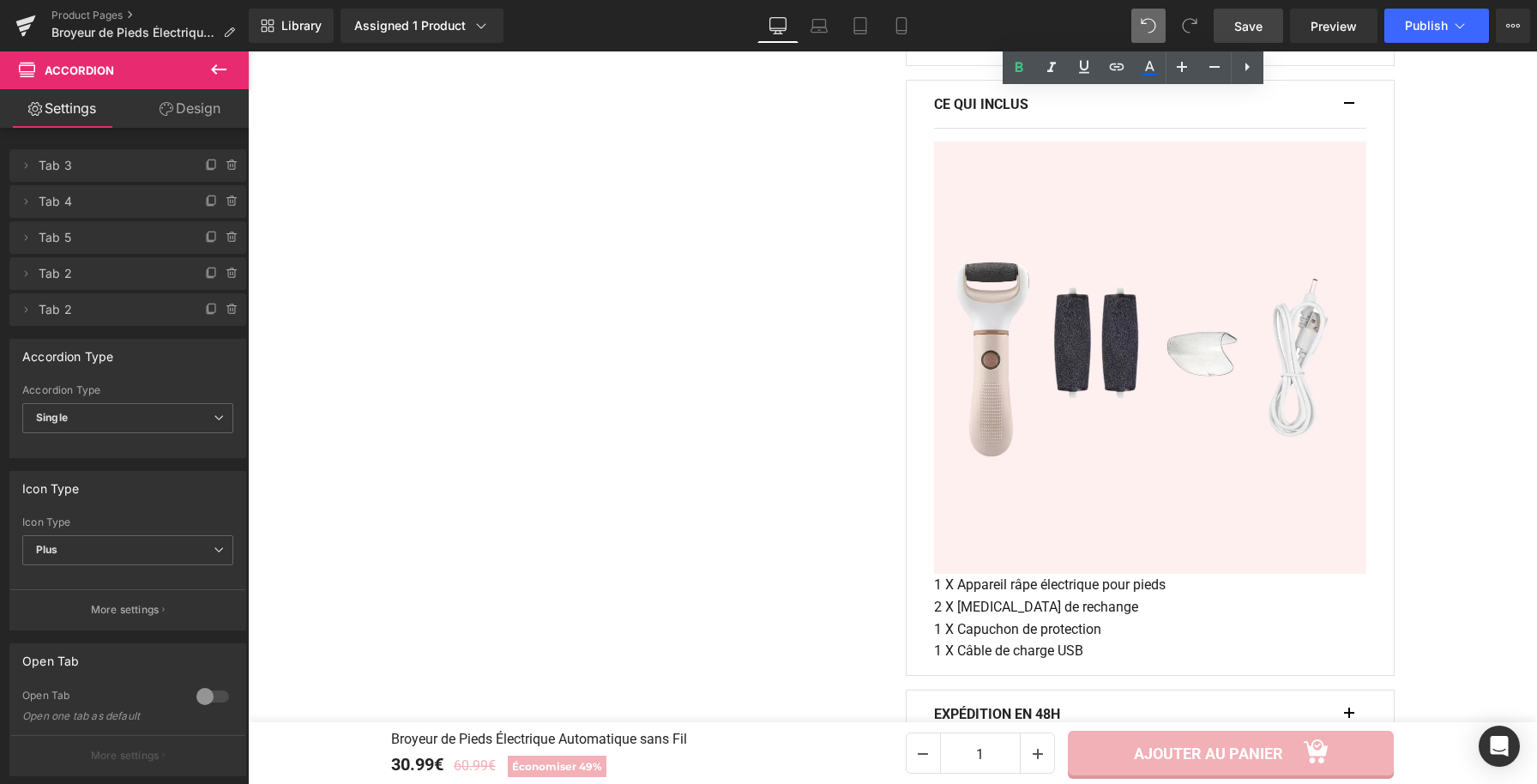
scroll to position [1285, 0]
click at [1349, 107] on button "button" at bounding box center [1358, 103] width 17 height 48
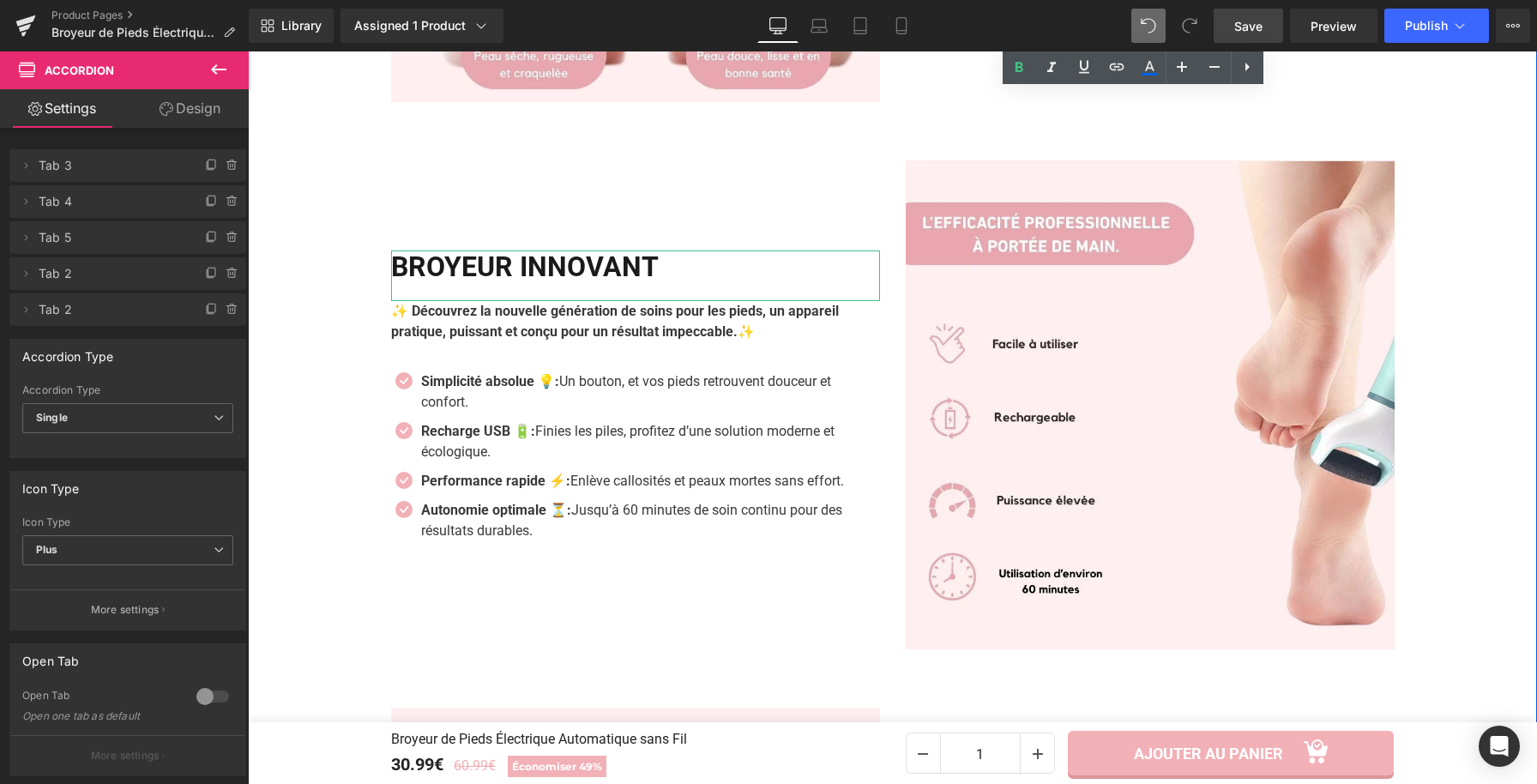
scroll to position [1990, 0]
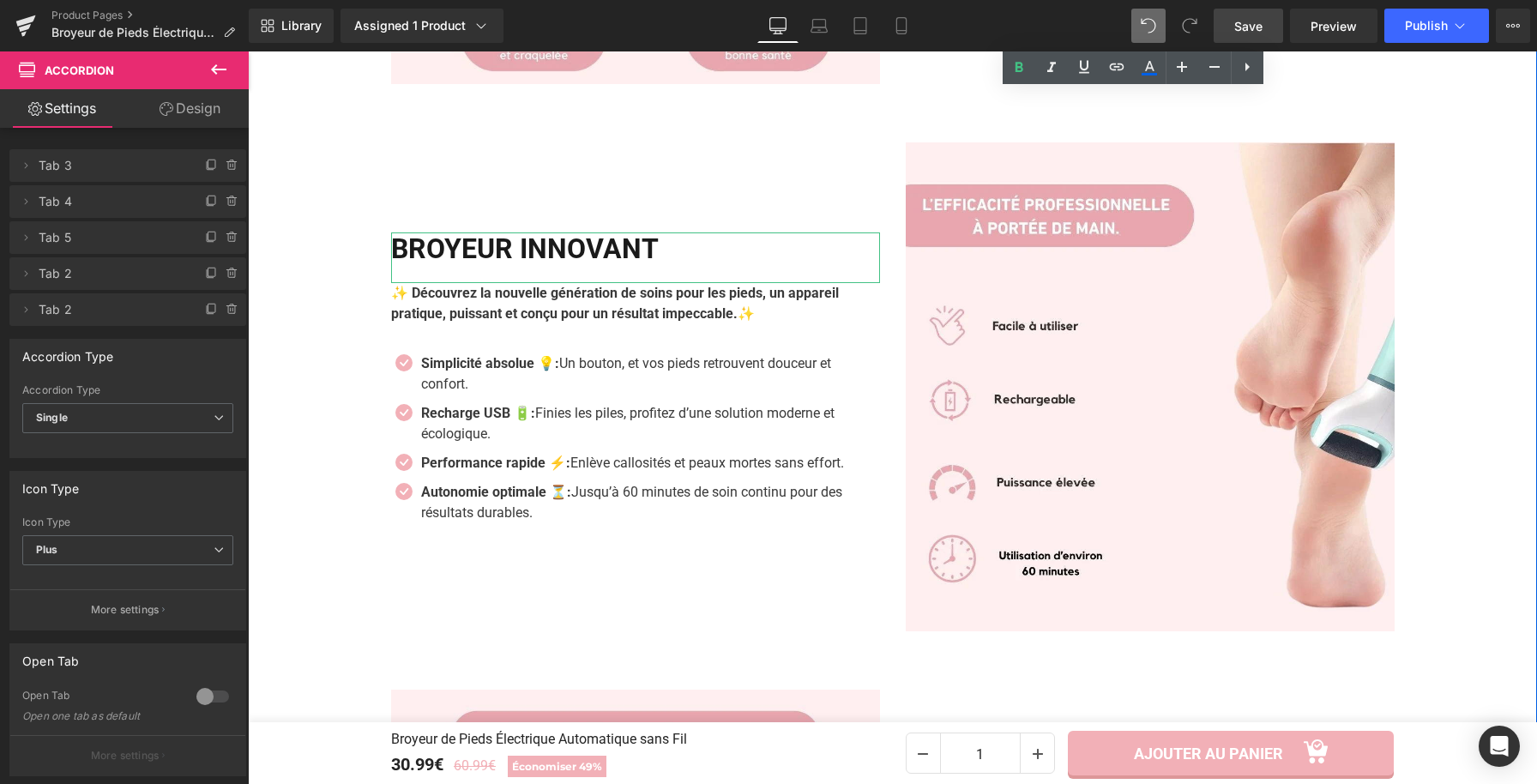
click at [1258, 561] on img at bounding box center [1150, 387] width 489 height 489
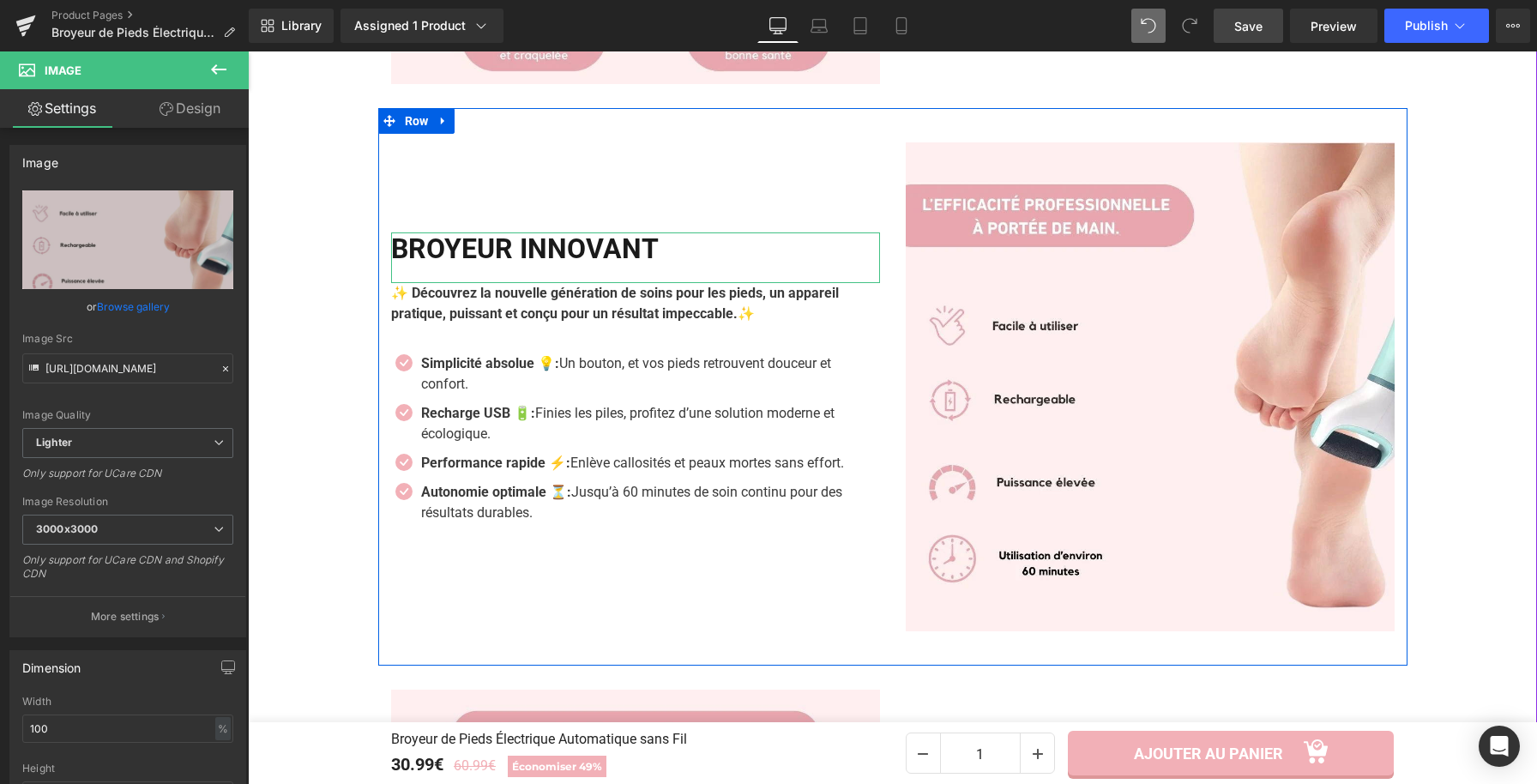
click at [767, 597] on div "BROYEUR INNOVANT Heading ✨ Découvrez la nouvelle génération de soins pour les p…" at bounding box center [635, 387] width 514 height 489
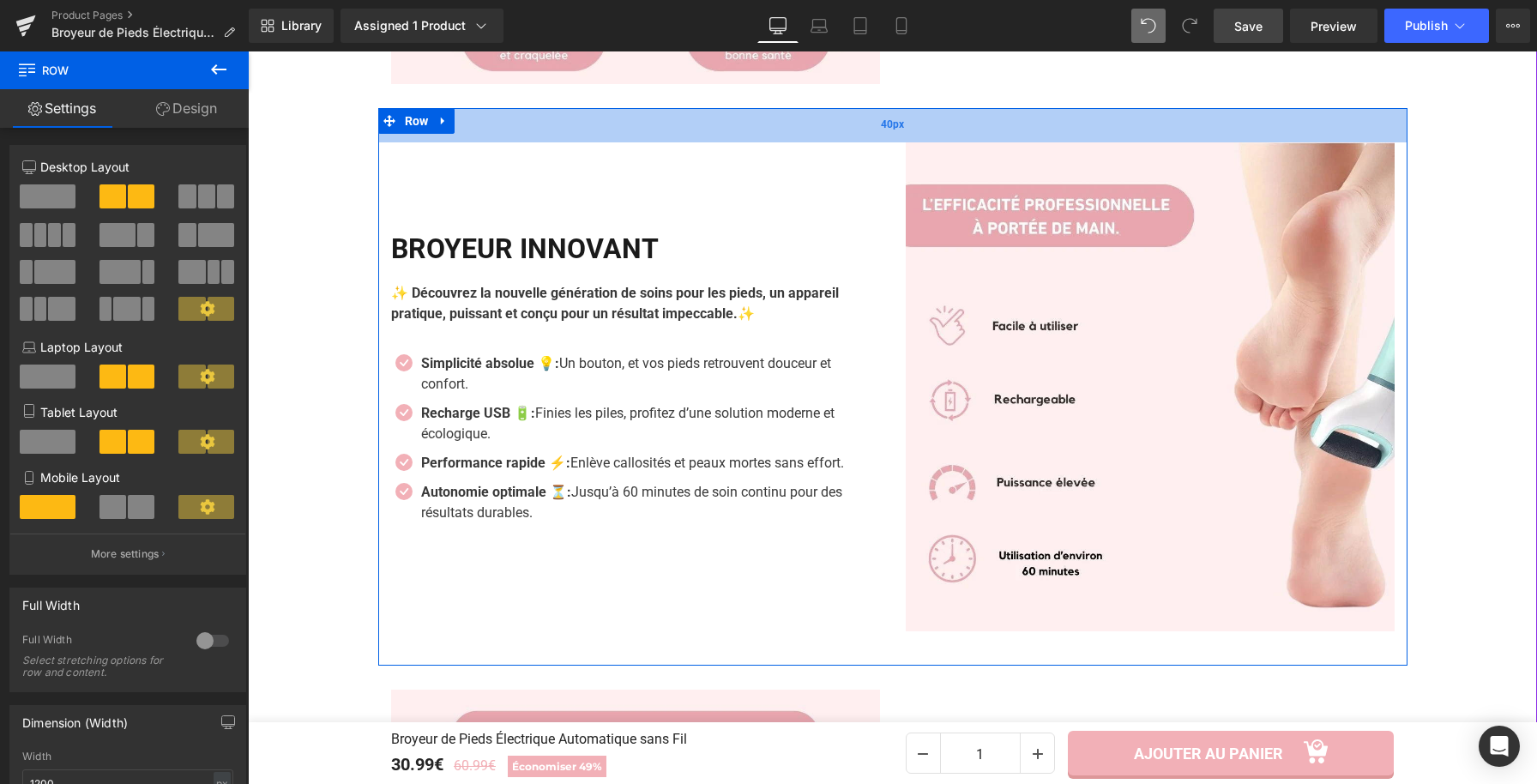
click at [787, 133] on div "40px" at bounding box center [893, 125] width 1029 height 34
